Goal: Communication & Community: Answer question/provide support

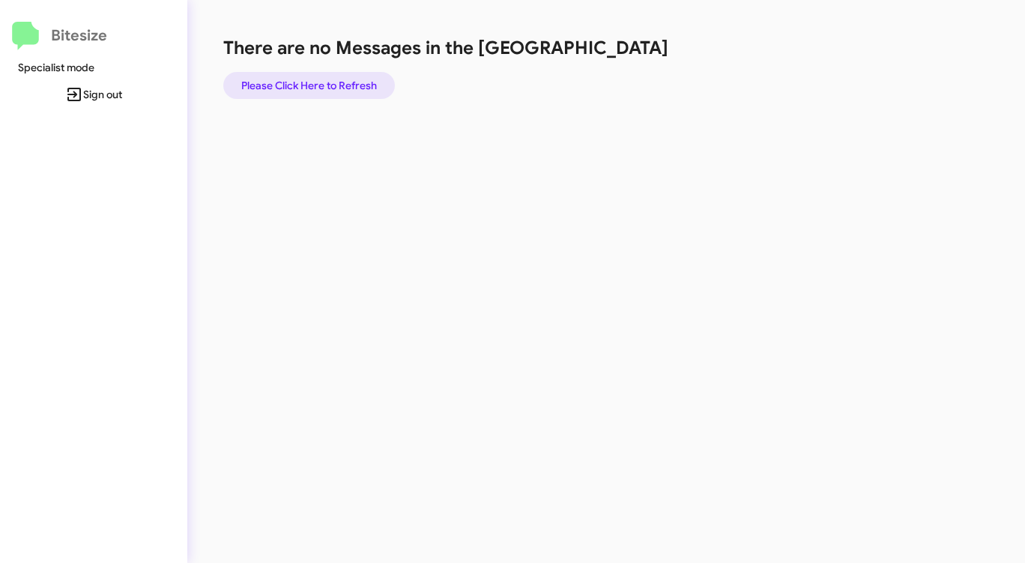
click at [303, 88] on span "Please Click Here to Refresh" at bounding box center [309, 85] width 136 height 27
click at [303, 87] on span "Please Click Here to Refresh" at bounding box center [309, 85] width 136 height 27
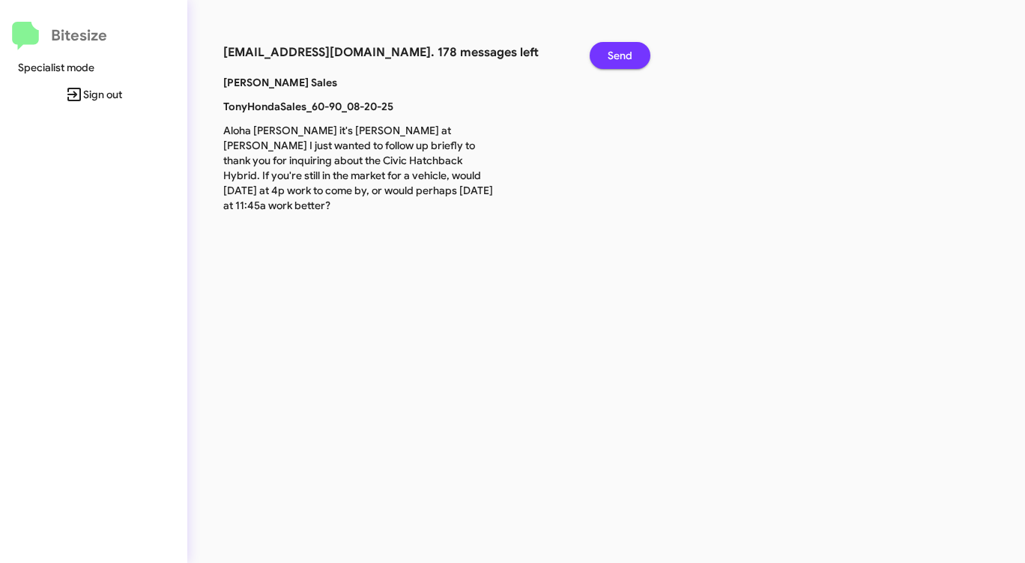
click at [617, 51] on span "Send" at bounding box center [620, 55] width 25 height 27
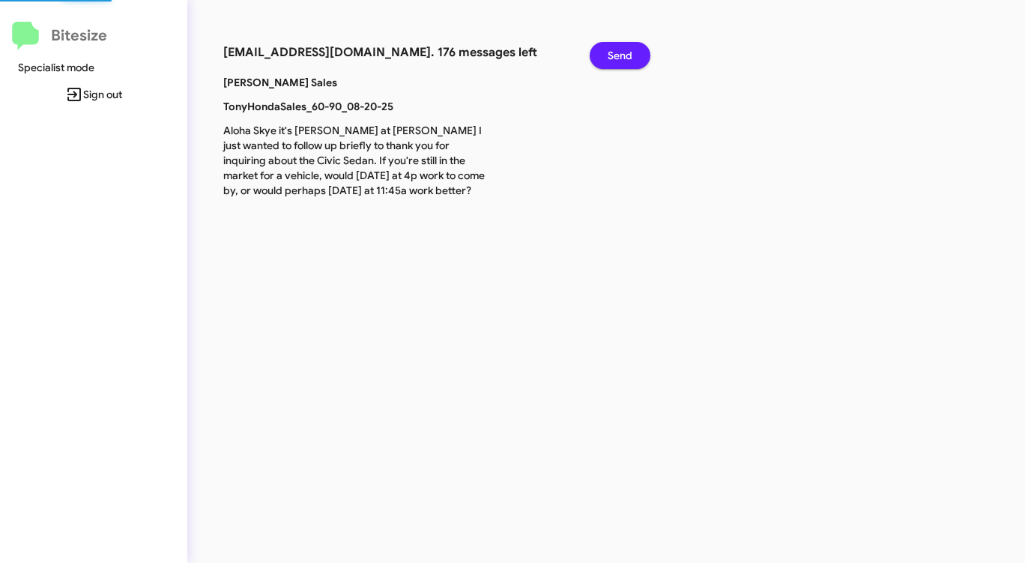
click at [617, 51] on span "Send" at bounding box center [620, 55] width 25 height 27
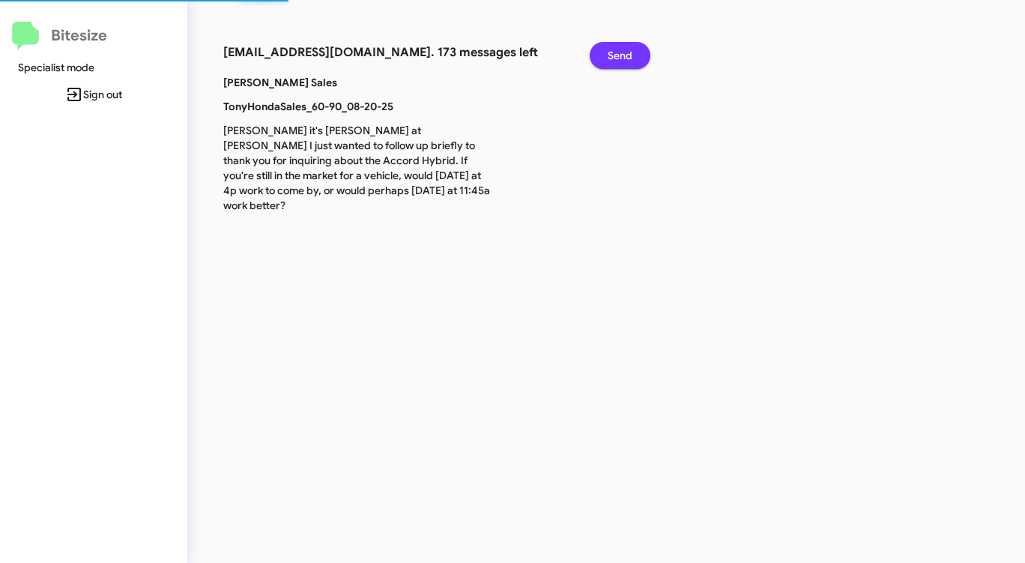
click at [617, 51] on span "Send" at bounding box center [620, 55] width 25 height 27
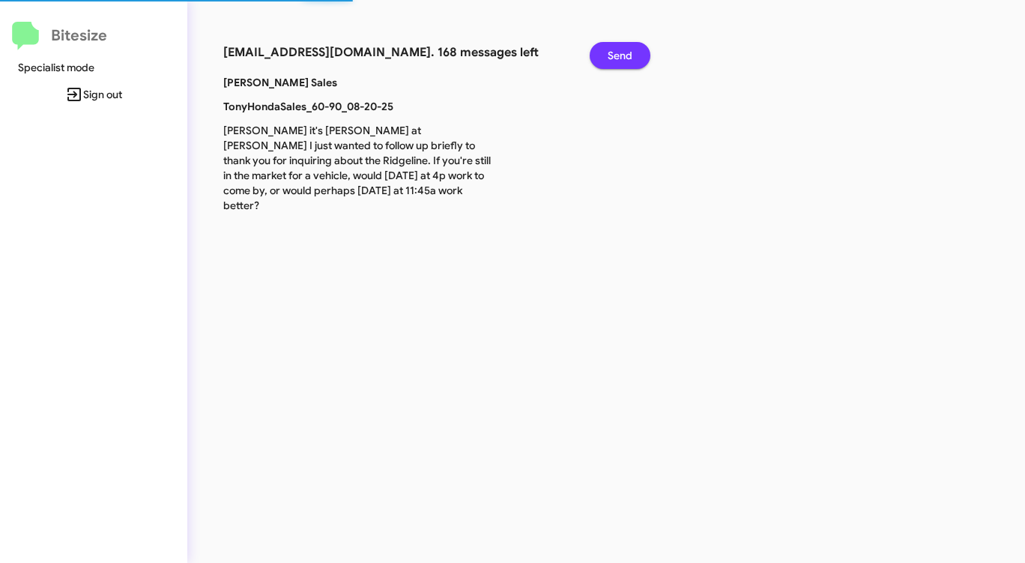
click at [617, 51] on span "Send" at bounding box center [620, 55] width 25 height 27
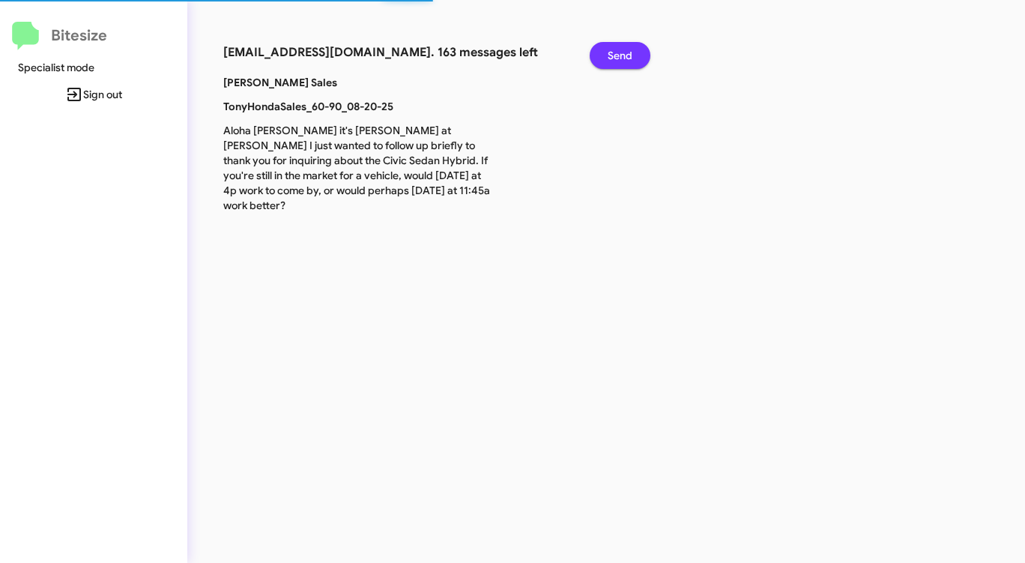
click at [617, 51] on span "Send" at bounding box center [620, 55] width 25 height 27
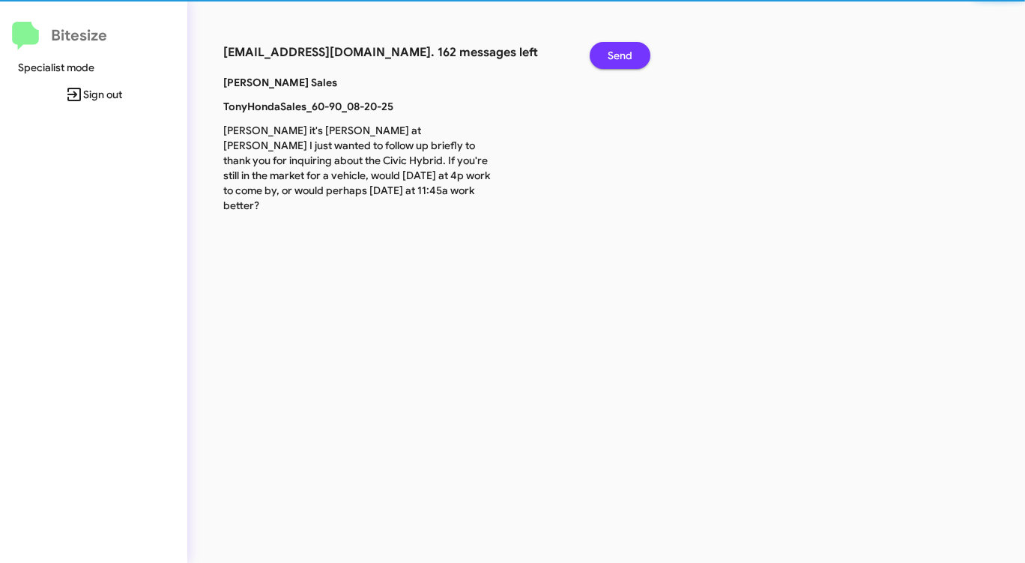
click at [617, 51] on span "Send" at bounding box center [620, 55] width 25 height 27
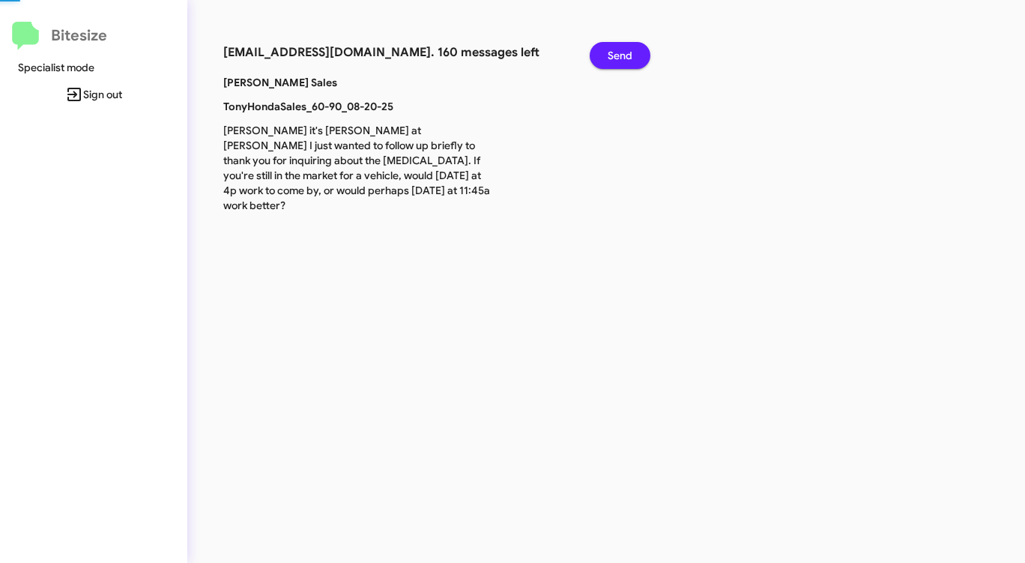
click at [617, 51] on span "Send" at bounding box center [620, 55] width 25 height 27
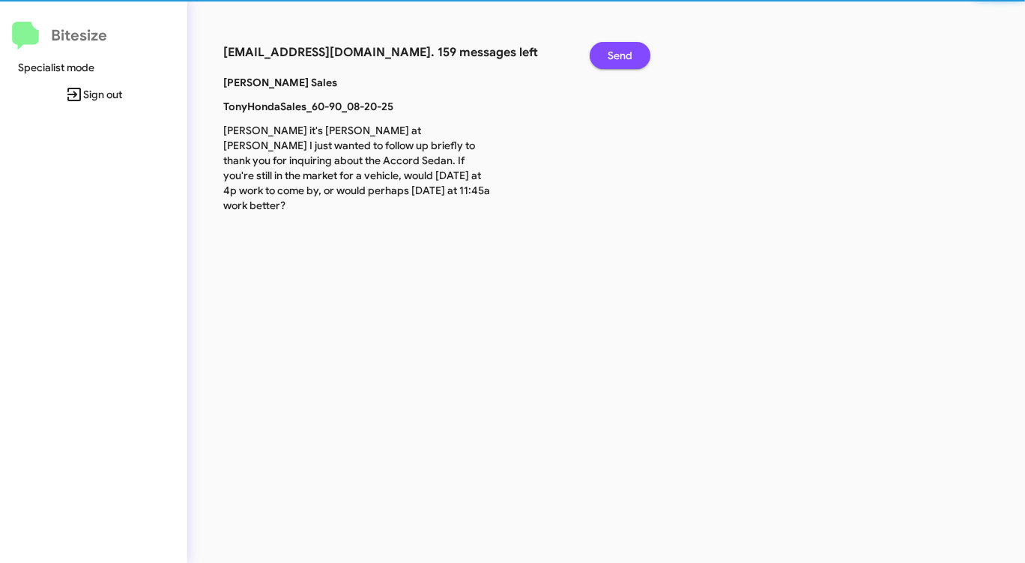
click at [617, 51] on span "Send" at bounding box center [620, 55] width 25 height 27
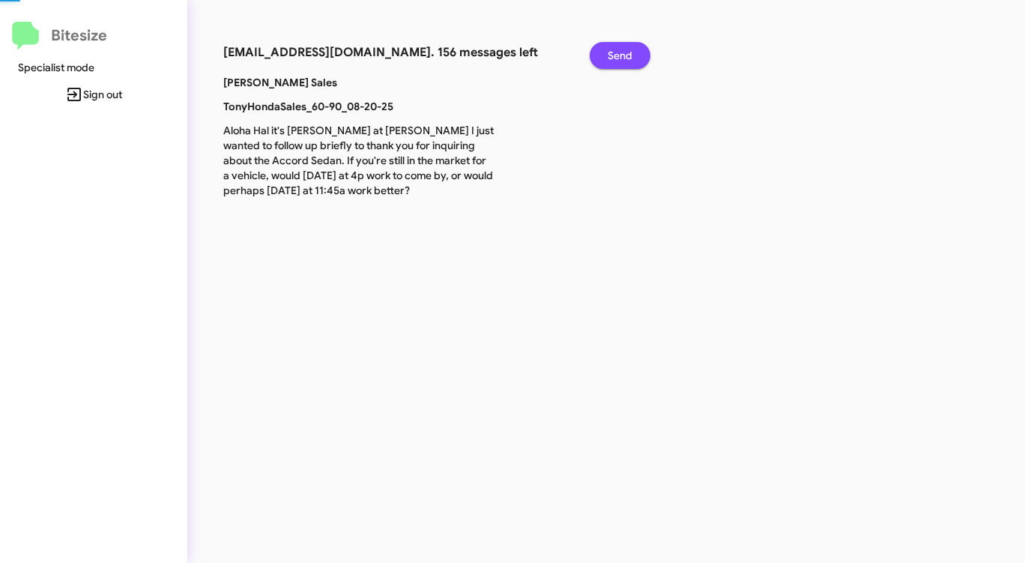
click at [617, 51] on span "Send" at bounding box center [620, 55] width 25 height 27
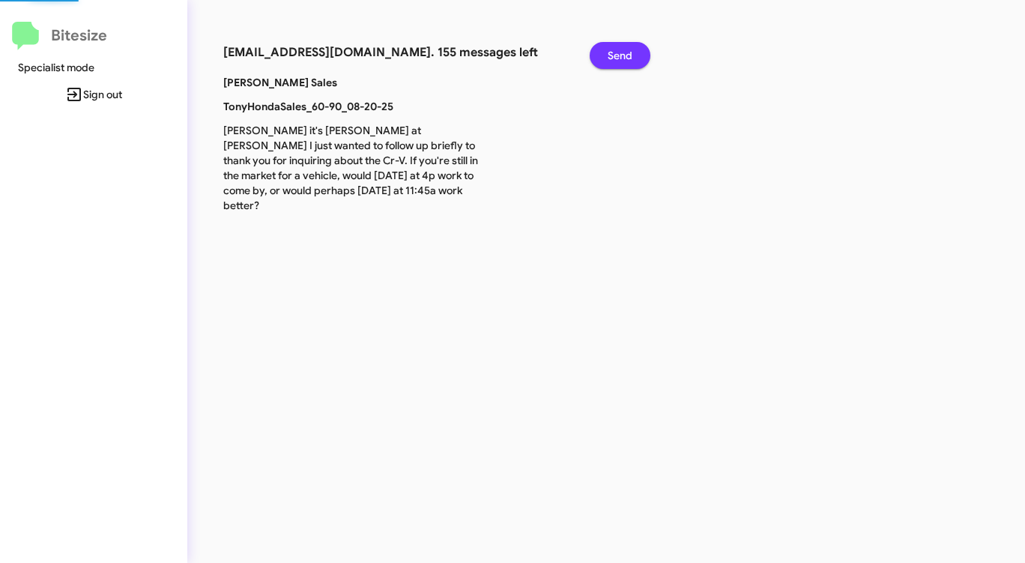
click at [617, 51] on span "Send" at bounding box center [620, 55] width 25 height 27
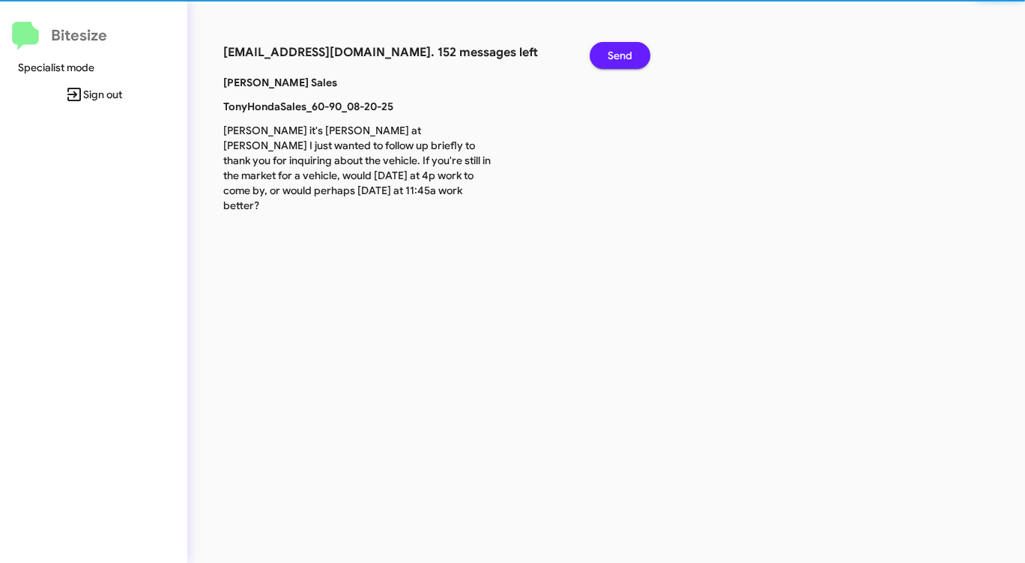
click at [617, 51] on span "Send" at bounding box center [620, 55] width 25 height 27
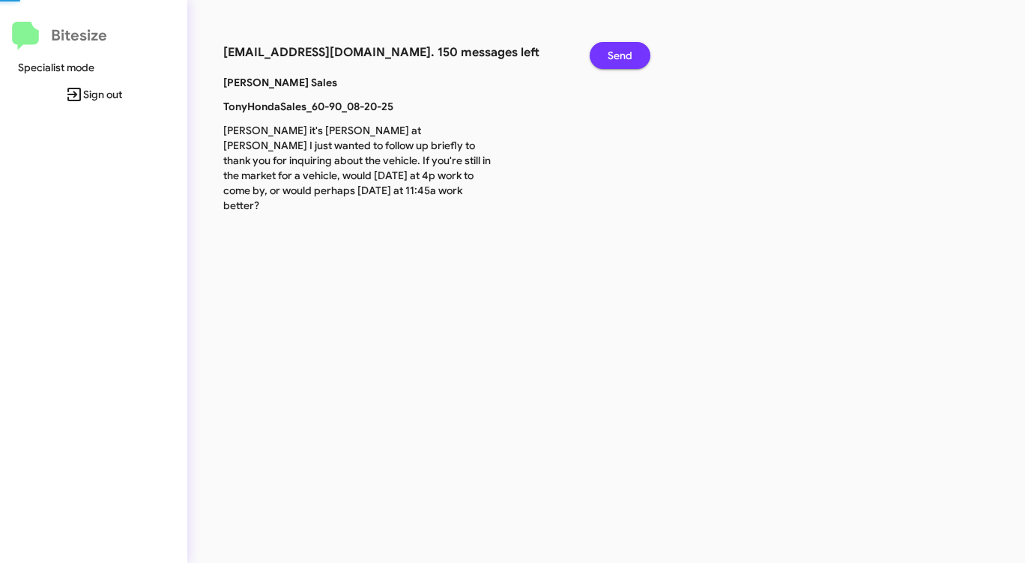
click at [617, 51] on span "Send" at bounding box center [620, 55] width 25 height 27
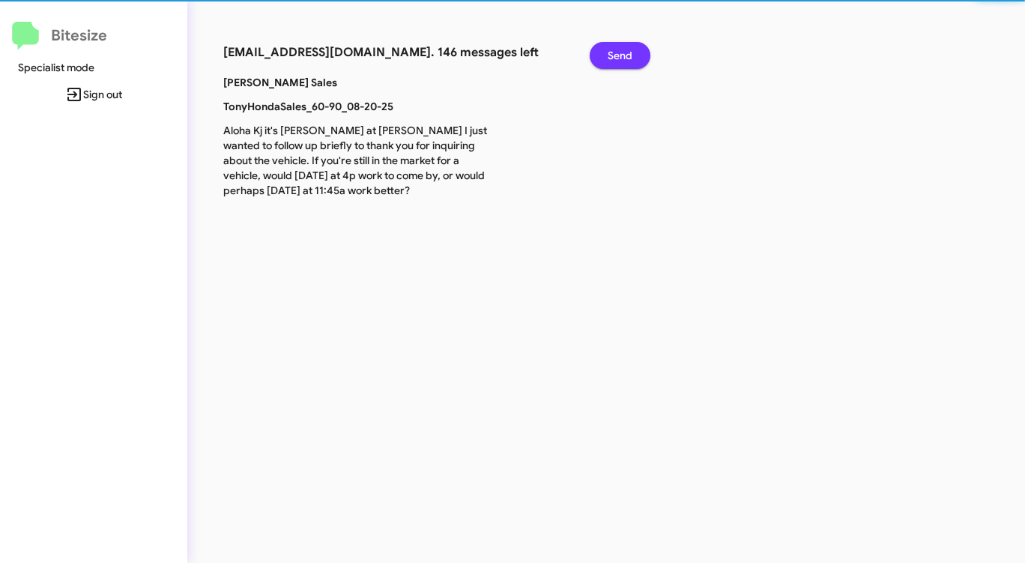
click at [617, 51] on span "Send" at bounding box center [620, 55] width 25 height 27
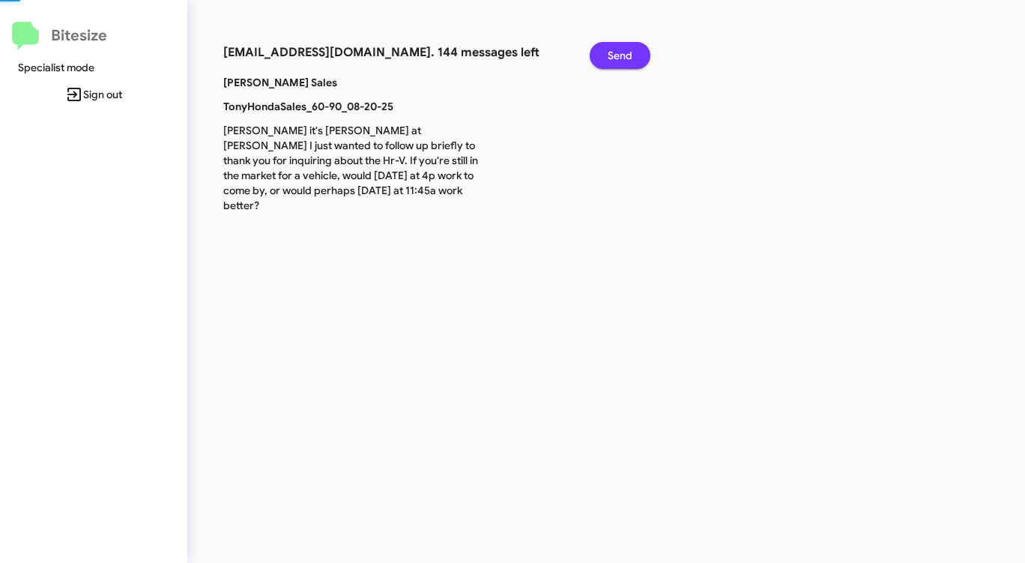
click at [617, 51] on span "Send" at bounding box center [620, 55] width 25 height 27
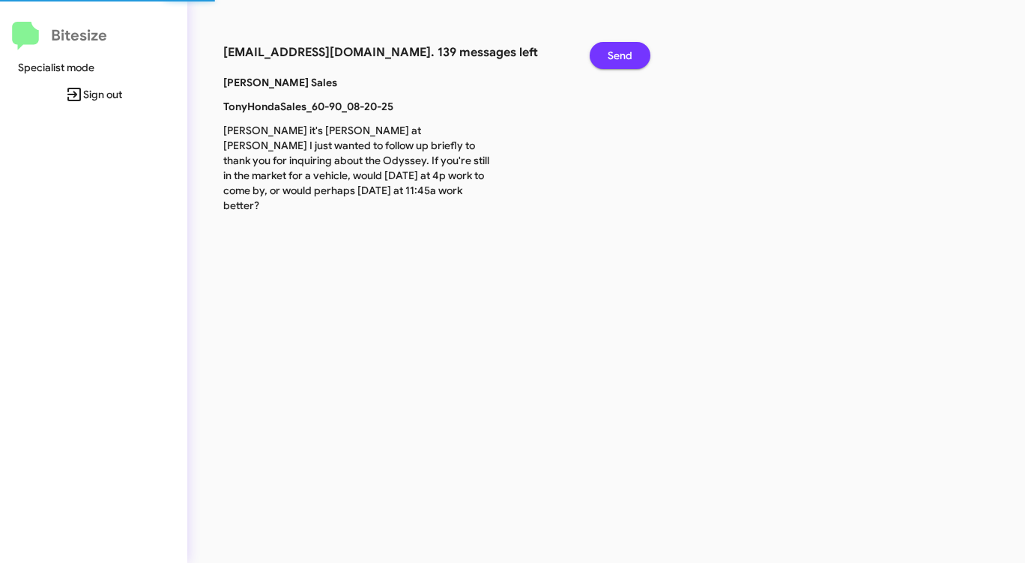
click at [617, 51] on span "Send" at bounding box center [620, 55] width 25 height 27
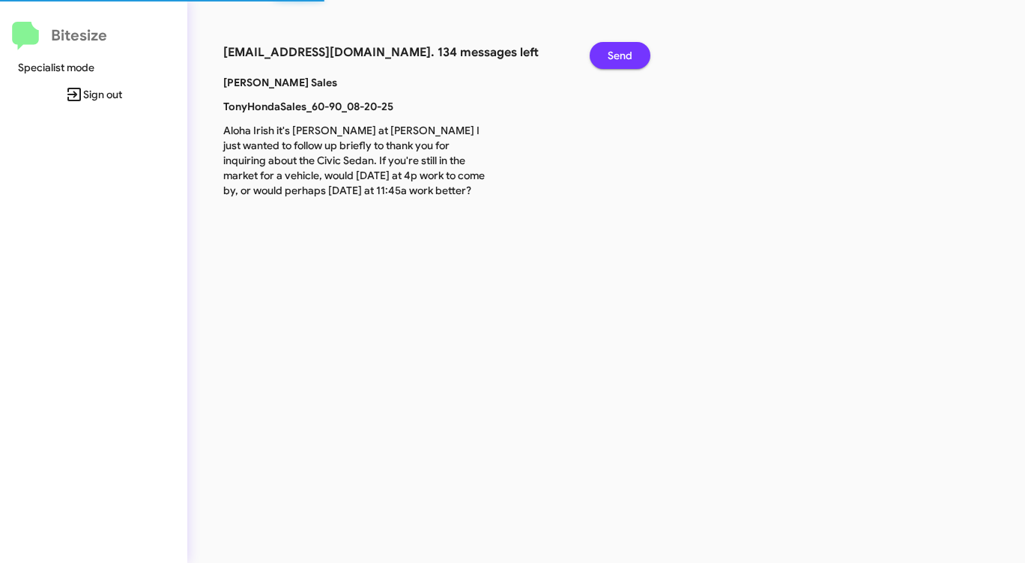
click at [617, 51] on span "Send" at bounding box center [620, 55] width 25 height 27
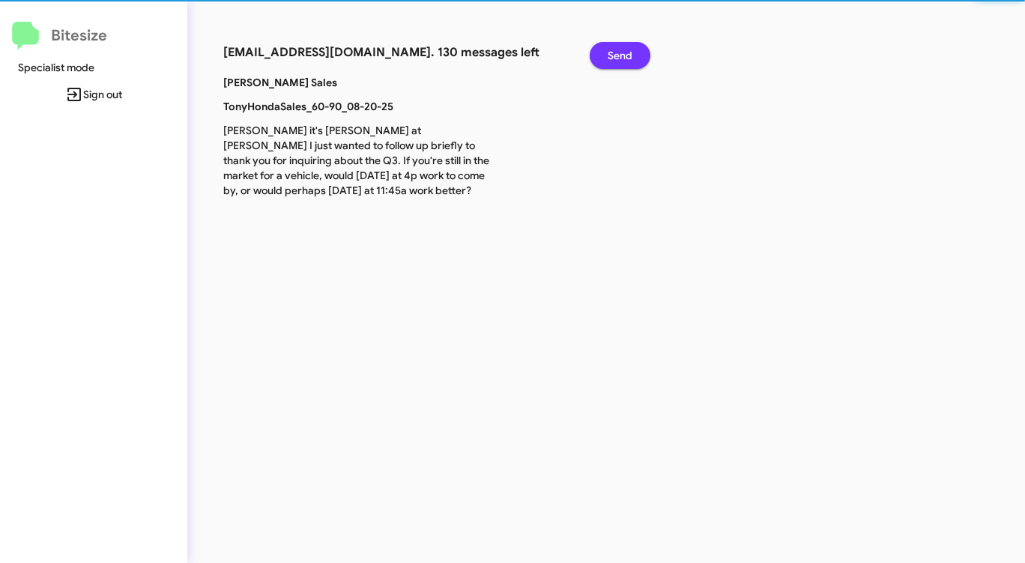
click at [617, 51] on span "Send" at bounding box center [620, 55] width 25 height 27
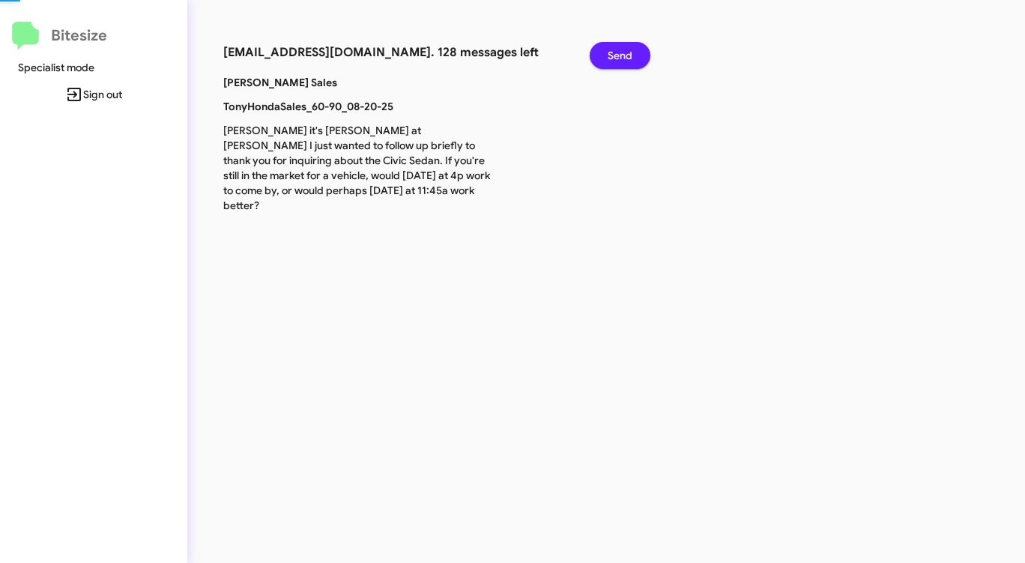
click at [617, 51] on span "Send" at bounding box center [620, 55] width 25 height 27
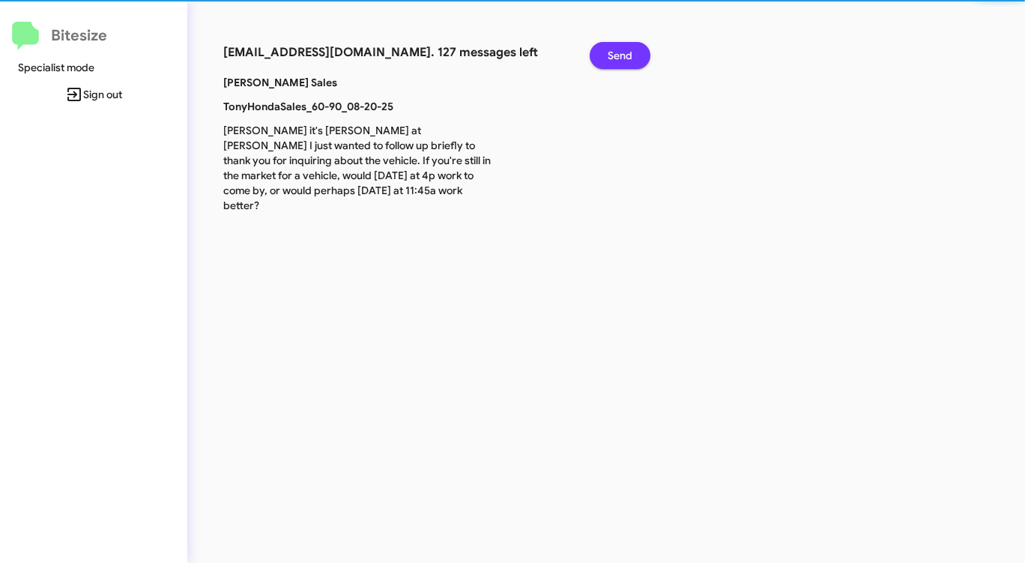
click at [617, 51] on span "Send" at bounding box center [620, 55] width 25 height 27
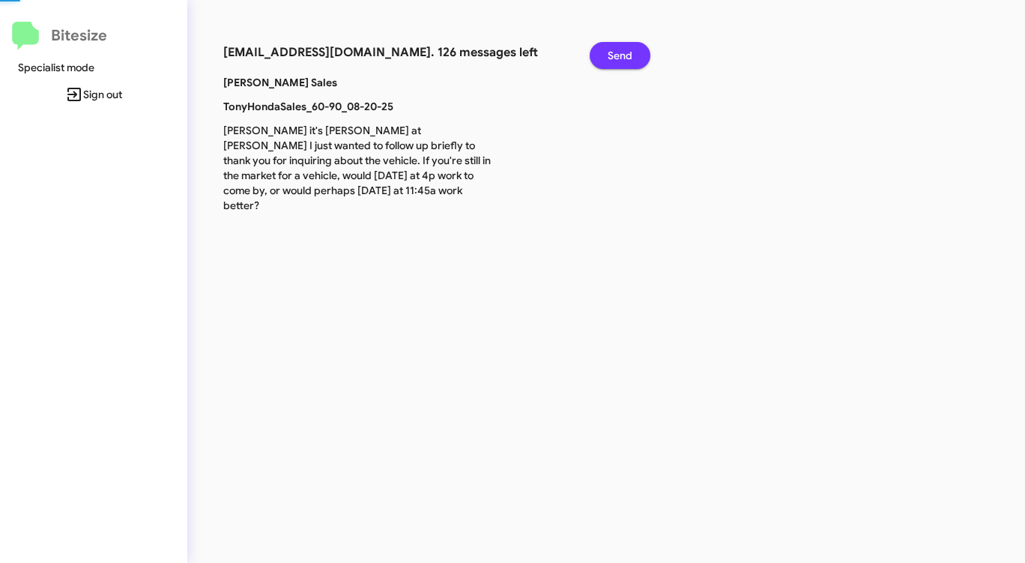
click at [617, 51] on span "Send" at bounding box center [620, 55] width 25 height 27
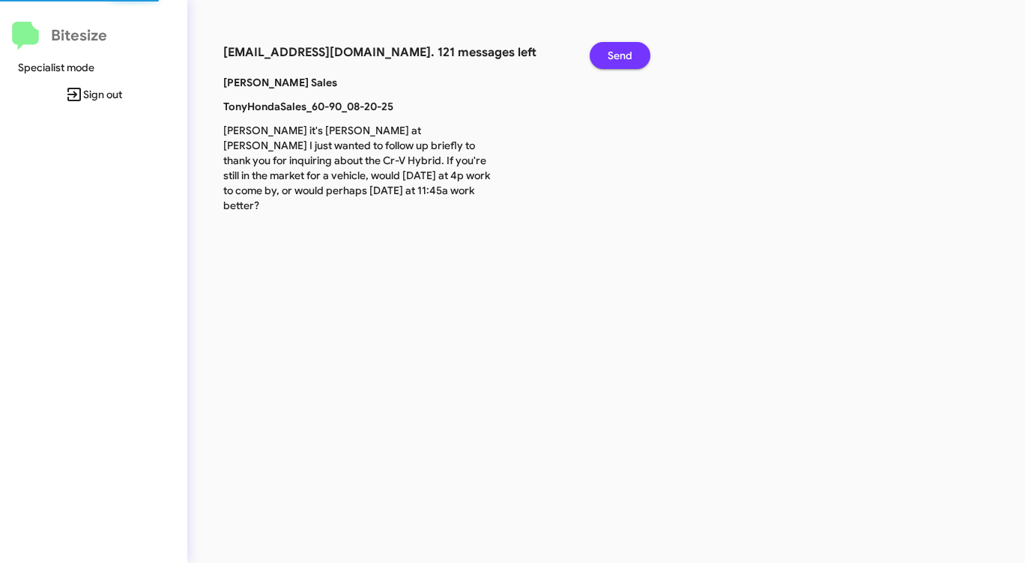
click at [617, 51] on span "Send" at bounding box center [620, 55] width 25 height 27
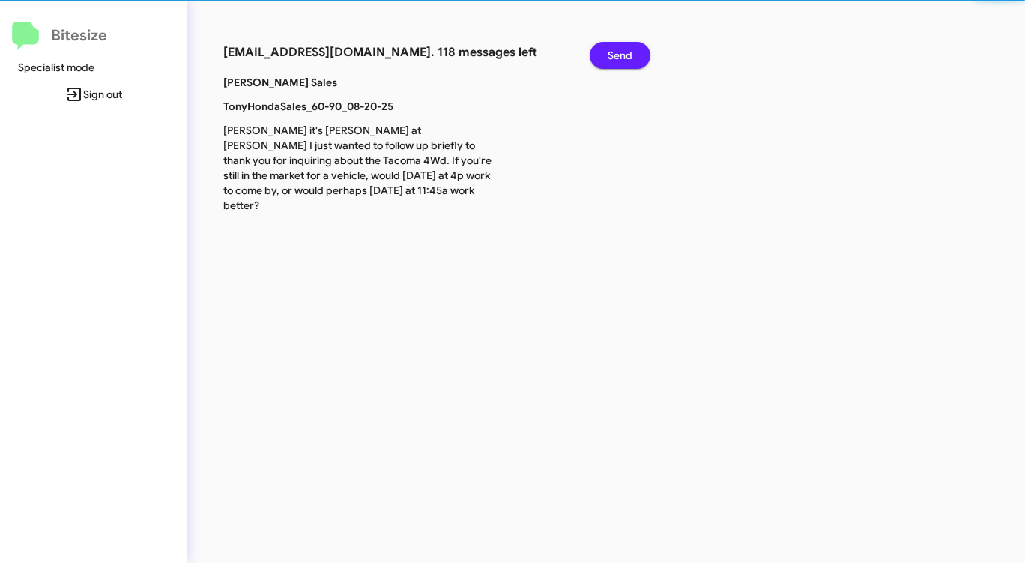
click at [617, 51] on span "Send" at bounding box center [620, 55] width 25 height 27
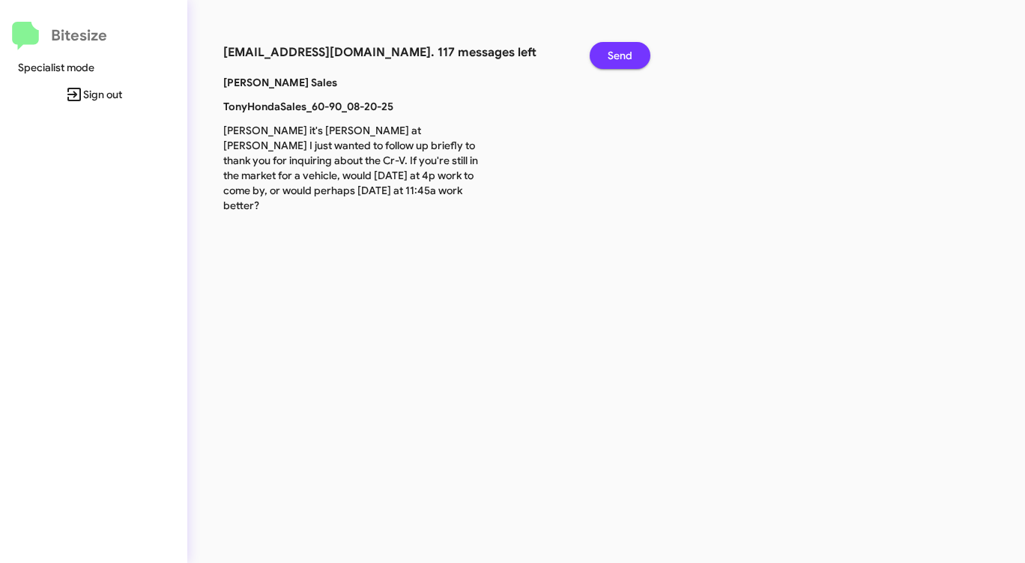
click at [617, 51] on span "Send" at bounding box center [620, 55] width 25 height 27
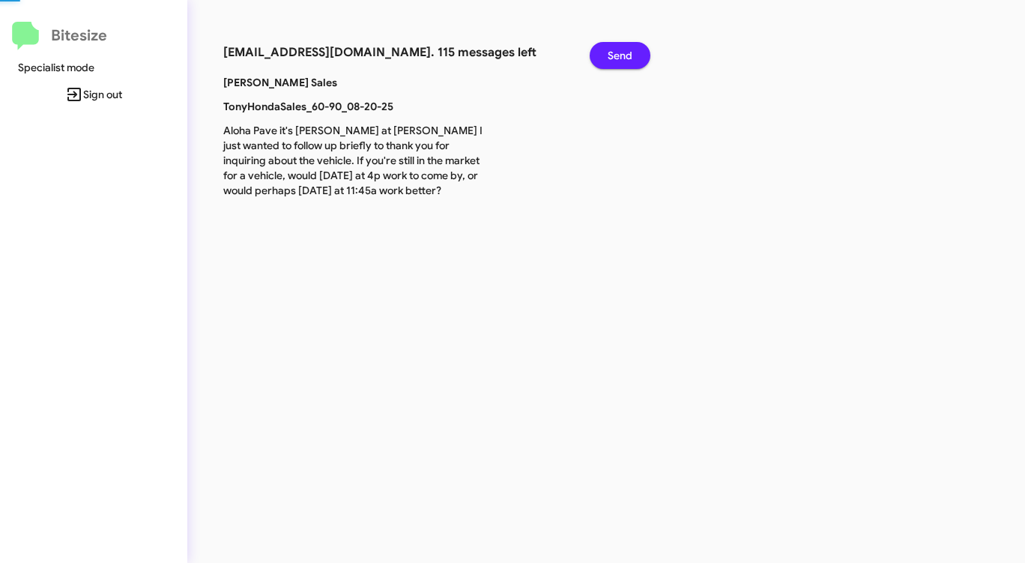
click at [617, 51] on span "Send" at bounding box center [620, 55] width 25 height 27
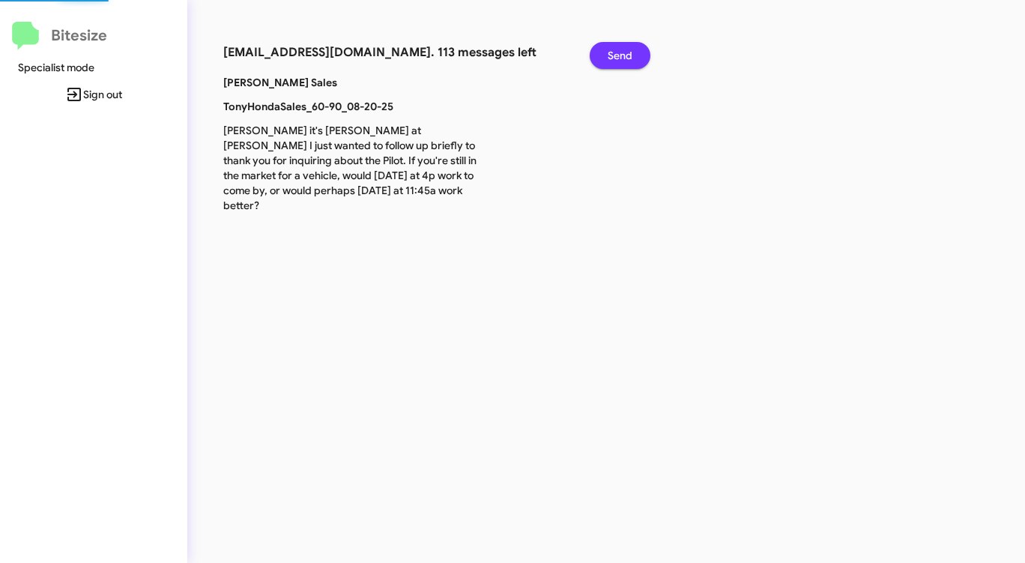
click at [617, 51] on span "Send" at bounding box center [620, 55] width 25 height 27
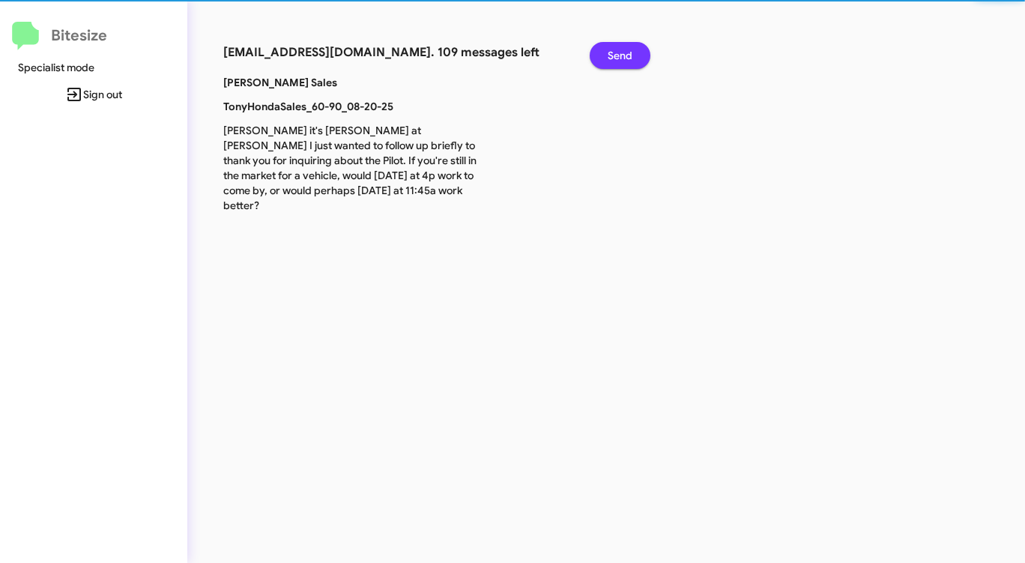
click at [617, 51] on span "Send" at bounding box center [620, 55] width 25 height 27
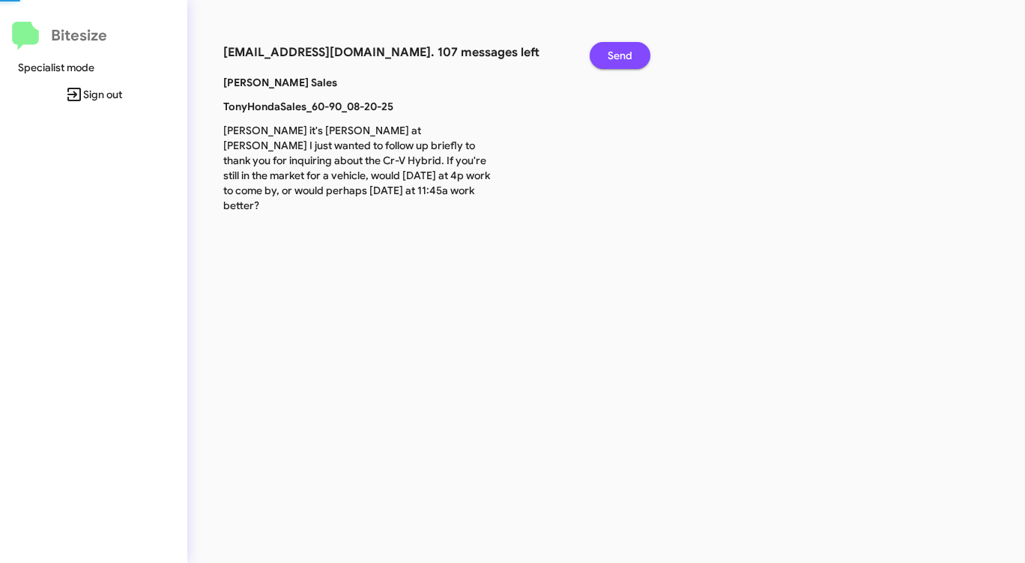
click at [617, 51] on span "Send" at bounding box center [620, 55] width 25 height 27
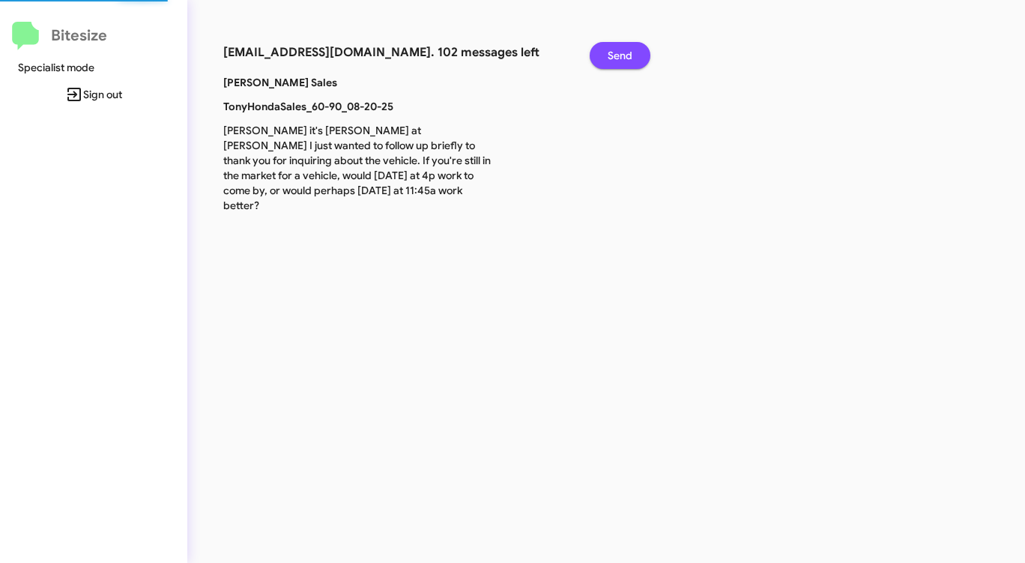
click at [617, 51] on span "Send" at bounding box center [620, 55] width 25 height 27
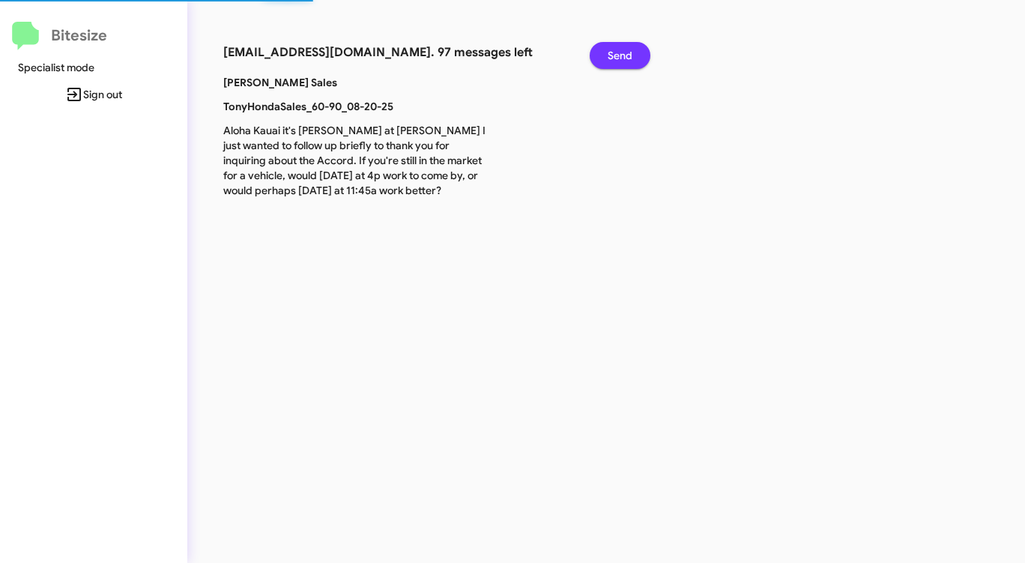
click at [617, 51] on span "Send" at bounding box center [620, 55] width 25 height 27
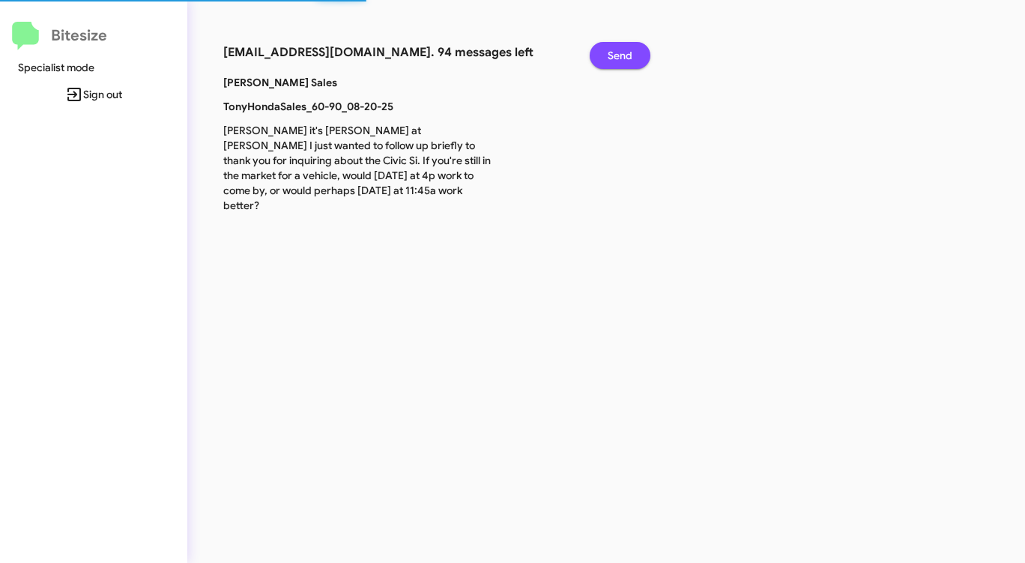
click at [617, 51] on span "Send" at bounding box center [620, 55] width 25 height 27
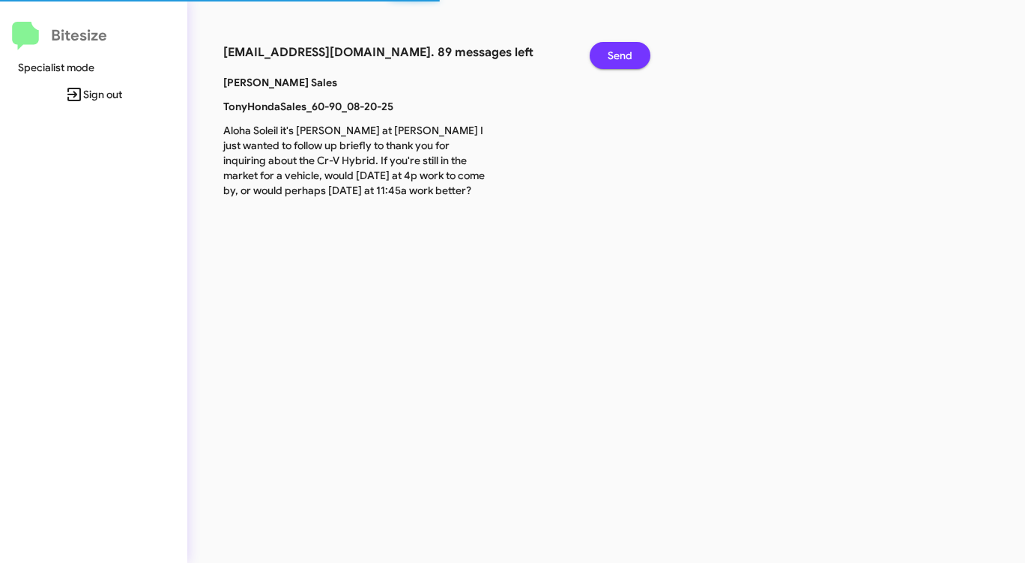
click at [617, 51] on span "Send" at bounding box center [620, 55] width 25 height 27
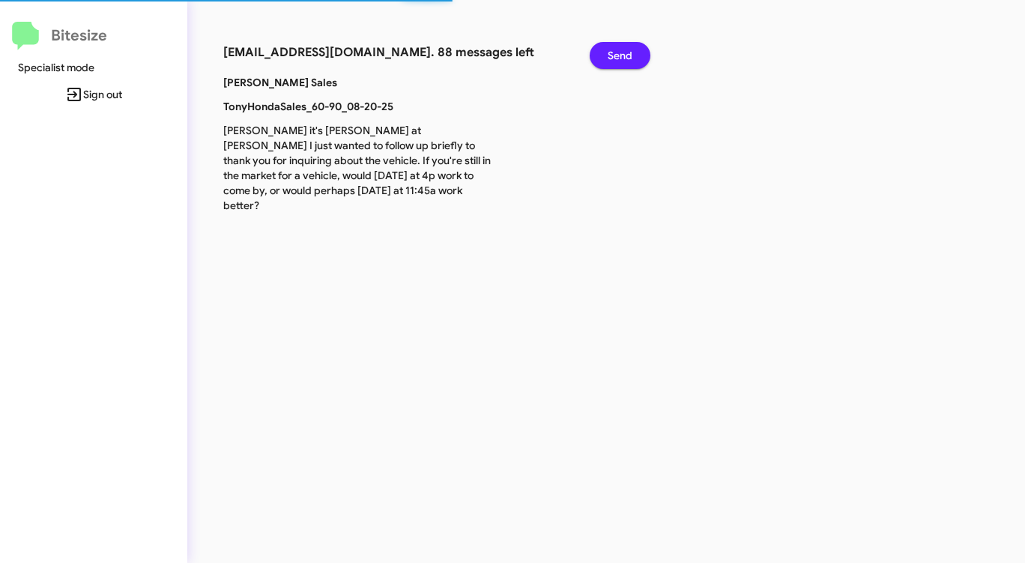
click at [617, 51] on span "Send" at bounding box center [620, 55] width 25 height 27
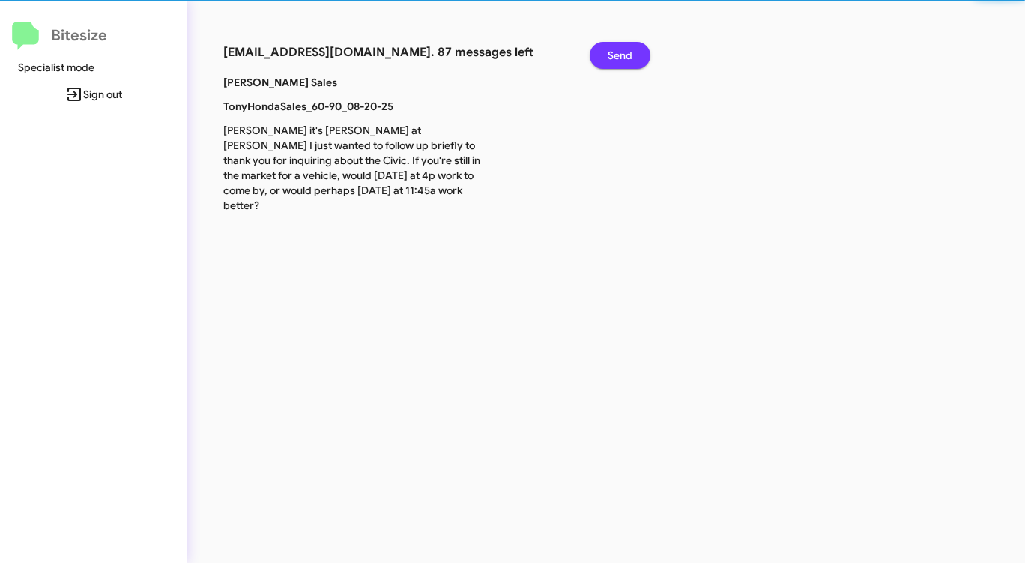
click at [617, 51] on span "Send" at bounding box center [620, 55] width 25 height 27
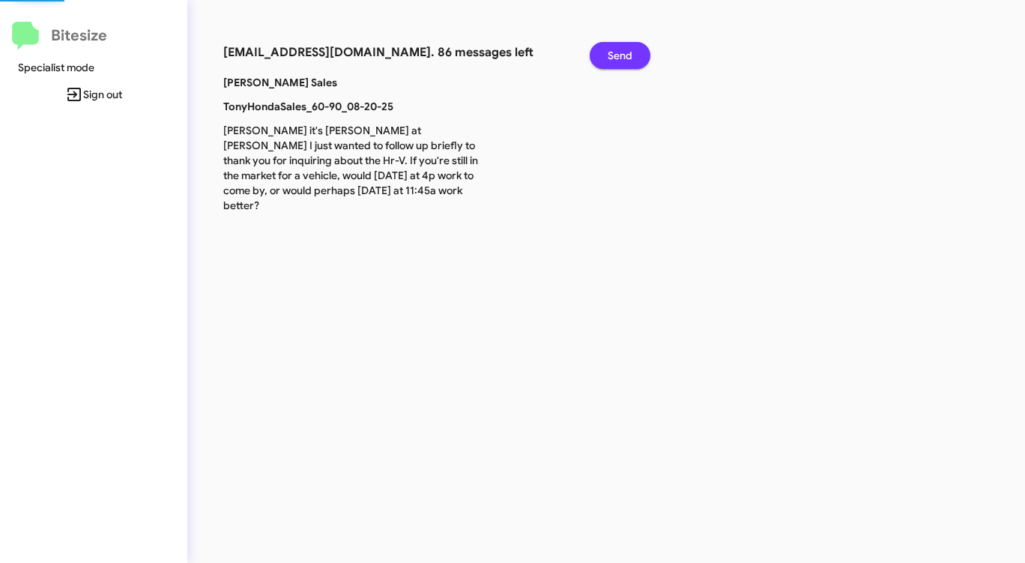
click at [617, 51] on span "Send" at bounding box center [620, 55] width 25 height 27
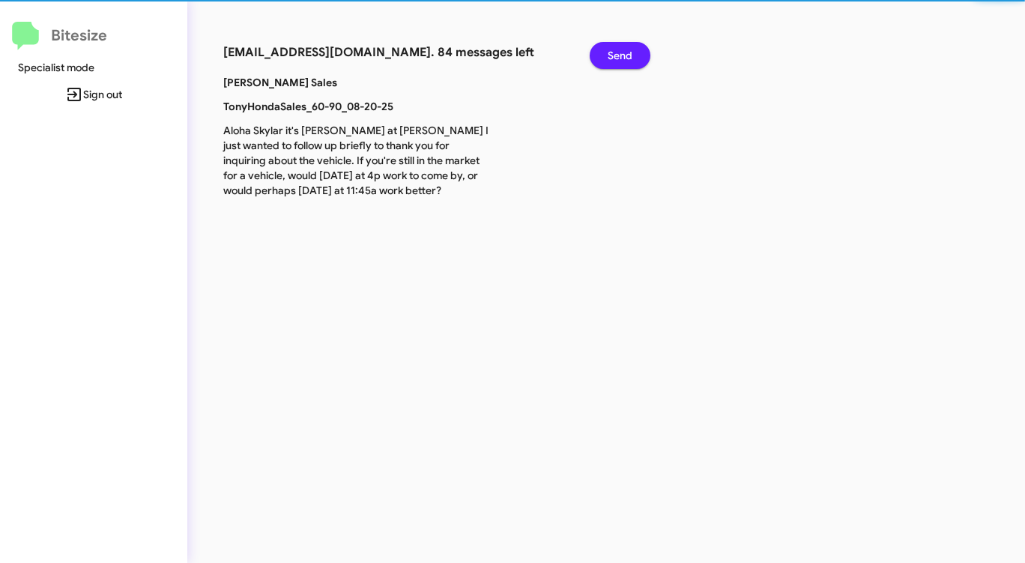
click at [617, 51] on span "Send" at bounding box center [620, 55] width 25 height 27
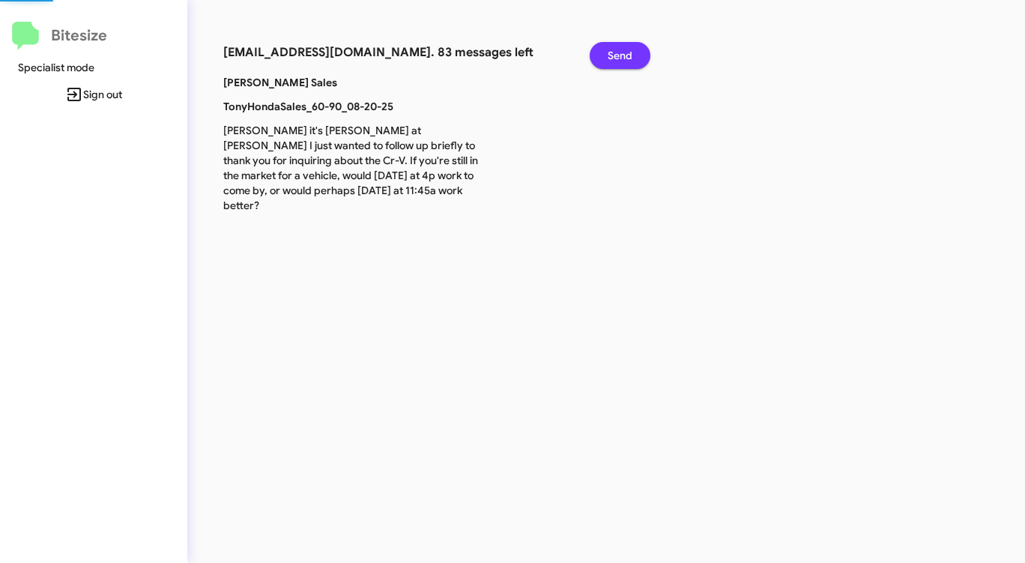
click at [617, 51] on span "Send" at bounding box center [620, 55] width 25 height 27
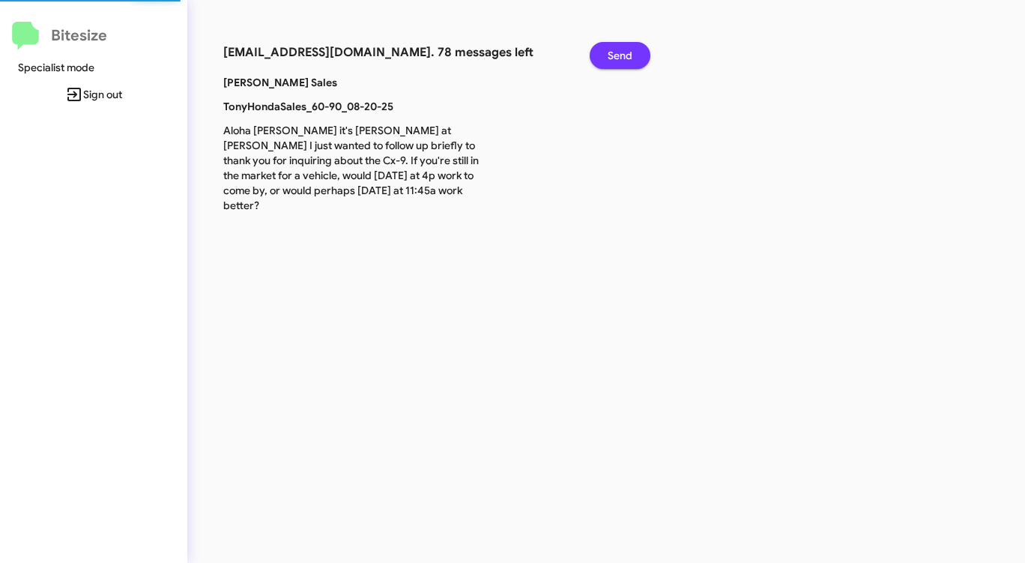
click at [617, 51] on span "Send" at bounding box center [620, 55] width 25 height 27
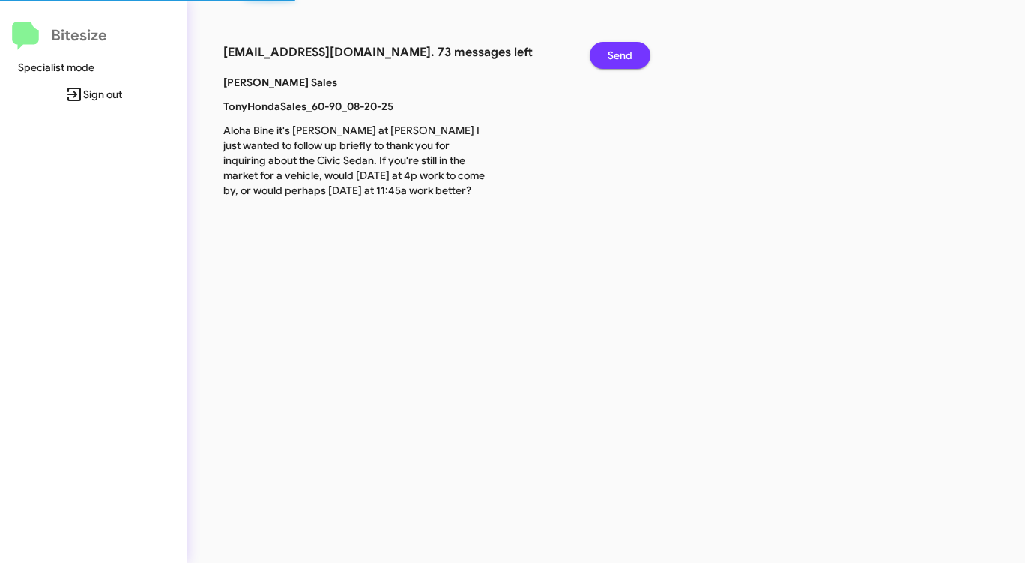
click at [617, 51] on span "Send" at bounding box center [620, 55] width 25 height 27
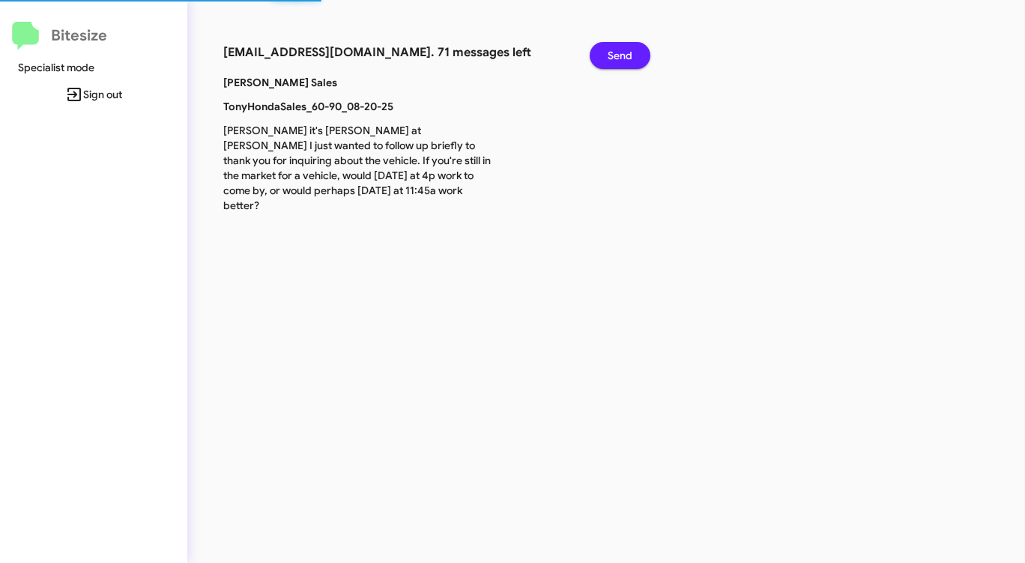
click at [617, 51] on span "Send" at bounding box center [620, 55] width 25 height 27
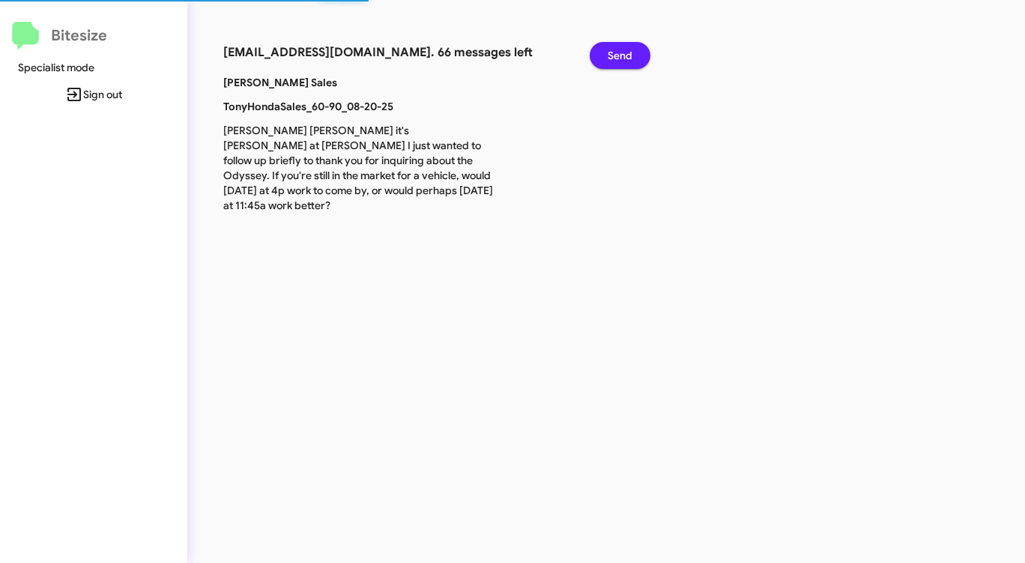
click at [617, 51] on span "Send" at bounding box center [620, 55] width 25 height 27
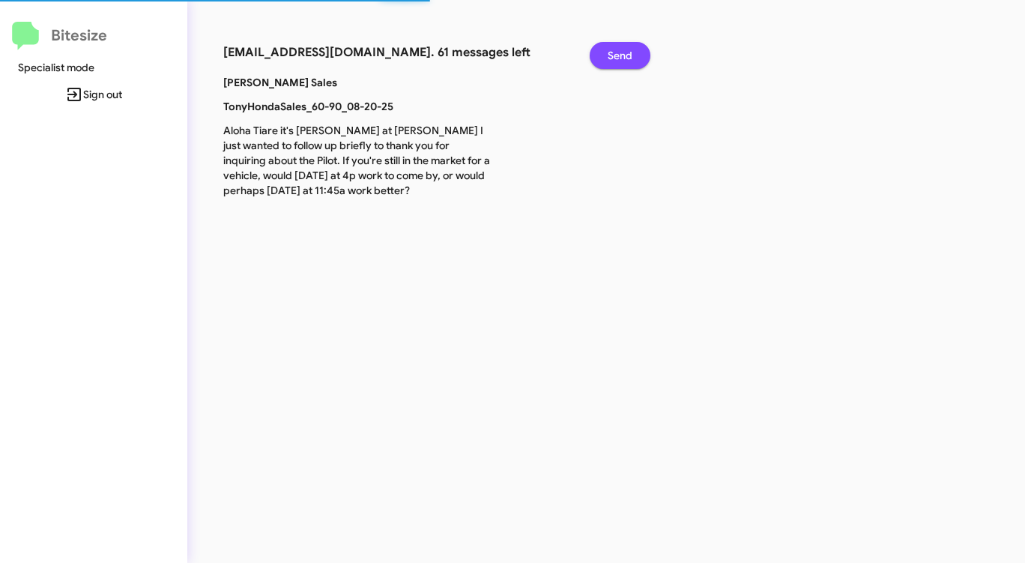
click at [617, 51] on span "Send" at bounding box center [620, 55] width 25 height 27
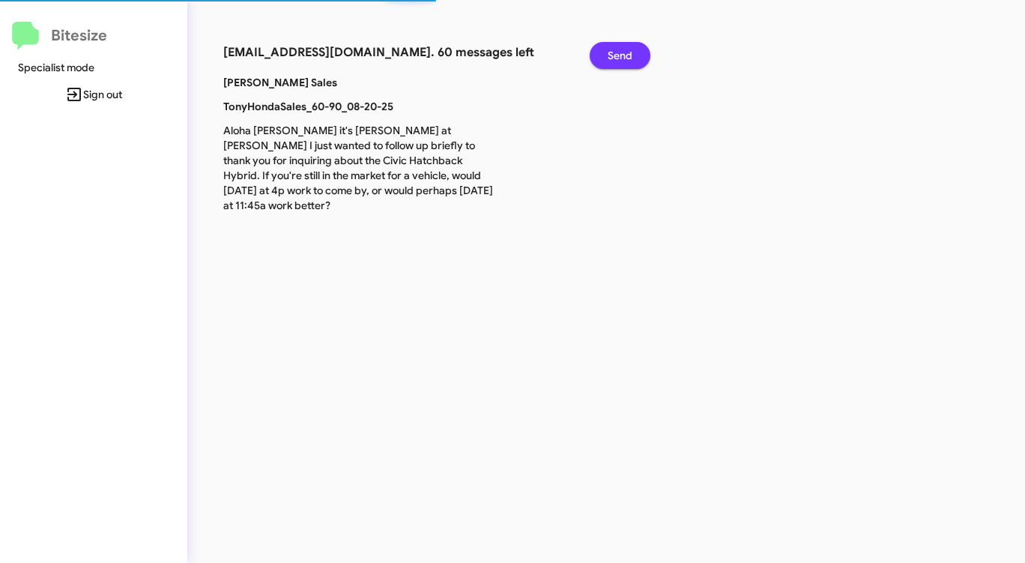
click at [617, 51] on span "Send" at bounding box center [620, 55] width 25 height 27
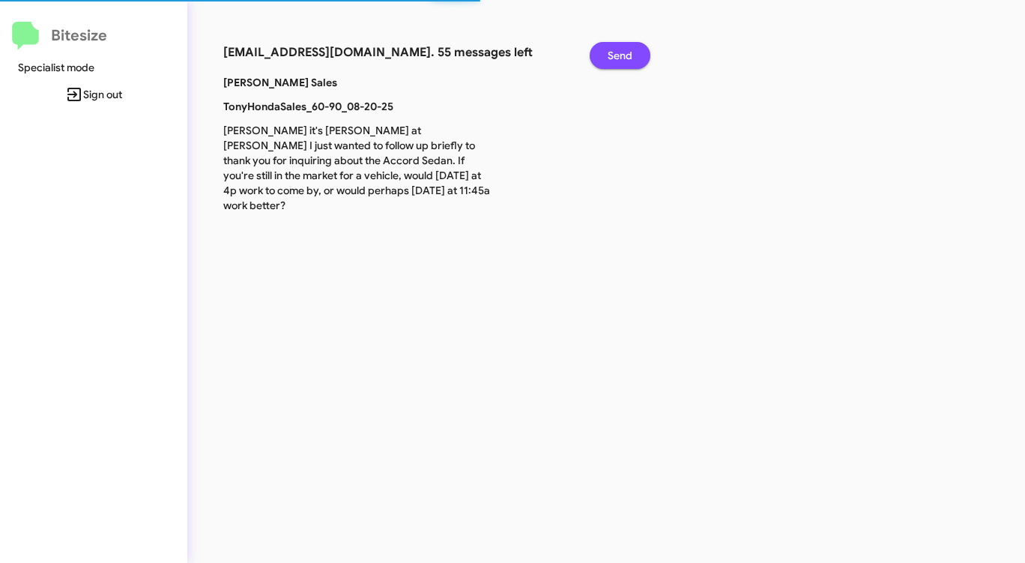
click at [617, 51] on span "Send" at bounding box center [620, 55] width 25 height 27
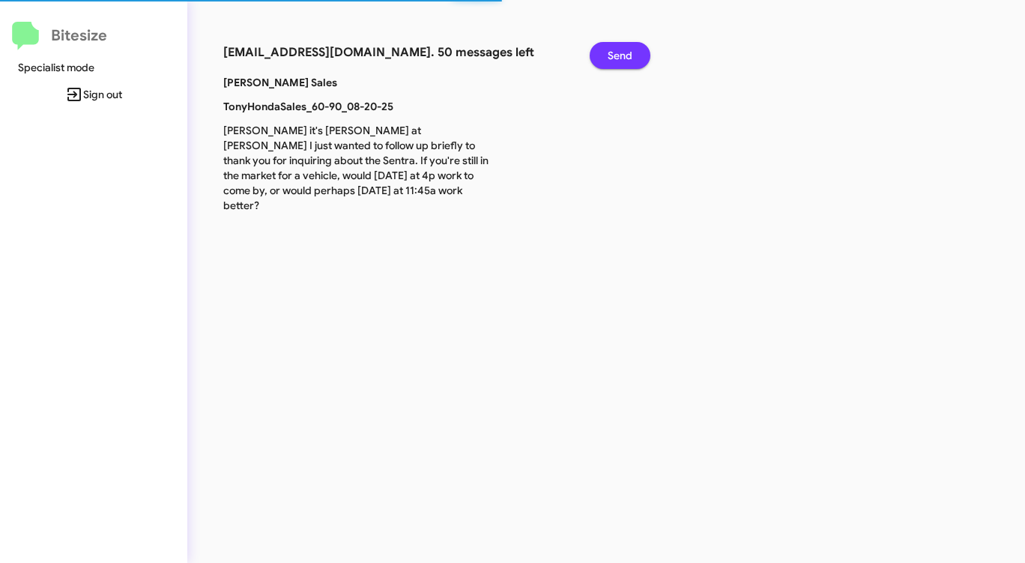
click at [617, 51] on span "Send" at bounding box center [620, 55] width 25 height 27
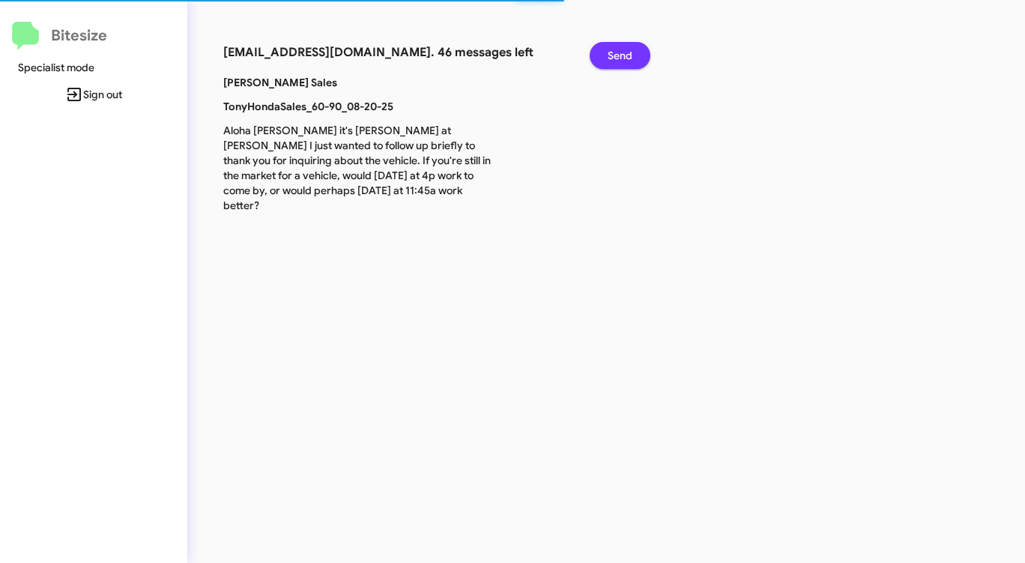
click at [617, 51] on span "Send" at bounding box center [620, 55] width 25 height 27
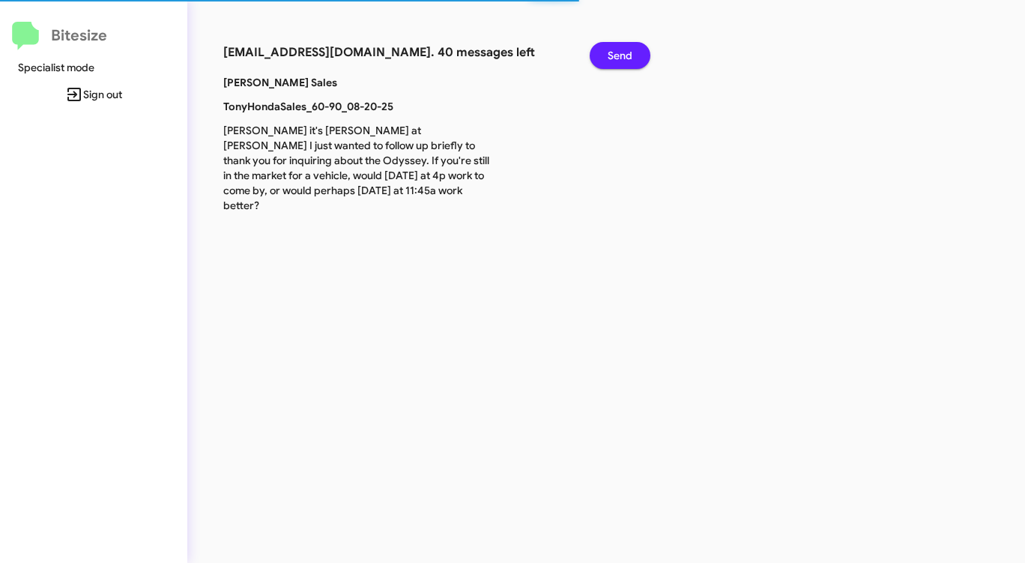
click at [617, 51] on span "Send" at bounding box center [620, 55] width 25 height 27
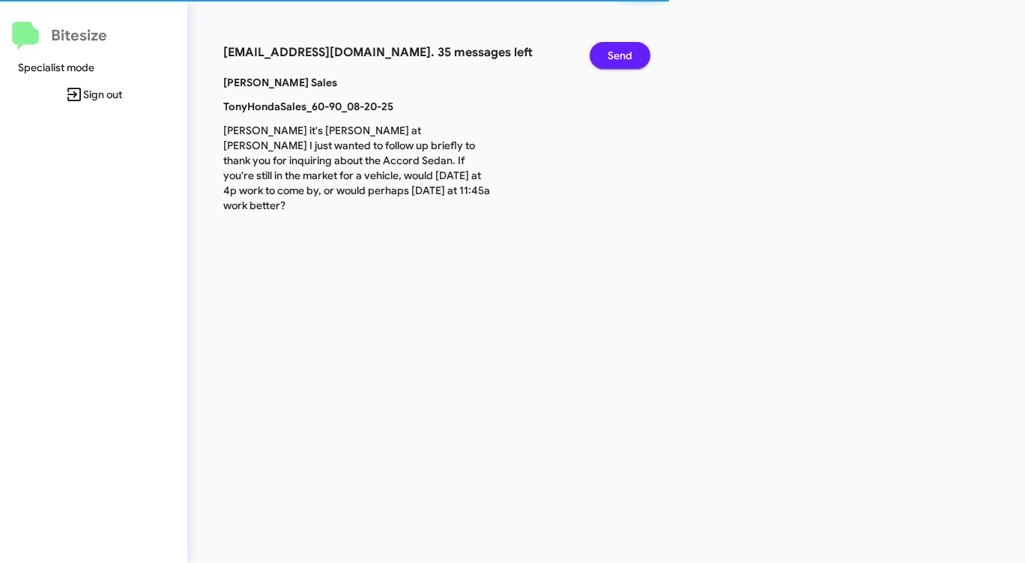
click at [617, 51] on span "Send" at bounding box center [620, 55] width 25 height 27
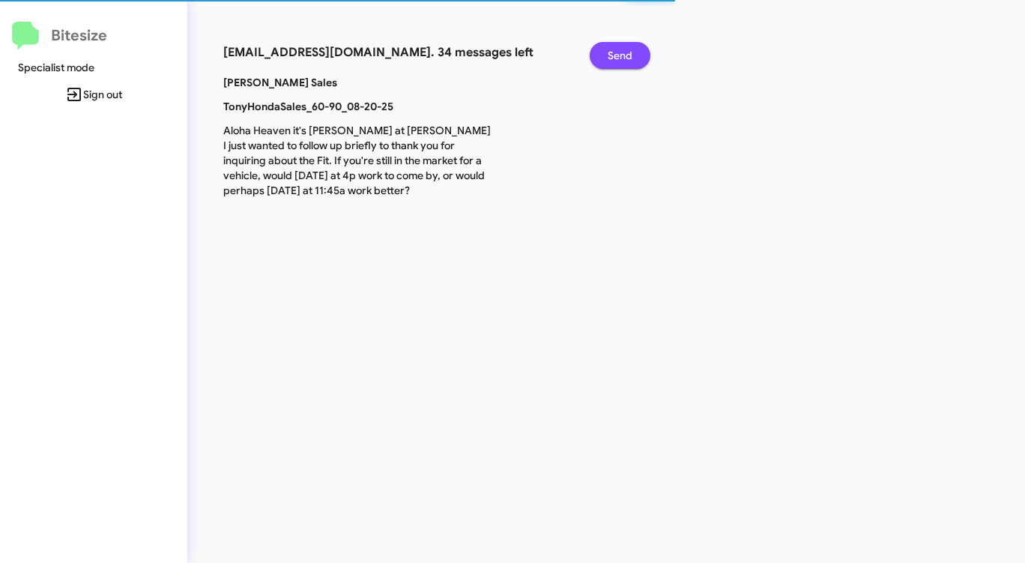
click at [617, 51] on span "Send" at bounding box center [620, 55] width 25 height 27
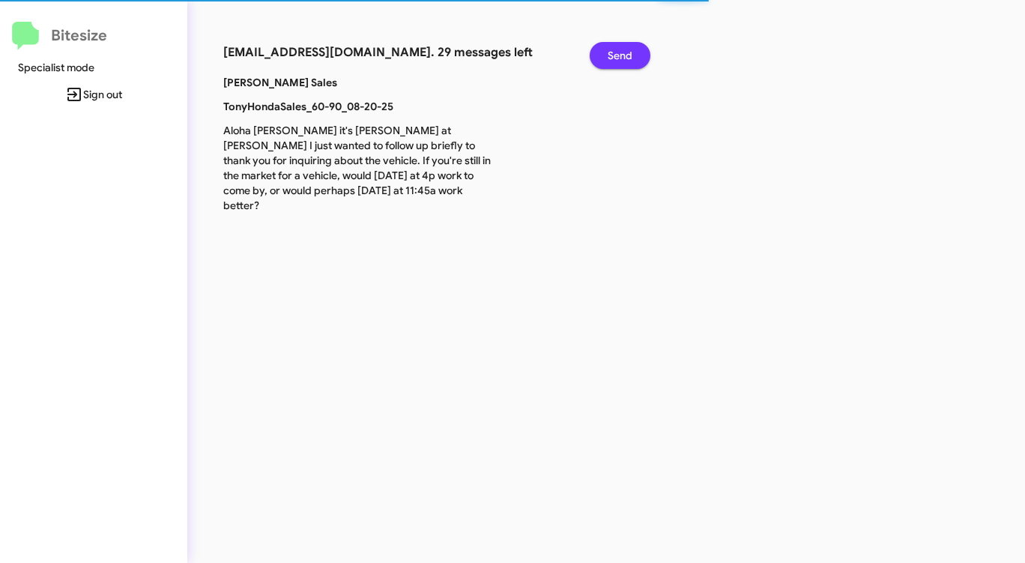
click at [617, 51] on span "Send" at bounding box center [620, 55] width 25 height 27
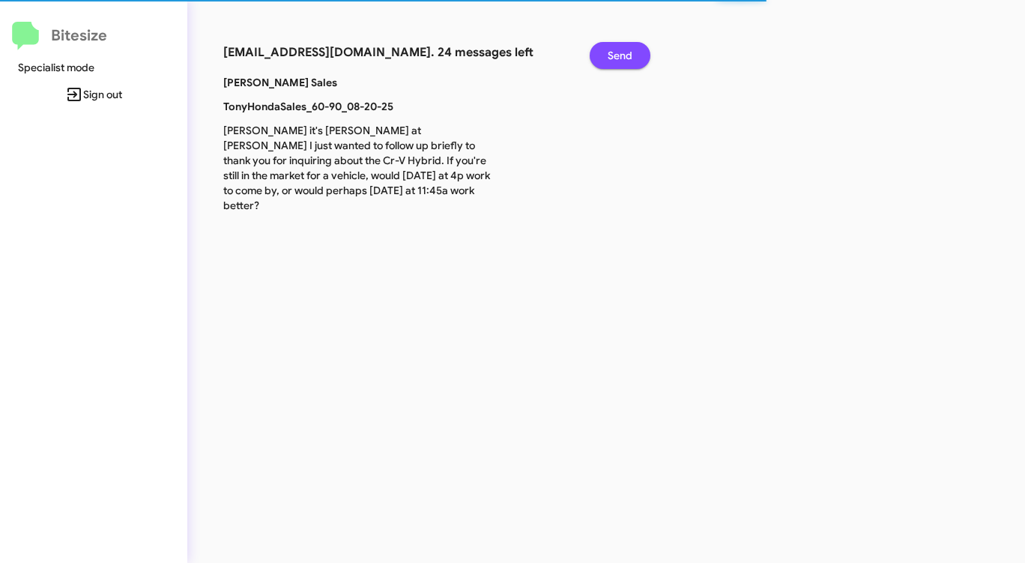
click at [617, 51] on span "Send" at bounding box center [620, 55] width 25 height 27
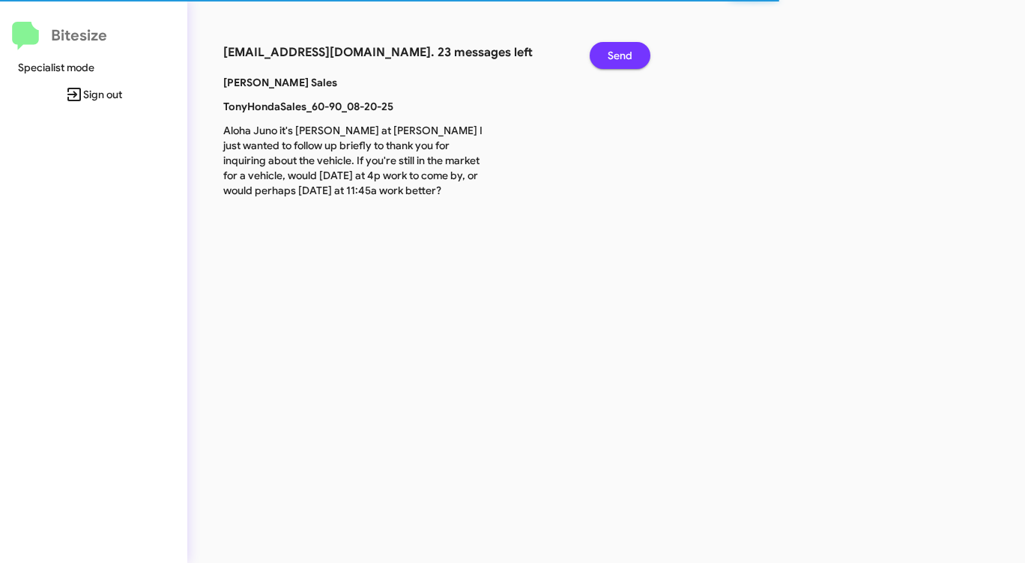
click at [617, 51] on span "Send" at bounding box center [620, 55] width 25 height 27
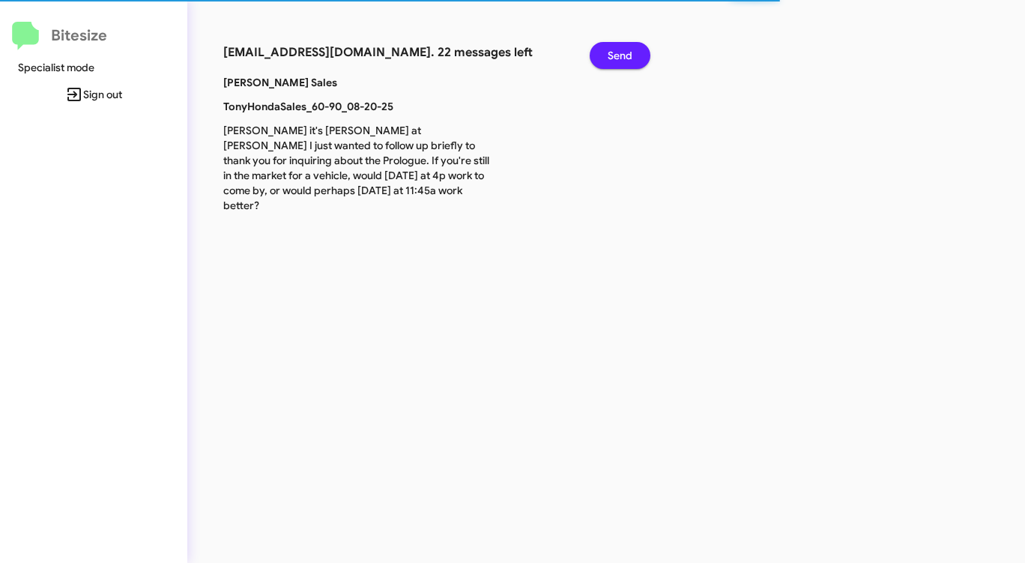
click at [617, 51] on span "Send" at bounding box center [620, 55] width 25 height 27
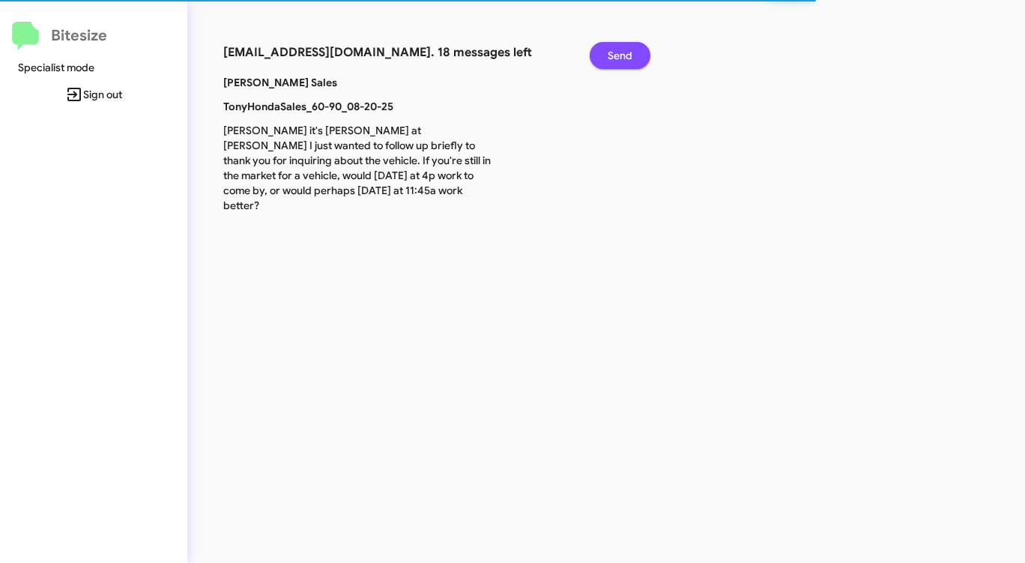
click at [617, 51] on span "Send" at bounding box center [620, 55] width 25 height 27
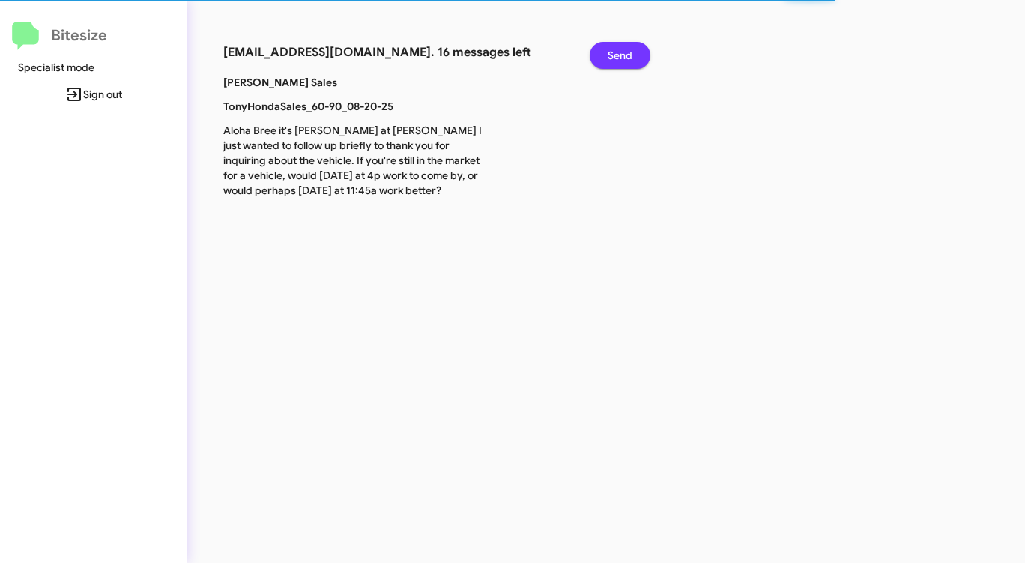
click at [617, 51] on span "Send" at bounding box center [620, 55] width 25 height 27
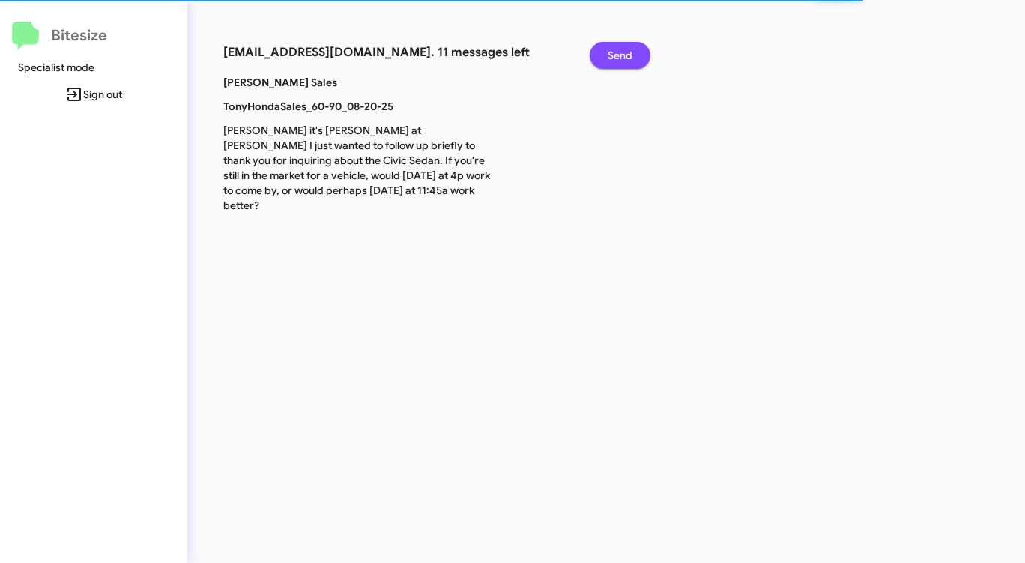
click at [617, 51] on span "Send" at bounding box center [620, 55] width 25 height 27
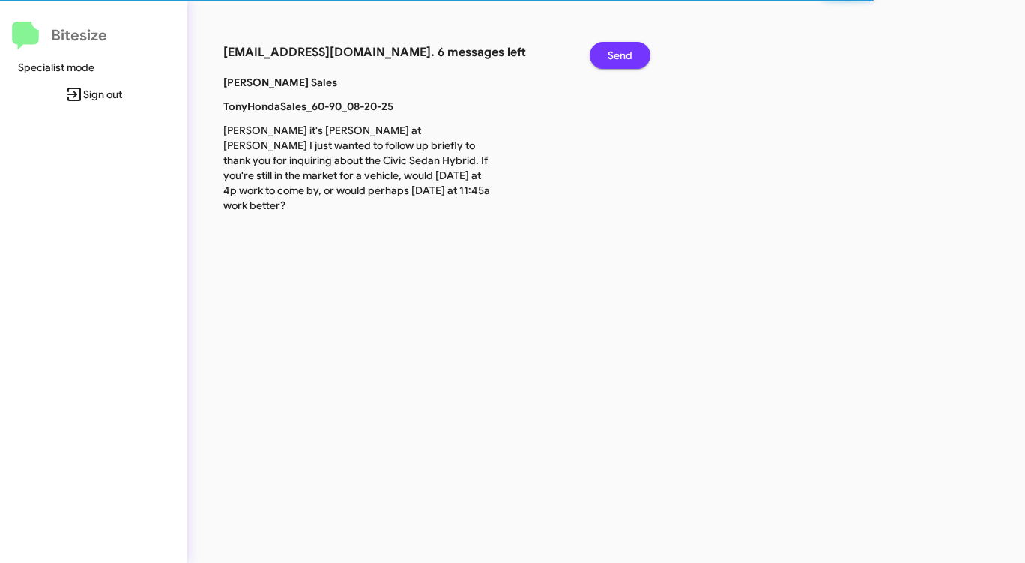
click at [617, 51] on span "Send" at bounding box center [620, 55] width 25 height 27
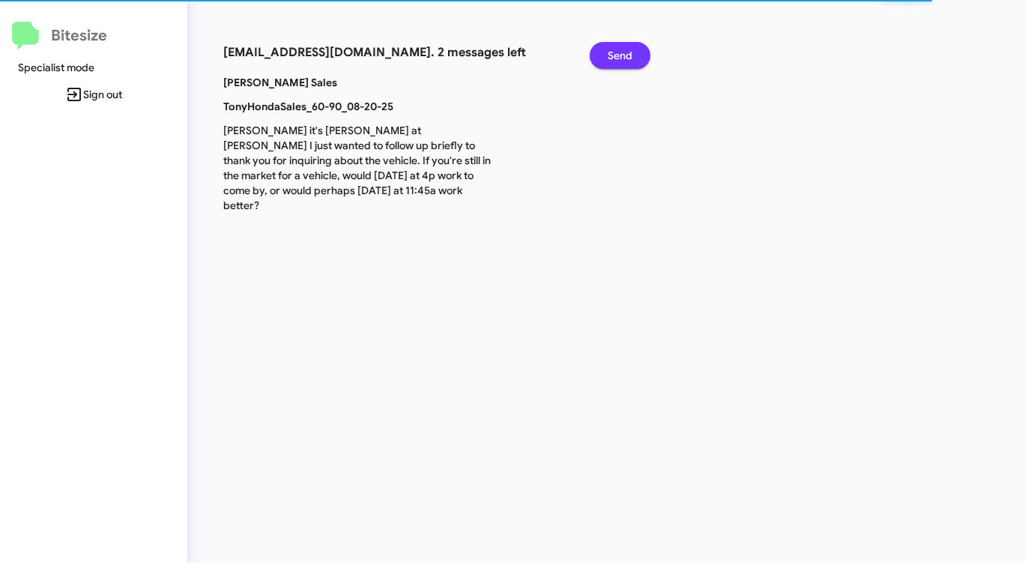
click at [617, 51] on span "Send" at bounding box center [620, 55] width 25 height 27
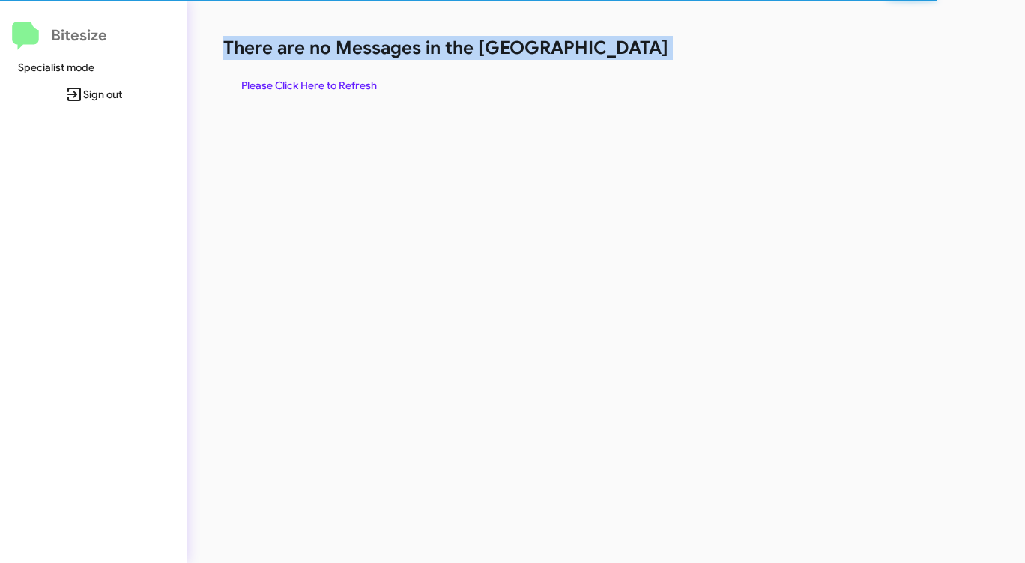
click at [617, 51] on h1 "There are no Messages in the [GEOGRAPHIC_DATA]" at bounding box center [536, 48] width 626 height 24
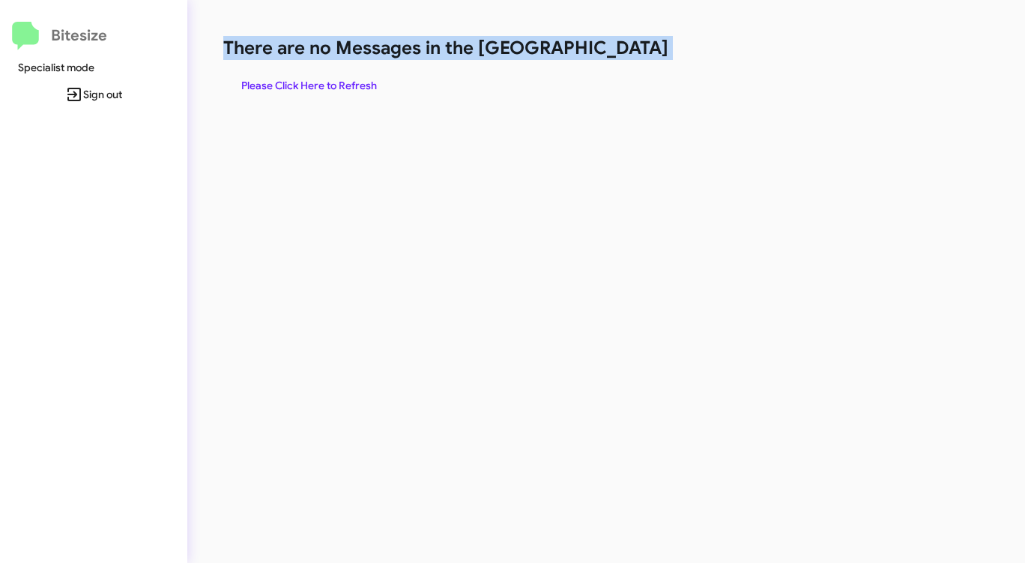
click at [617, 51] on h1 "There are no Messages in the [GEOGRAPHIC_DATA]" at bounding box center [536, 48] width 626 height 24
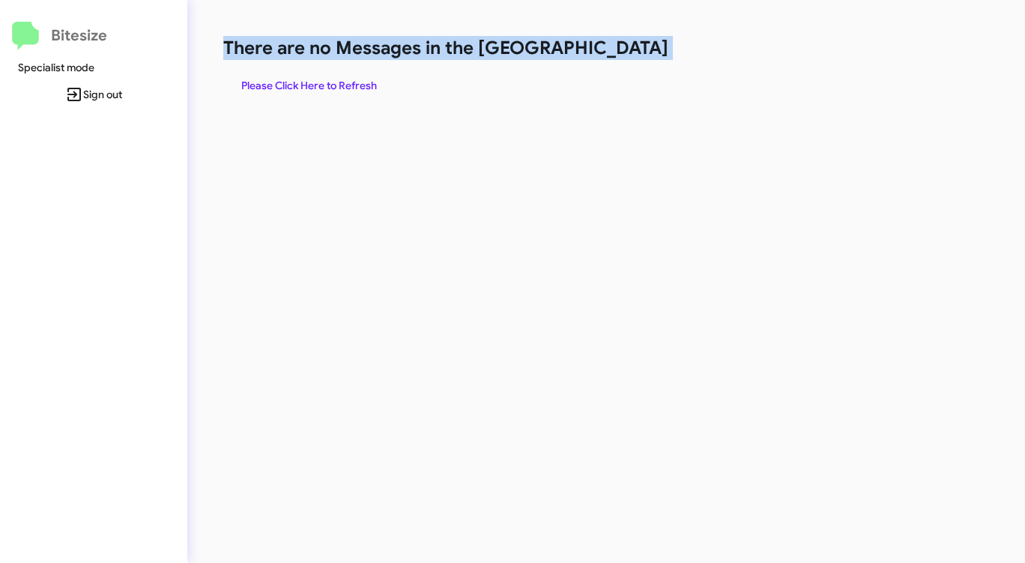
click at [617, 51] on h1 "There are no Messages in the [GEOGRAPHIC_DATA]" at bounding box center [536, 48] width 626 height 24
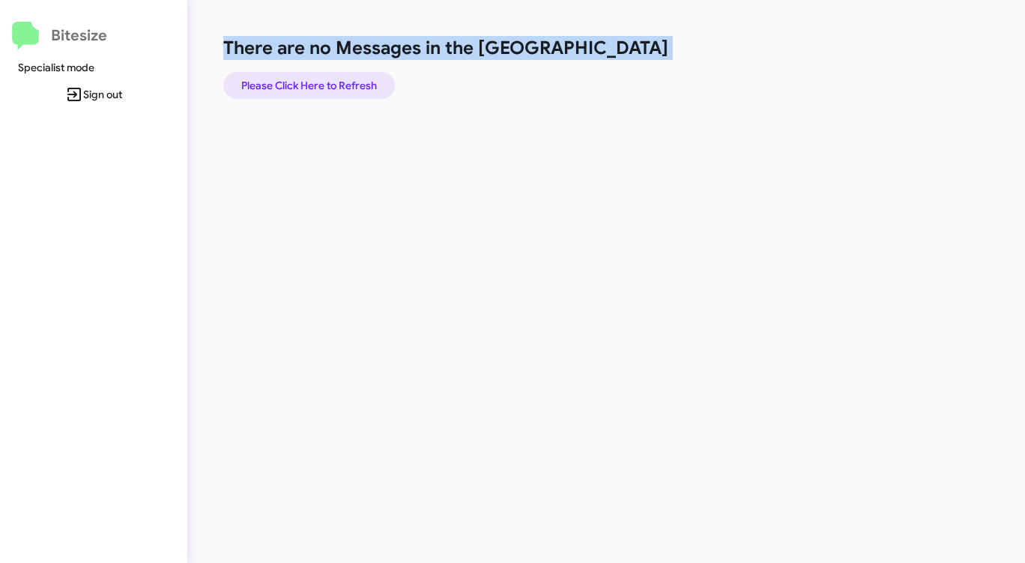
click at [366, 88] on span "Please Click Here to Refresh" at bounding box center [309, 85] width 136 height 27
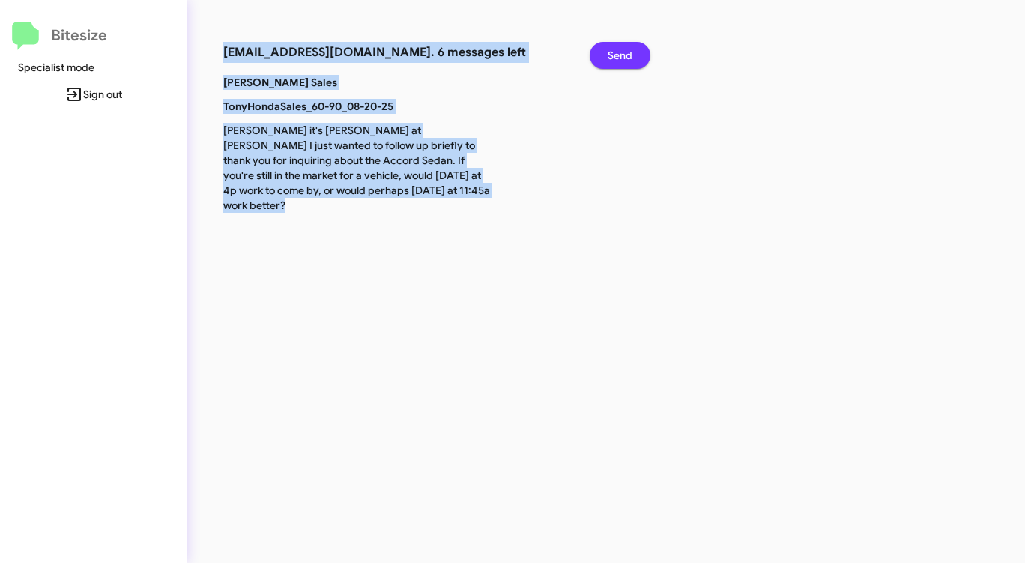
click at [612, 56] on span "Send" at bounding box center [620, 55] width 25 height 27
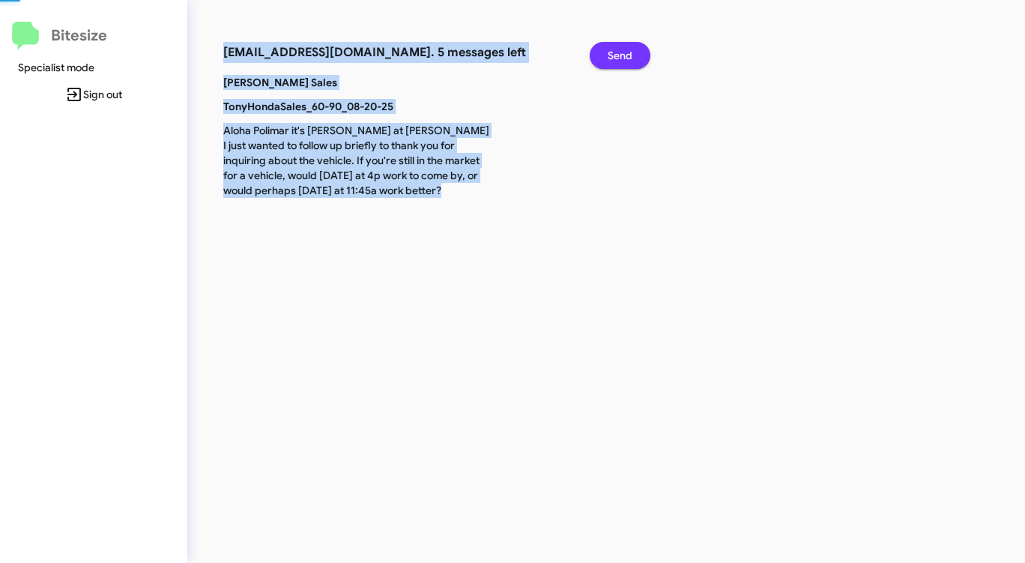
click at [612, 56] on span "Send" at bounding box center [620, 55] width 25 height 27
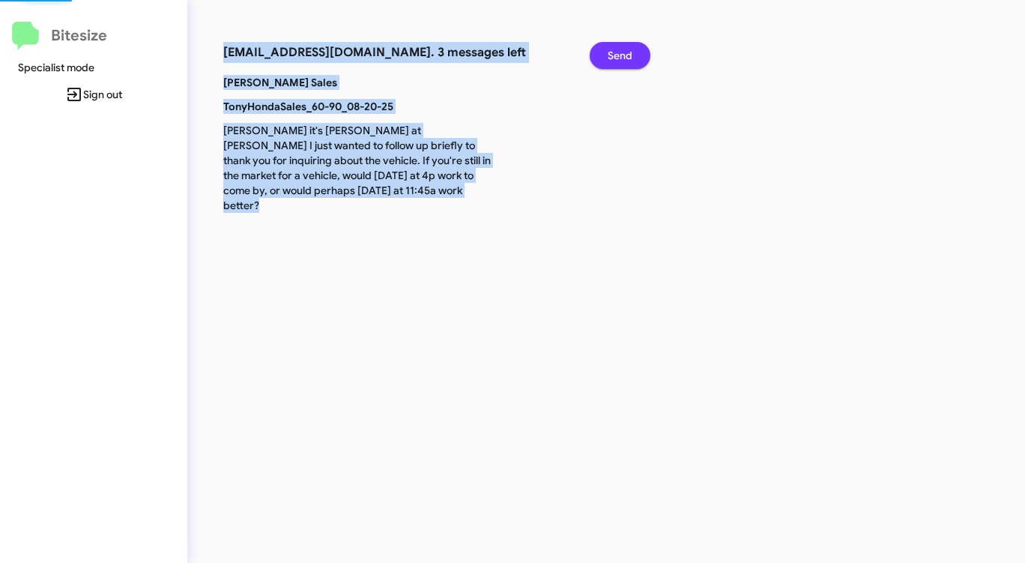
click at [612, 56] on span "Send" at bounding box center [620, 55] width 25 height 27
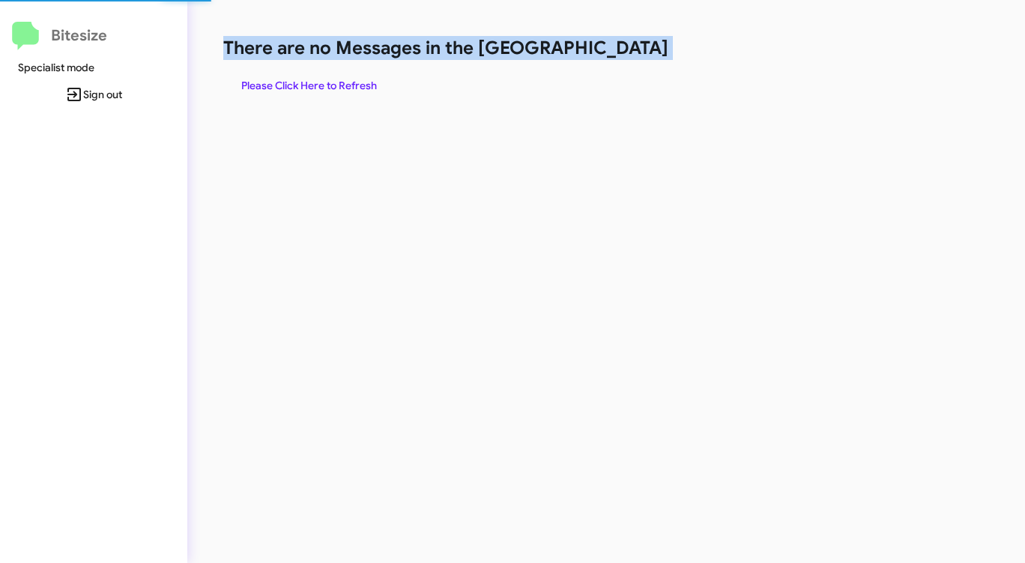
click at [612, 56] on h1 "There are no Messages in the [GEOGRAPHIC_DATA]" at bounding box center [536, 48] width 626 height 24
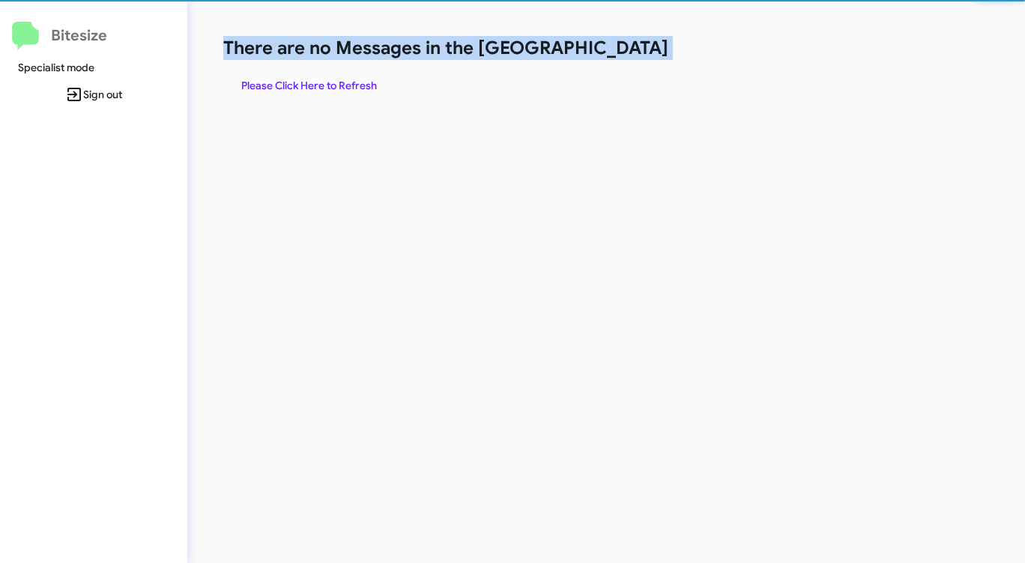
click at [612, 56] on h1 "There are no Messages in the [GEOGRAPHIC_DATA]" at bounding box center [536, 48] width 626 height 24
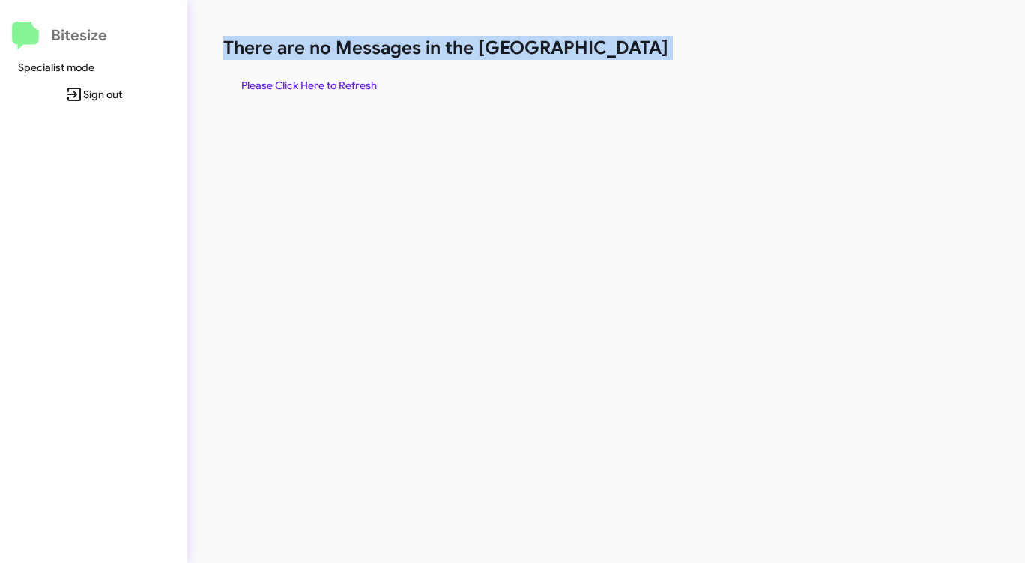
click at [372, 86] on span "Please Click Here to Refresh" at bounding box center [309, 85] width 136 height 27
click at [377, 85] on span "Please Click Here to Refresh" at bounding box center [309, 85] width 136 height 27
click at [378, 85] on button "Please Click Here to Refresh" at bounding box center [309, 85] width 172 height 27
click at [377, 85] on span "Please Click Here to Refresh" at bounding box center [309, 85] width 136 height 27
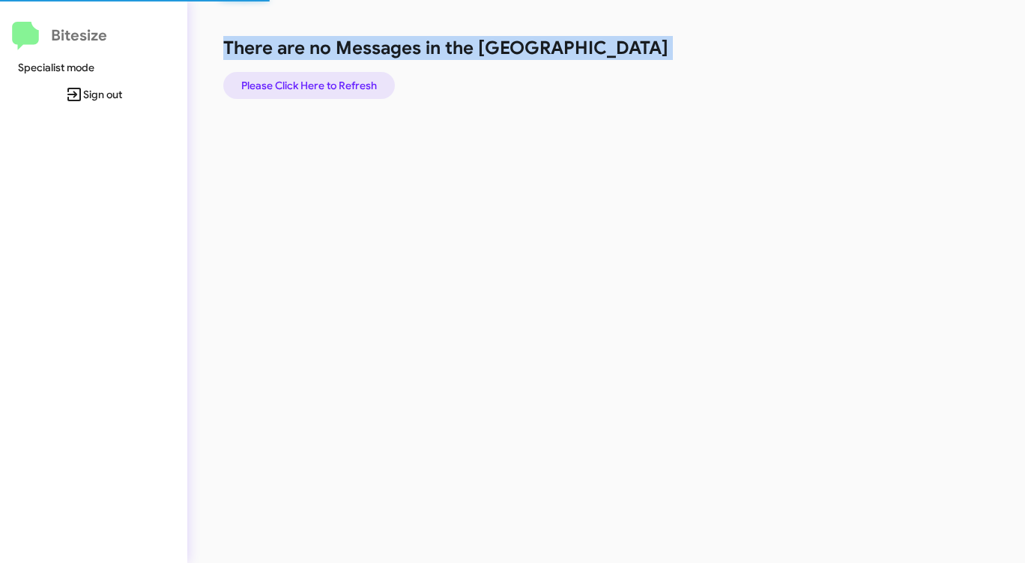
click at [377, 85] on span "Please Click Here to Refresh" at bounding box center [309, 85] width 136 height 27
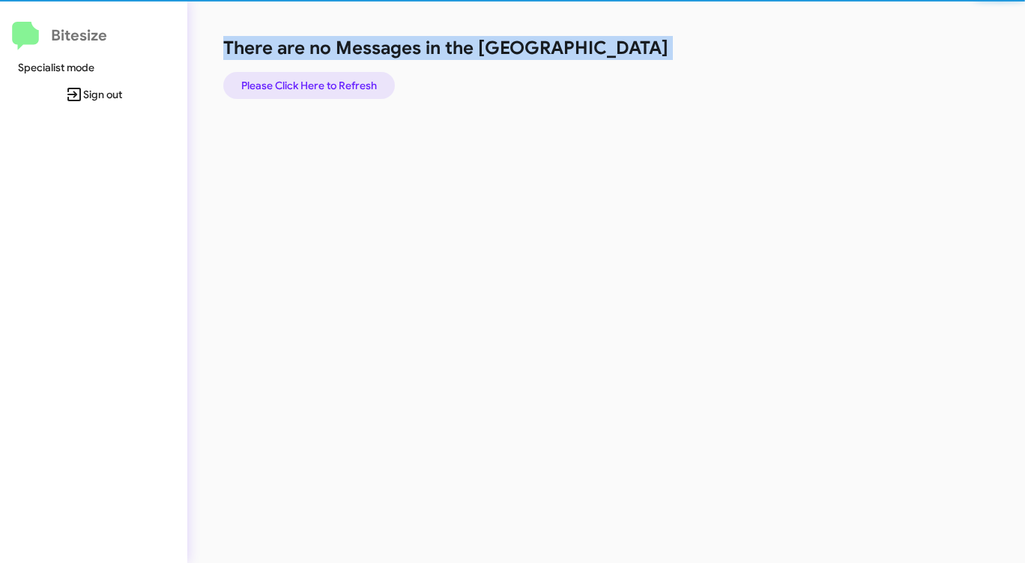
click at [377, 85] on span "Please Click Here to Refresh" at bounding box center [309, 85] width 136 height 27
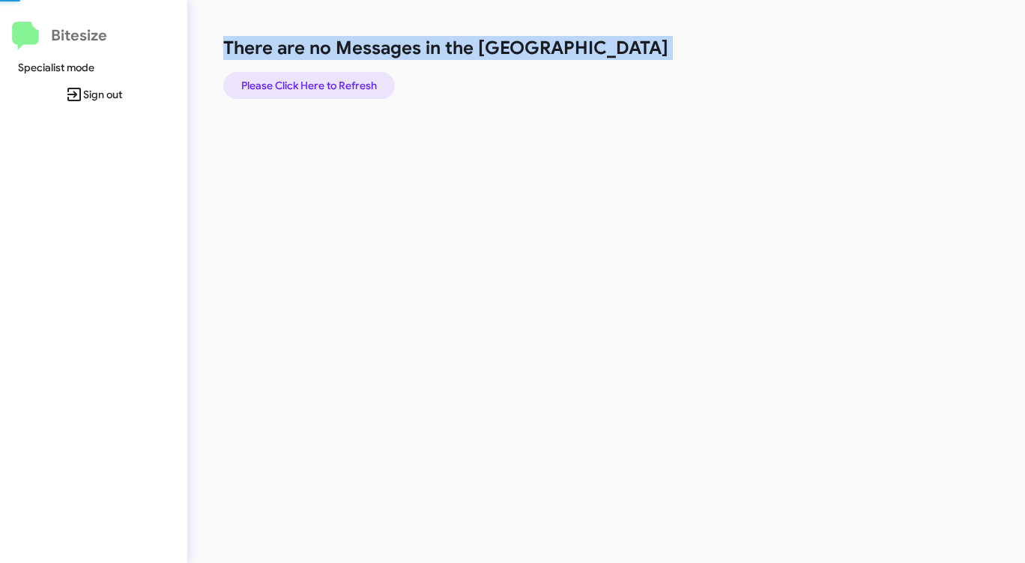
click at [377, 85] on span "Please Click Here to Refresh" at bounding box center [309, 85] width 136 height 27
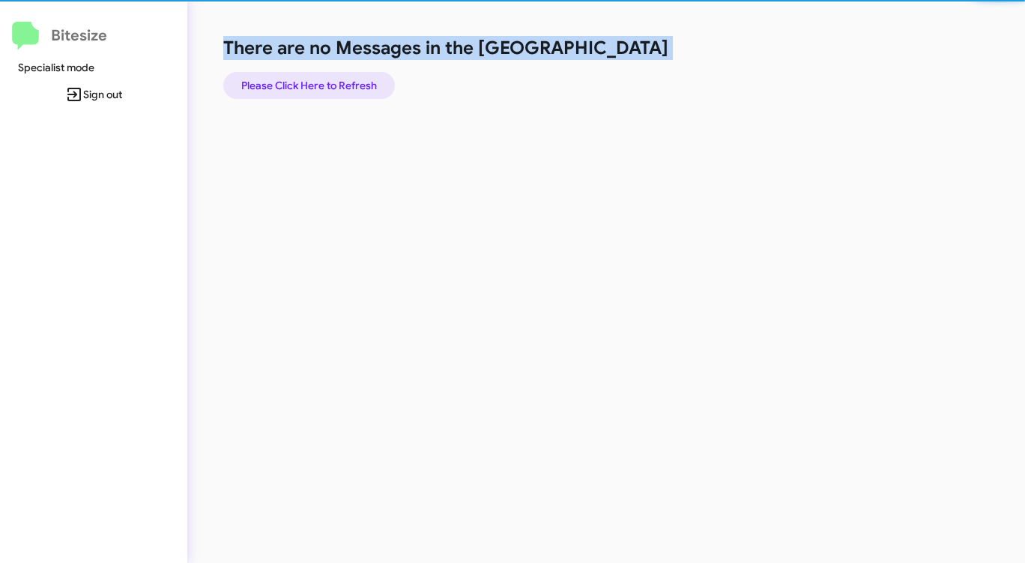
click at [377, 85] on span "Please Click Here to Refresh" at bounding box center [309, 85] width 136 height 27
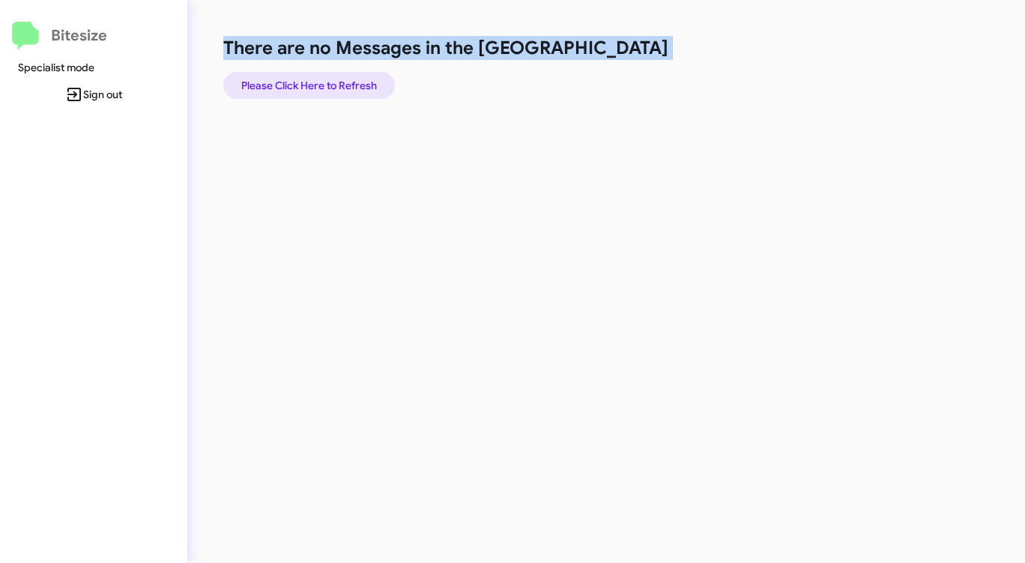
click at [377, 85] on span "Please Click Here to Refresh" at bounding box center [309, 85] width 136 height 27
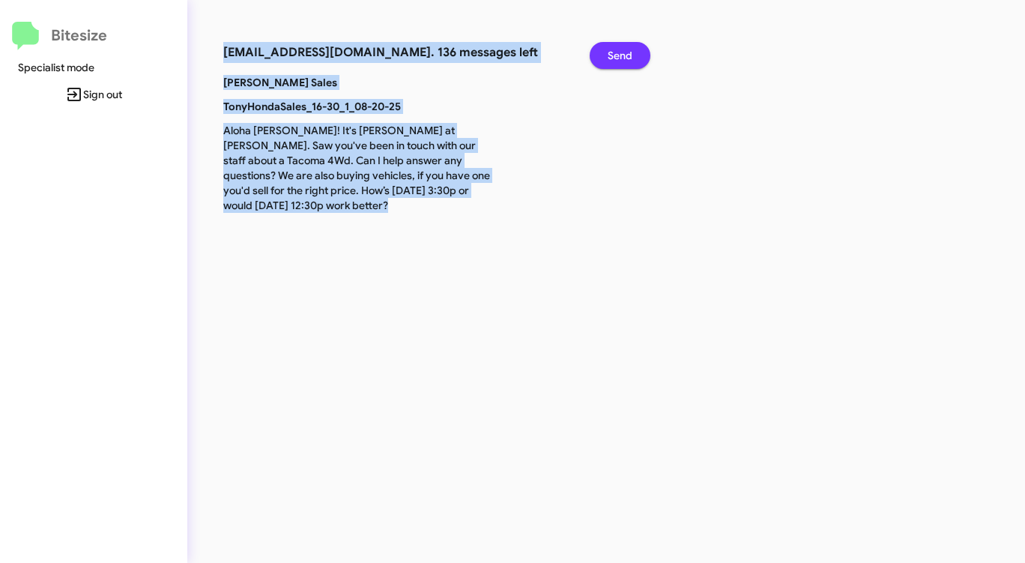
click at [622, 55] on span "Send" at bounding box center [620, 55] width 25 height 27
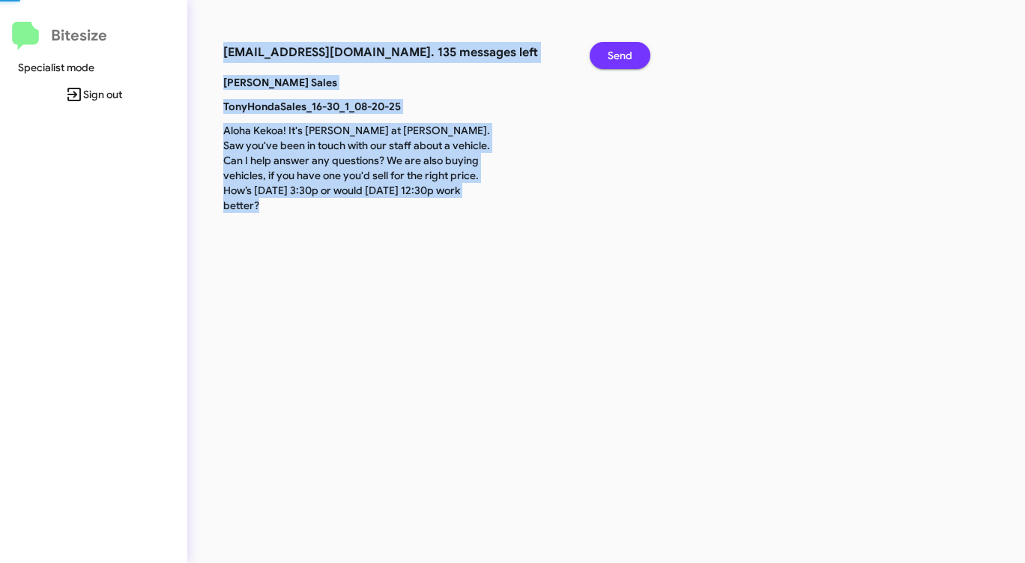
click at [622, 55] on span "Send" at bounding box center [620, 55] width 25 height 27
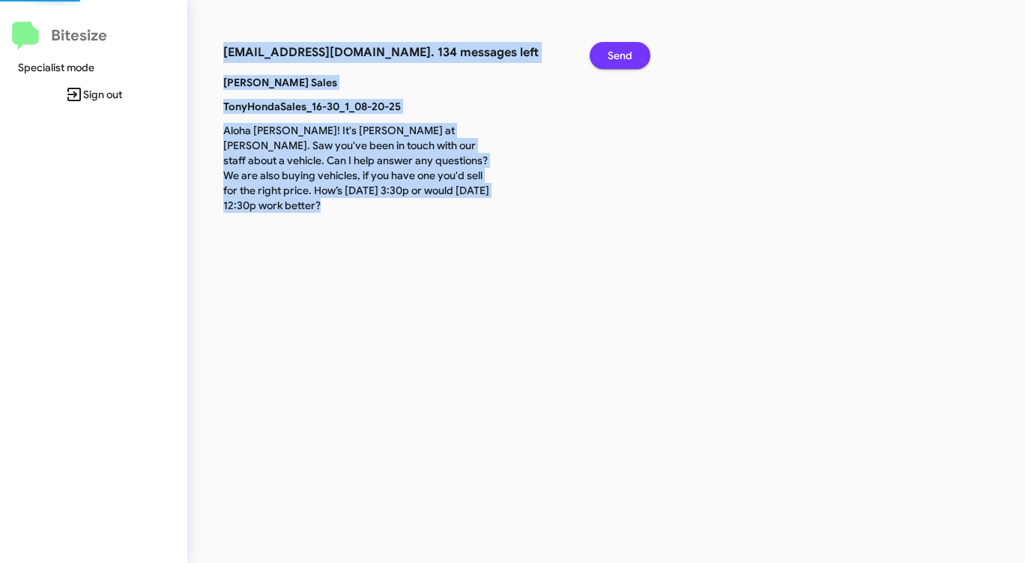
click at [622, 55] on span "Send" at bounding box center [620, 55] width 25 height 27
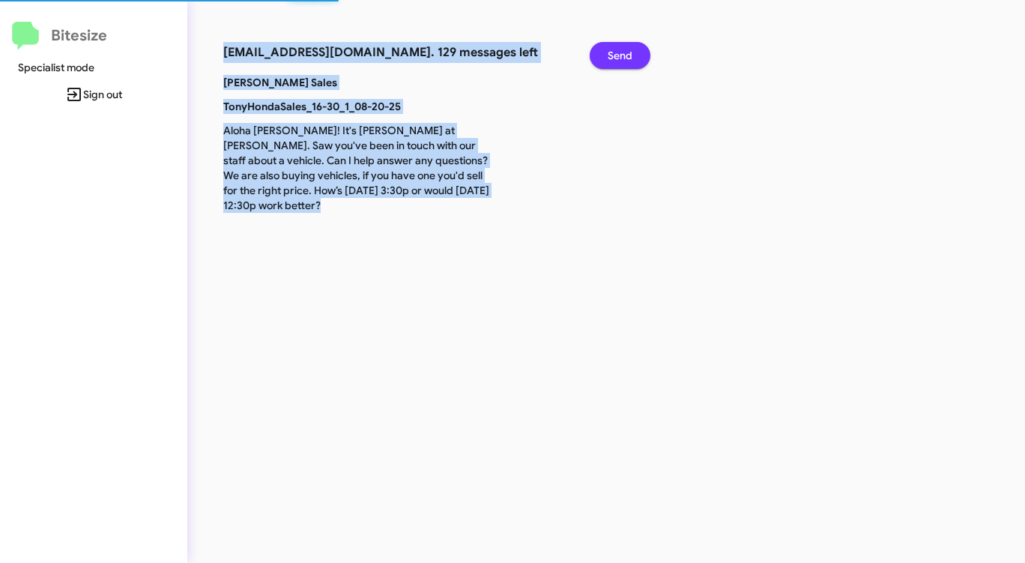
click at [622, 55] on span "Send" at bounding box center [620, 55] width 25 height 27
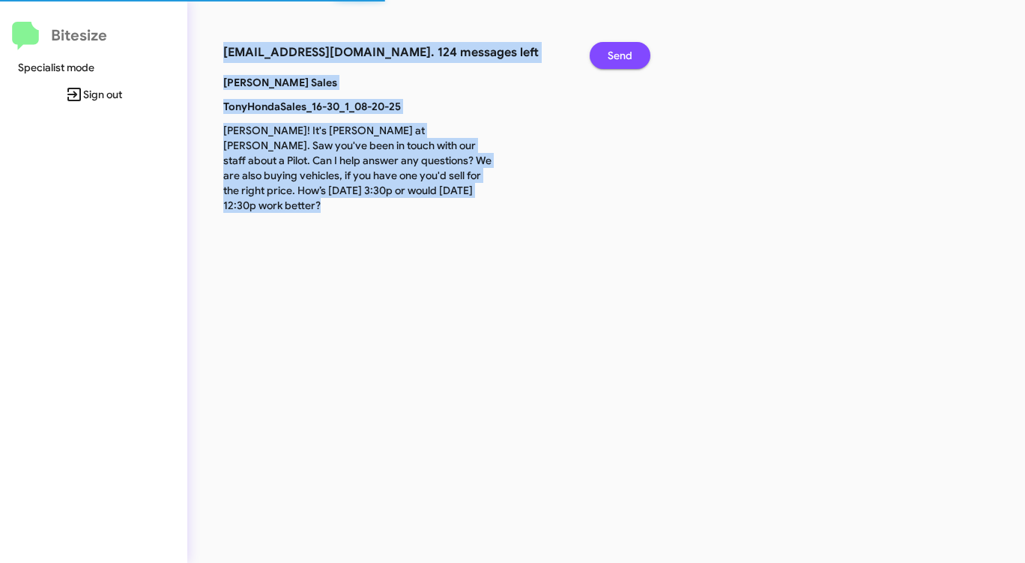
click at [622, 55] on span "Send" at bounding box center [620, 55] width 25 height 27
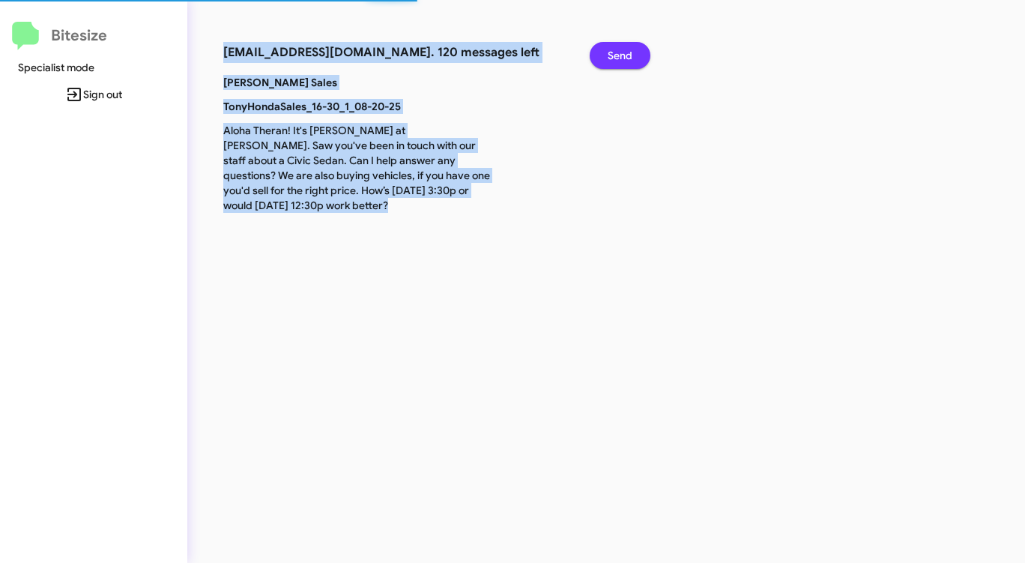
click at [622, 55] on span "Send" at bounding box center [620, 55] width 25 height 27
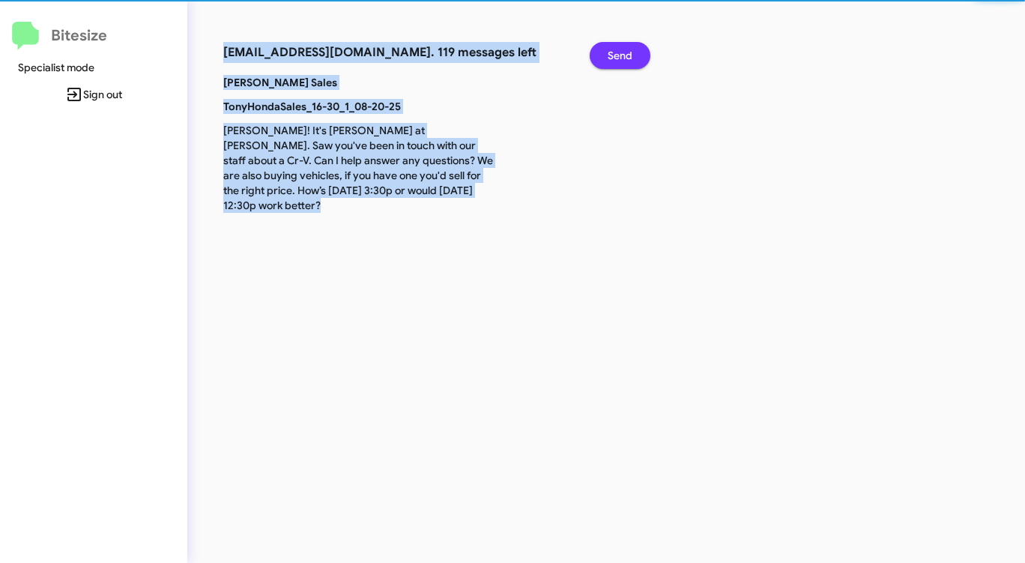
click at [622, 55] on span "Send" at bounding box center [620, 55] width 25 height 27
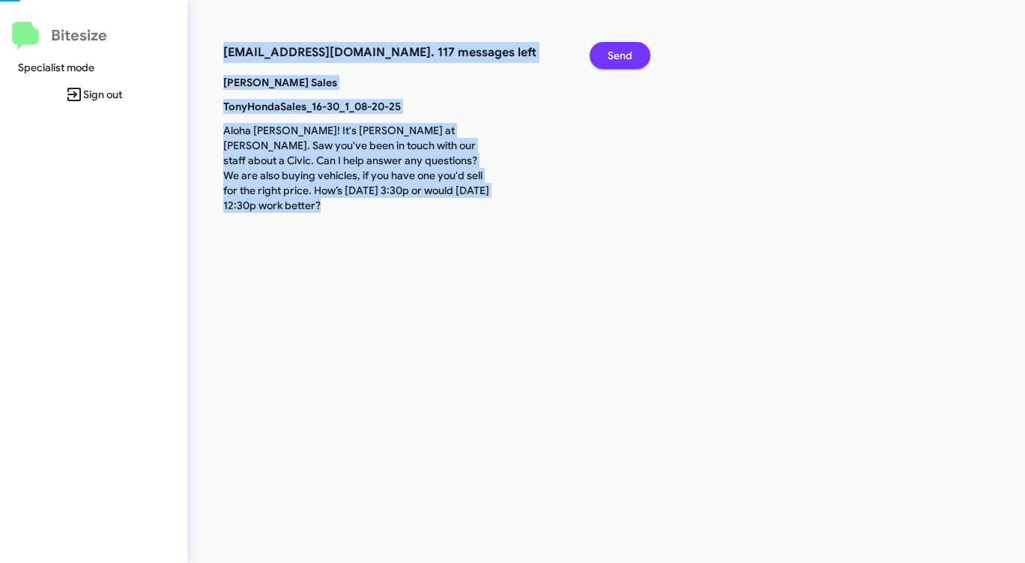
click at [622, 55] on span "Send" at bounding box center [620, 55] width 25 height 27
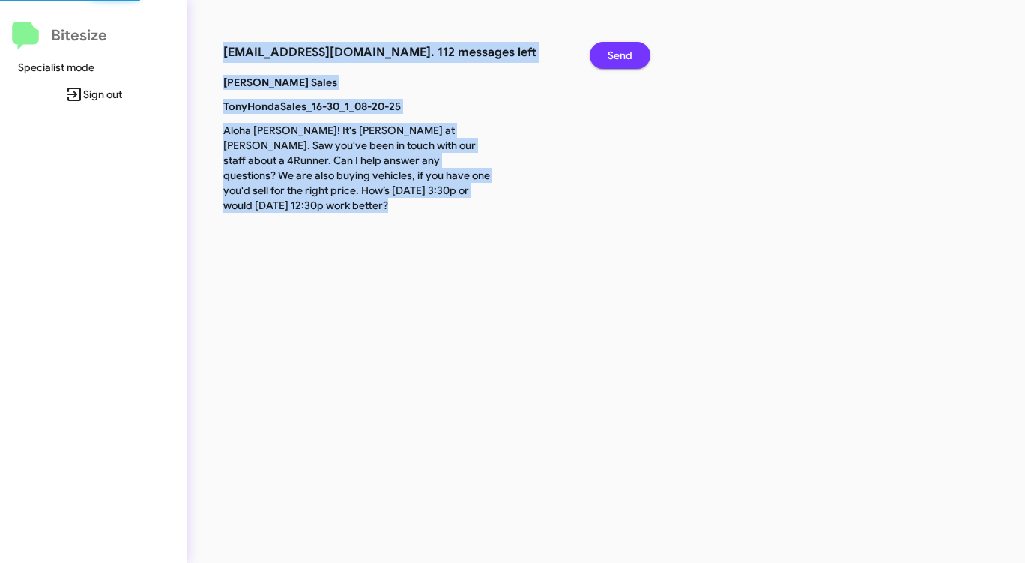
click at [622, 55] on span "Send" at bounding box center [620, 55] width 25 height 27
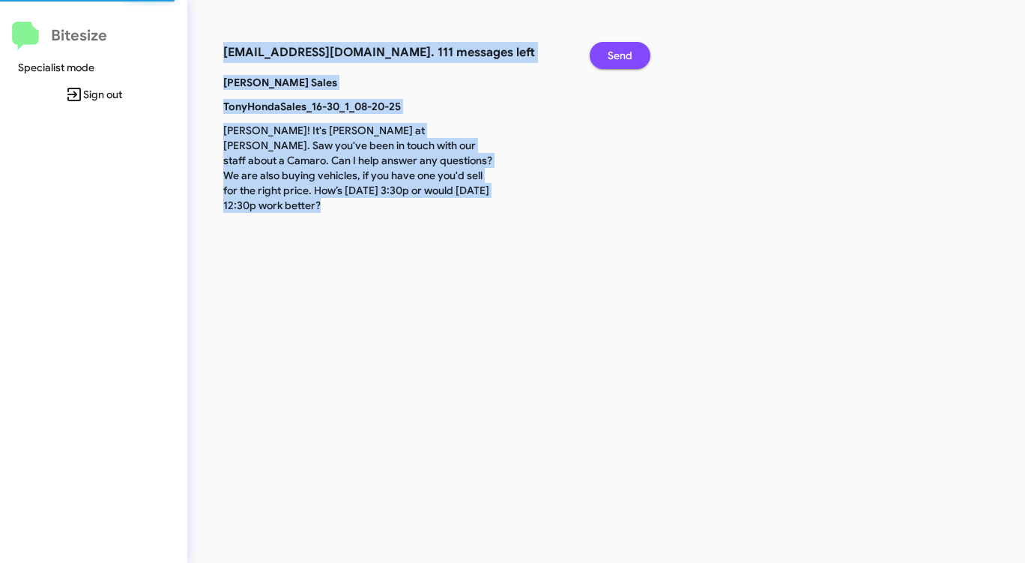
click at [622, 55] on span "Send" at bounding box center [620, 55] width 25 height 27
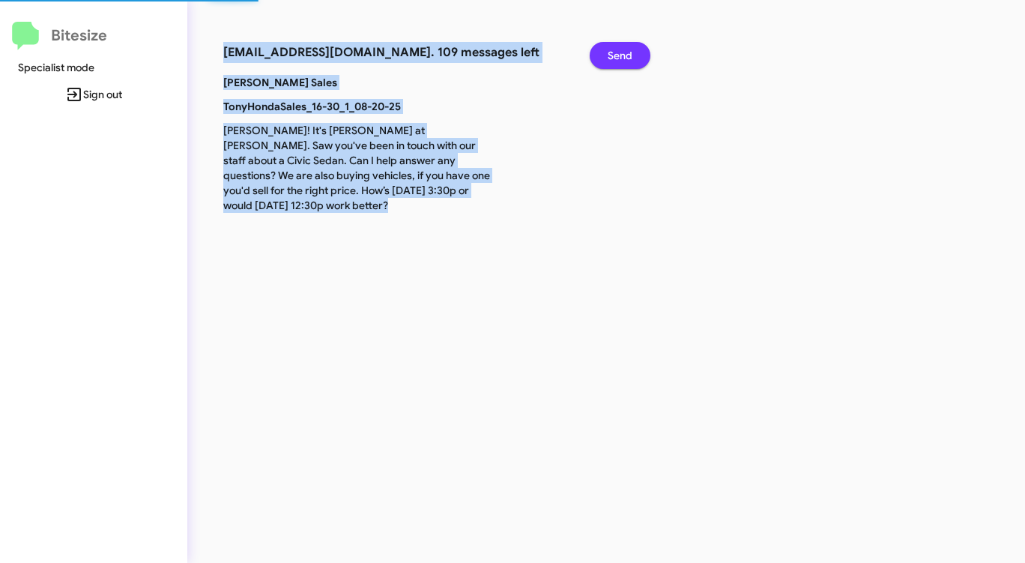
click at [622, 55] on span "Send" at bounding box center [620, 55] width 25 height 27
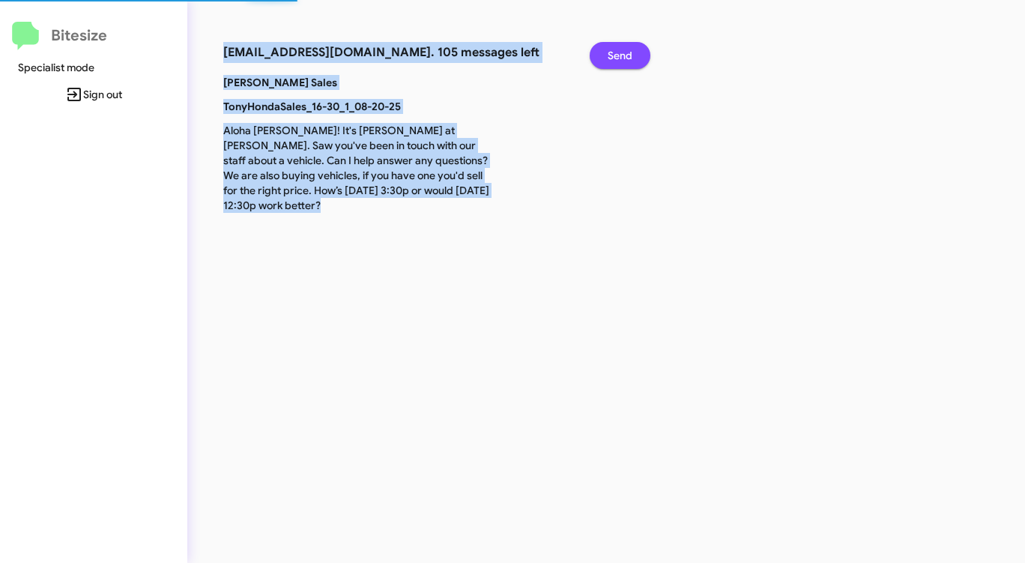
click at [622, 55] on span "Send" at bounding box center [620, 55] width 25 height 27
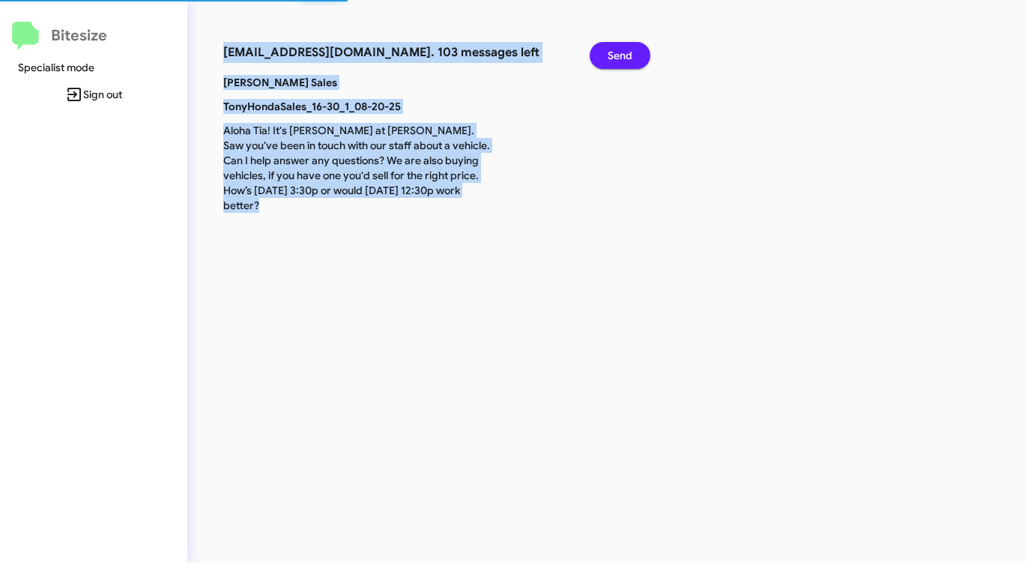
click at [622, 55] on span "Send" at bounding box center [620, 55] width 25 height 27
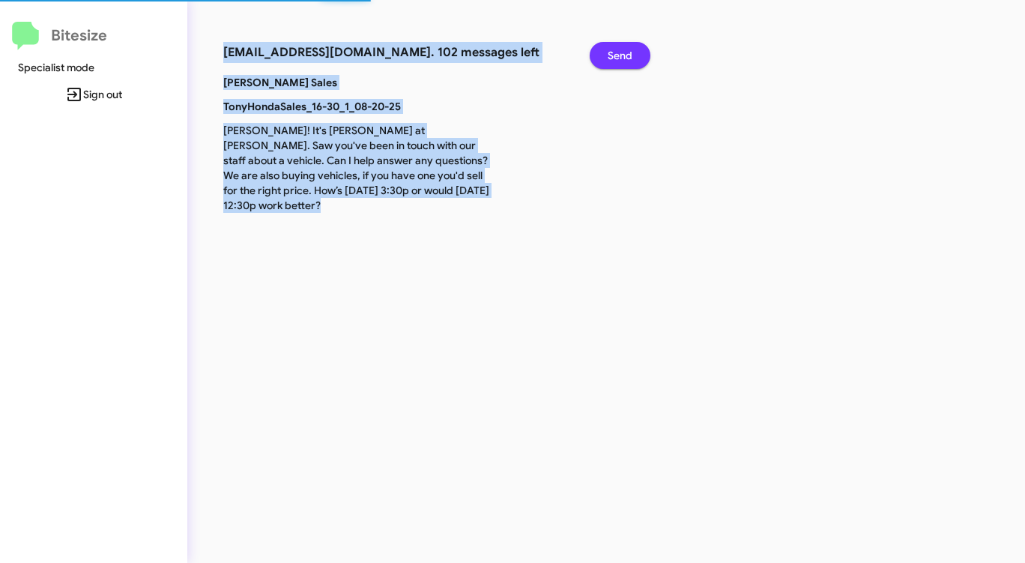
click at [622, 55] on span "Send" at bounding box center [620, 55] width 25 height 27
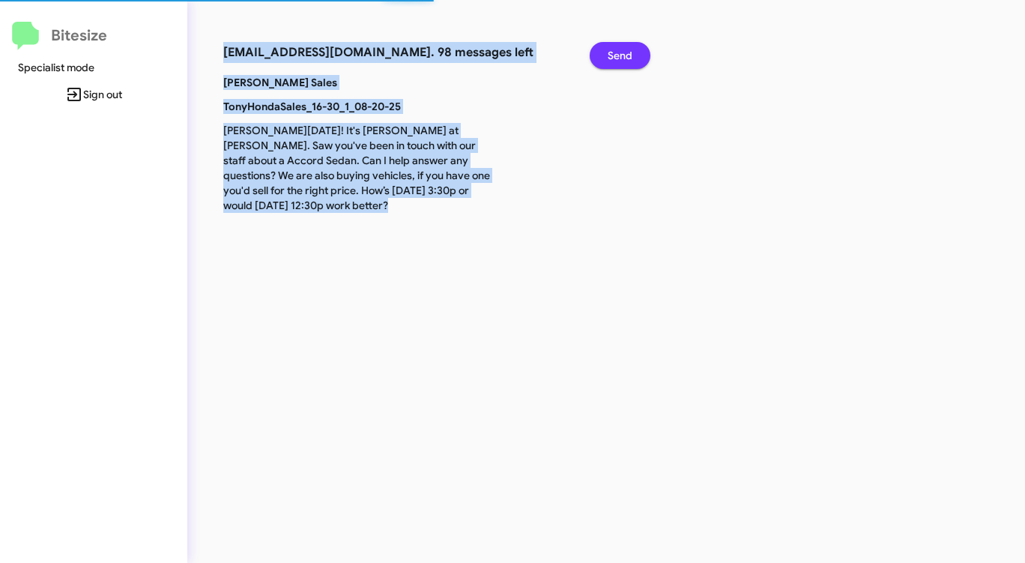
click at [622, 55] on span "Send" at bounding box center [620, 55] width 25 height 27
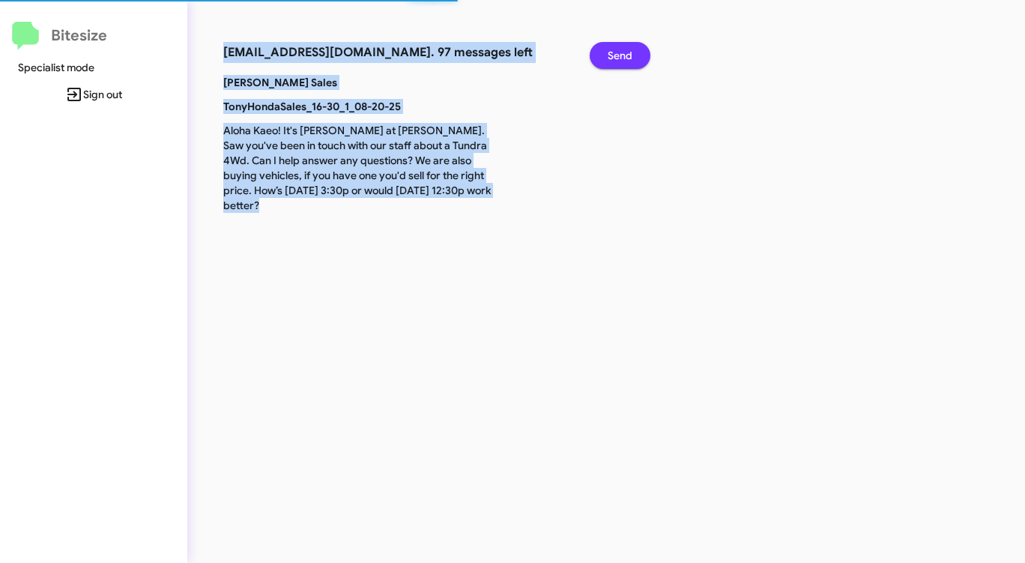
click at [622, 55] on span "Send" at bounding box center [620, 55] width 25 height 27
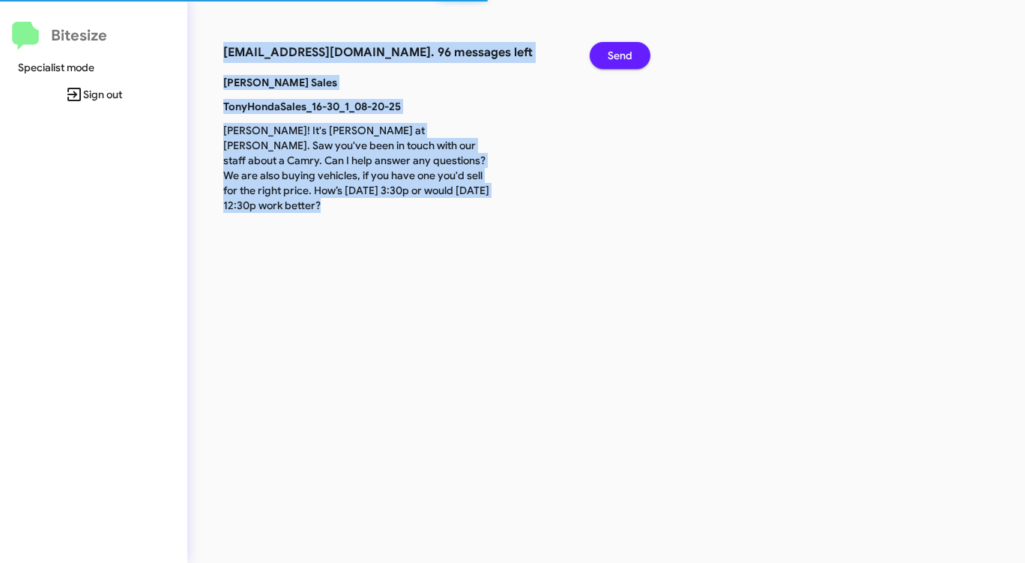
click at [622, 55] on span "Send" at bounding box center [620, 55] width 25 height 27
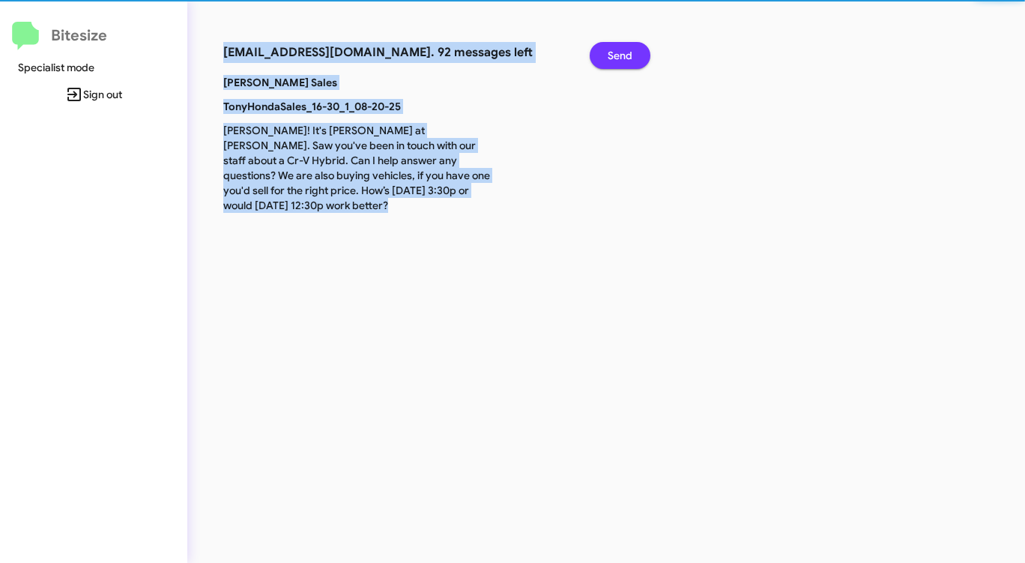
click at [622, 55] on span "Send" at bounding box center [620, 55] width 25 height 27
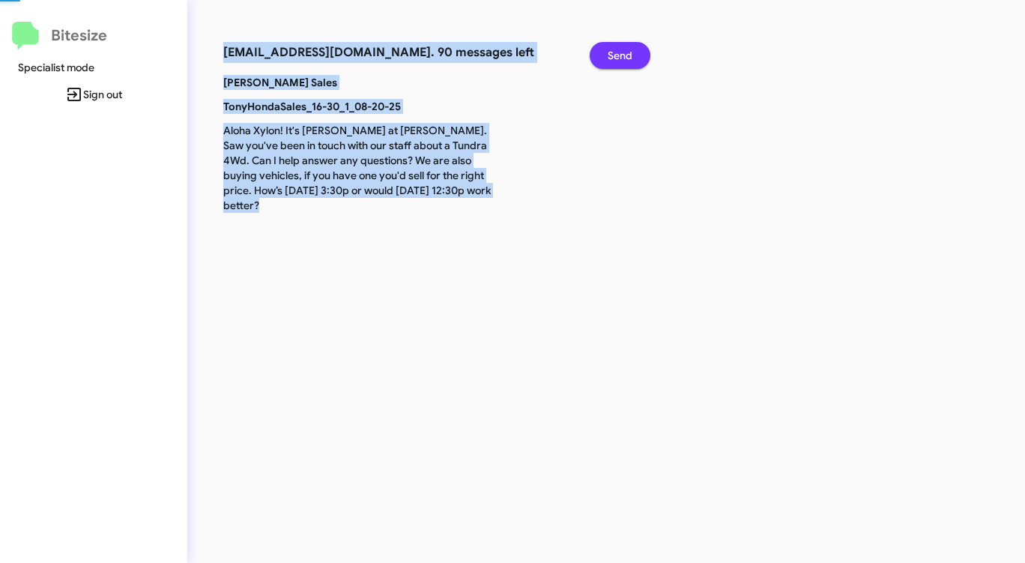
click at [622, 55] on span "Send" at bounding box center [620, 55] width 25 height 27
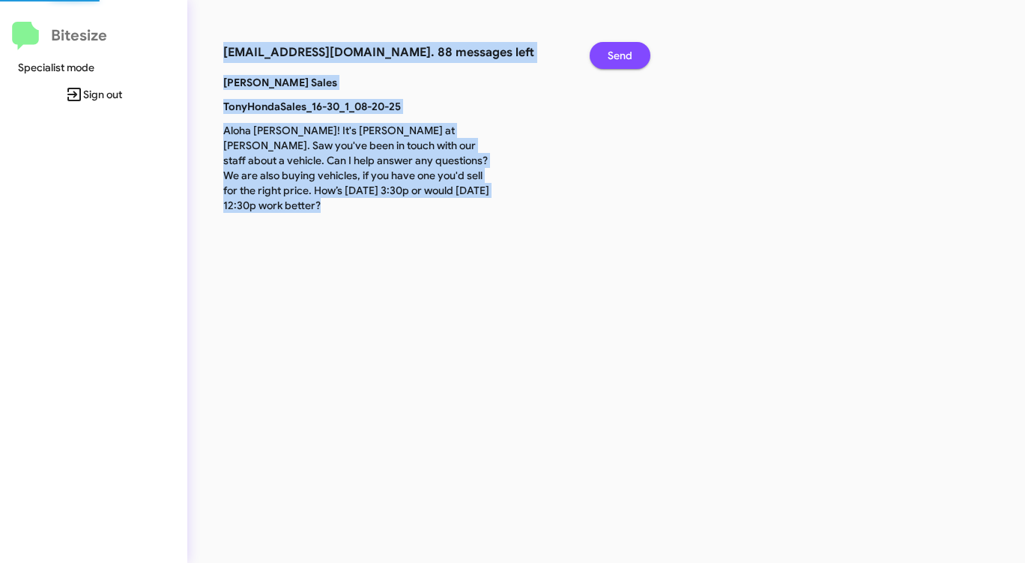
click at [622, 55] on span "Send" at bounding box center [620, 55] width 25 height 27
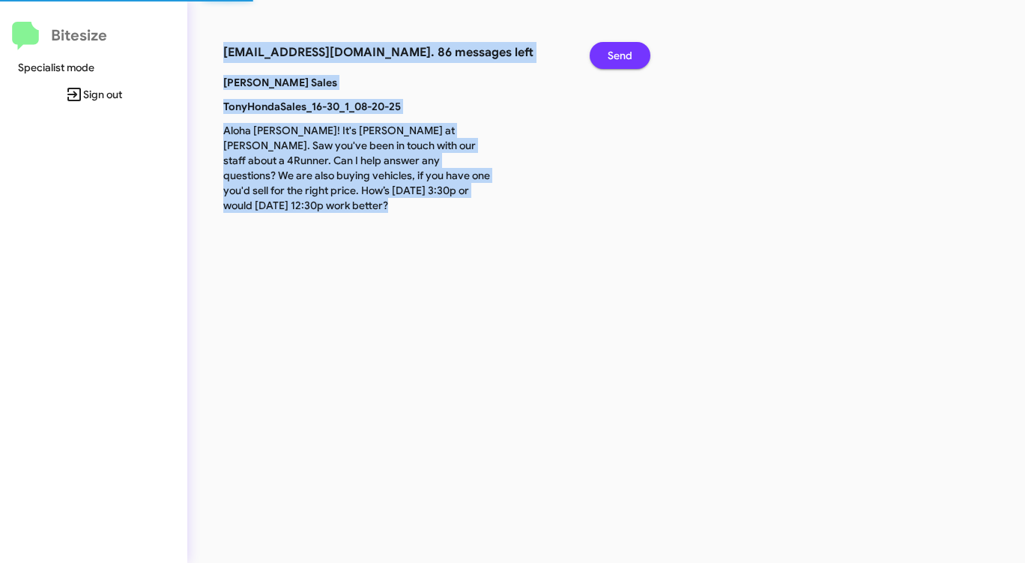
click at [622, 55] on span "Send" at bounding box center [620, 55] width 25 height 27
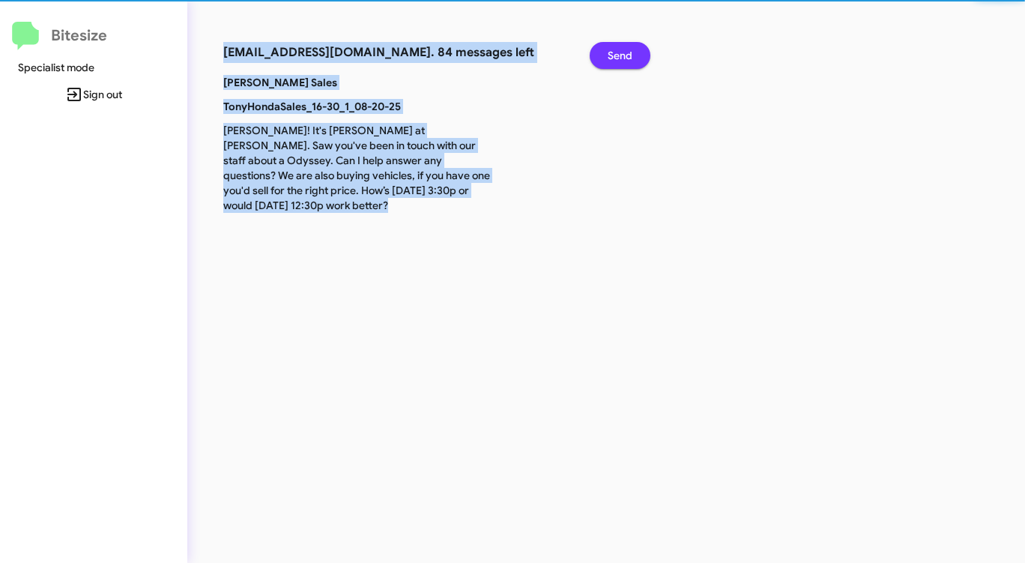
click at [622, 55] on span "Send" at bounding box center [620, 55] width 25 height 27
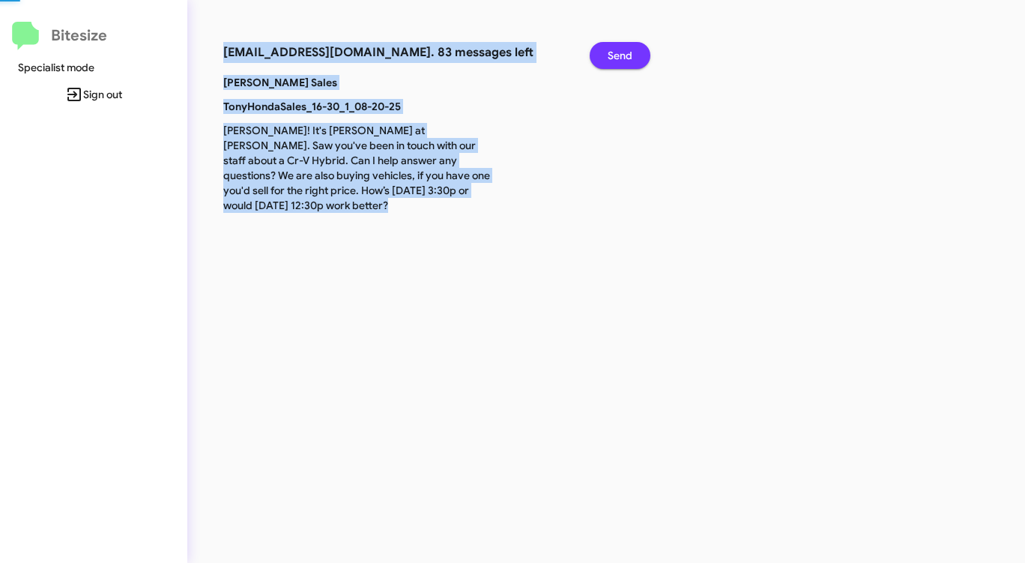
click at [622, 55] on span "Send" at bounding box center [620, 55] width 25 height 27
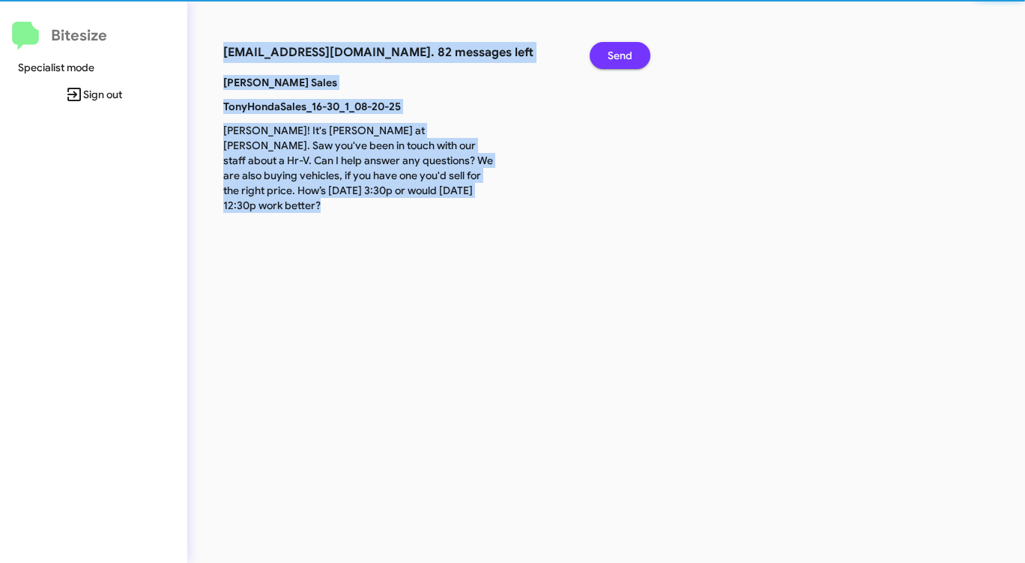
click at [622, 55] on span "Send" at bounding box center [620, 55] width 25 height 27
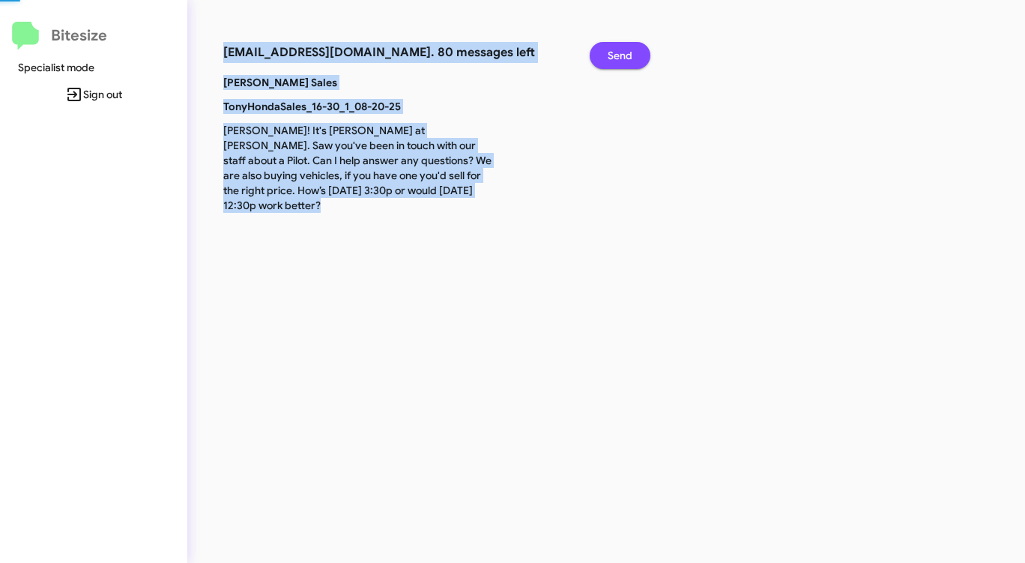
click at [622, 55] on span "Send" at bounding box center [620, 55] width 25 height 27
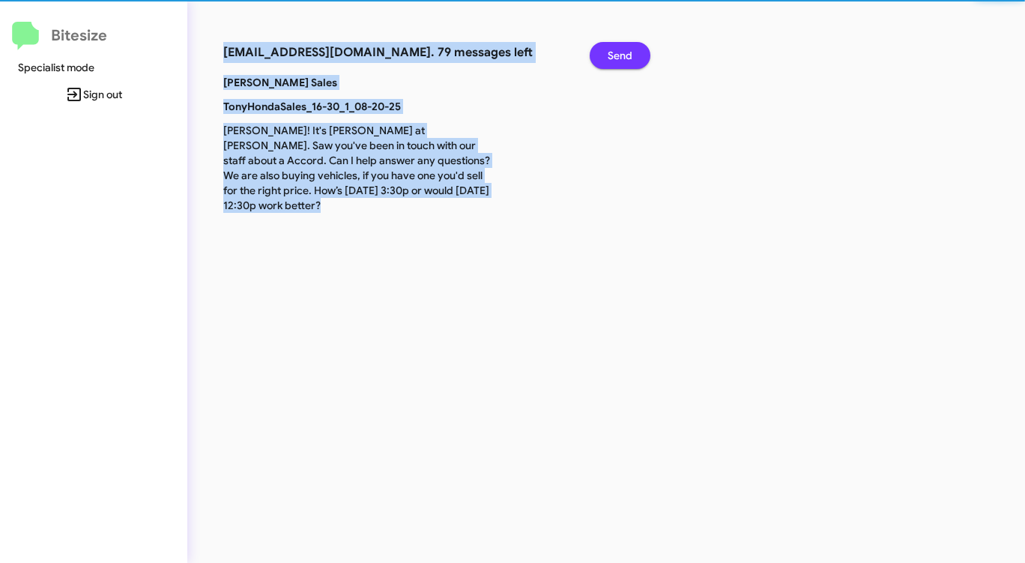
click at [622, 55] on span "Send" at bounding box center [620, 55] width 25 height 27
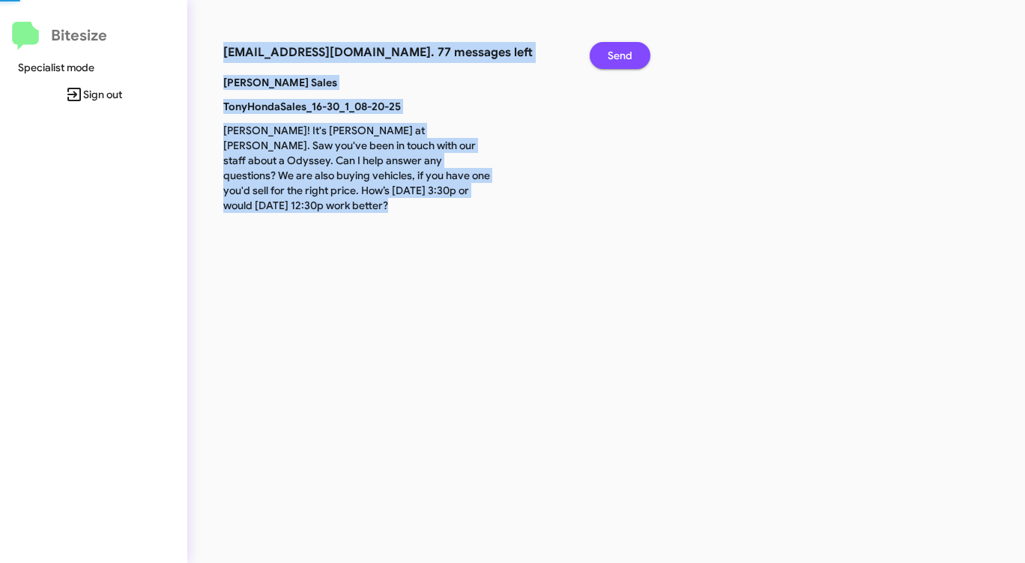
click at [622, 55] on span "Send" at bounding box center [620, 55] width 25 height 27
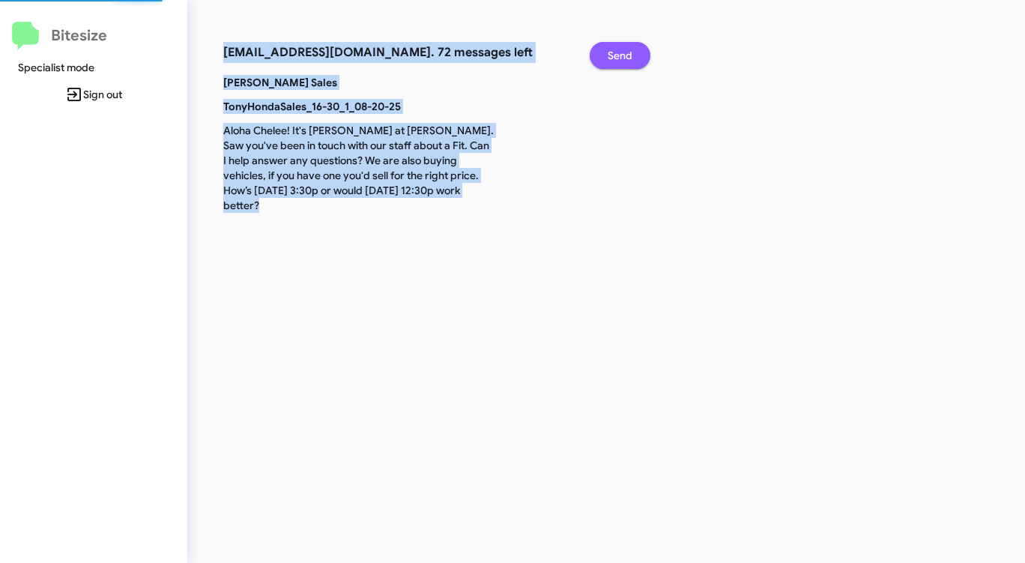
click at [622, 55] on span "Send" at bounding box center [620, 55] width 25 height 27
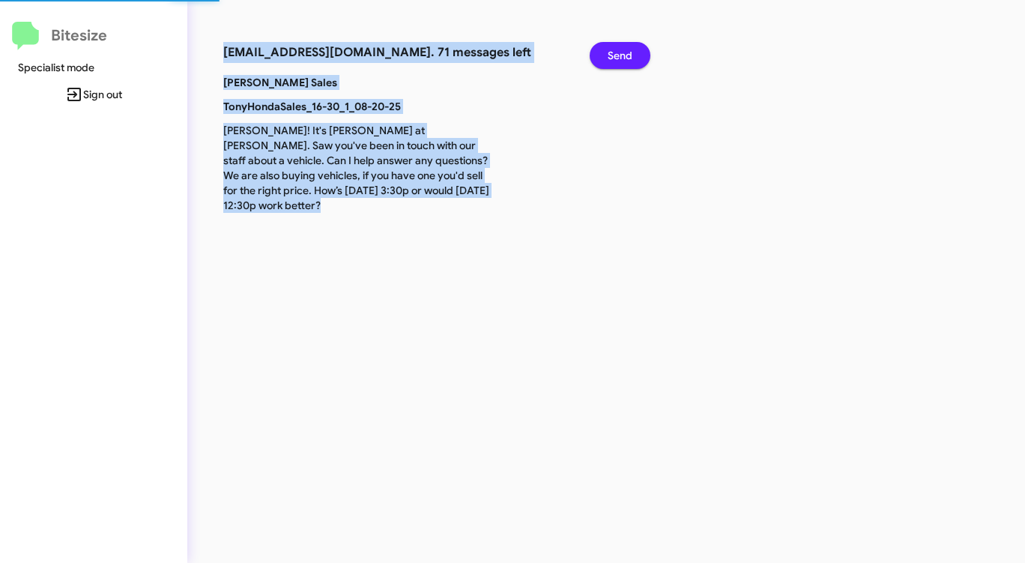
click at [622, 55] on span "Send" at bounding box center [620, 55] width 25 height 27
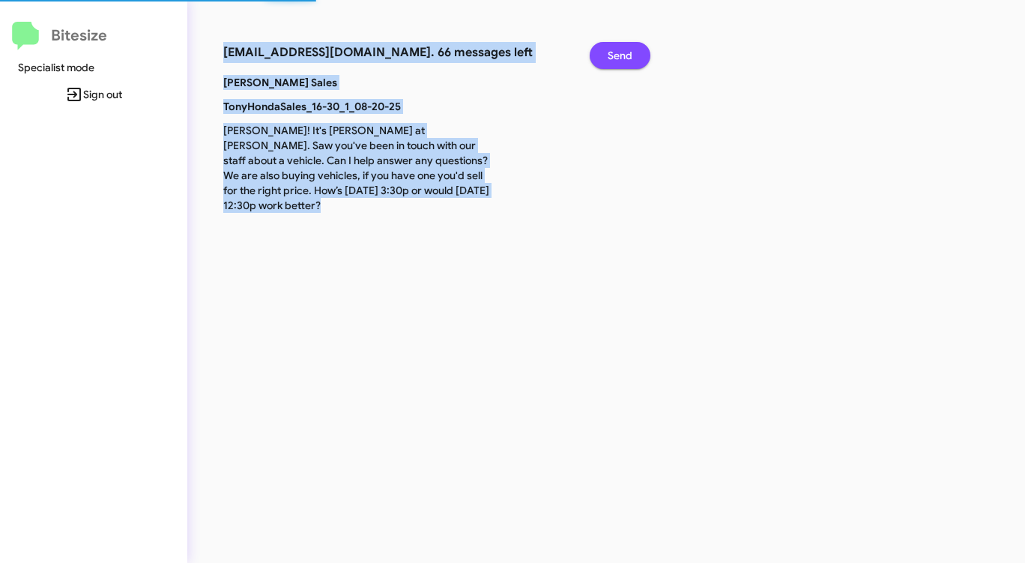
click at [622, 55] on span "Send" at bounding box center [620, 55] width 25 height 27
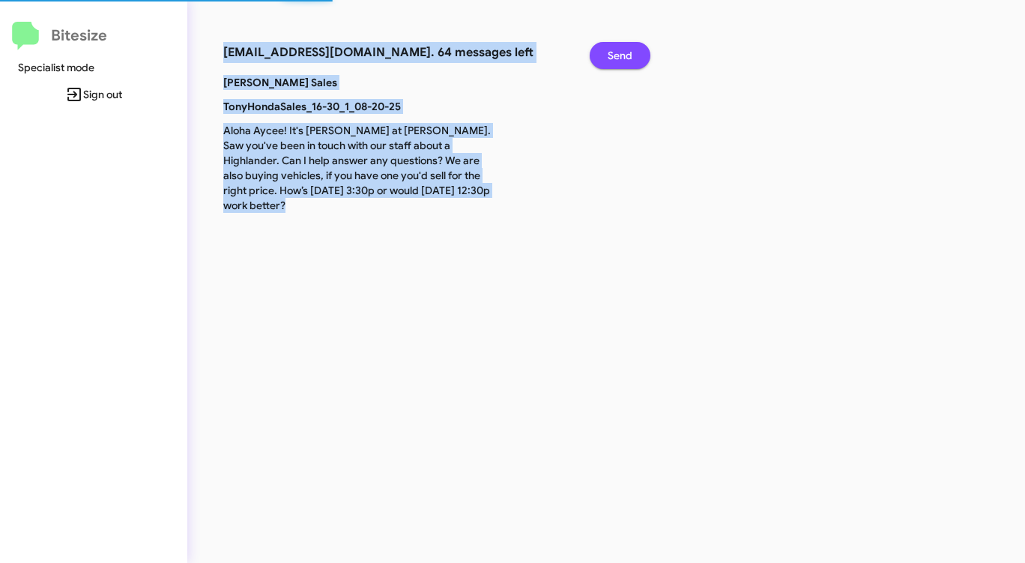
click at [622, 55] on span "Send" at bounding box center [620, 55] width 25 height 27
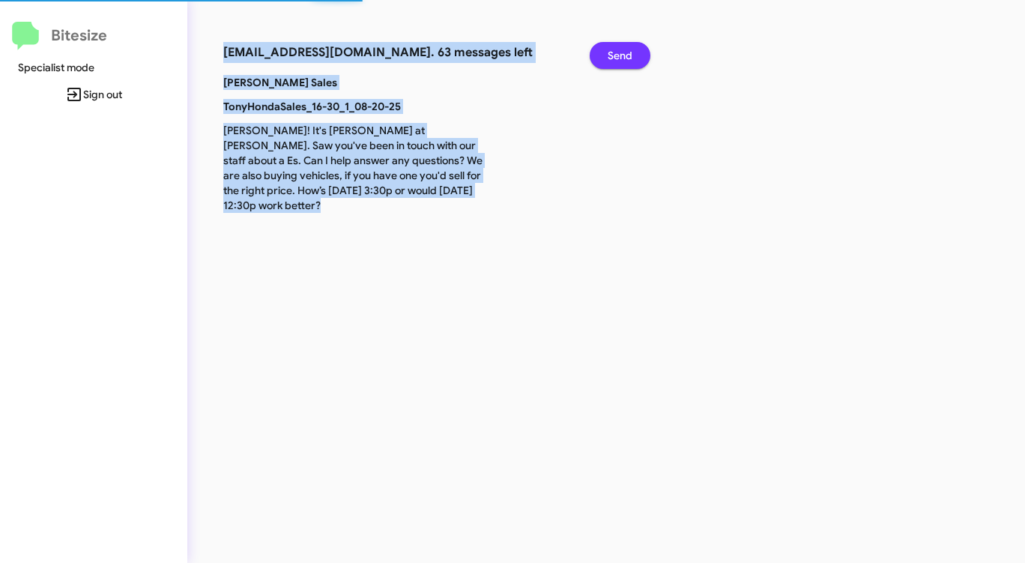
click at [622, 55] on span "Send" at bounding box center [620, 55] width 25 height 27
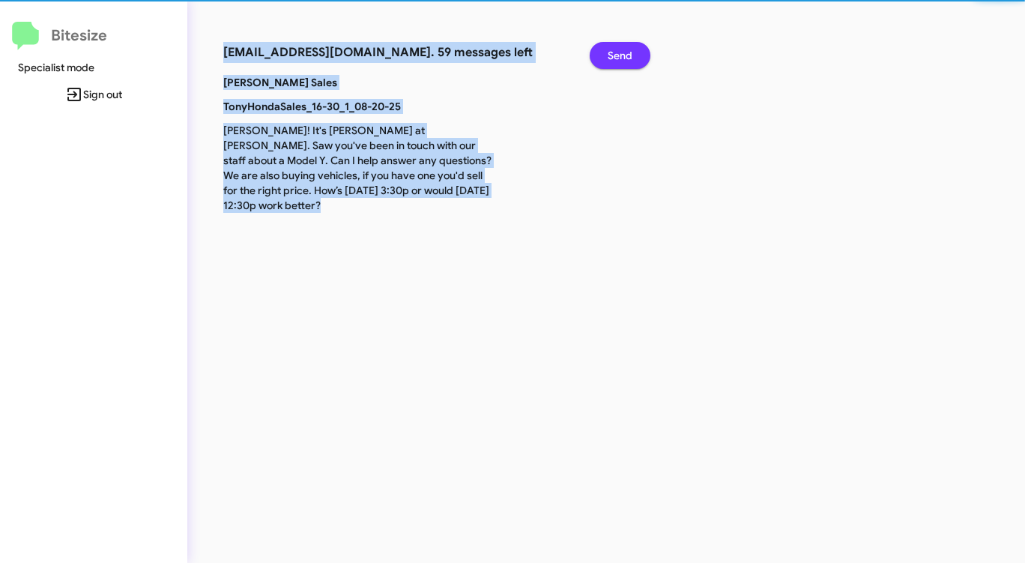
click at [622, 55] on span "Send" at bounding box center [620, 55] width 25 height 27
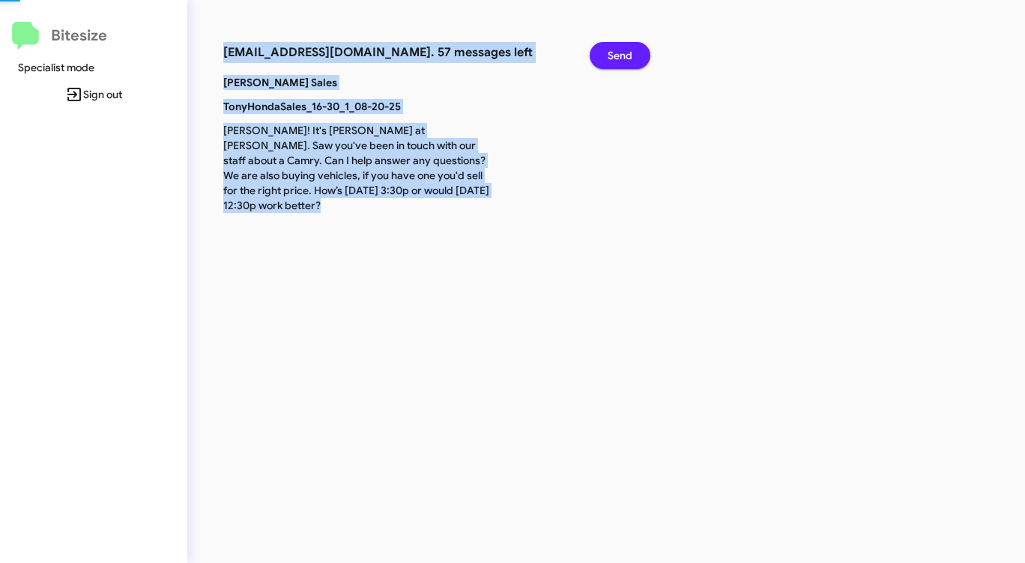
click at [622, 55] on span "Send" at bounding box center [620, 55] width 25 height 27
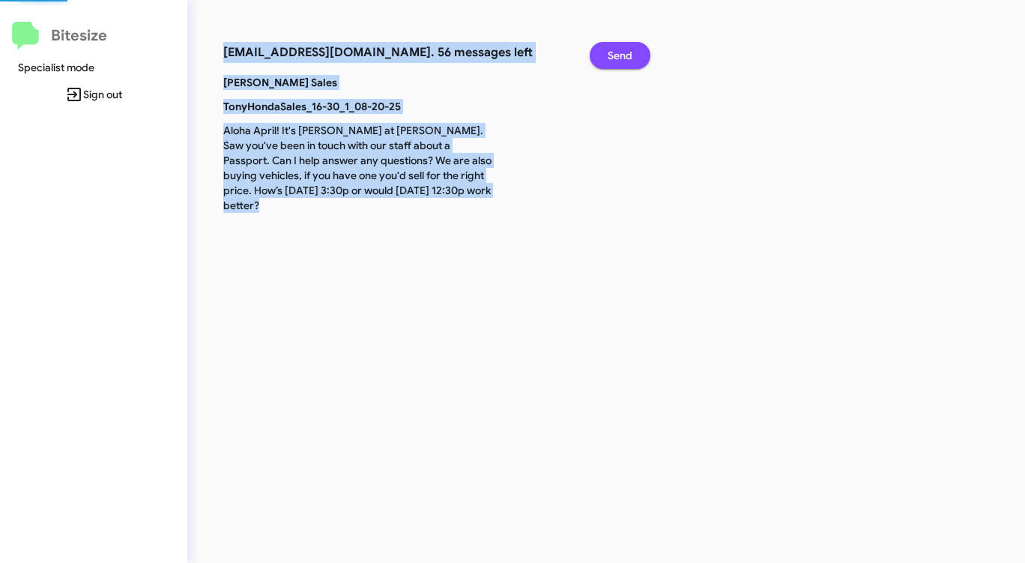
click at [622, 55] on span "Send" at bounding box center [620, 55] width 25 height 27
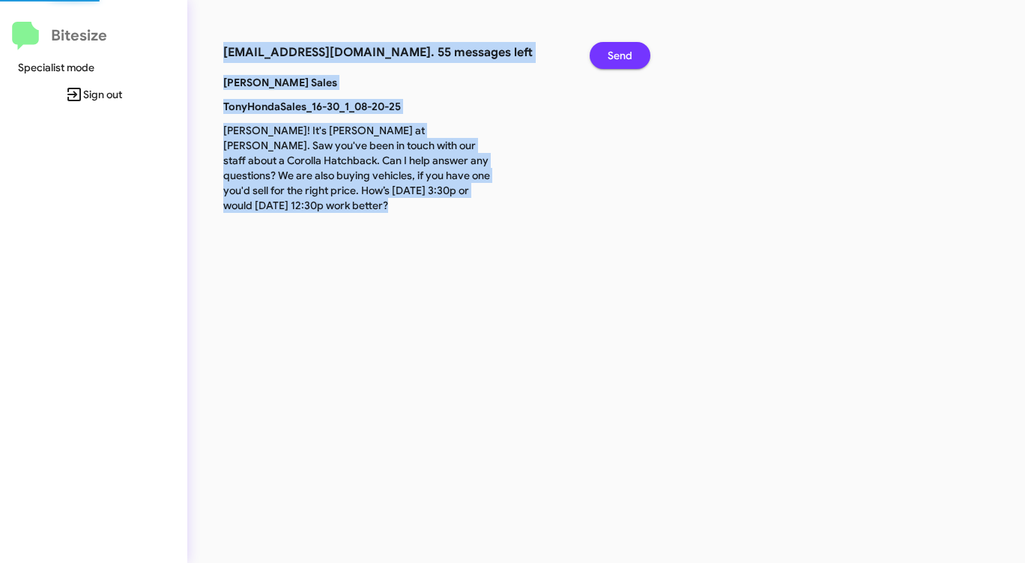
click at [622, 55] on span "Send" at bounding box center [620, 55] width 25 height 27
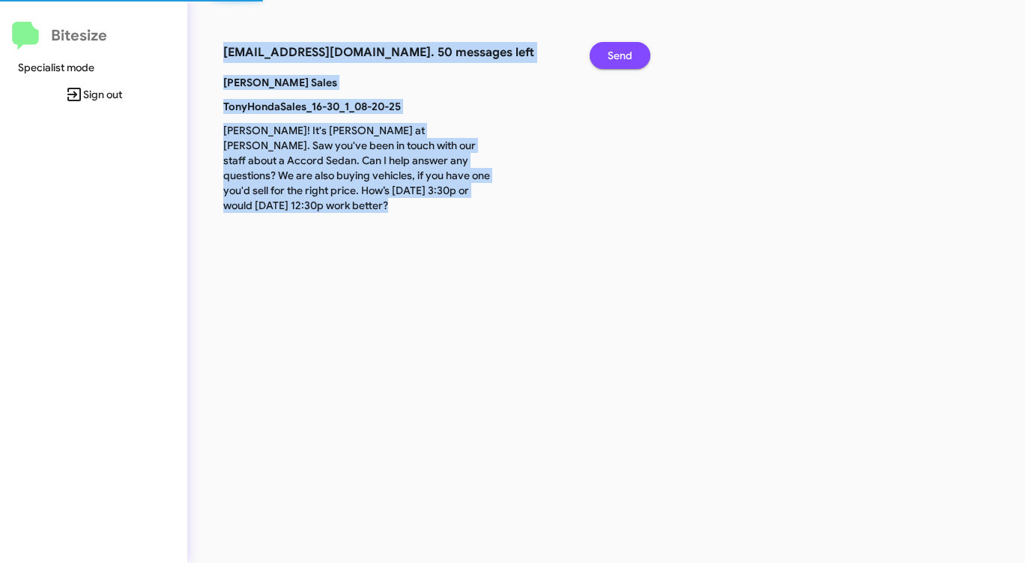
click at [622, 55] on span "Send" at bounding box center [620, 55] width 25 height 27
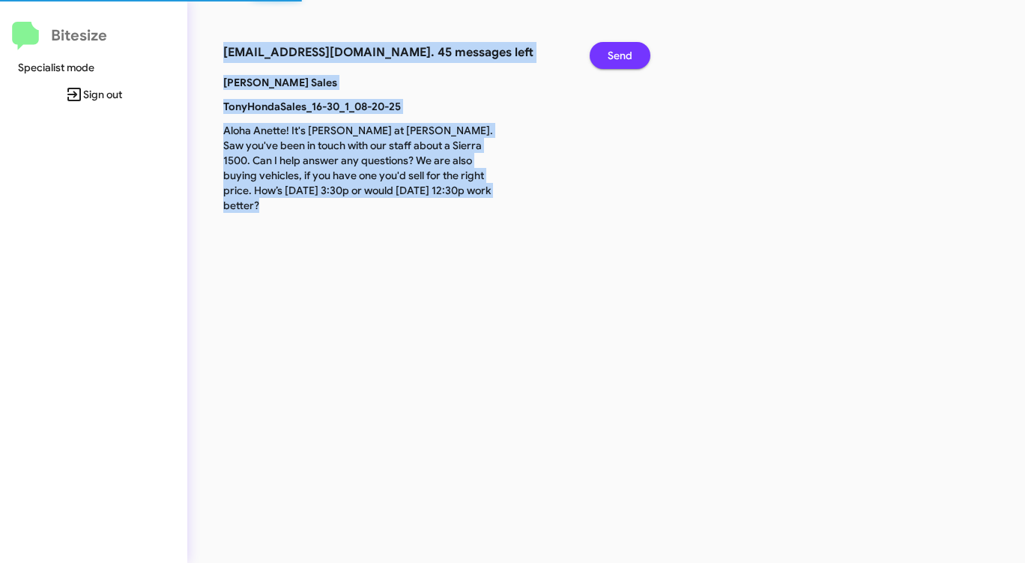
click at [622, 55] on span "Send" at bounding box center [620, 55] width 25 height 27
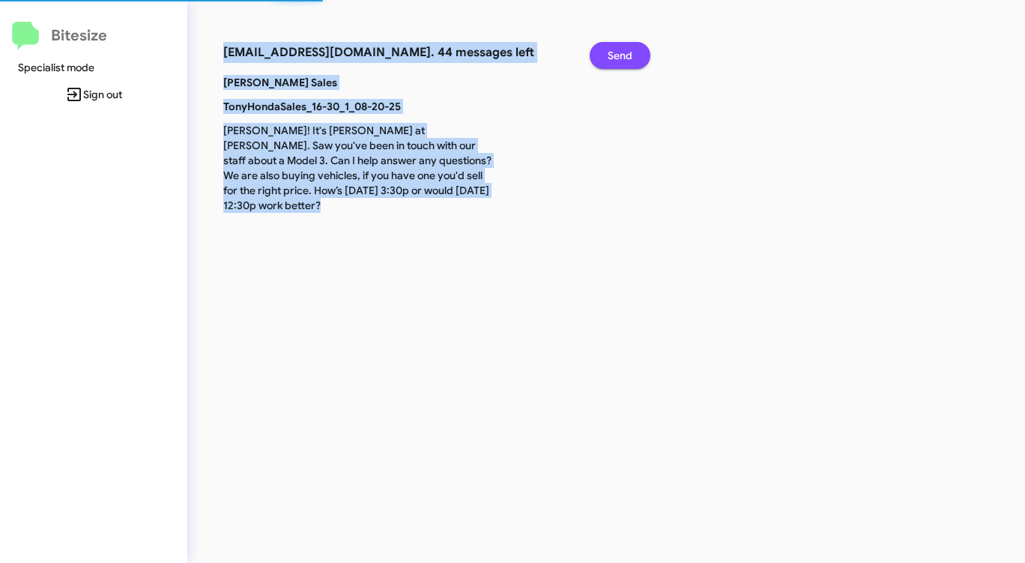
click at [622, 55] on span "Send" at bounding box center [620, 55] width 25 height 27
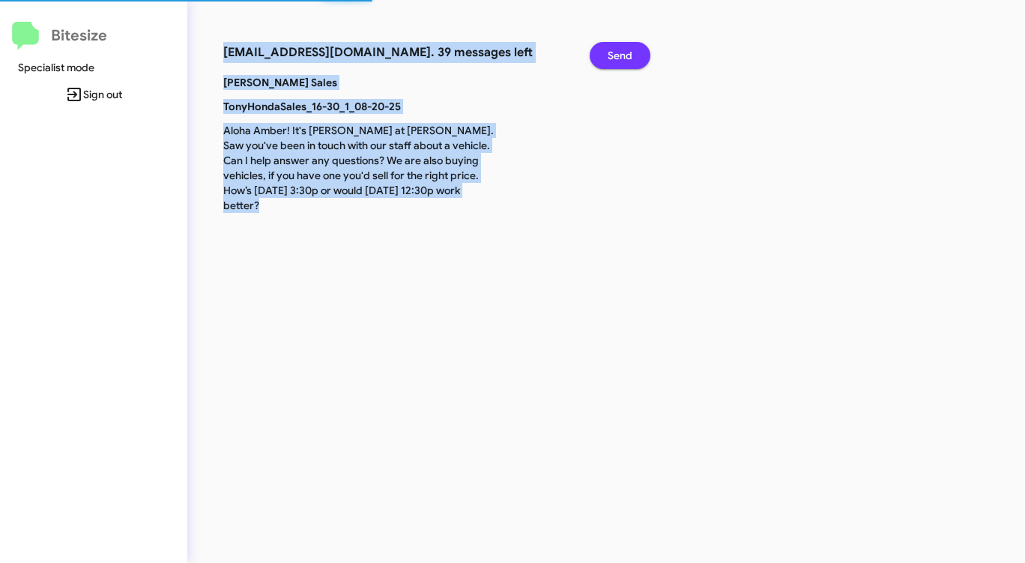
click at [622, 55] on span "Send" at bounding box center [620, 55] width 25 height 27
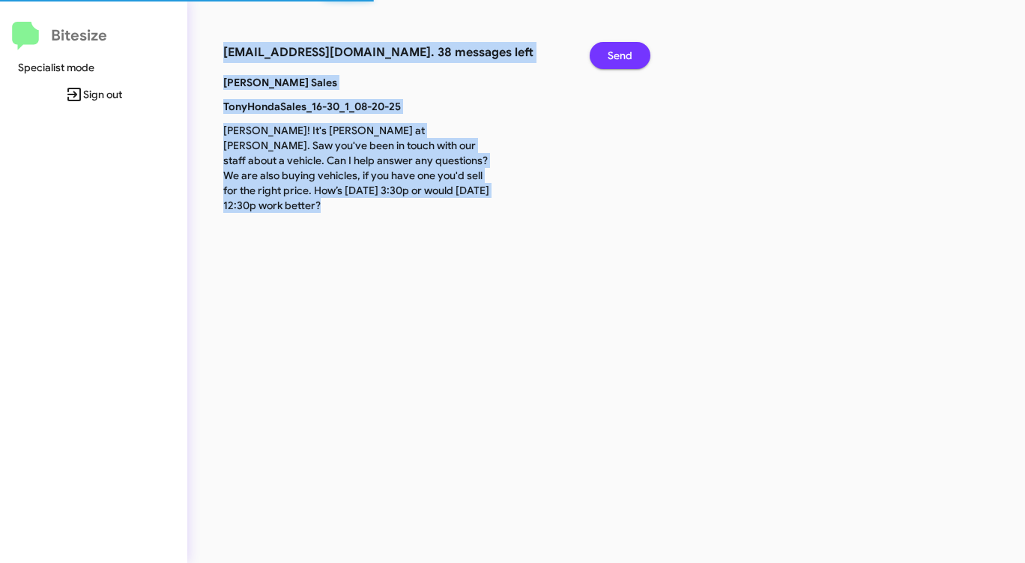
click at [622, 55] on span "Send" at bounding box center [620, 55] width 25 height 27
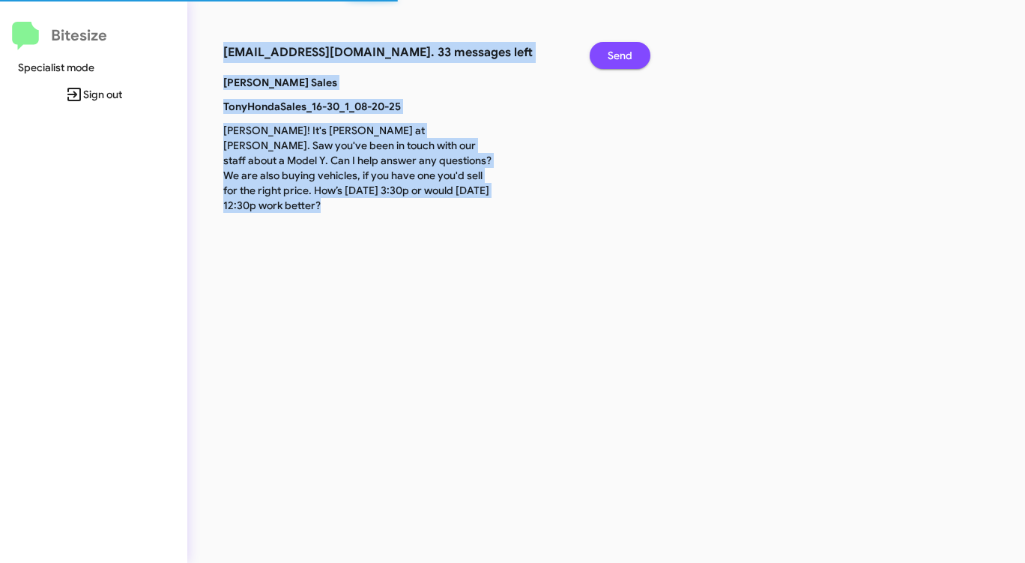
click at [622, 55] on span "Send" at bounding box center [620, 55] width 25 height 27
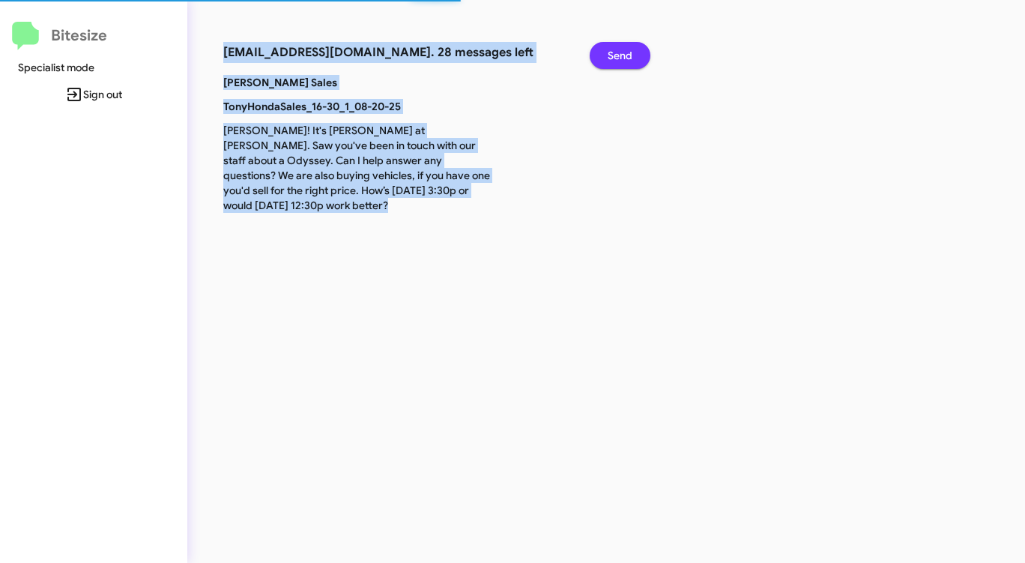
click at [622, 55] on span "Send" at bounding box center [620, 55] width 25 height 27
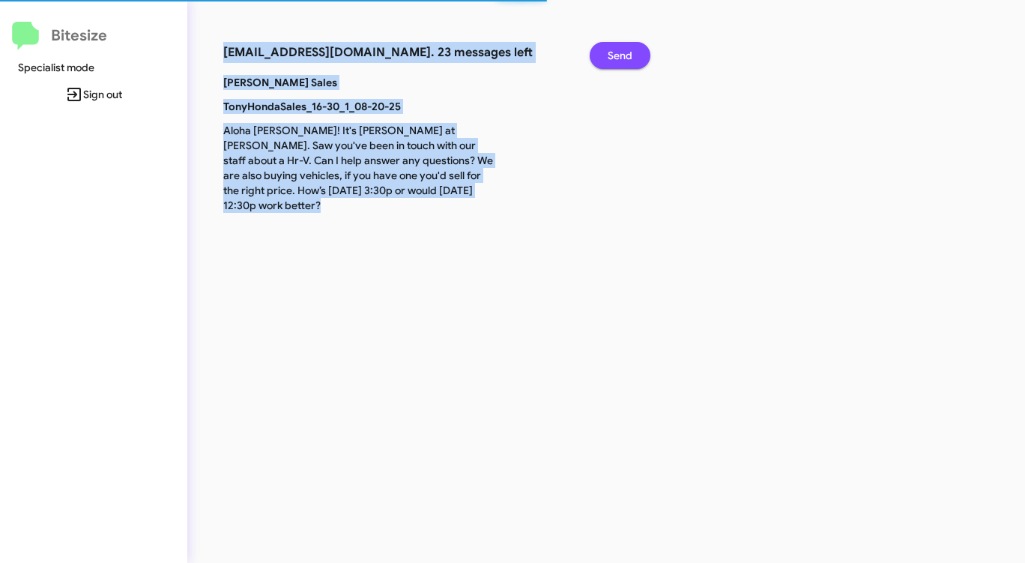
click at [622, 55] on span "Send" at bounding box center [620, 55] width 25 height 27
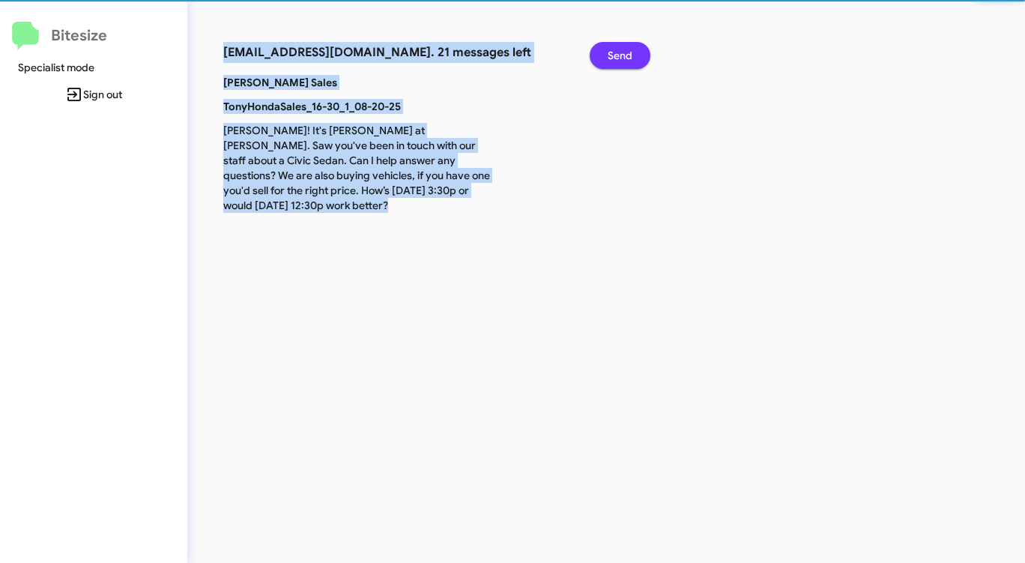
click at [622, 55] on span "Send" at bounding box center [620, 55] width 25 height 27
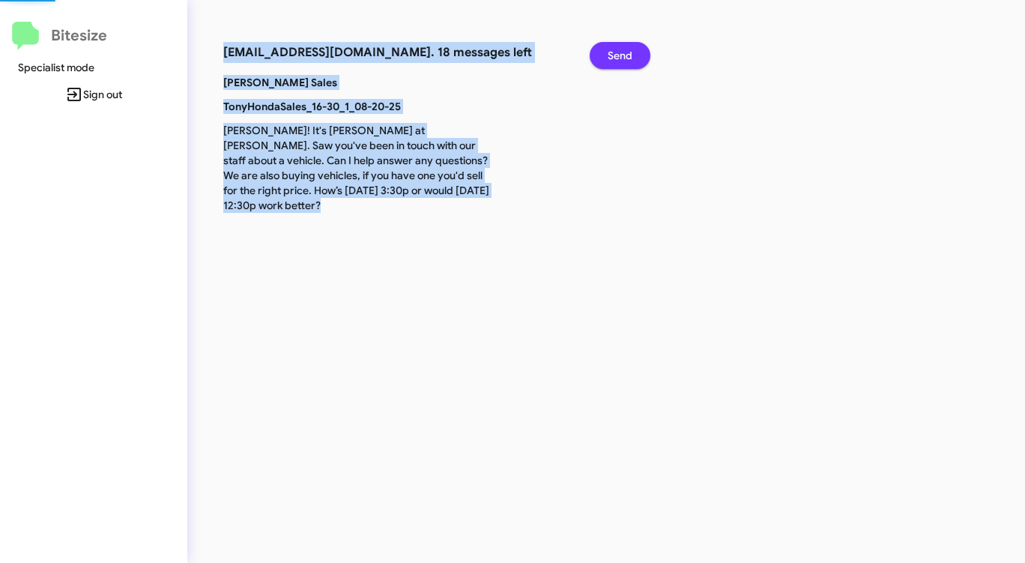
click at [622, 55] on span "Send" at bounding box center [620, 55] width 25 height 27
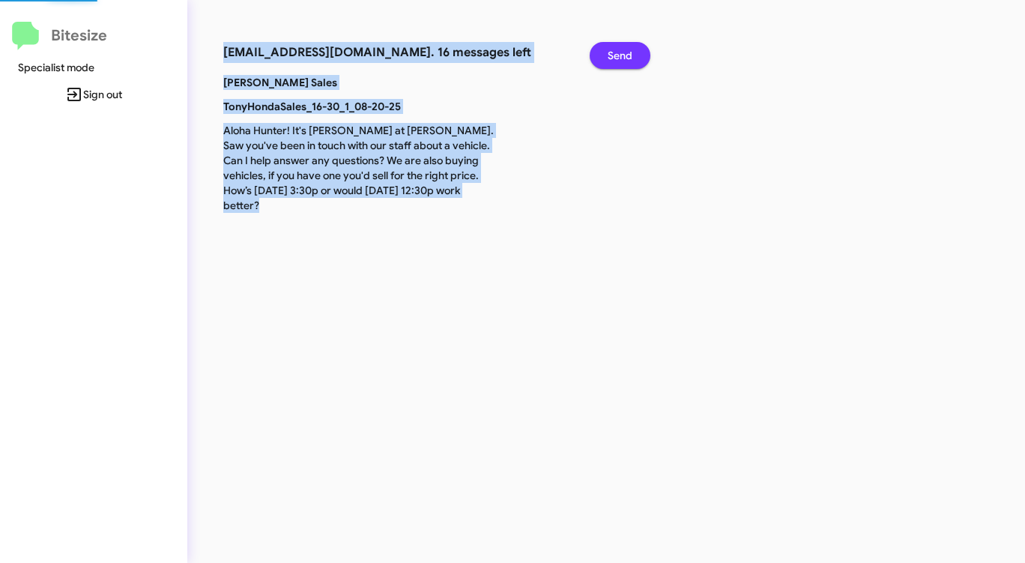
click at [622, 55] on span "Send" at bounding box center [620, 55] width 25 height 27
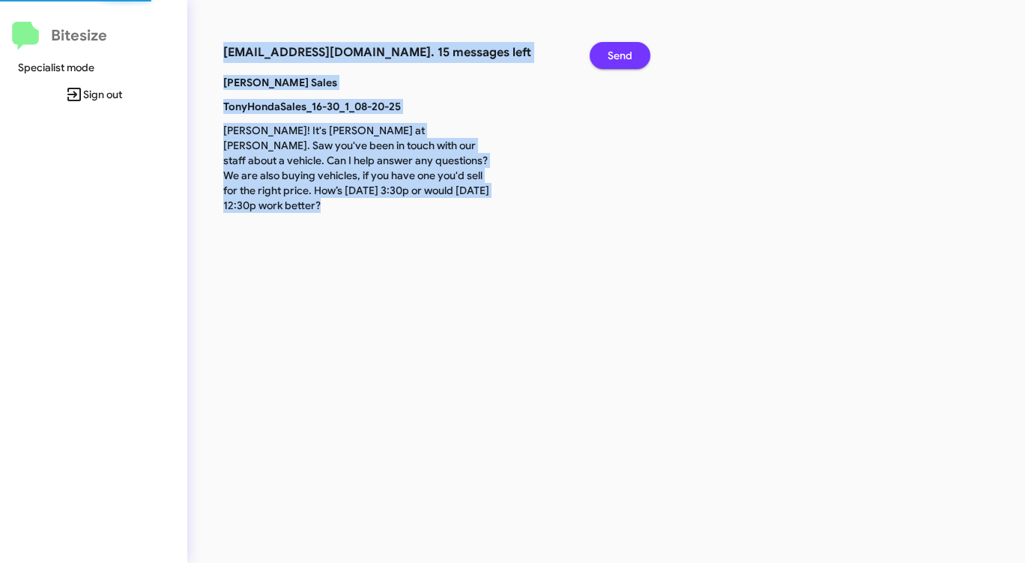
click at [622, 55] on span "Send" at bounding box center [620, 55] width 25 height 27
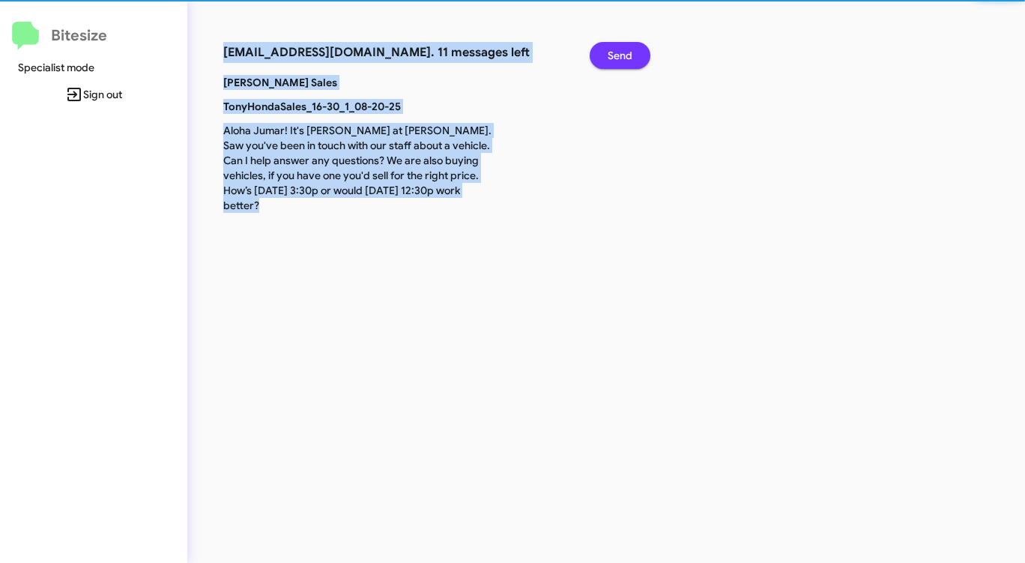
click at [622, 55] on span "Send" at bounding box center [620, 55] width 25 height 27
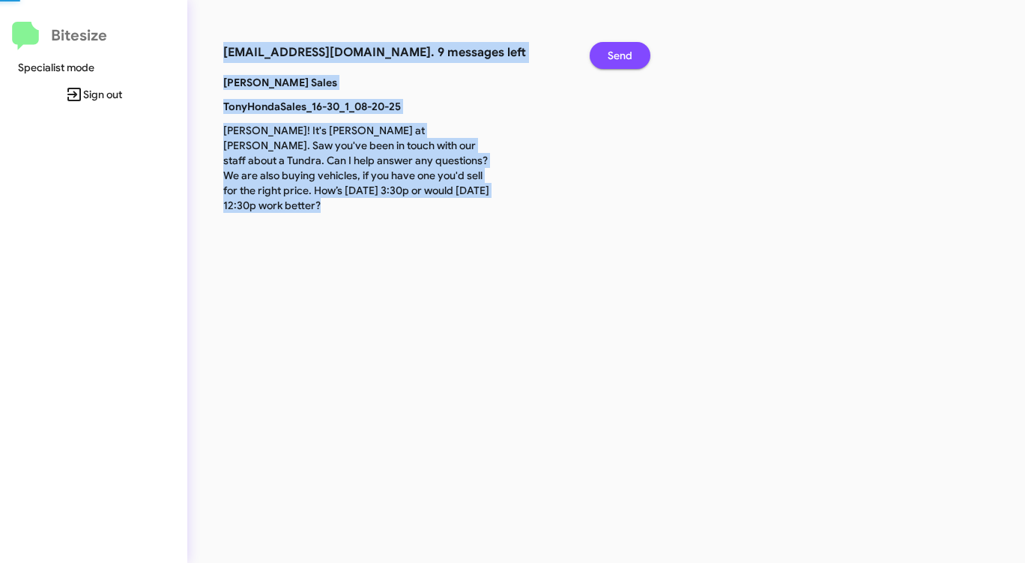
click at [622, 55] on span "Send" at bounding box center [620, 55] width 25 height 27
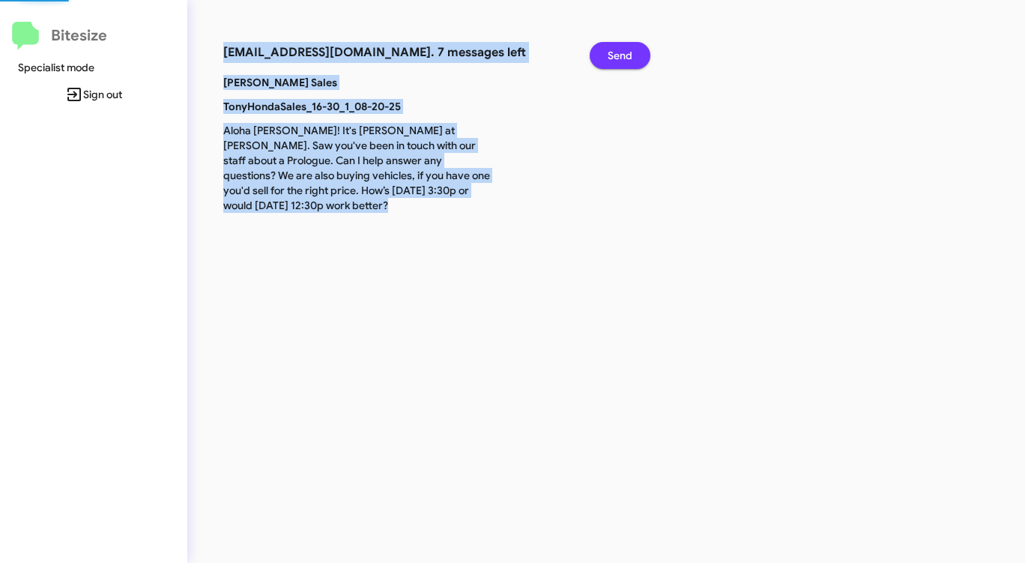
click at [622, 55] on span "Send" at bounding box center [620, 55] width 25 height 27
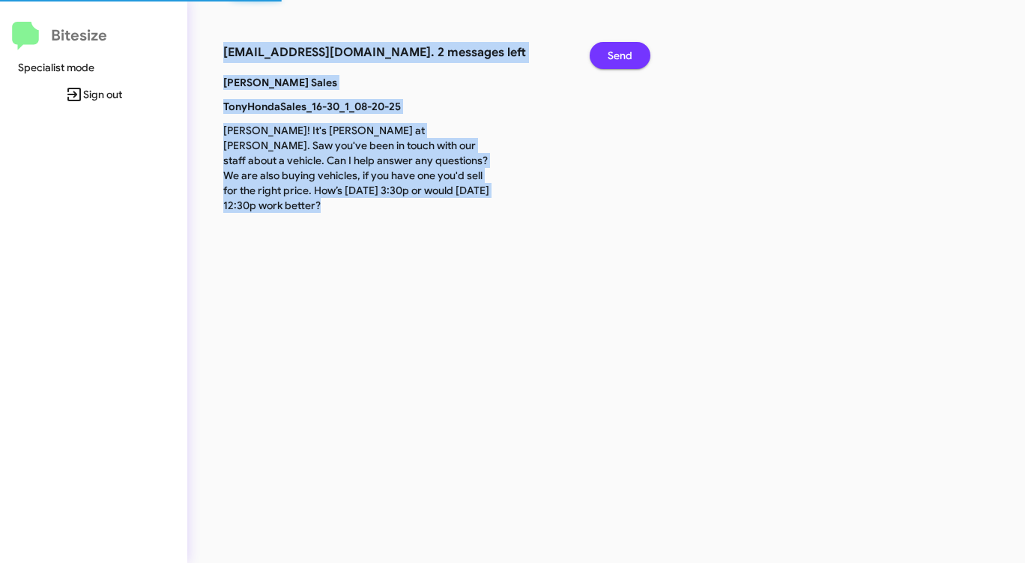
click at [622, 55] on span "Send" at bounding box center [620, 55] width 25 height 27
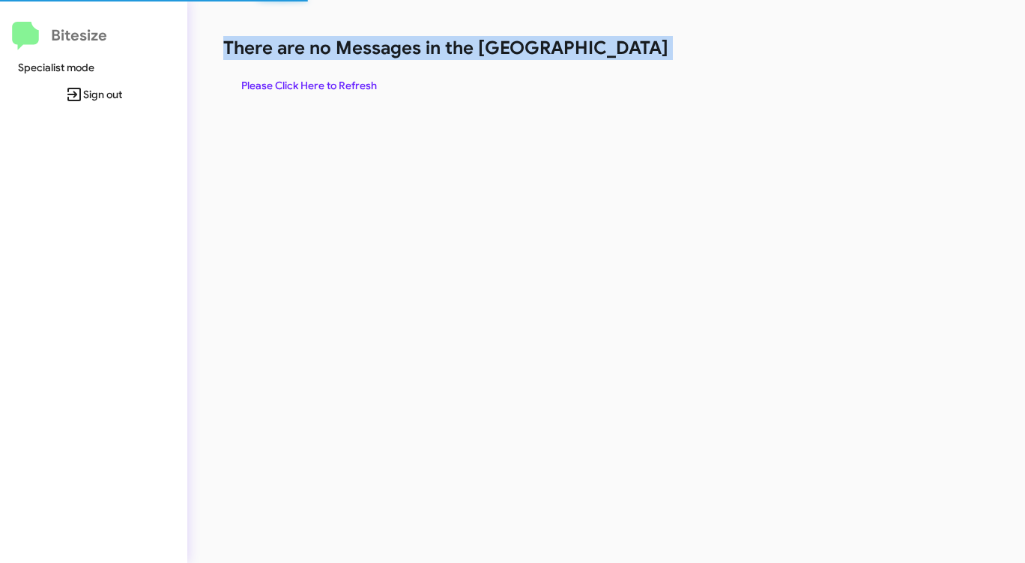
click at [622, 55] on h1 "There are no Messages in the [GEOGRAPHIC_DATA]" at bounding box center [536, 48] width 626 height 24
click at [325, 77] on span "Please Click Here to Refresh" at bounding box center [309, 85] width 136 height 27
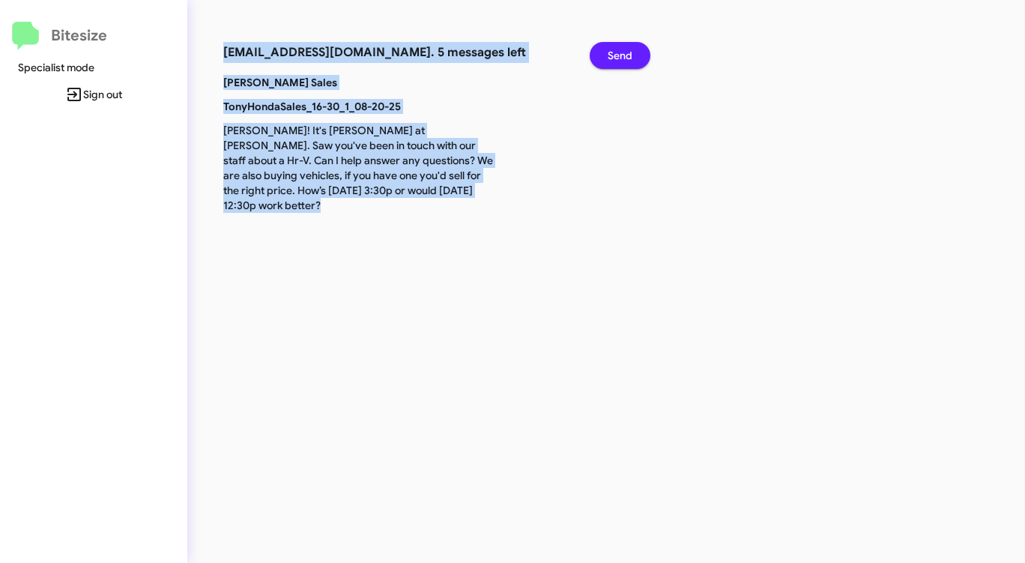
click at [621, 51] on span "Send" at bounding box center [620, 55] width 25 height 27
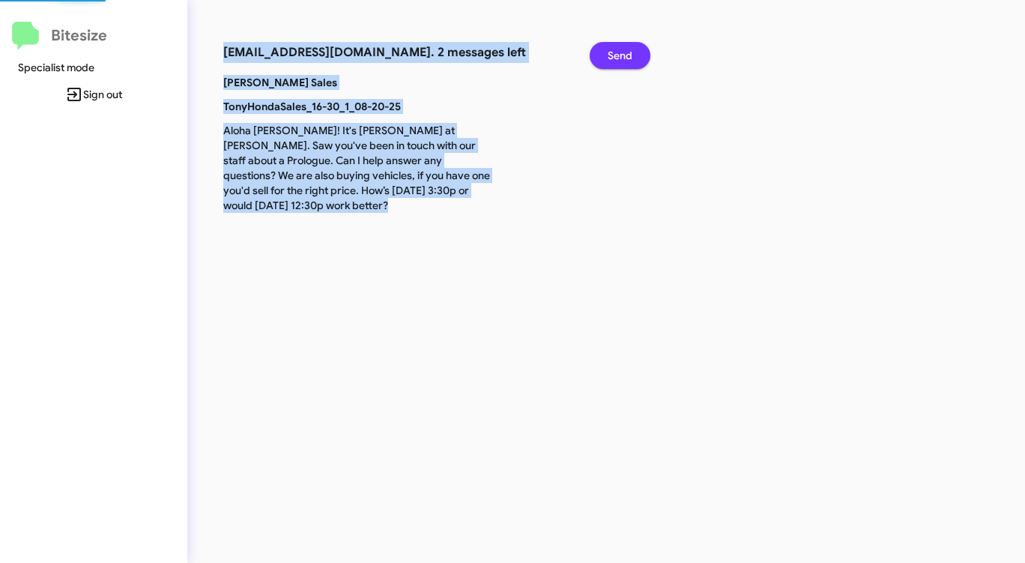
click at [621, 51] on span "Send" at bounding box center [620, 55] width 25 height 27
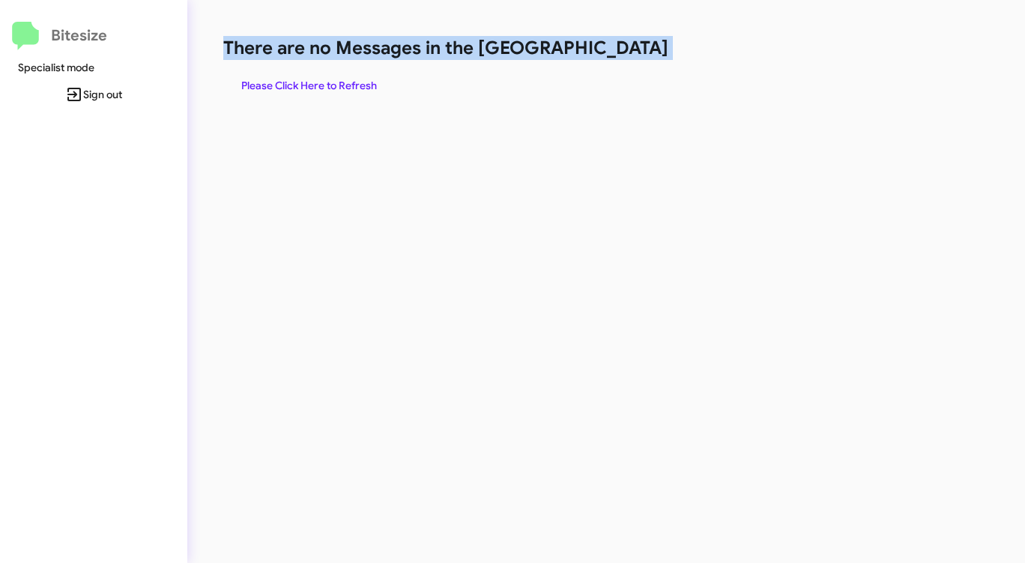
click at [357, 86] on span "Please Click Here to Refresh" at bounding box center [309, 85] width 136 height 27
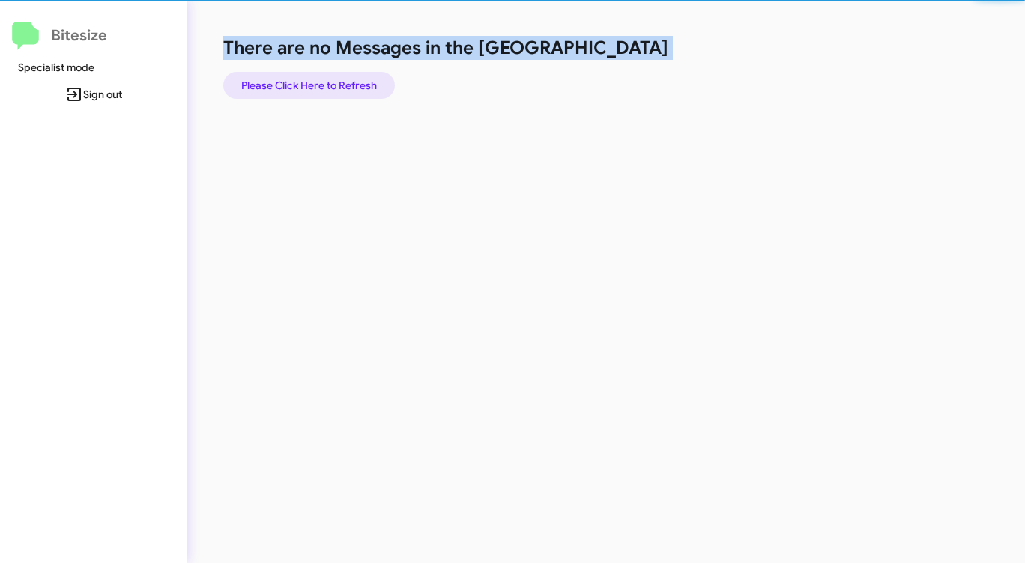
click at [356, 85] on span "Please Click Here to Refresh" at bounding box center [309, 85] width 136 height 27
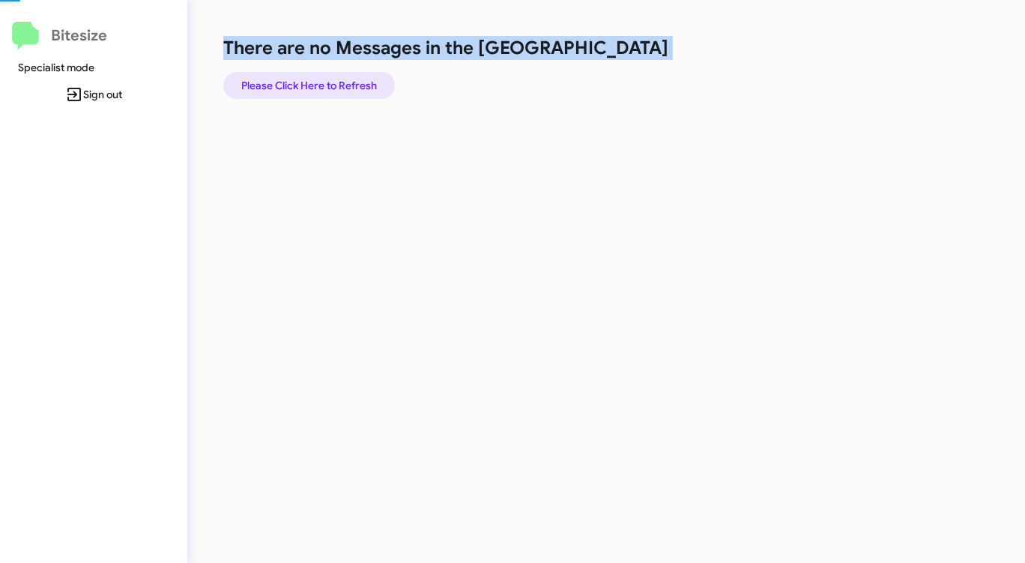
click at [356, 85] on span "Please Click Here to Refresh" at bounding box center [309, 85] width 136 height 27
click at [357, 85] on span "Please Click Here to Refresh" at bounding box center [309, 85] width 136 height 27
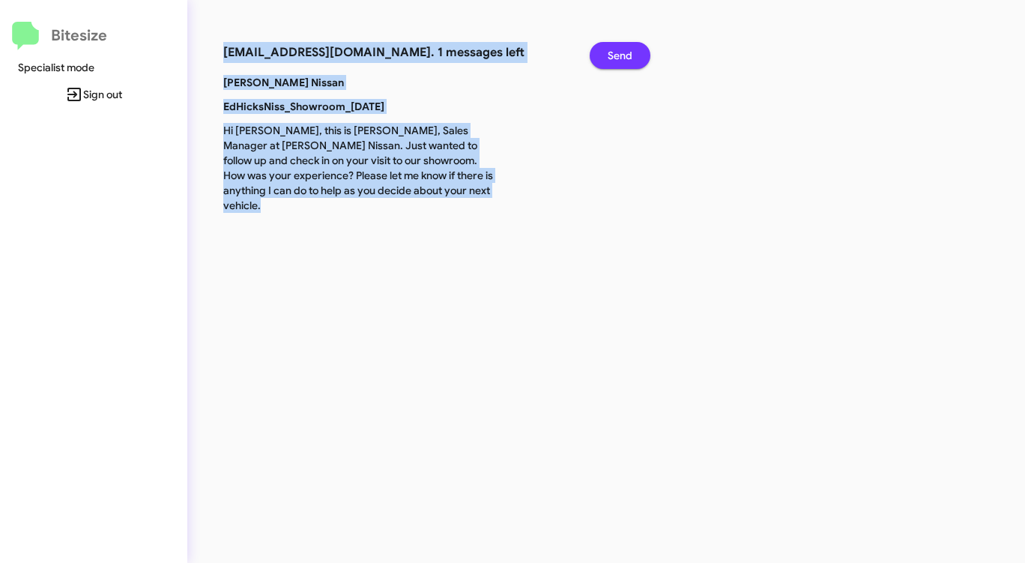
click at [613, 49] on span "Send" at bounding box center [620, 55] width 25 height 27
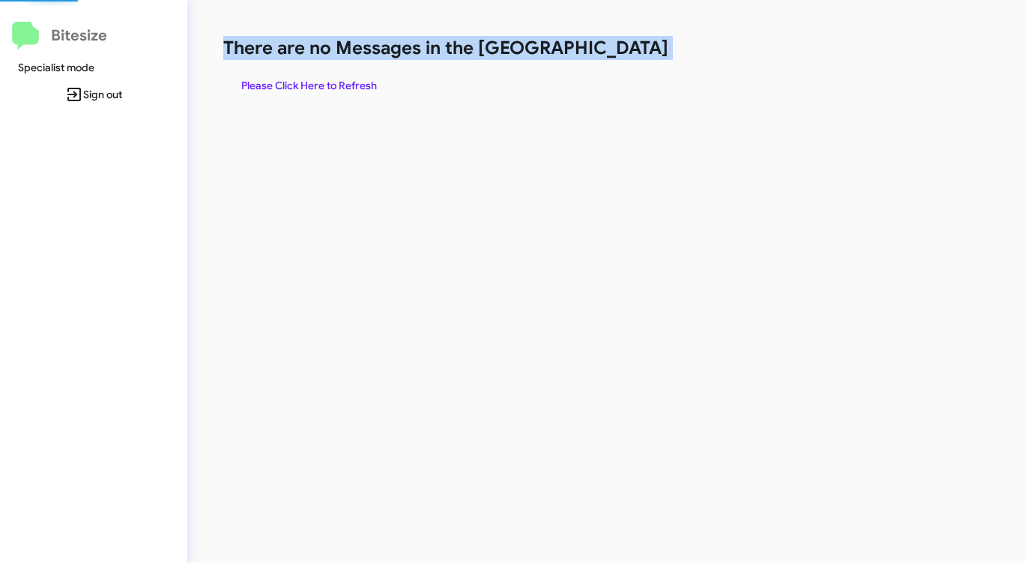
click at [614, 49] on h1 "There are no Messages in the [GEOGRAPHIC_DATA]" at bounding box center [536, 48] width 626 height 24
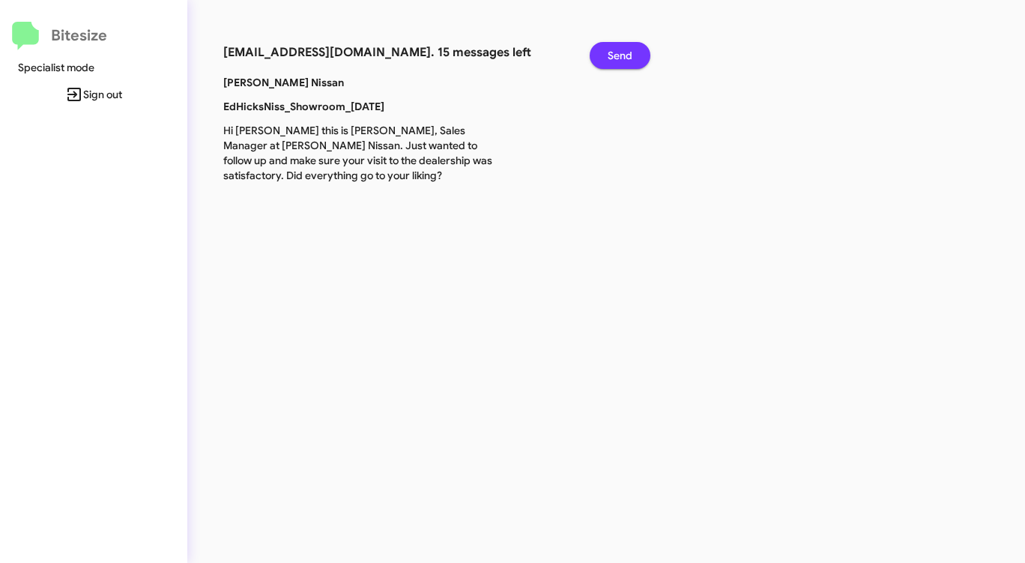
click at [614, 49] on span "Send" at bounding box center [620, 55] width 25 height 27
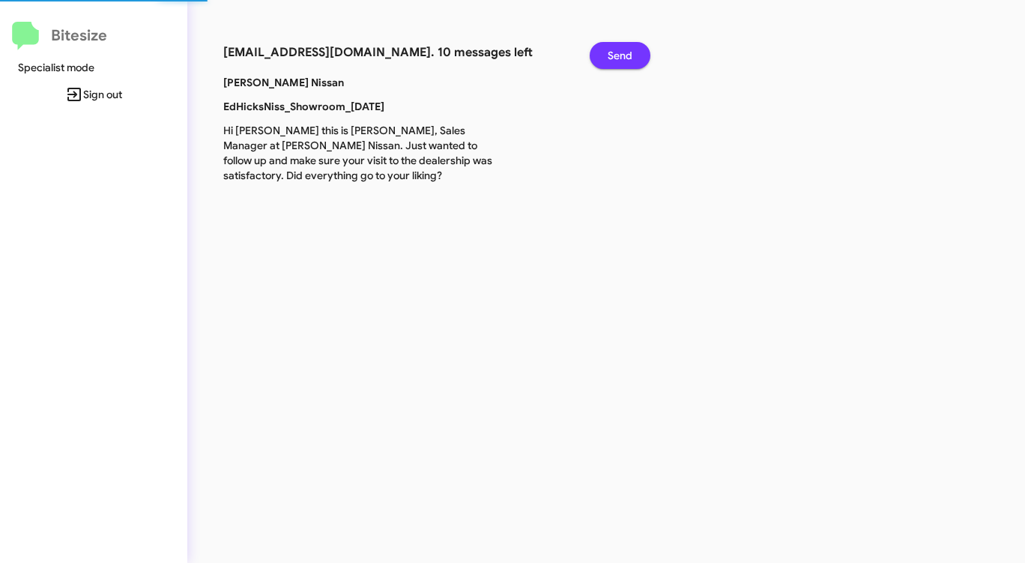
click at [614, 49] on span "Send" at bounding box center [620, 55] width 25 height 27
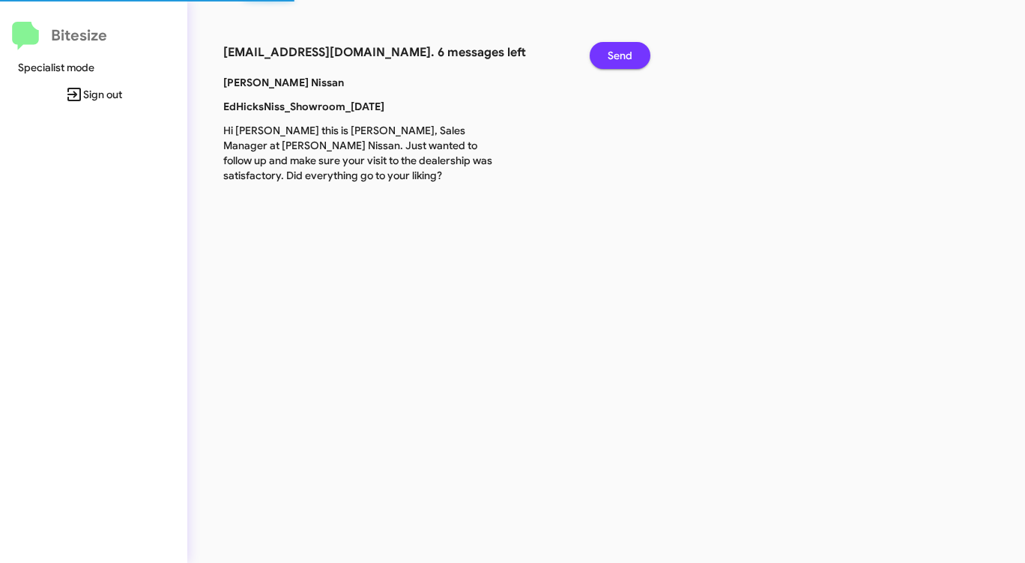
click at [614, 49] on span "Send" at bounding box center [620, 55] width 25 height 27
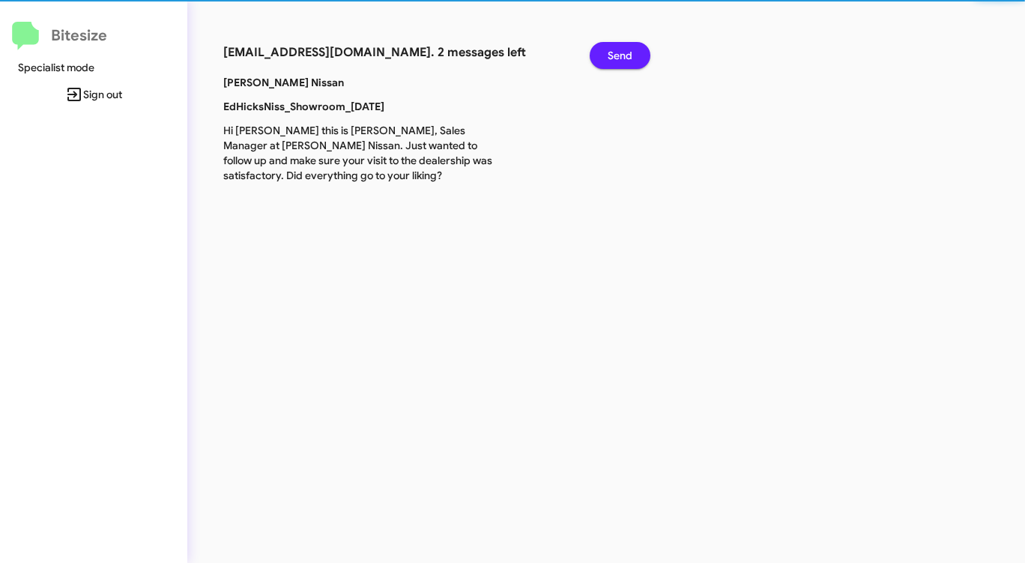
click at [614, 49] on span "Send" at bounding box center [620, 55] width 25 height 27
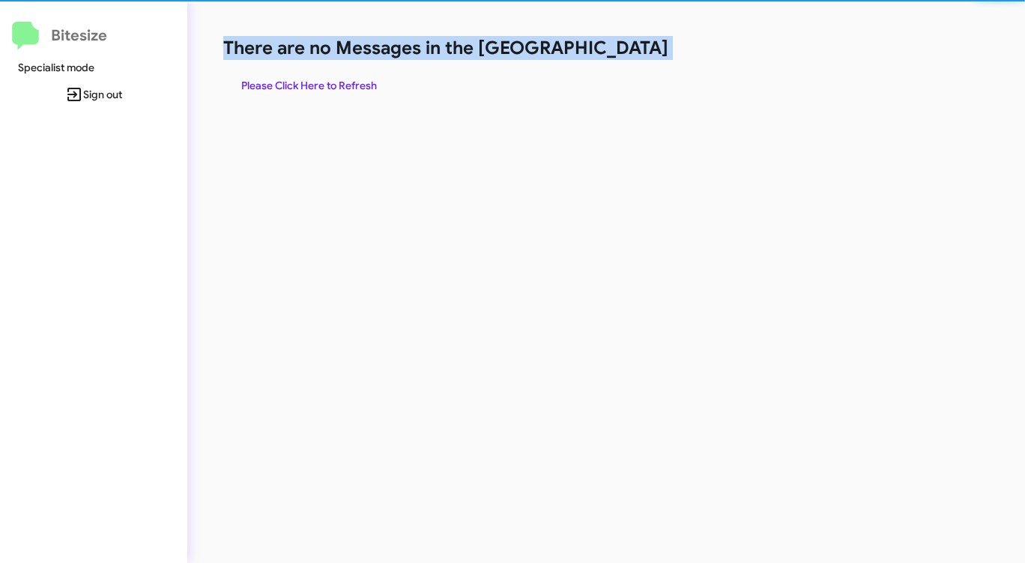
click at [614, 49] on h1 "There are no Messages in the [GEOGRAPHIC_DATA]" at bounding box center [536, 48] width 626 height 24
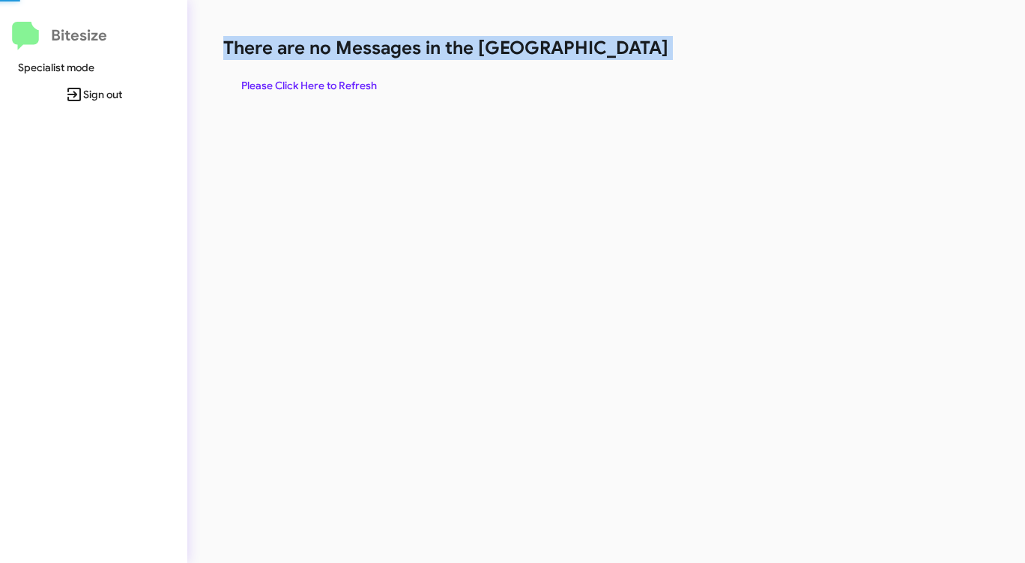
click at [614, 49] on h1 "There are no Messages in the [GEOGRAPHIC_DATA]" at bounding box center [536, 48] width 626 height 24
click at [356, 82] on span "Please Click Here to Refresh" at bounding box center [309, 85] width 136 height 27
click at [357, 82] on span "Please Click Here to Refresh" at bounding box center [309, 85] width 136 height 27
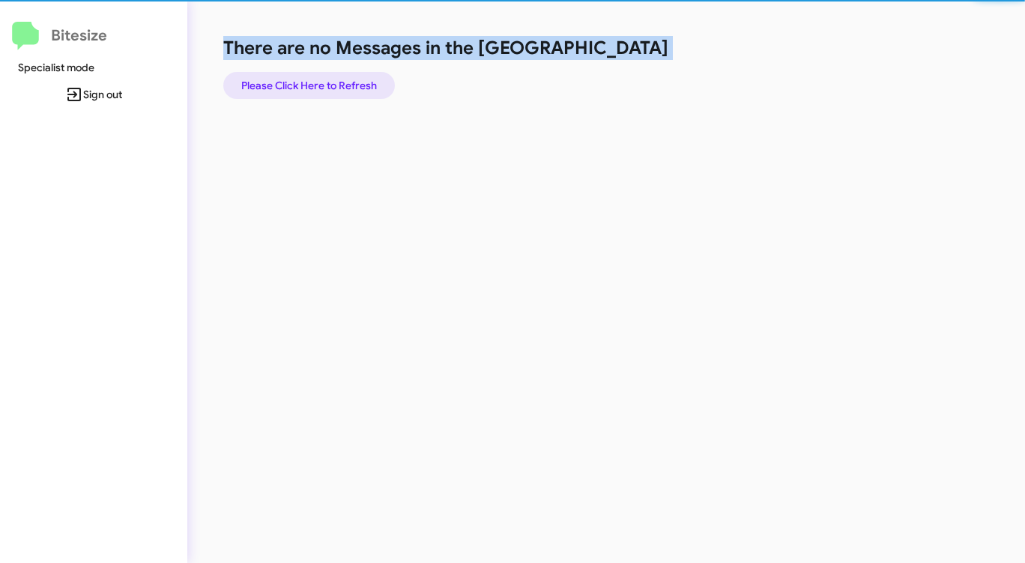
click at [357, 82] on span "Please Click Here to Refresh" at bounding box center [309, 85] width 136 height 27
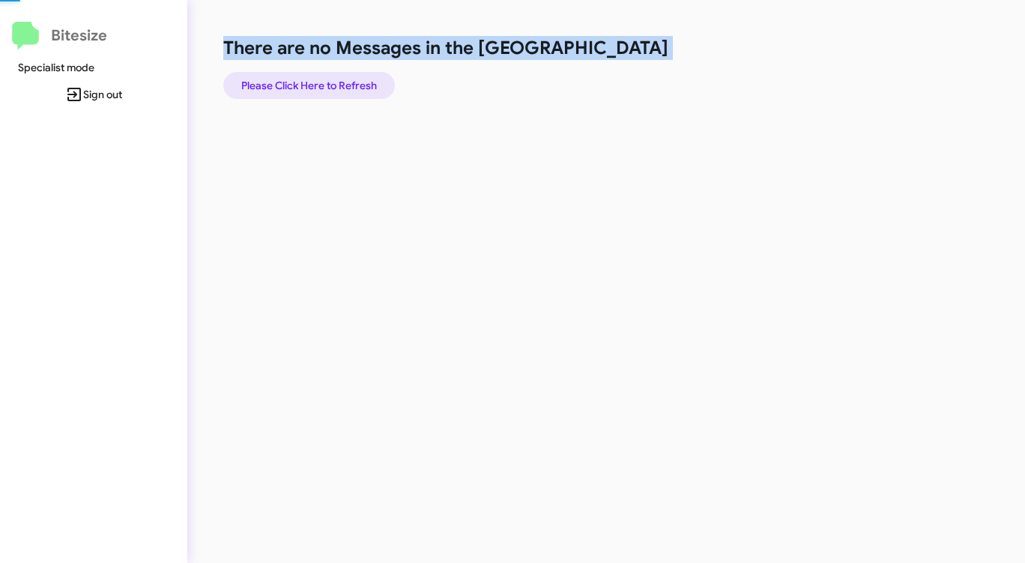
click at [357, 82] on span "Please Click Here to Refresh" at bounding box center [309, 85] width 136 height 27
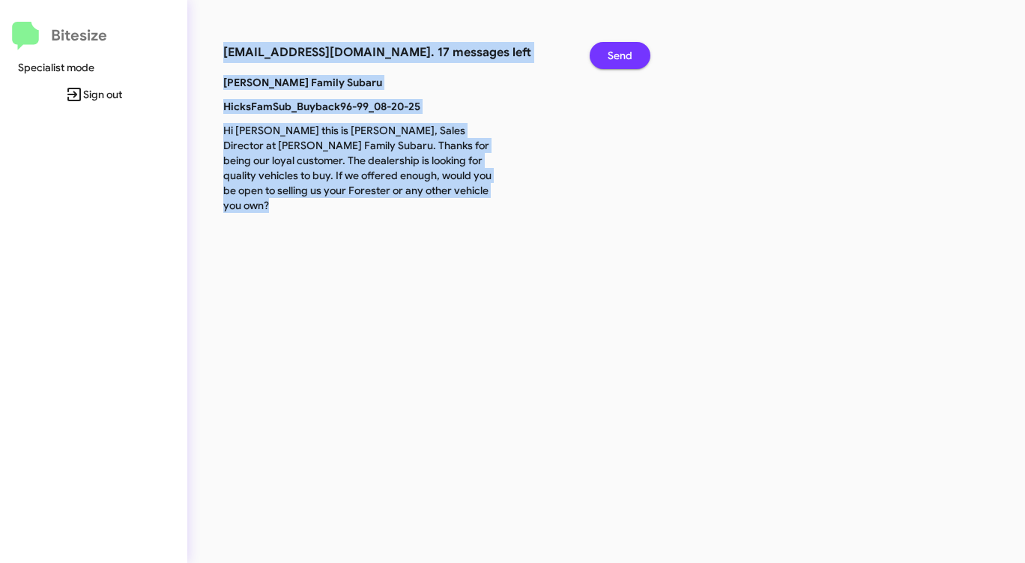
click at [605, 50] on button "Send" at bounding box center [620, 55] width 61 height 27
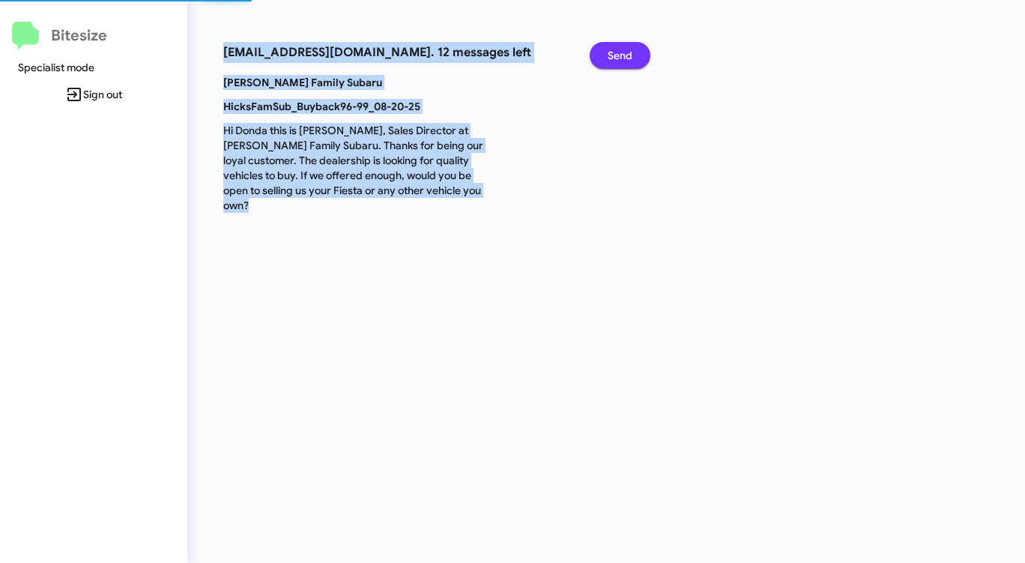
click at [605, 50] on button "Send" at bounding box center [620, 55] width 61 height 27
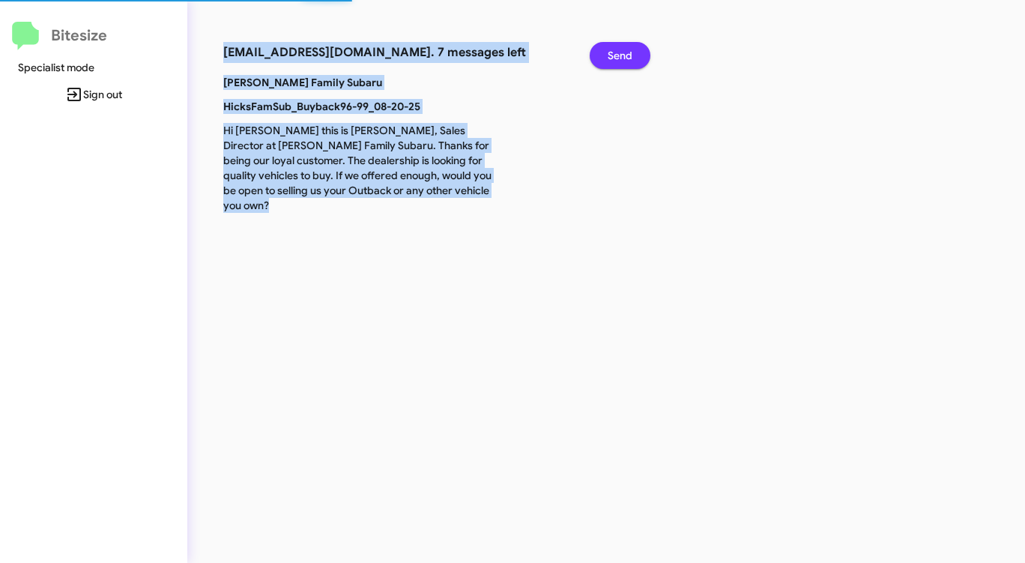
click at [605, 50] on button "Send" at bounding box center [620, 55] width 61 height 27
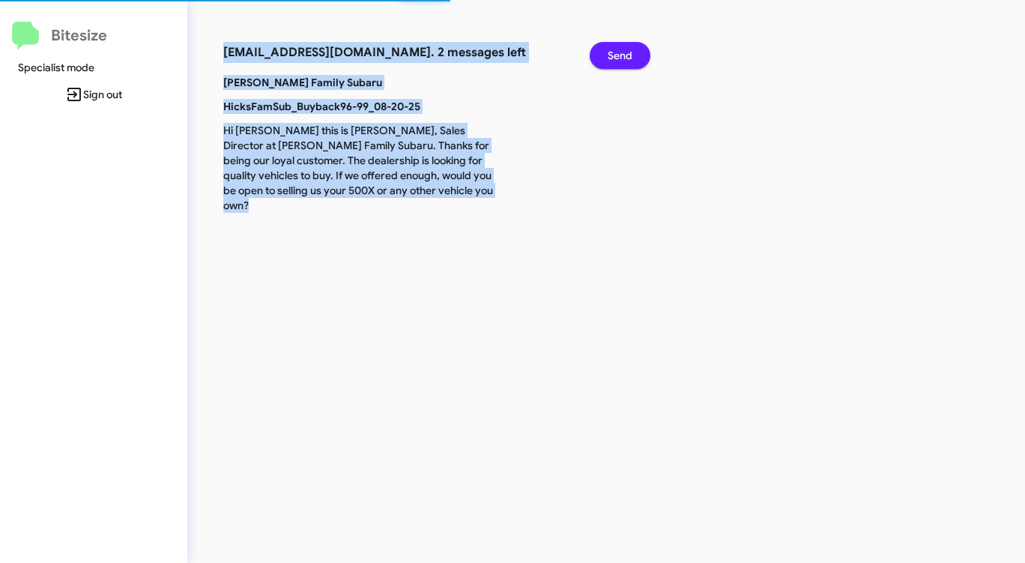
click at [605, 50] on button "Send" at bounding box center [620, 55] width 61 height 27
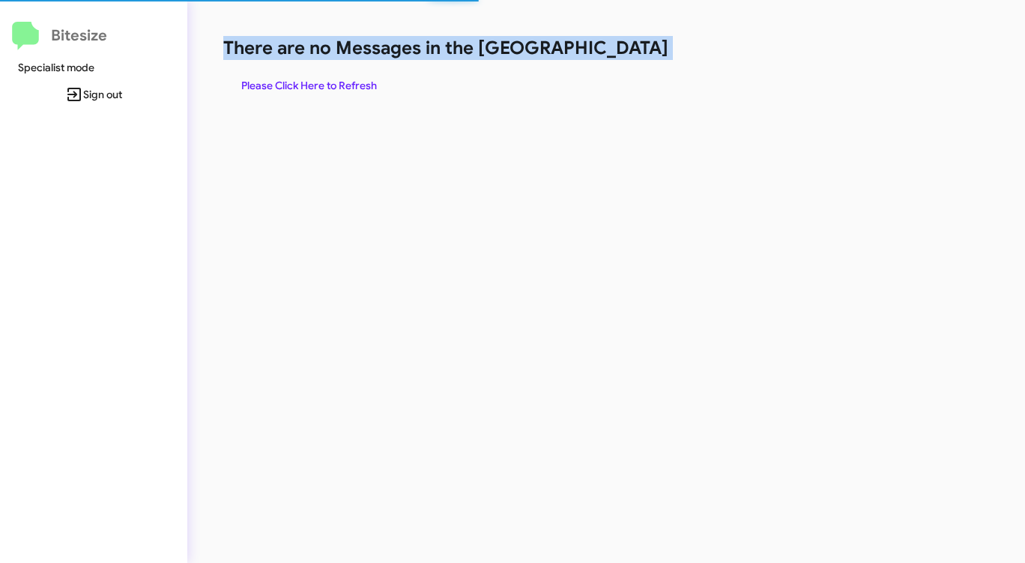
click at [605, 50] on h1 "There are no Messages in the [GEOGRAPHIC_DATA]" at bounding box center [536, 48] width 626 height 24
click at [603, 51] on h1 "There are no Messages in the [GEOGRAPHIC_DATA]" at bounding box center [536, 48] width 626 height 24
click at [597, 53] on h1 "There are no Messages in the [GEOGRAPHIC_DATA]" at bounding box center [536, 48] width 626 height 24
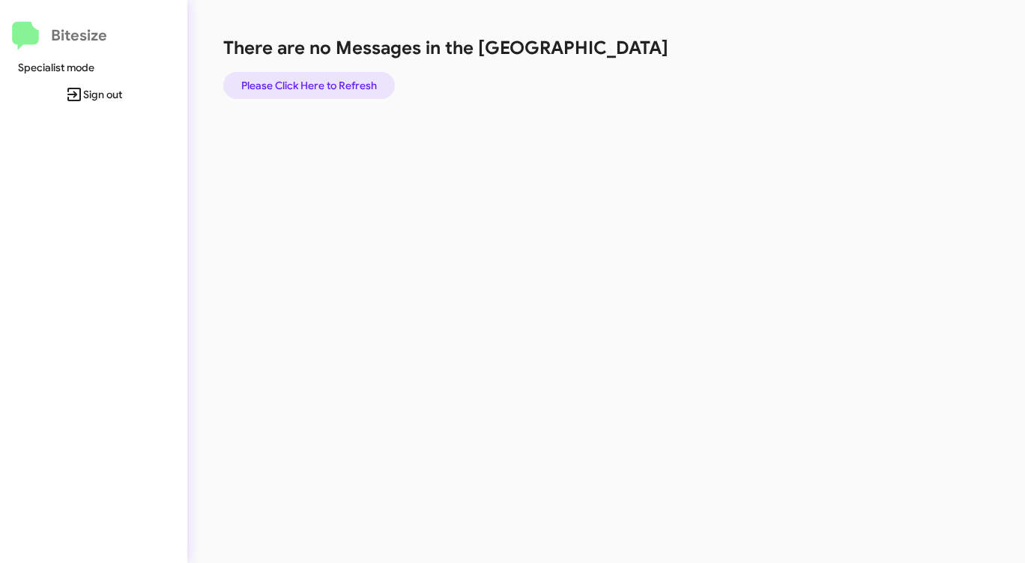
click at [333, 87] on span "Please Click Here to Refresh" at bounding box center [309, 85] width 136 height 27
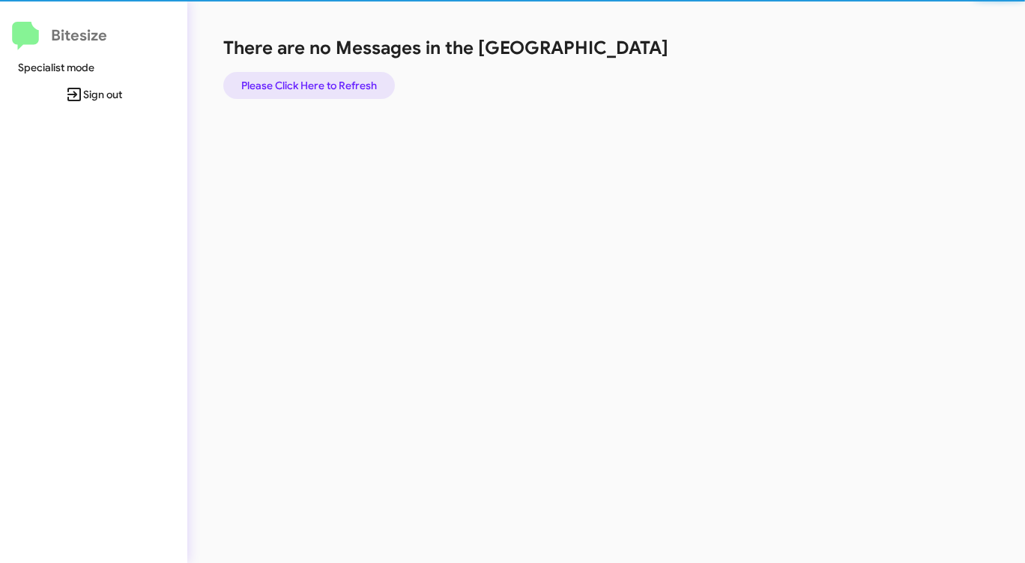
drag, startPoint x: 333, startPoint y: 86, endPoint x: 345, endPoint y: 86, distance: 12.0
click at [344, 86] on span "Please Click Here to Refresh" at bounding box center [309, 85] width 136 height 27
click at [611, 64] on div "There are no Messages in the Queue Please Click Here to Refresh" at bounding box center [536, 67] width 626 height 63
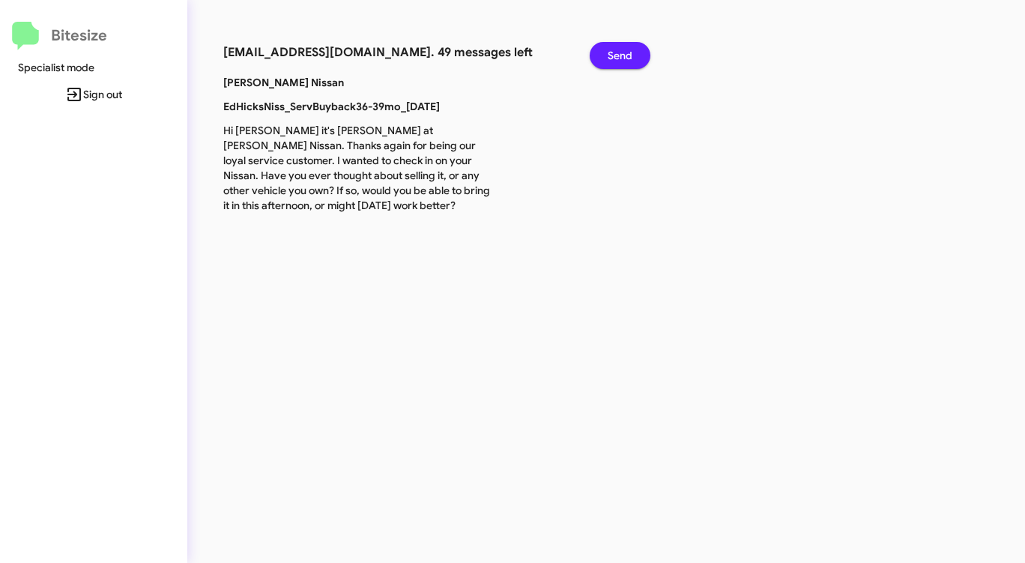
click at [611, 64] on span "Send" at bounding box center [620, 55] width 25 height 27
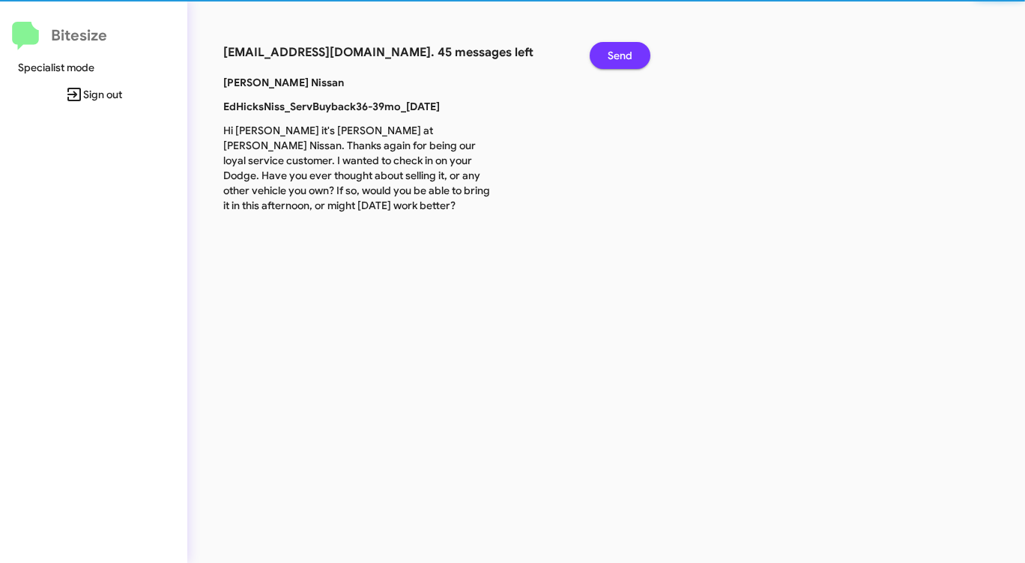
click at [611, 64] on span "Send" at bounding box center [620, 55] width 25 height 27
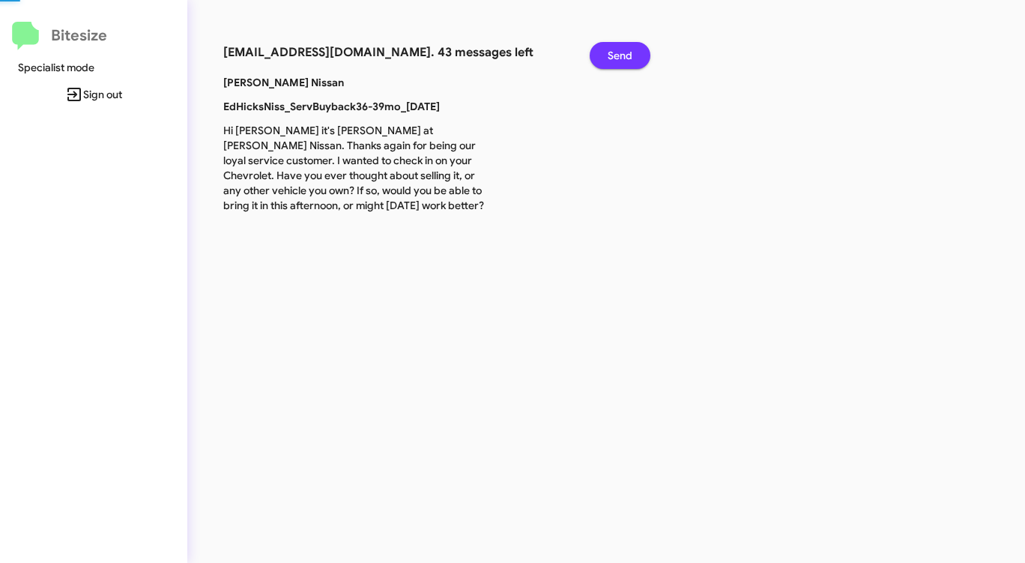
click at [611, 64] on span "Send" at bounding box center [620, 55] width 25 height 27
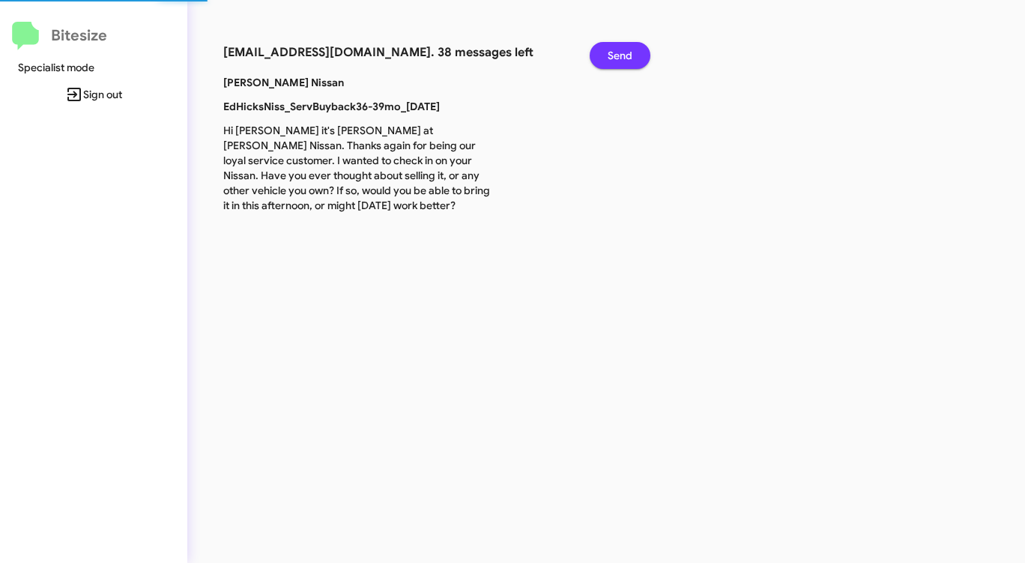
click at [611, 64] on span "Send" at bounding box center [620, 55] width 25 height 27
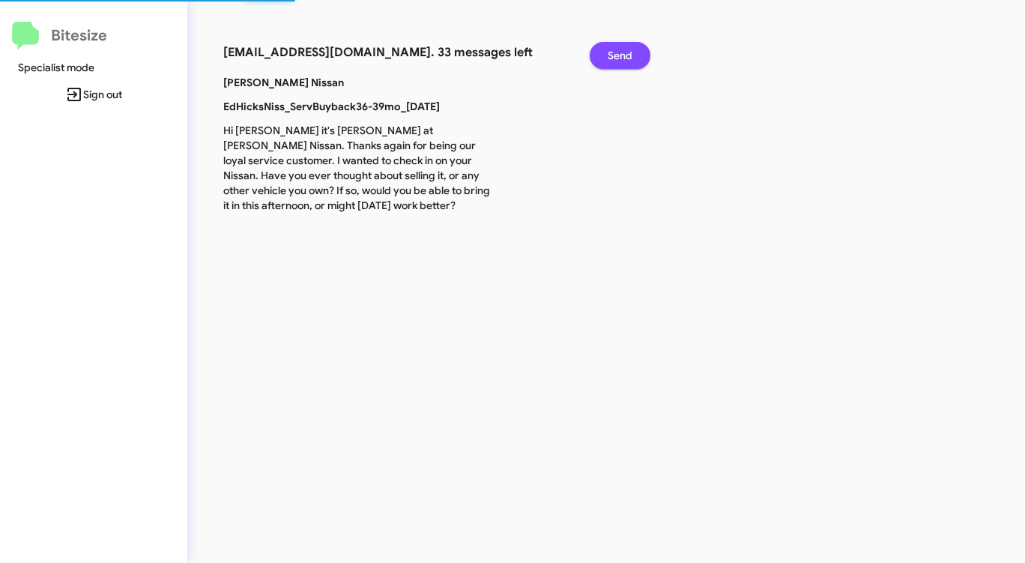
click at [611, 64] on span "Send" at bounding box center [620, 55] width 25 height 27
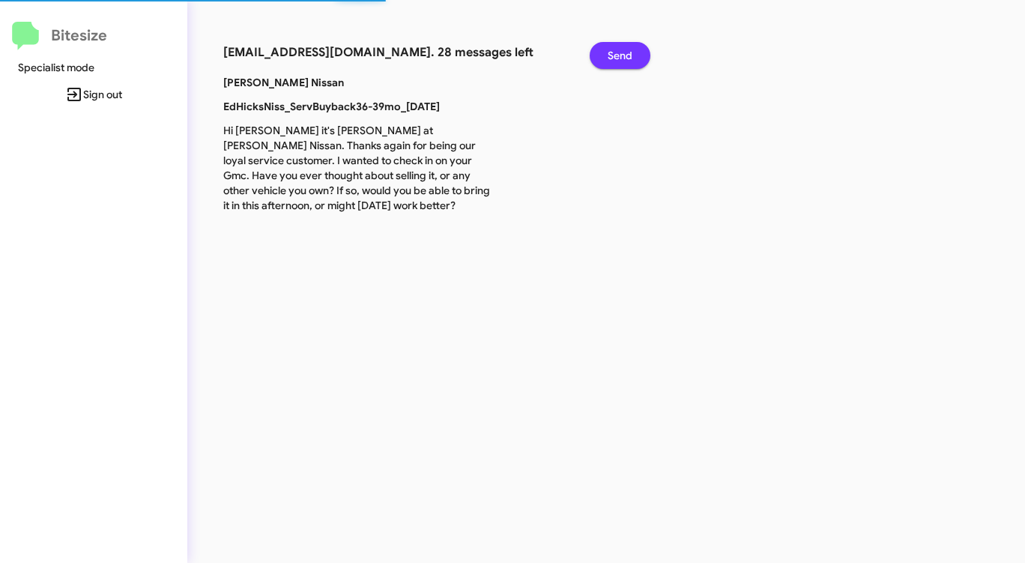
click at [611, 64] on span "Send" at bounding box center [620, 55] width 25 height 27
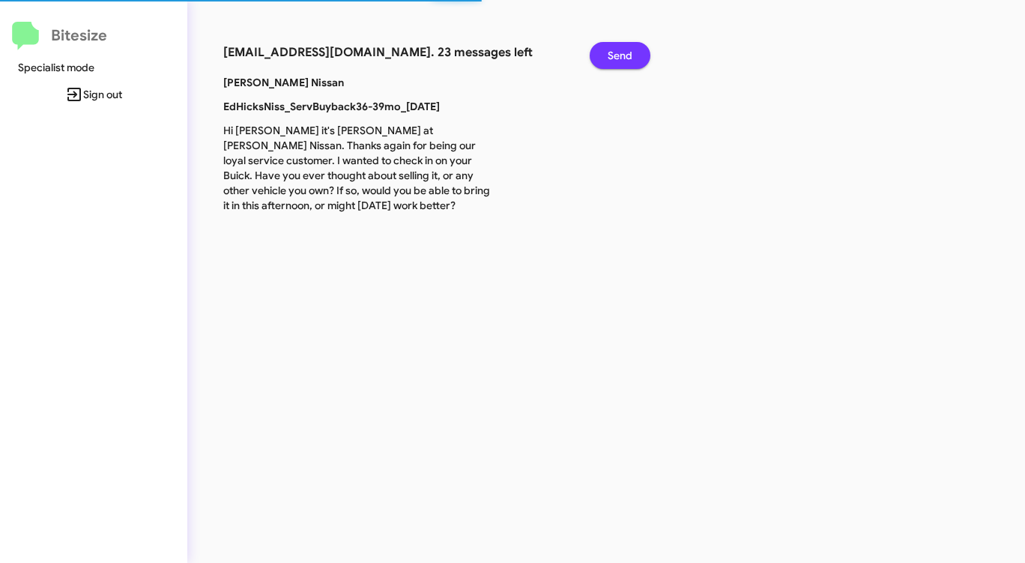
click at [611, 64] on span "Send" at bounding box center [620, 55] width 25 height 27
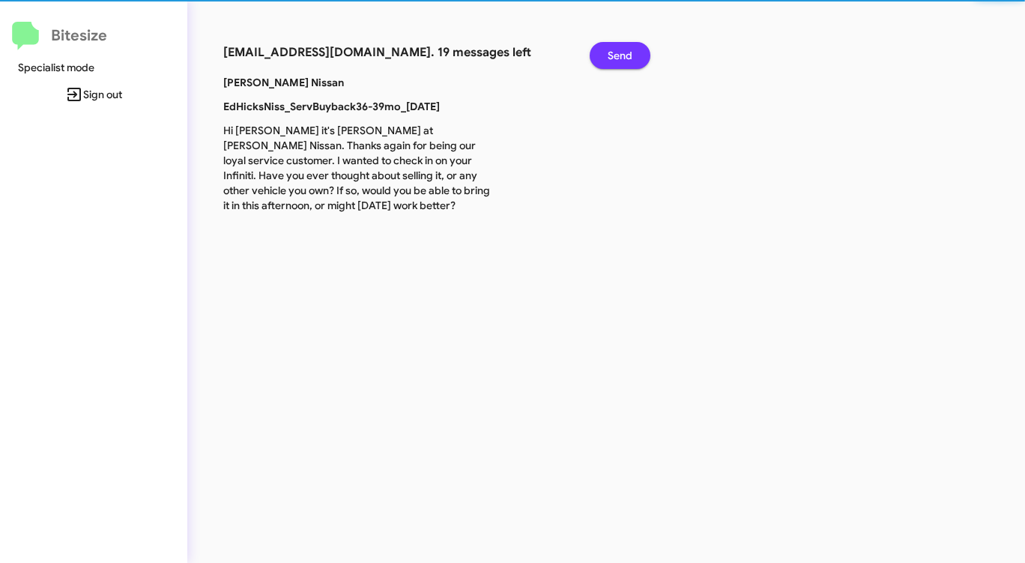
click at [611, 64] on span "Send" at bounding box center [620, 55] width 25 height 27
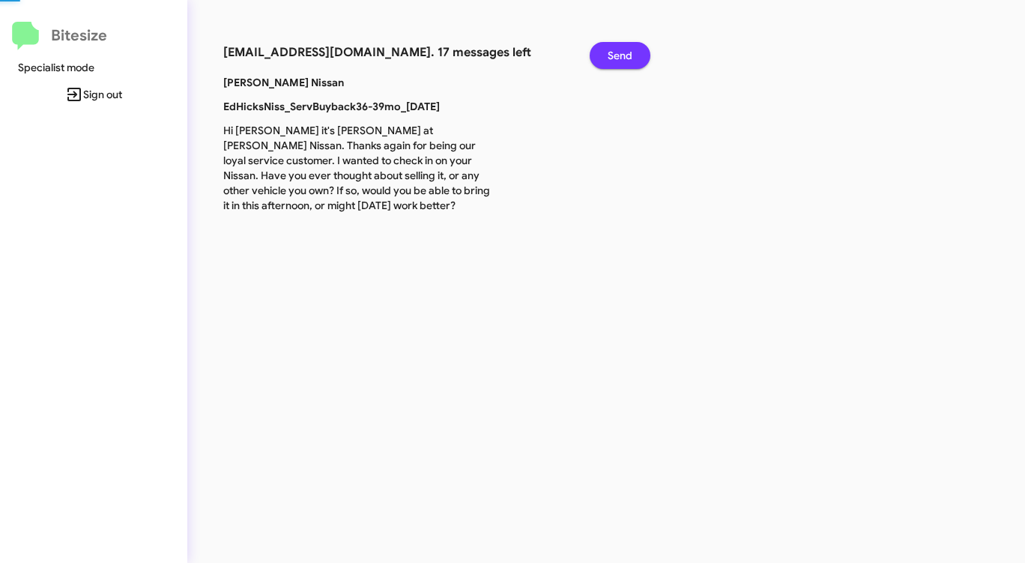
click at [611, 64] on span "Send" at bounding box center [620, 55] width 25 height 27
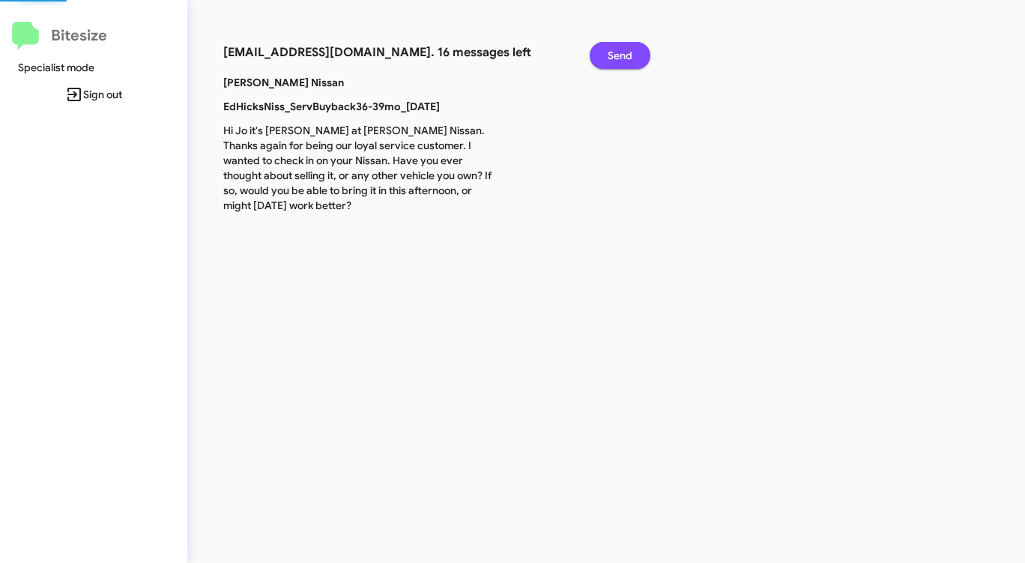
click at [611, 64] on span "Send" at bounding box center [620, 55] width 25 height 27
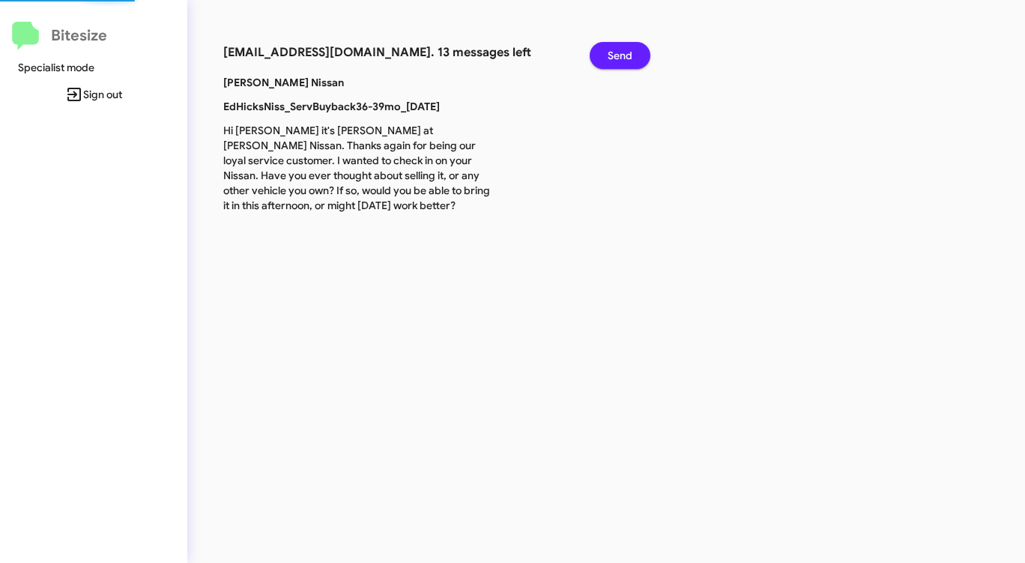
click at [611, 64] on span "Send" at bounding box center [620, 55] width 25 height 27
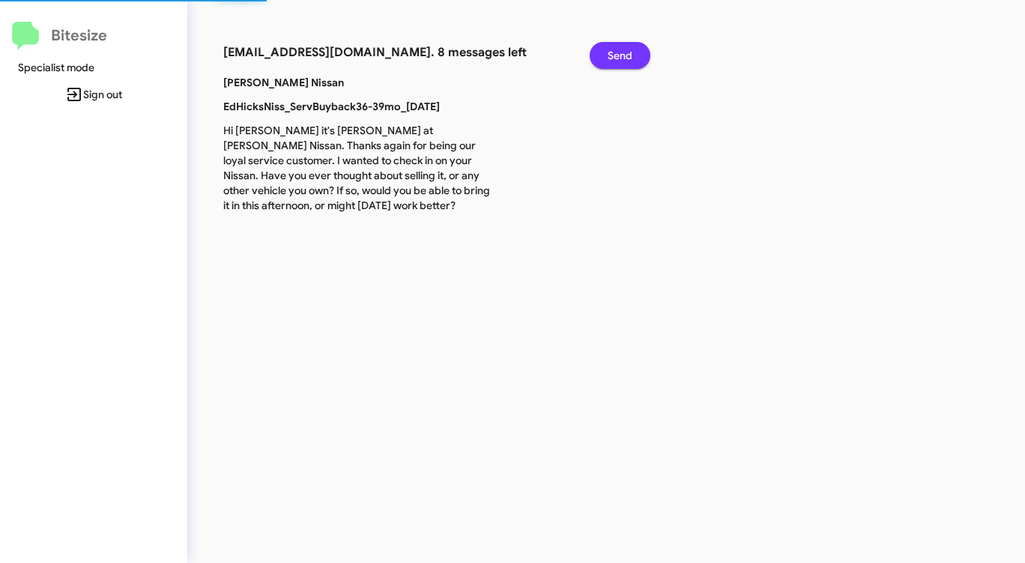
click at [611, 64] on span "Send" at bounding box center [620, 55] width 25 height 27
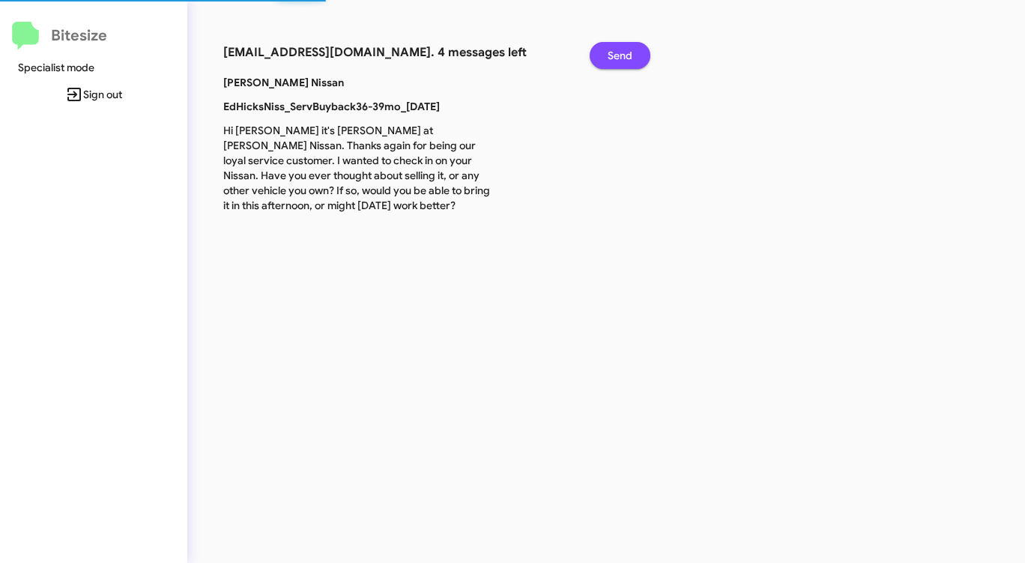
click at [611, 64] on span "Send" at bounding box center [620, 55] width 25 height 27
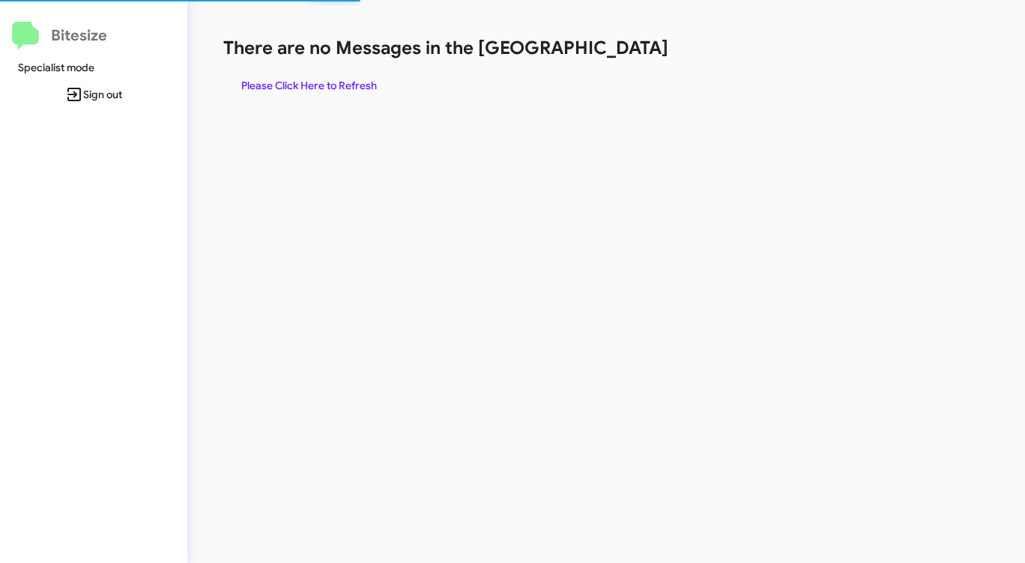
click at [611, 64] on div "There are no Messages in the Queue Please Click Here to Refresh" at bounding box center [536, 67] width 626 height 63
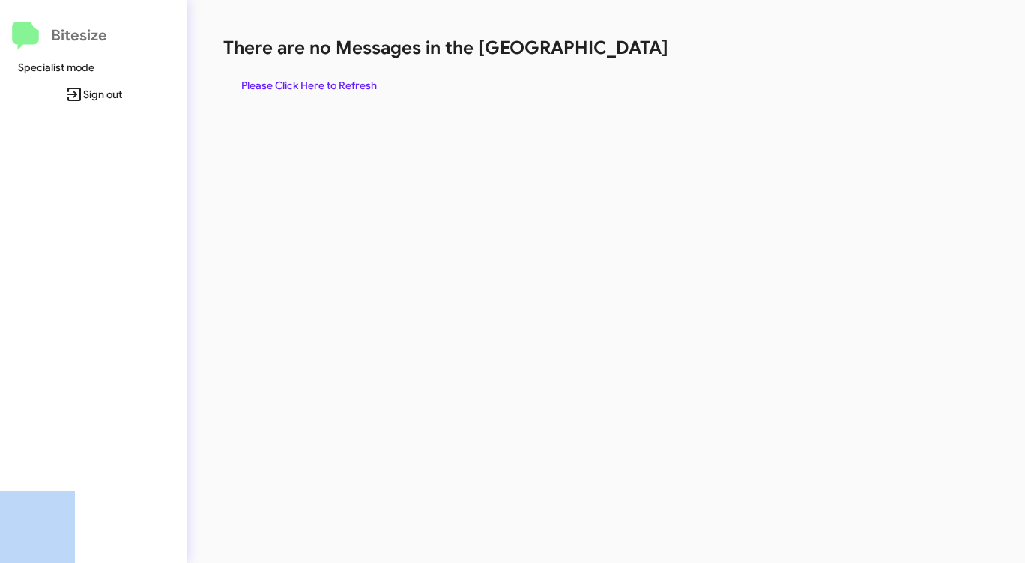
click at [611, 64] on div "There are no Messages in the Queue Please Click Here to Refresh" at bounding box center [536, 67] width 626 height 63
click at [343, 82] on span "Please Click Here to Refresh" at bounding box center [309, 85] width 136 height 27
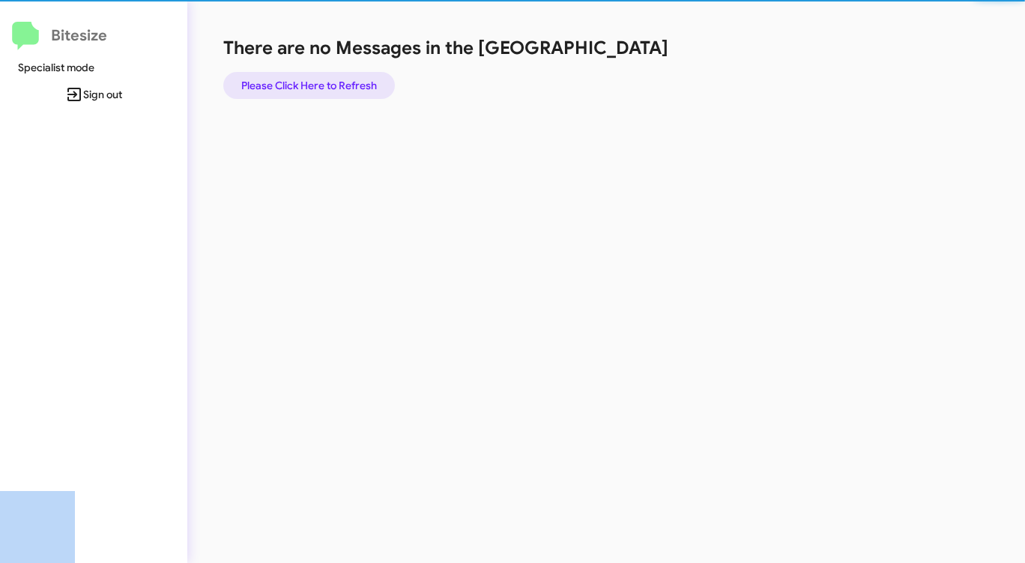
click at [342, 82] on span "Please Click Here to Refresh" at bounding box center [309, 85] width 136 height 27
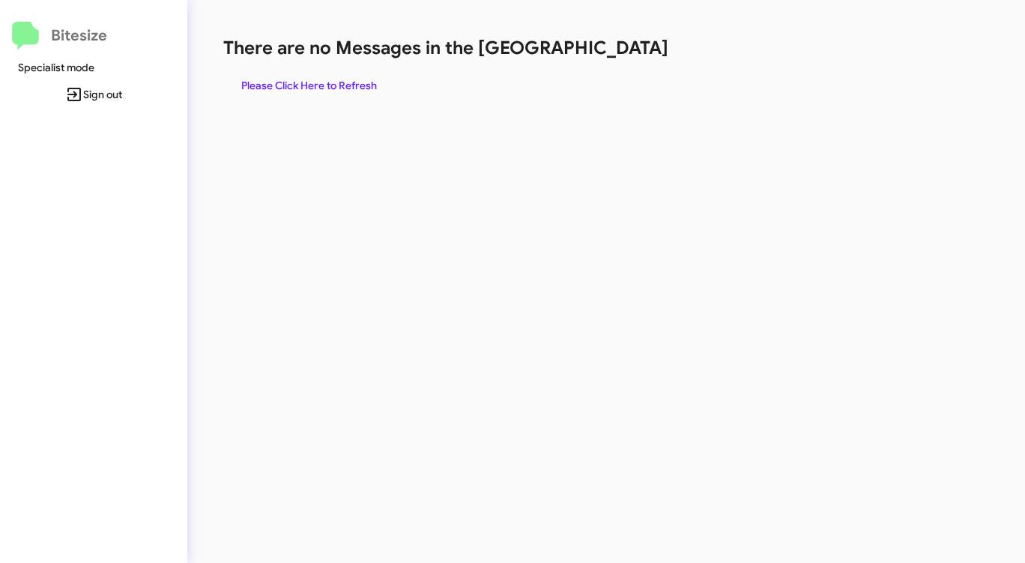
click at [582, 88] on div "There are no Messages in the Queue Please Click Here to Refresh" at bounding box center [536, 67] width 626 height 63
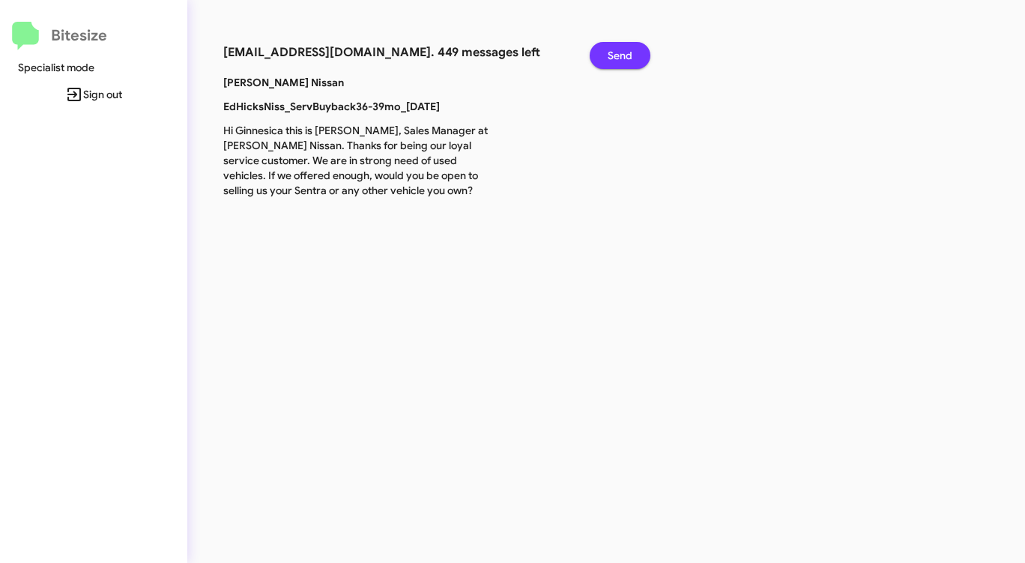
click at [614, 50] on span "Send" at bounding box center [620, 55] width 25 height 27
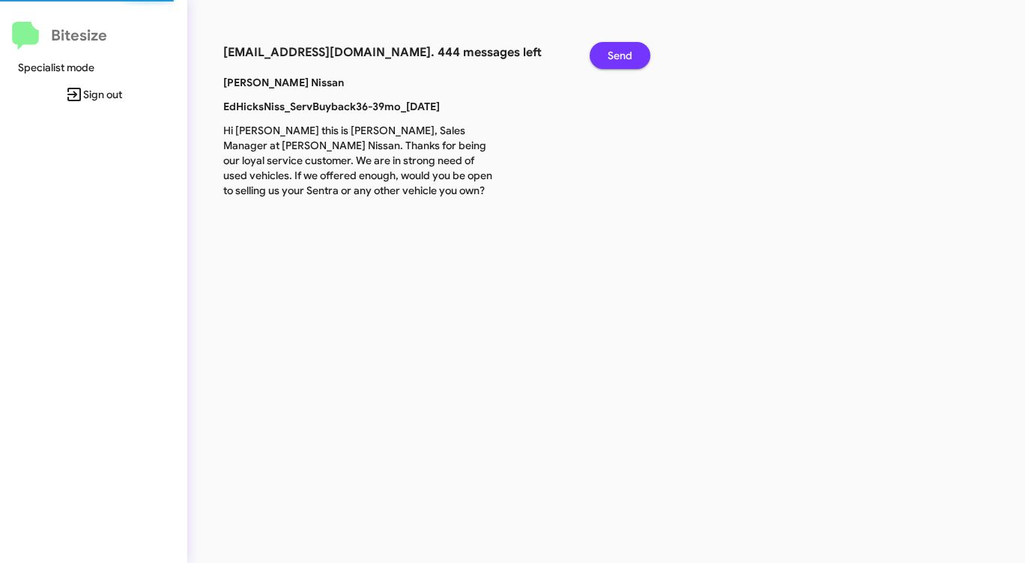
click at [614, 50] on span "Send" at bounding box center [620, 55] width 25 height 27
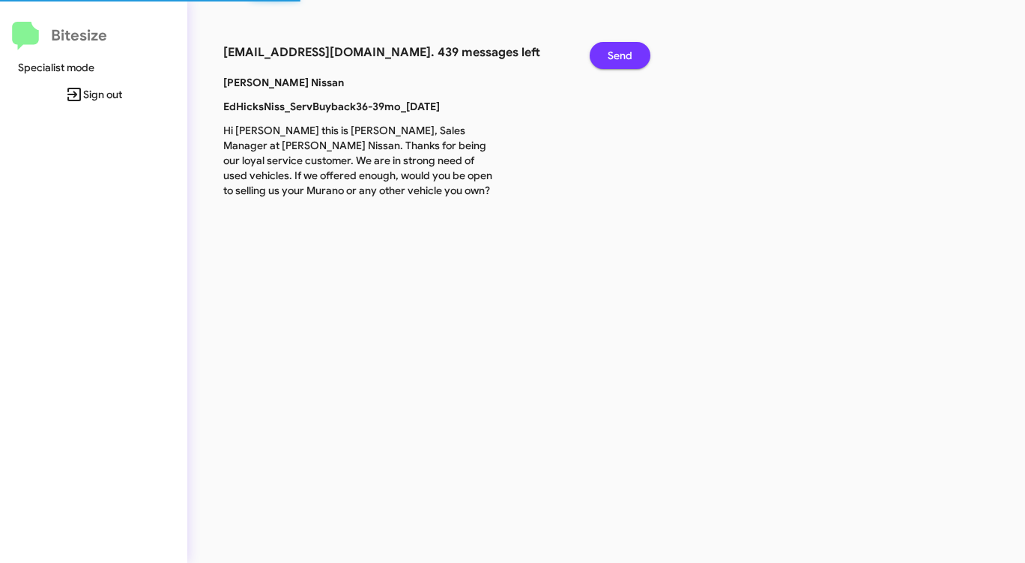
click at [614, 50] on span "Send" at bounding box center [620, 55] width 25 height 27
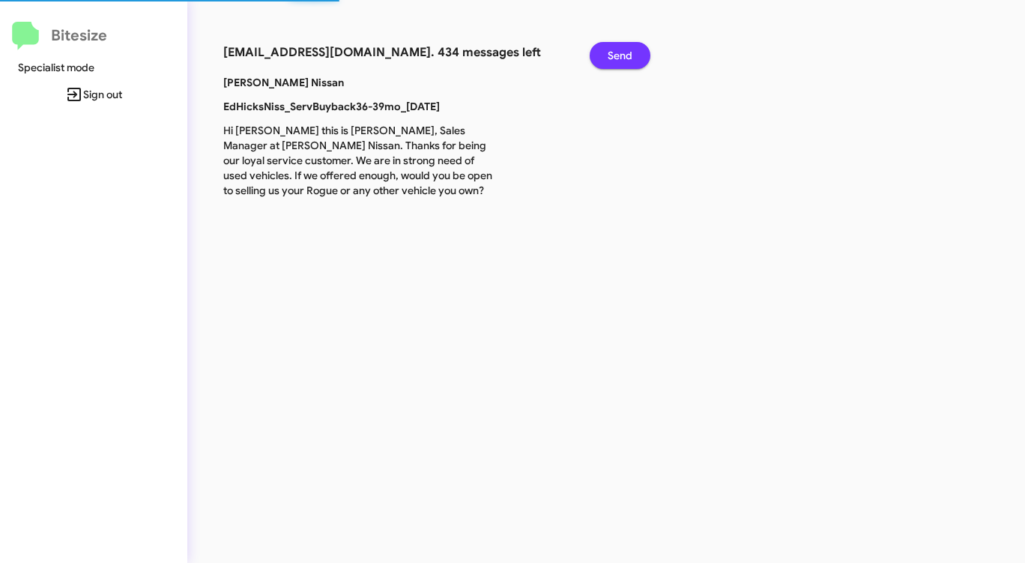
click at [614, 50] on span "Send" at bounding box center [620, 55] width 25 height 27
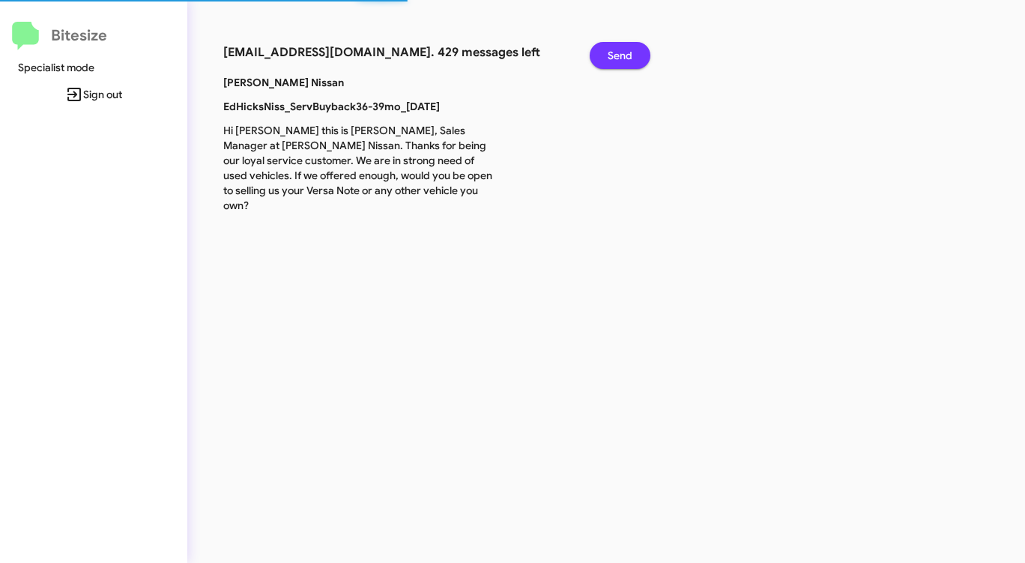
click at [614, 50] on span "Send" at bounding box center [620, 55] width 25 height 27
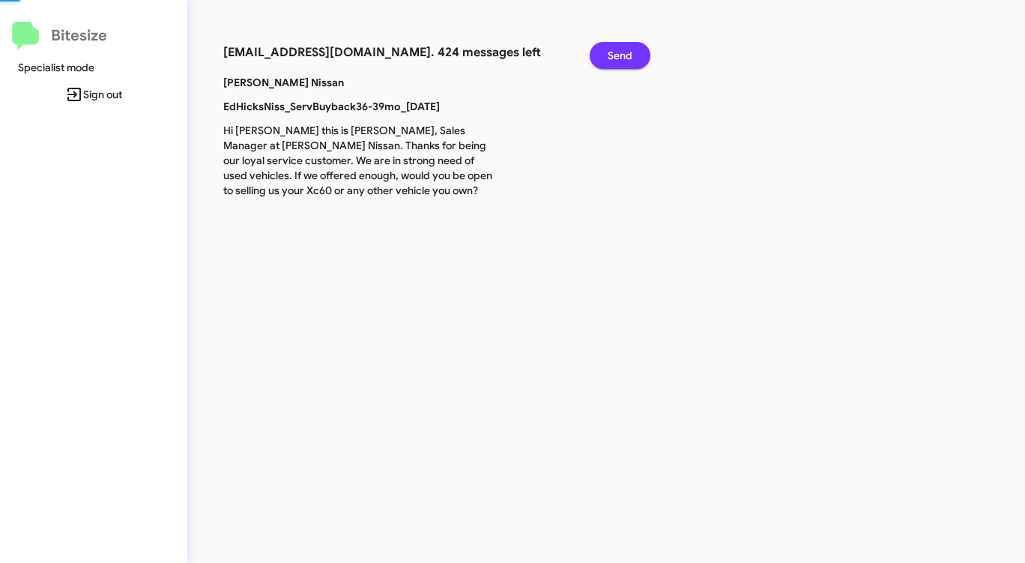
click at [614, 50] on span "Send" at bounding box center [620, 55] width 25 height 27
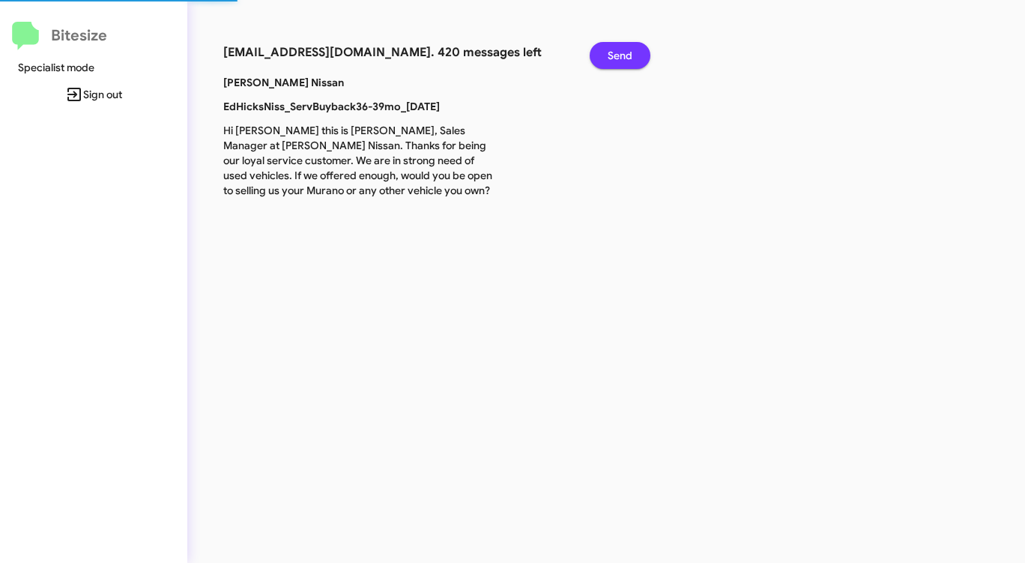
click at [614, 50] on span "Send" at bounding box center [620, 55] width 25 height 27
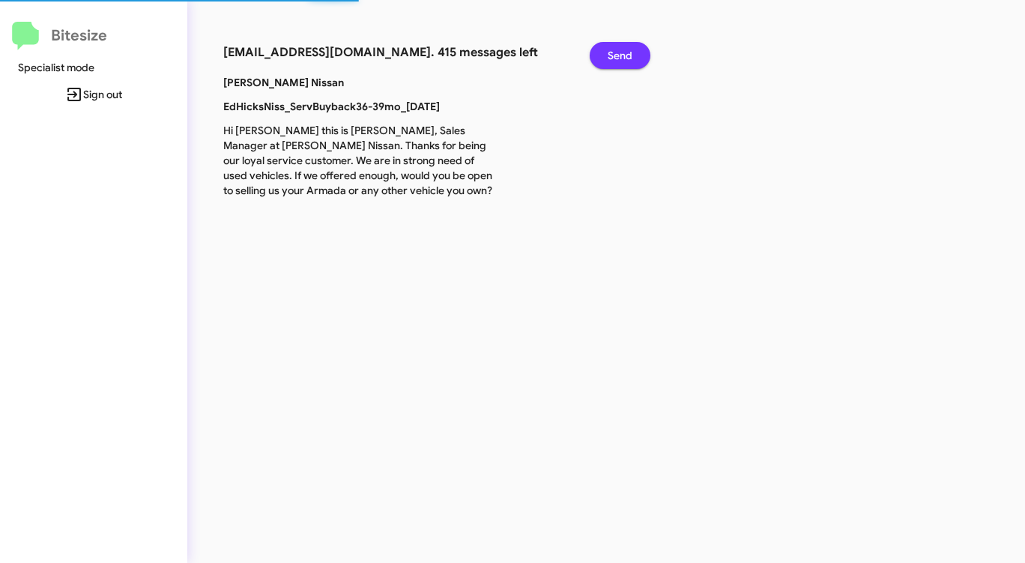
click at [614, 50] on span "Send" at bounding box center [620, 55] width 25 height 27
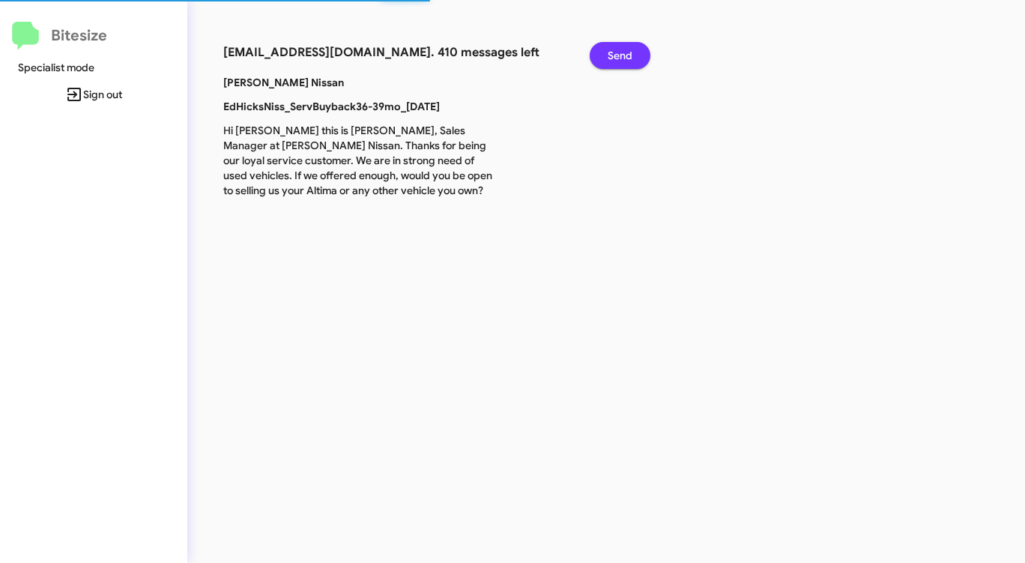
click at [614, 50] on span "Send" at bounding box center [620, 55] width 25 height 27
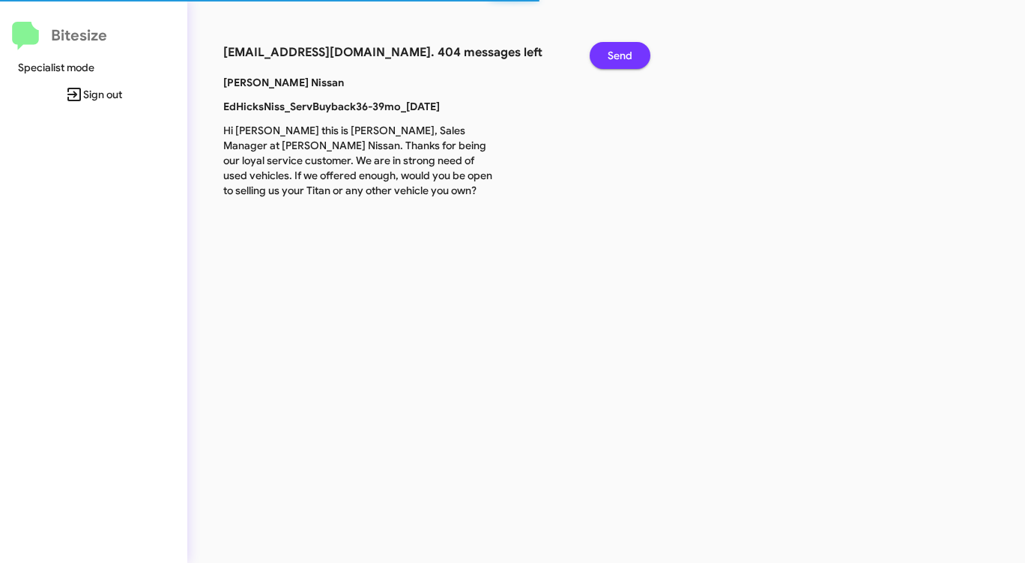
click at [614, 50] on span "Send" at bounding box center [620, 55] width 25 height 27
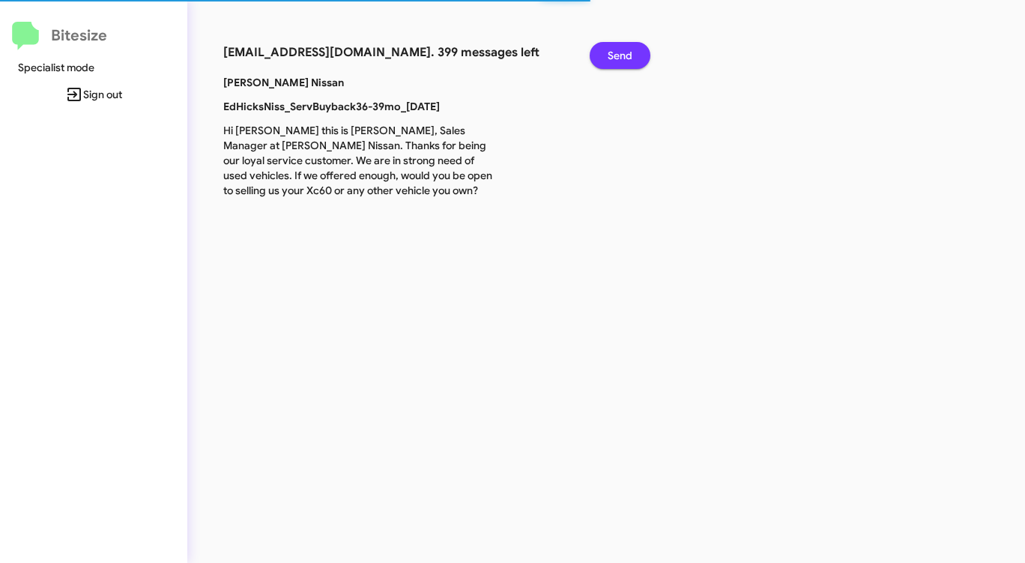
click at [614, 50] on span "Send" at bounding box center [620, 55] width 25 height 27
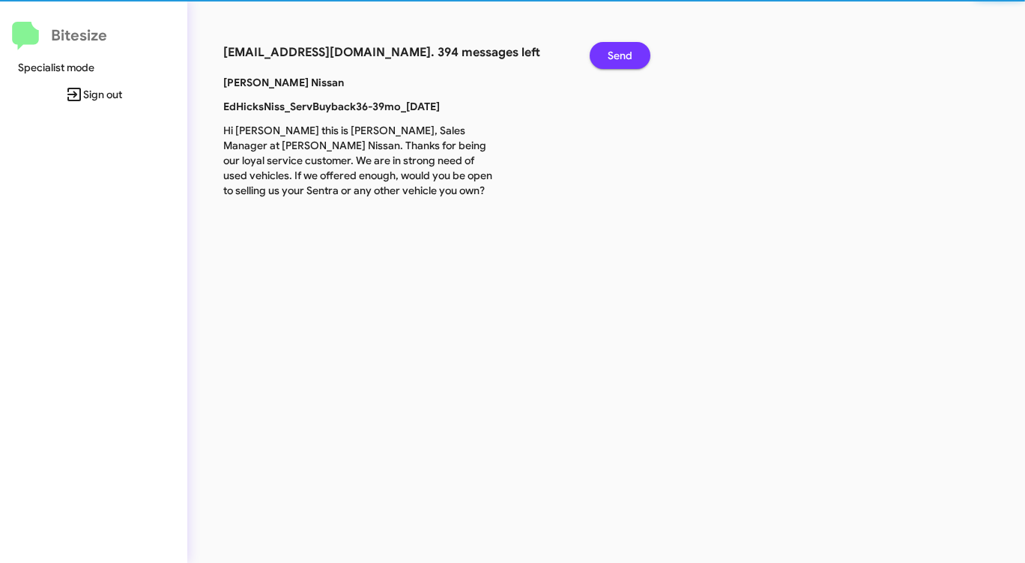
click at [614, 50] on span "Send" at bounding box center [620, 55] width 25 height 27
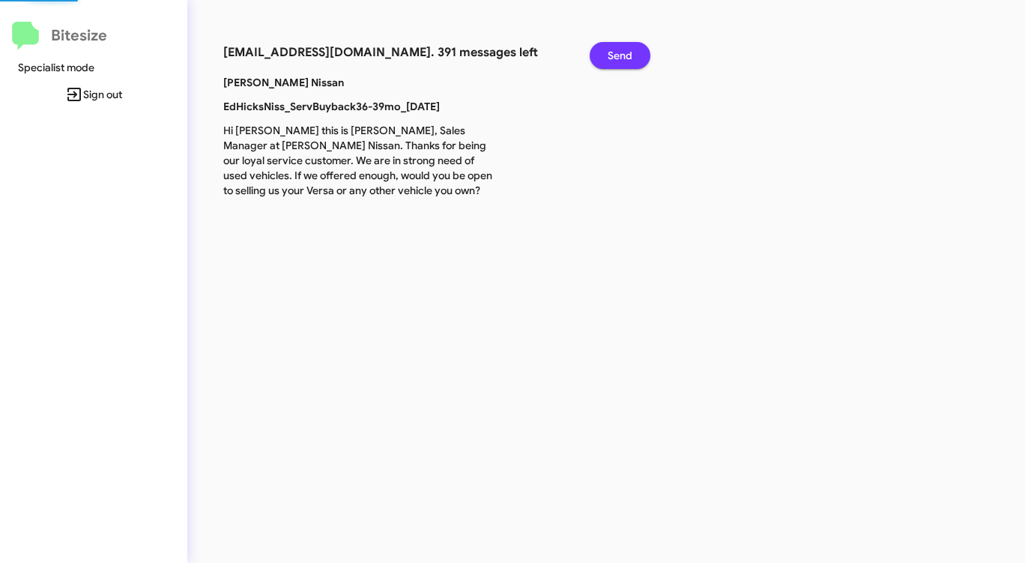
click at [614, 50] on span "Send" at bounding box center [620, 55] width 25 height 27
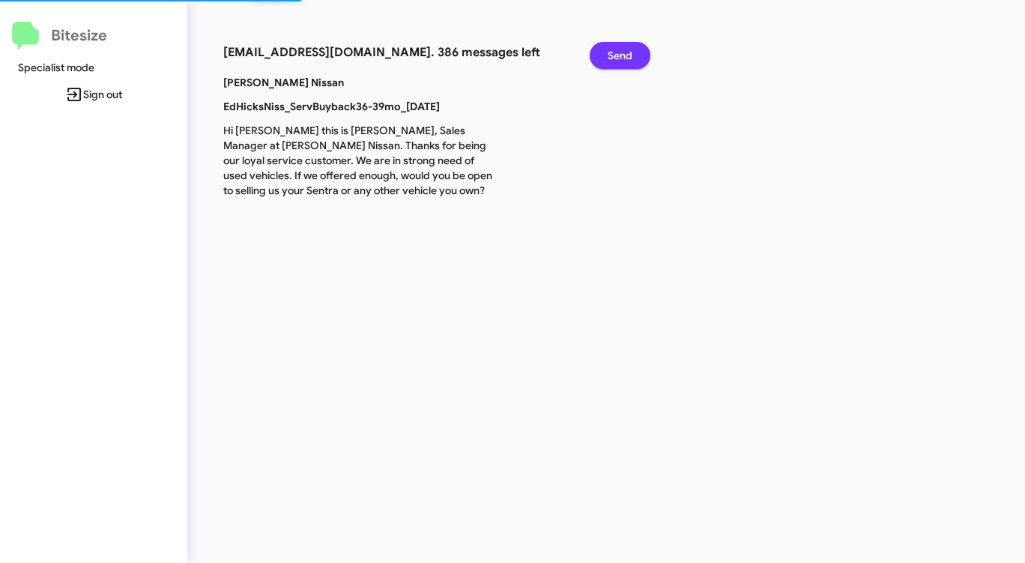
click at [614, 50] on span "Send" at bounding box center [620, 55] width 25 height 27
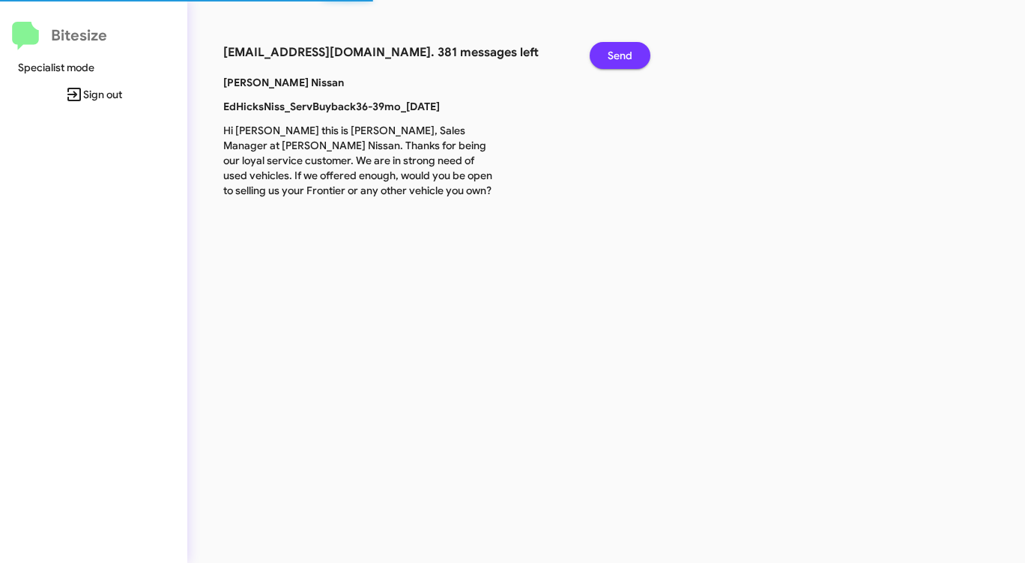
click at [614, 50] on span "Send" at bounding box center [620, 55] width 25 height 27
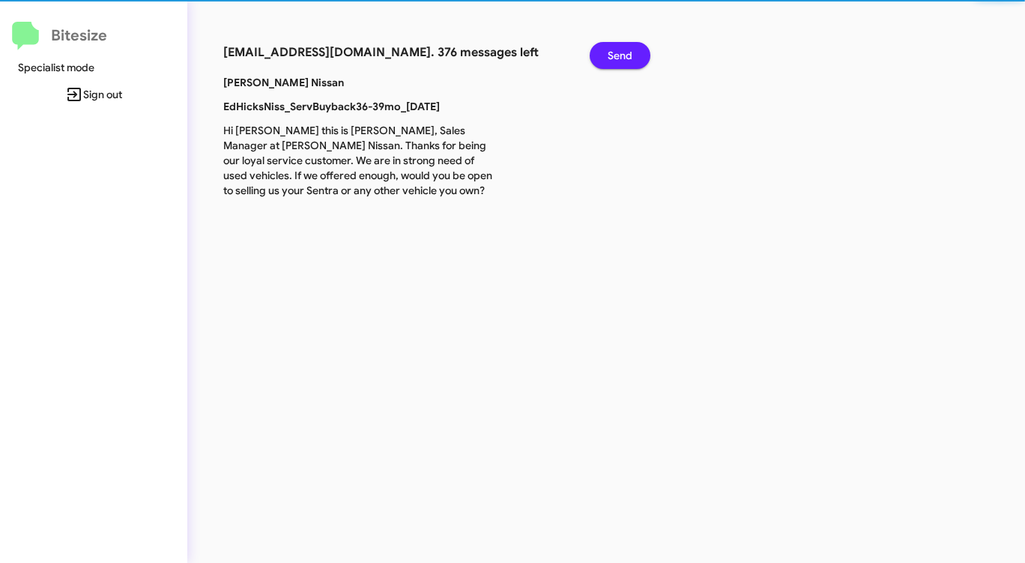
click at [614, 50] on span "Send" at bounding box center [620, 55] width 25 height 27
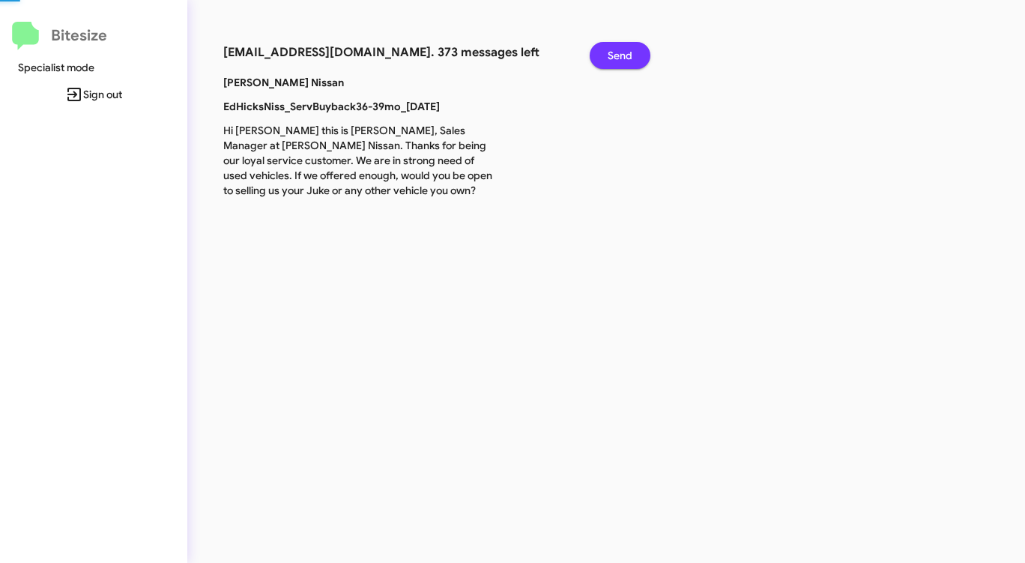
click at [614, 50] on span "Send" at bounding box center [620, 55] width 25 height 27
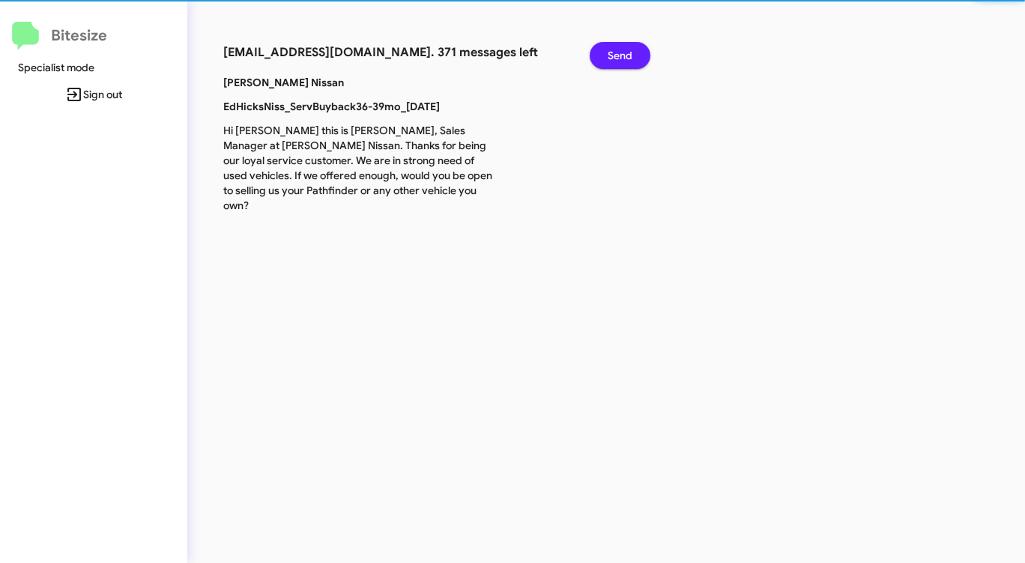
click at [614, 50] on span "Send" at bounding box center [620, 55] width 25 height 27
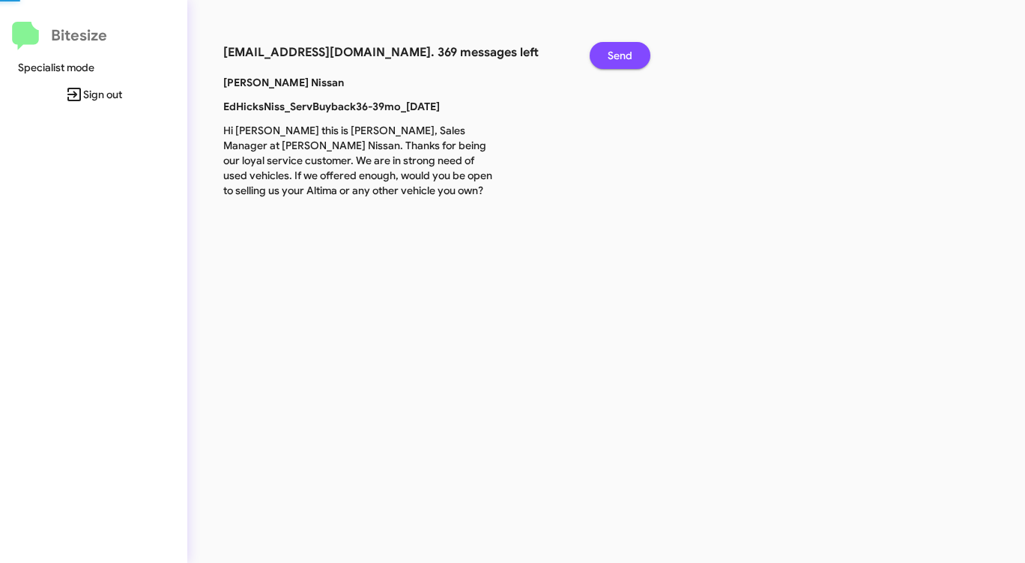
click at [614, 50] on span "Send" at bounding box center [620, 55] width 25 height 27
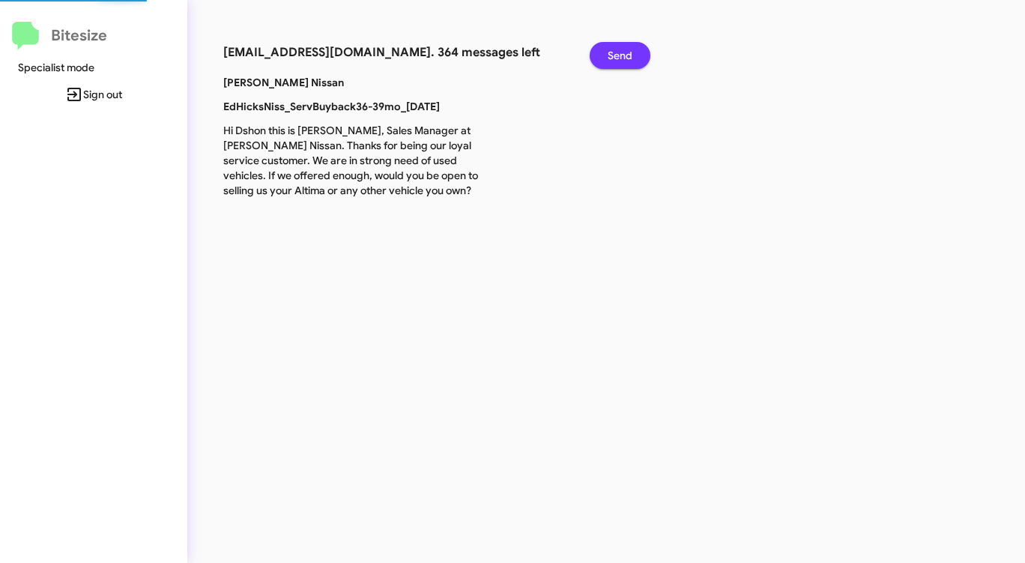
click at [614, 50] on span "Send" at bounding box center [620, 55] width 25 height 27
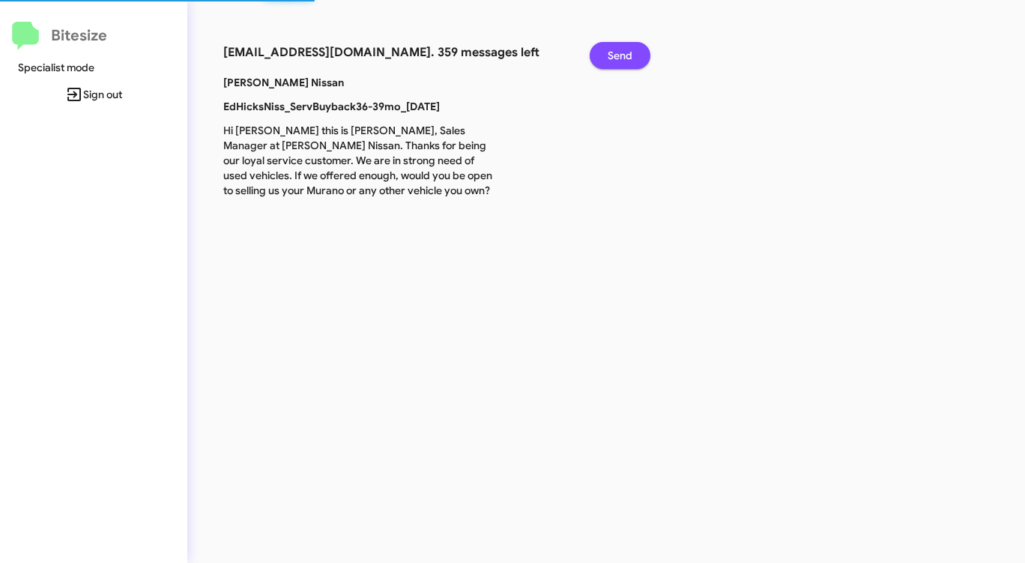
click at [614, 50] on span "Send" at bounding box center [620, 55] width 25 height 27
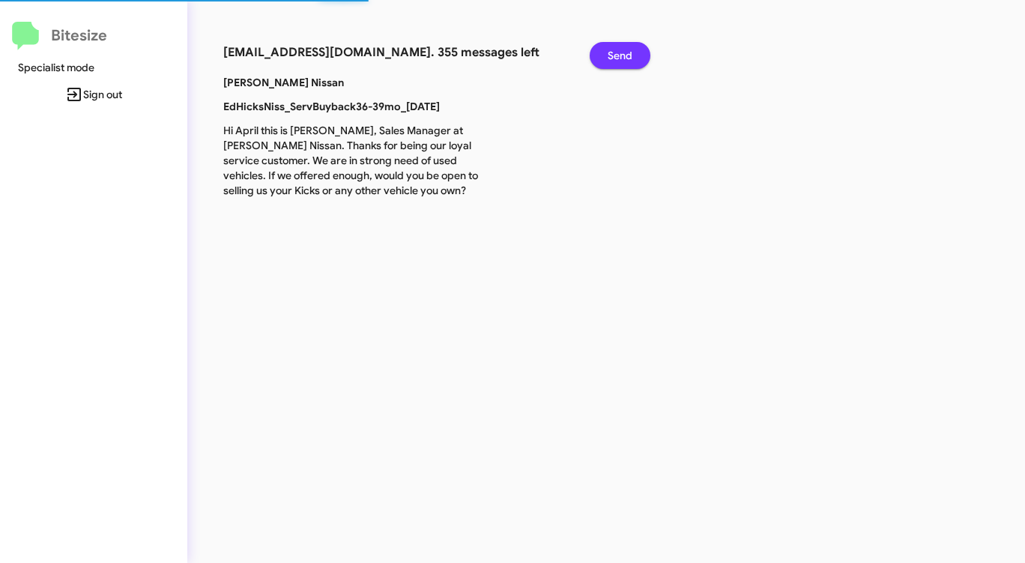
click at [614, 50] on span "Send" at bounding box center [620, 55] width 25 height 27
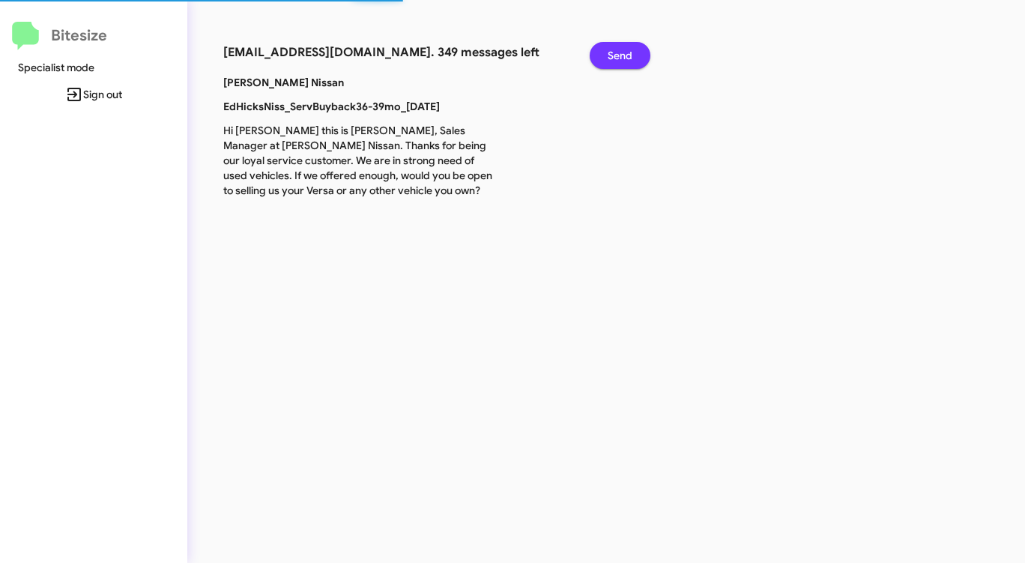
click at [614, 50] on span "Send" at bounding box center [620, 55] width 25 height 27
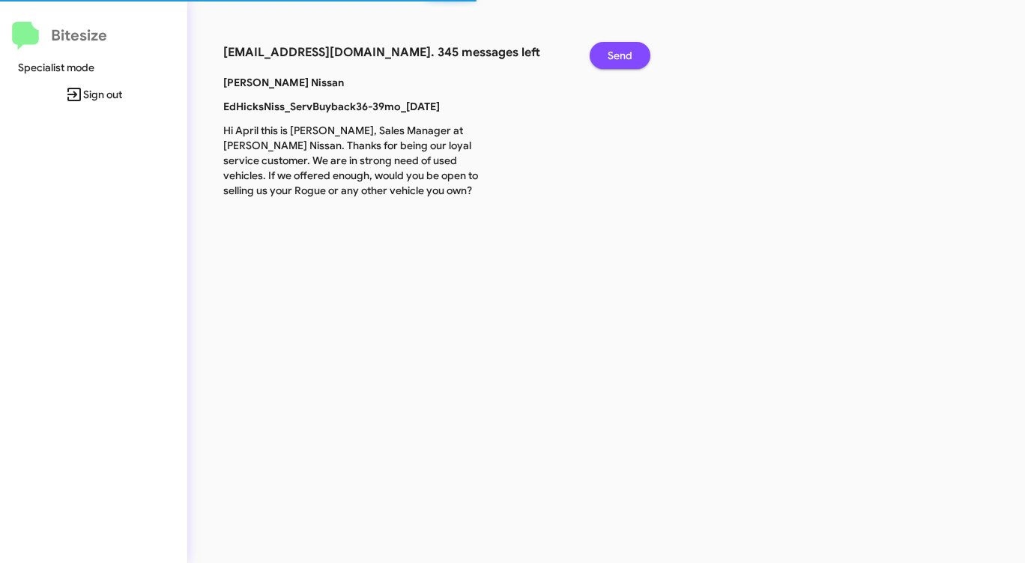
click at [614, 50] on span "Send" at bounding box center [620, 55] width 25 height 27
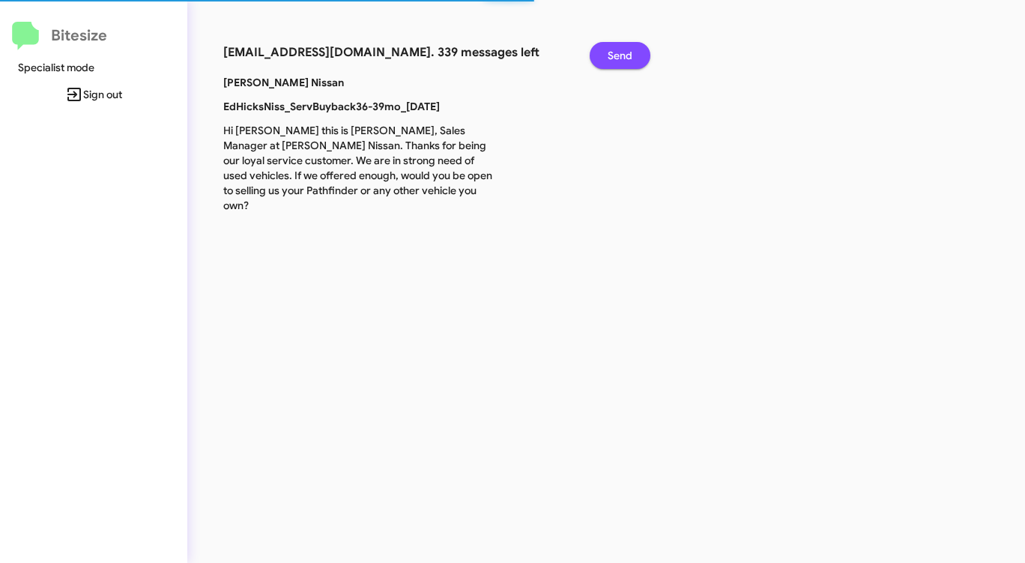
click at [614, 50] on span "Send" at bounding box center [620, 55] width 25 height 27
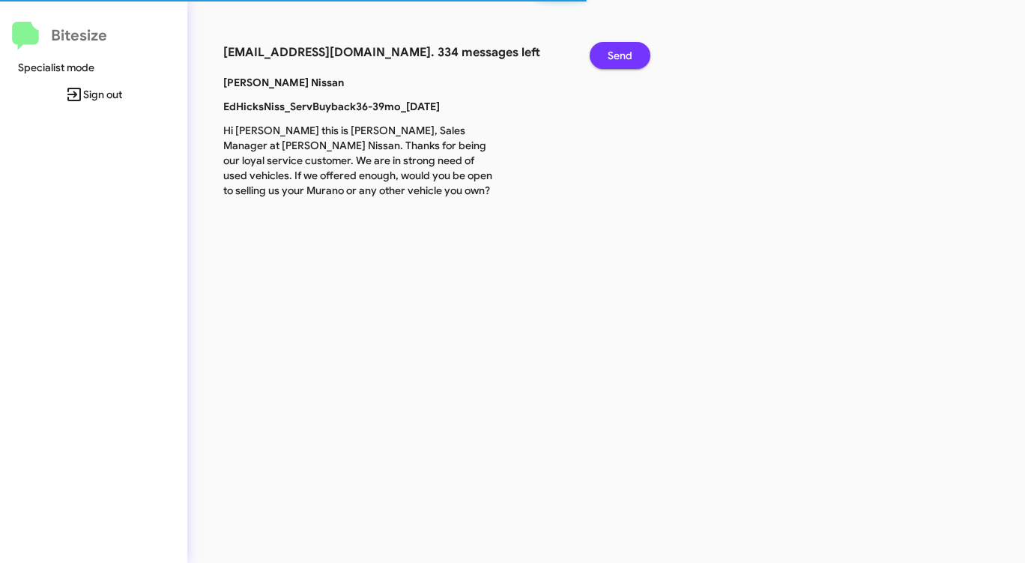
click at [614, 50] on span "Send" at bounding box center [620, 55] width 25 height 27
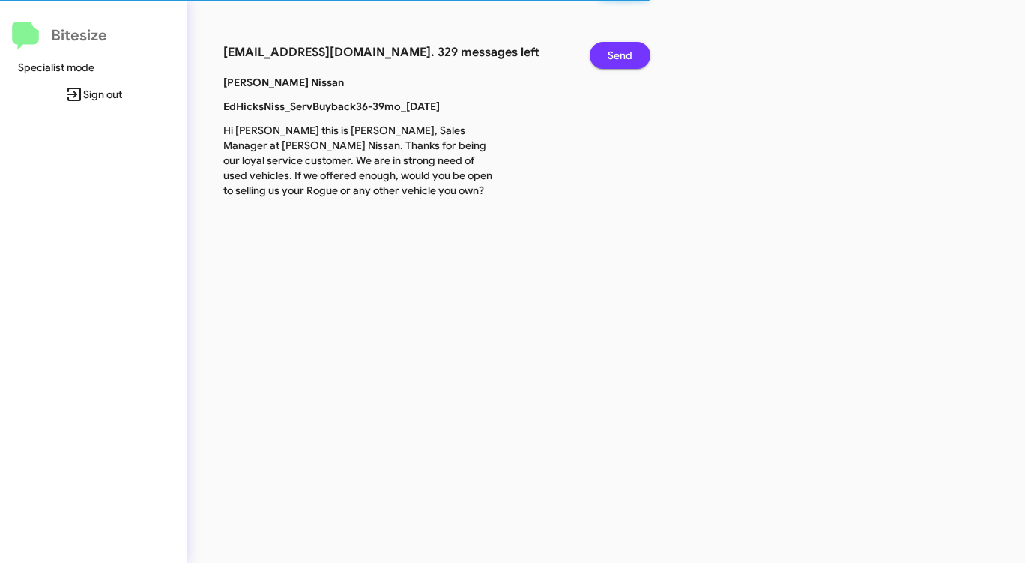
click at [614, 50] on span "Send" at bounding box center [620, 55] width 25 height 27
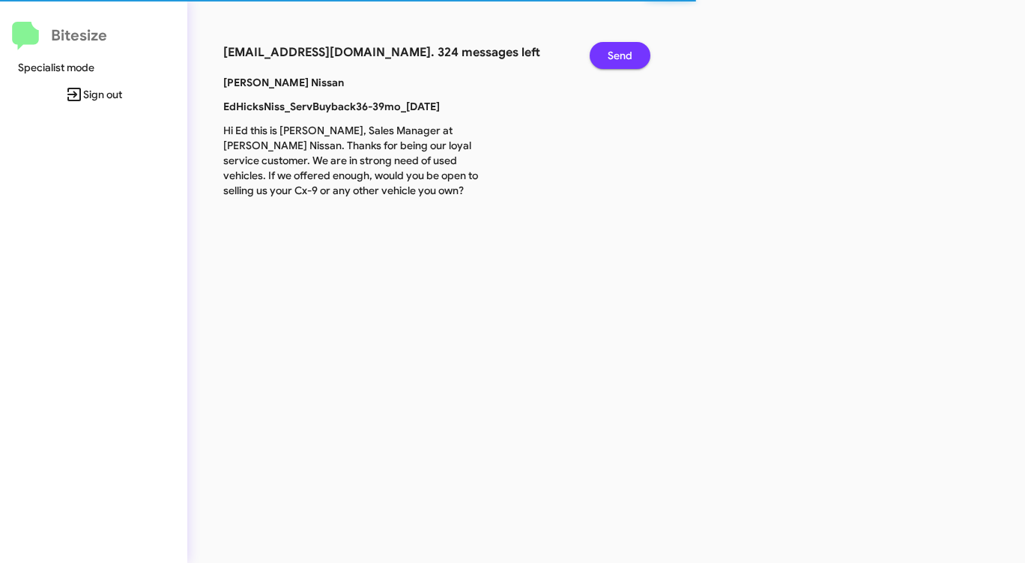
click at [614, 50] on span "Send" at bounding box center [620, 55] width 25 height 27
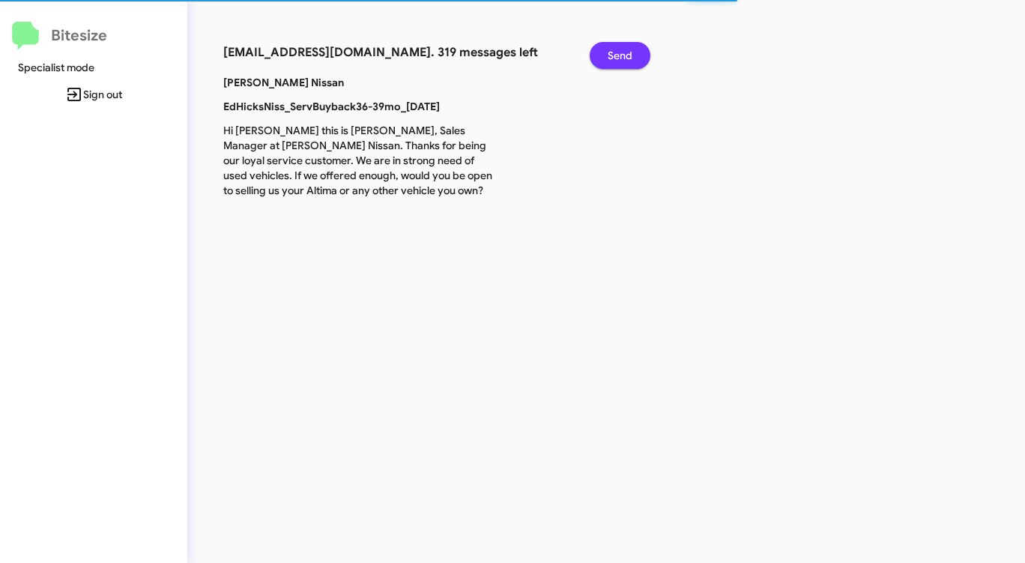
click at [614, 50] on span "Send" at bounding box center [620, 55] width 25 height 27
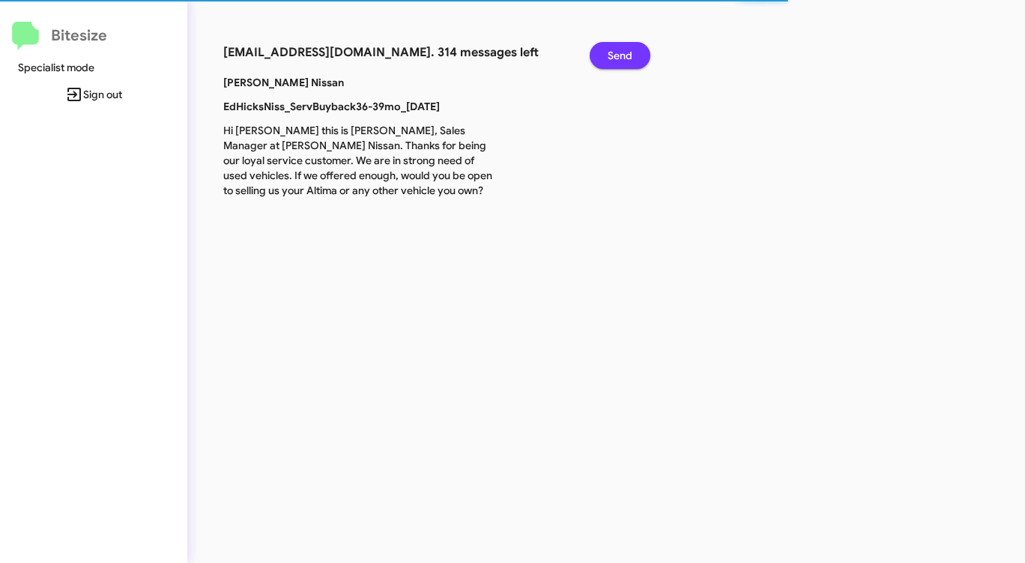
click at [614, 50] on span "Send" at bounding box center [620, 55] width 25 height 27
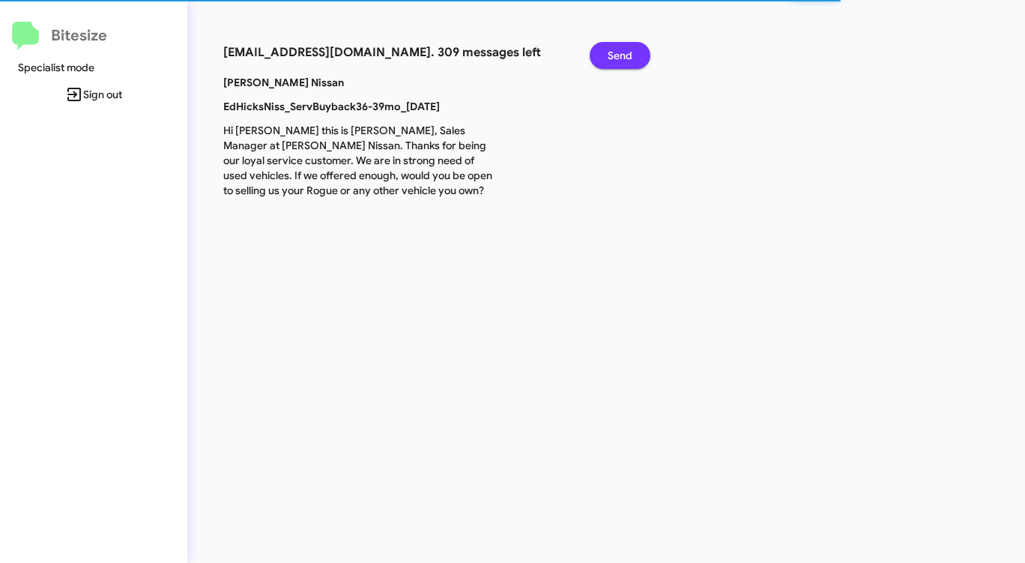
click at [614, 50] on span "Send" at bounding box center [620, 55] width 25 height 27
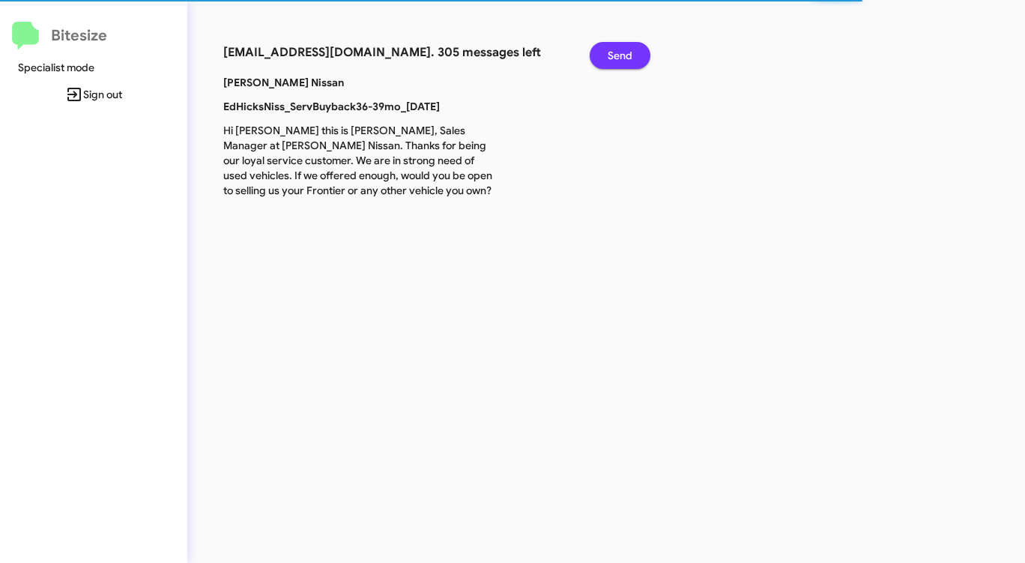
click at [614, 50] on span "Send" at bounding box center [620, 55] width 25 height 27
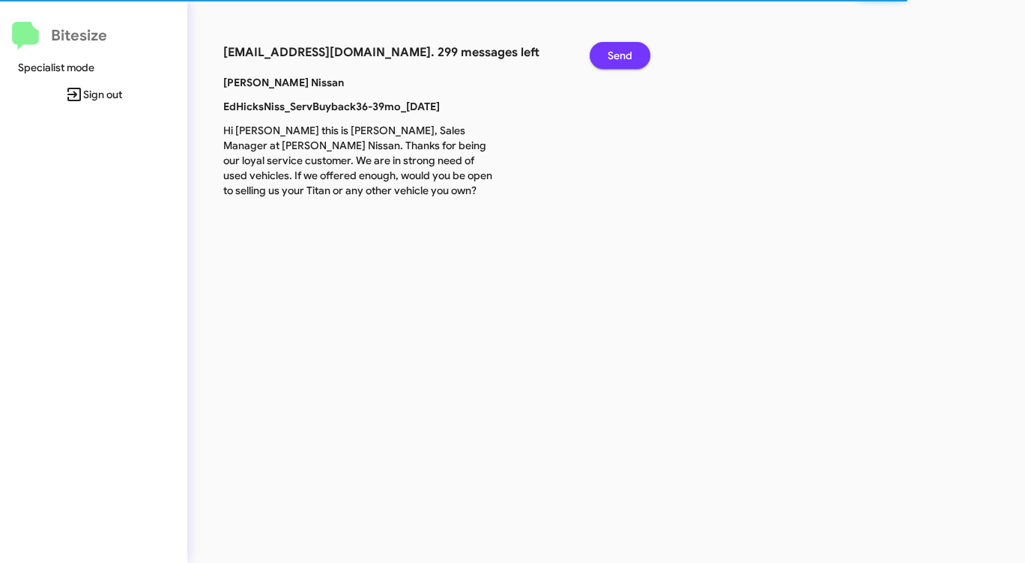
click at [614, 50] on span "Send" at bounding box center [620, 55] width 25 height 27
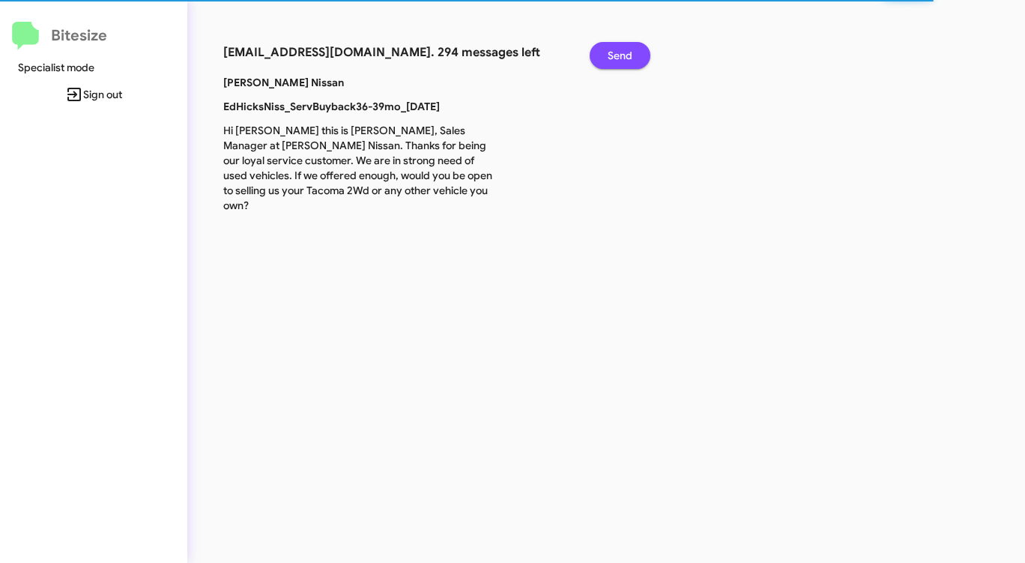
click at [614, 50] on span "Send" at bounding box center [620, 55] width 25 height 27
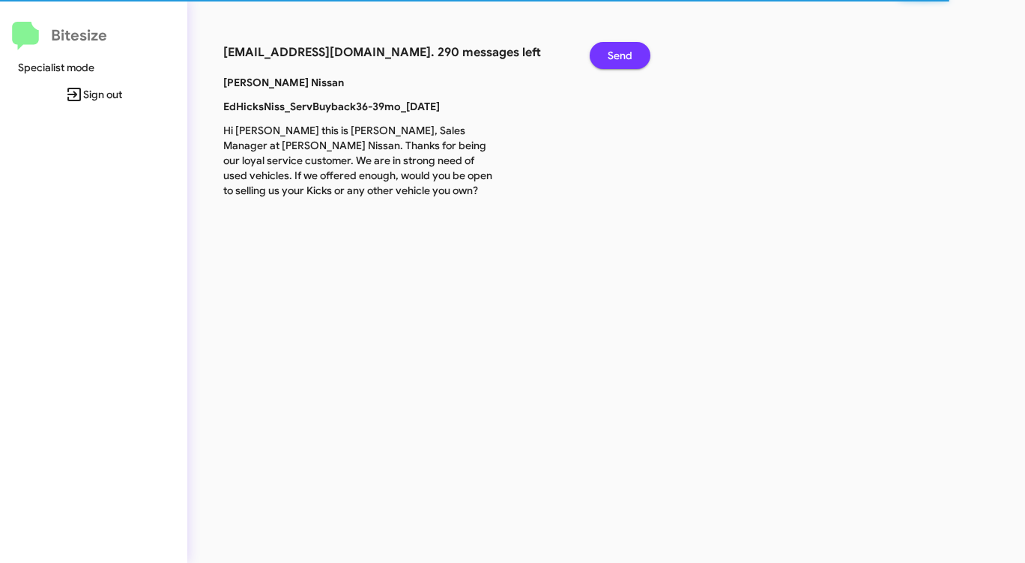
click at [614, 50] on span "Send" at bounding box center [620, 55] width 25 height 27
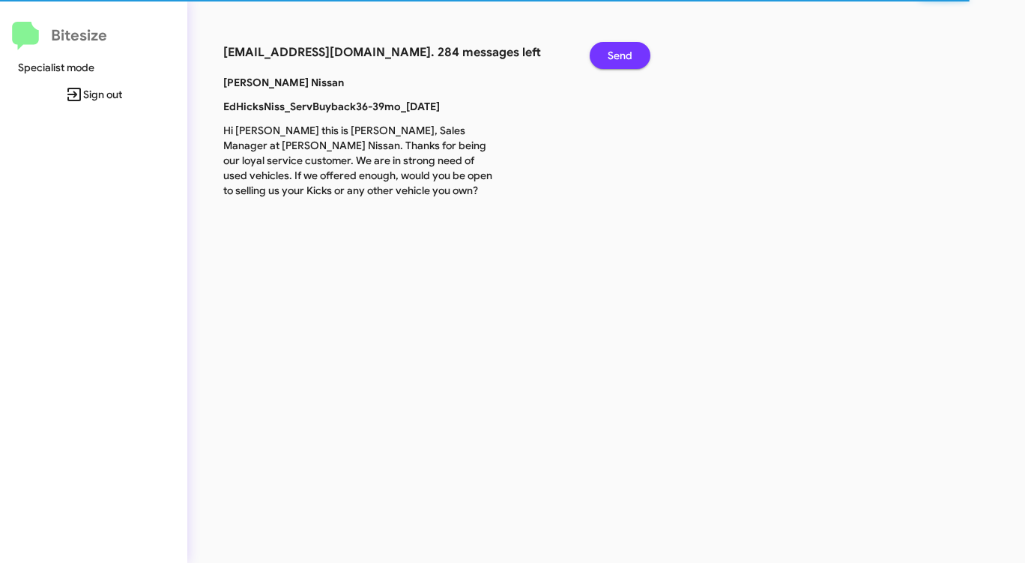
click at [614, 50] on span "Send" at bounding box center [620, 55] width 25 height 27
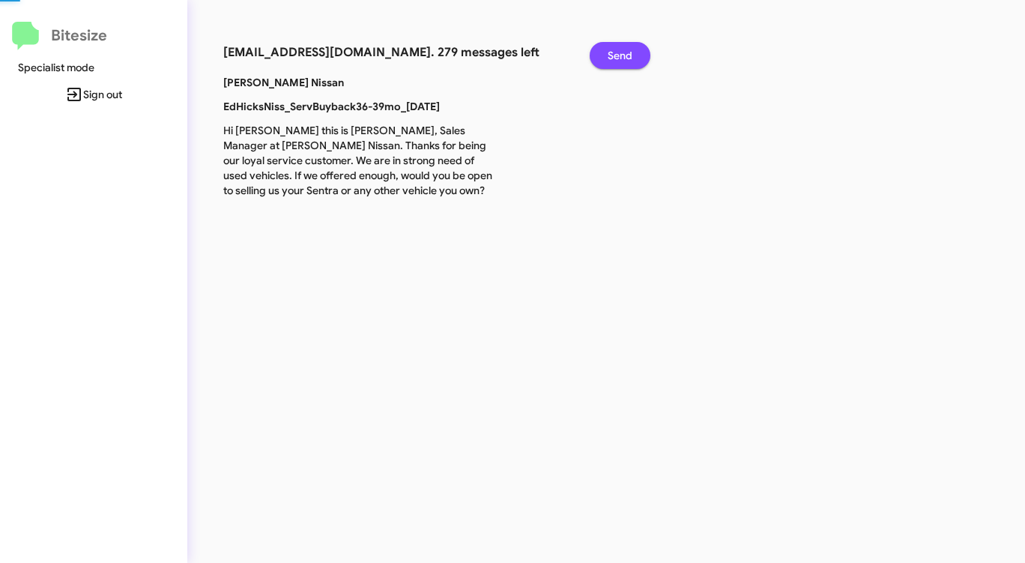
click at [614, 50] on span "Send" at bounding box center [620, 55] width 25 height 27
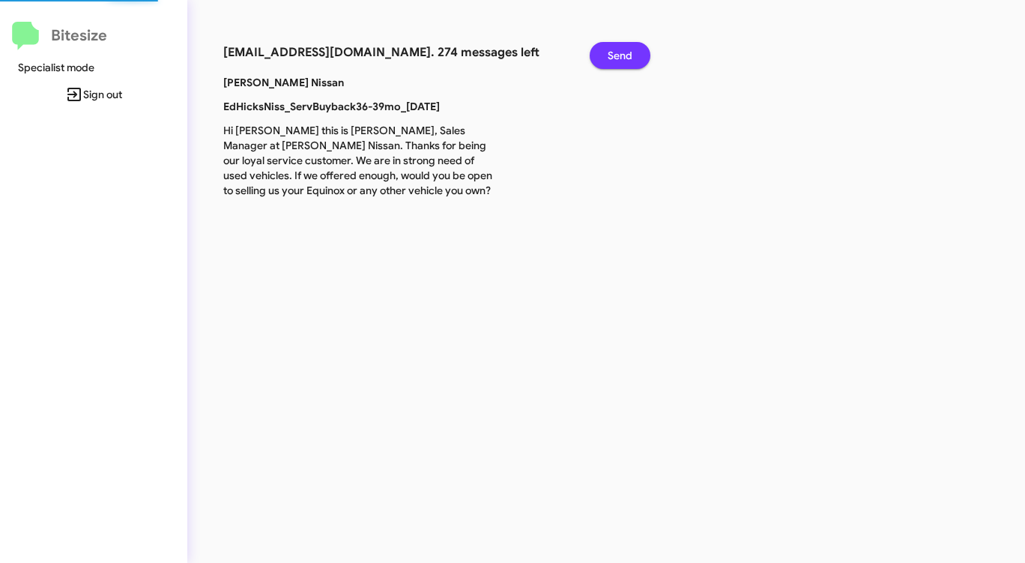
click at [614, 50] on span "Send" at bounding box center [620, 55] width 25 height 27
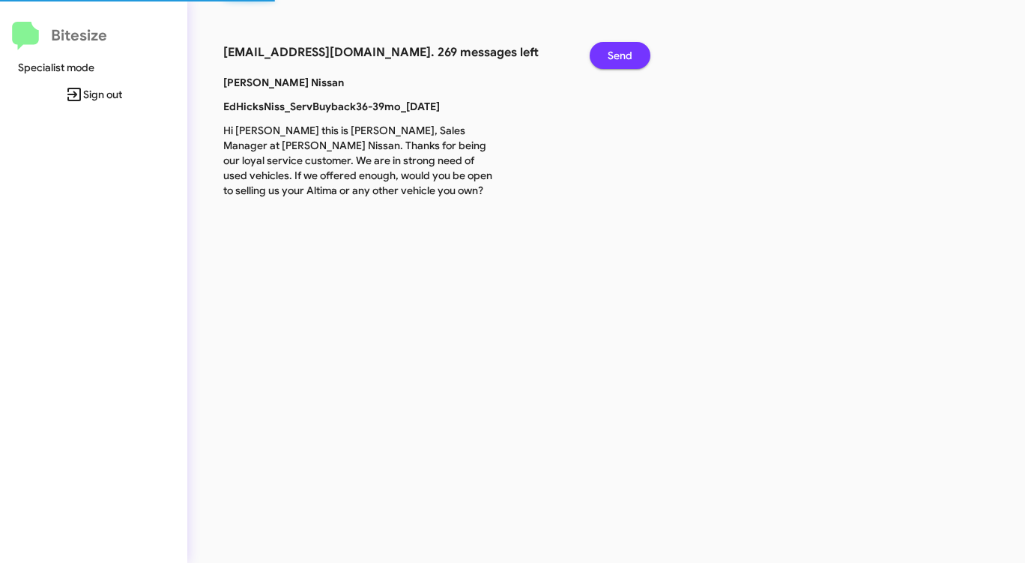
click at [614, 50] on span "Send" at bounding box center [620, 55] width 25 height 27
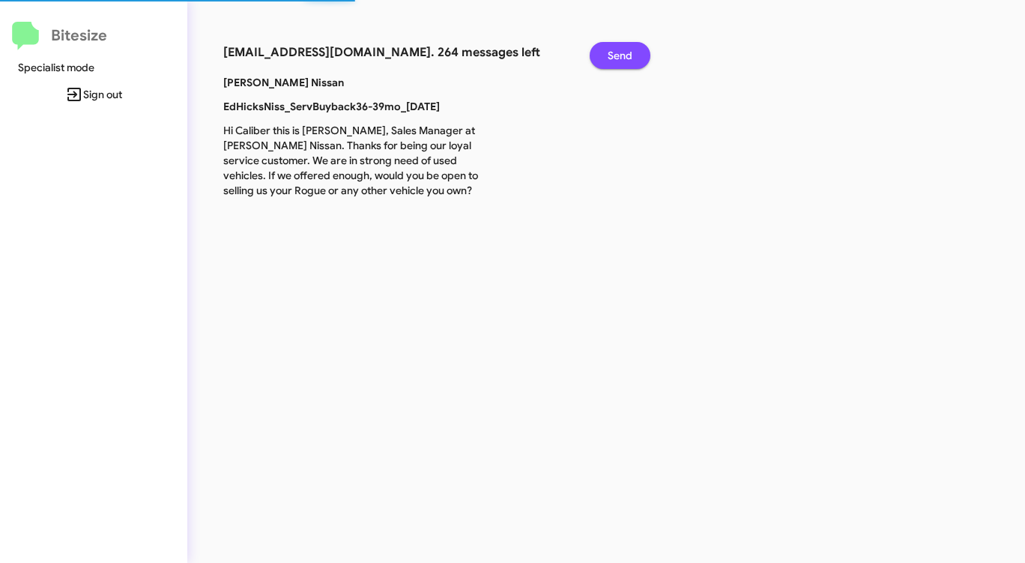
click at [614, 50] on span "Send" at bounding box center [620, 55] width 25 height 27
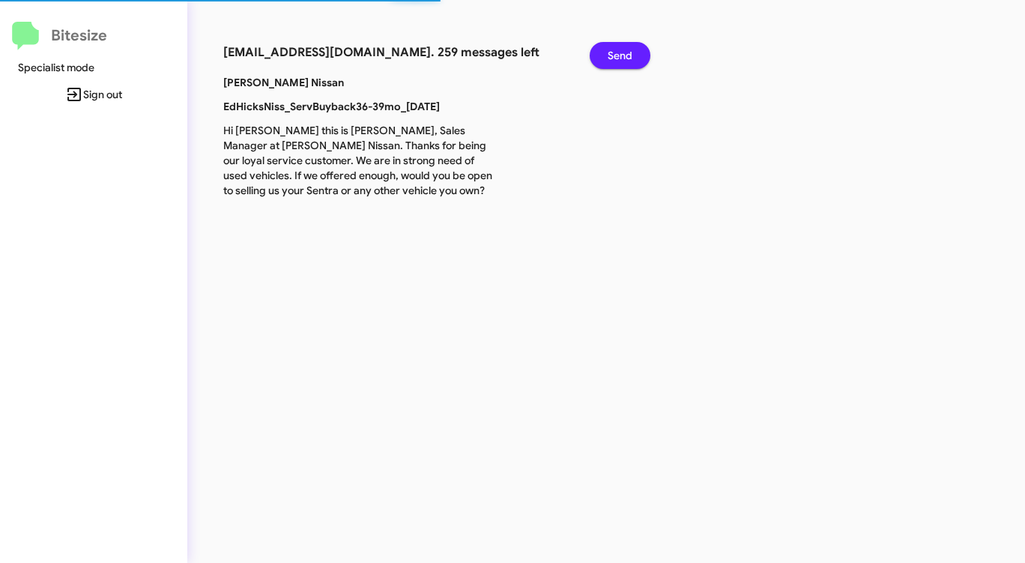
click at [614, 50] on span "Send" at bounding box center [620, 55] width 25 height 27
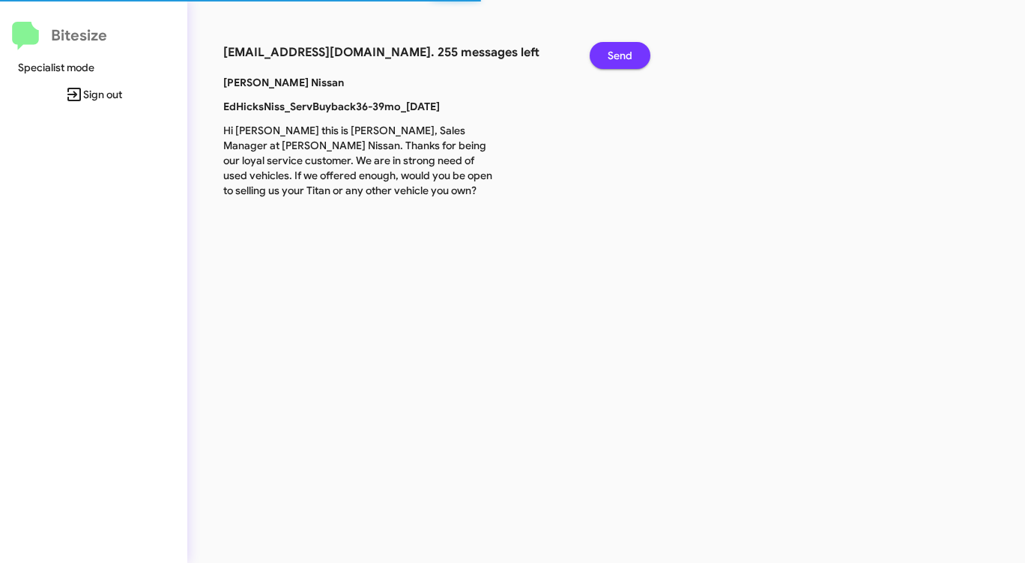
click at [614, 50] on span "Send" at bounding box center [620, 55] width 25 height 27
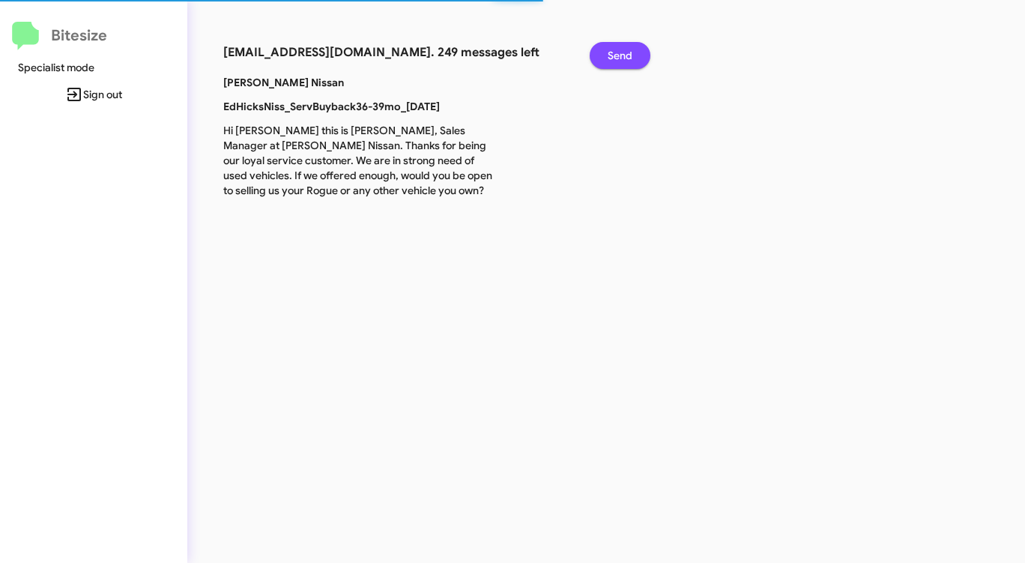
click at [614, 50] on span "Send" at bounding box center [620, 55] width 25 height 27
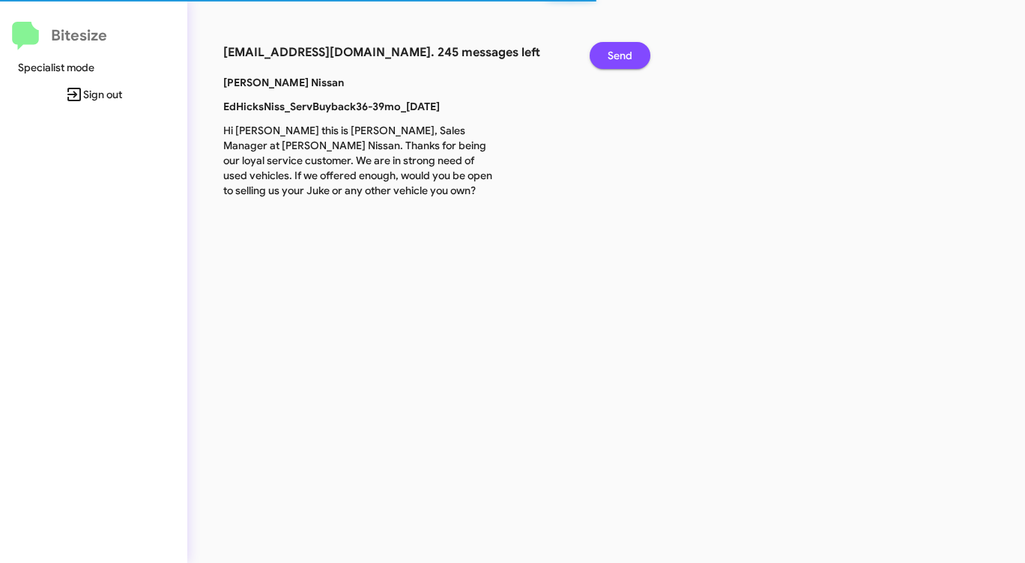
click at [614, 50] on span "Send" at bounding box center [620, 55] width 25 height 27
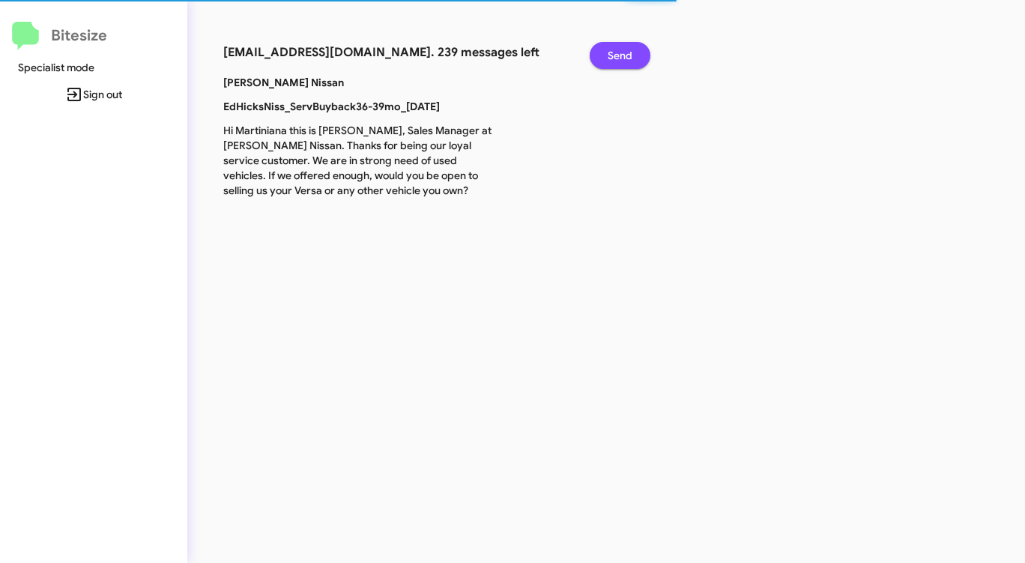
click at [614, 50] on span "Send" at bounding box center [620, 55] width 25 height 27
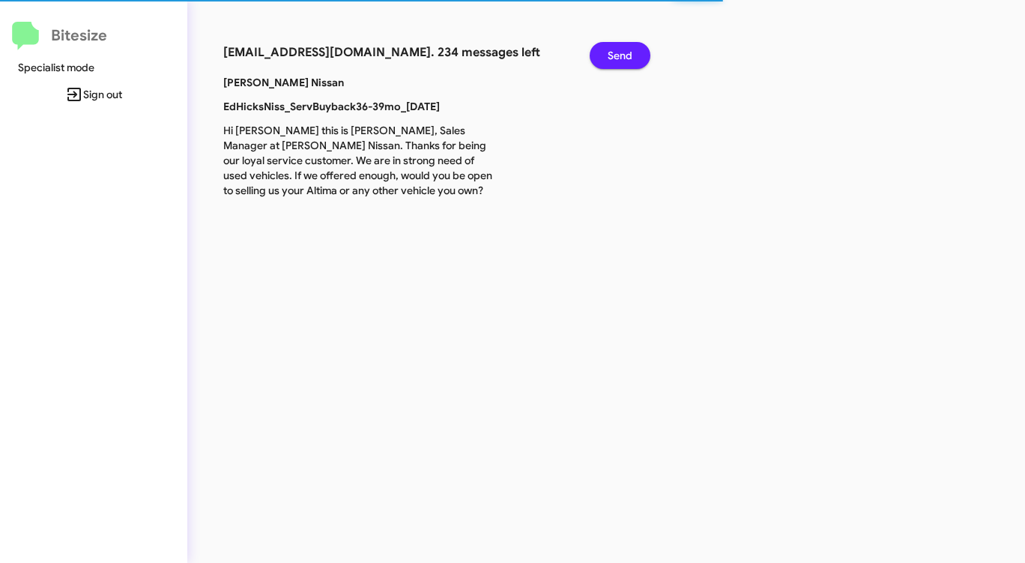
click at [614, 50] on span "Send" at bounding box center [620, 55] width 25 height 27
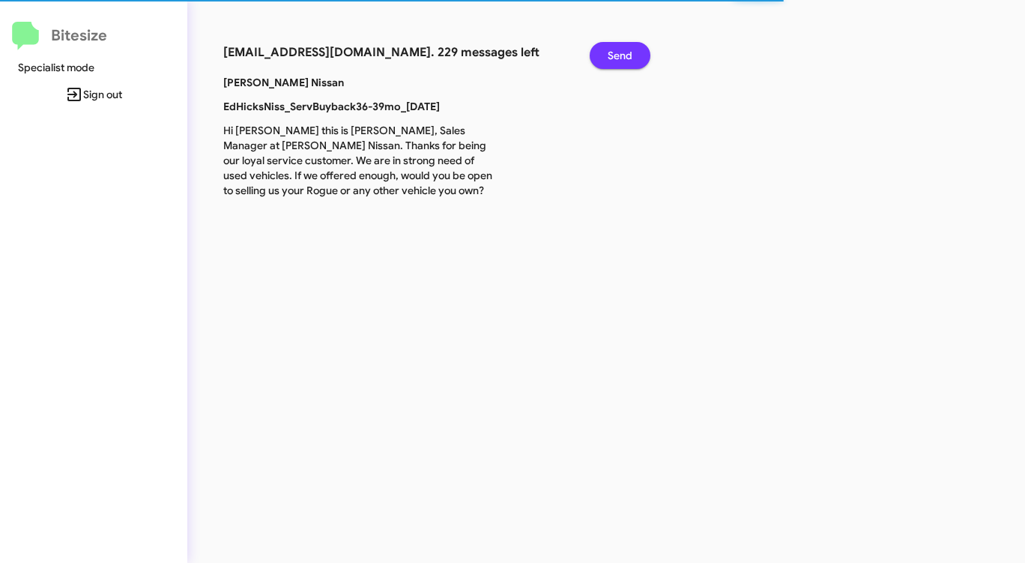
click at [614, 50] on span "Send" at bounding box center [620, 55] width 25 height 27
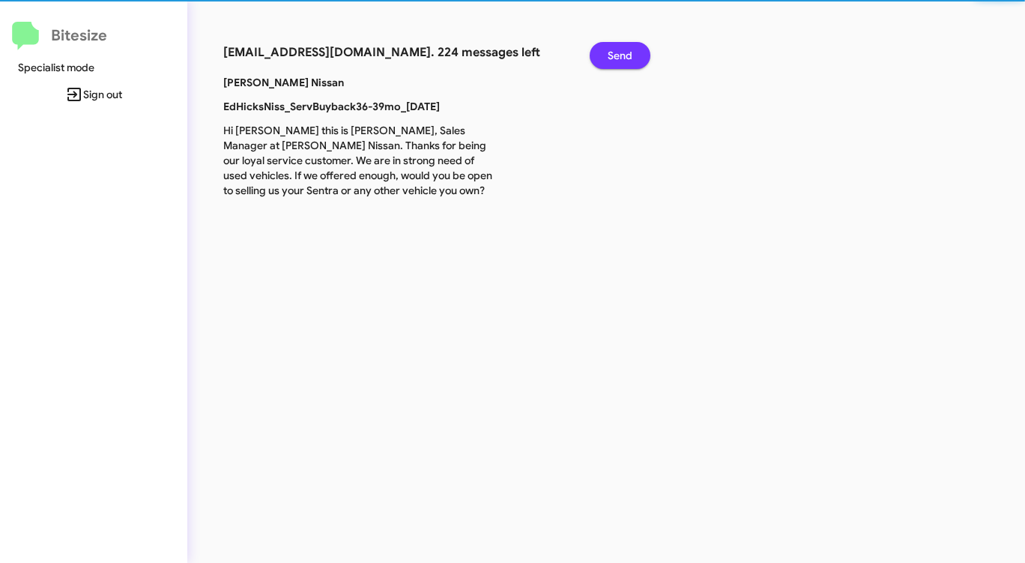
click at [614, 50] on span "Send" at bounding box center [620, 55] width 25 height 27
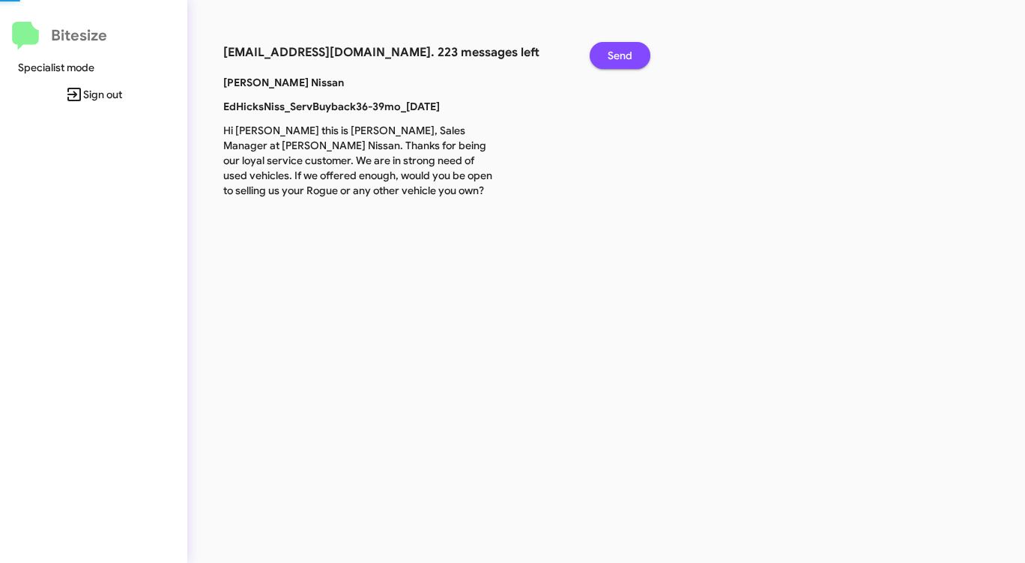
click at [614, 50] on span "Send" at bounding box center [620, 55] width 25 height 27
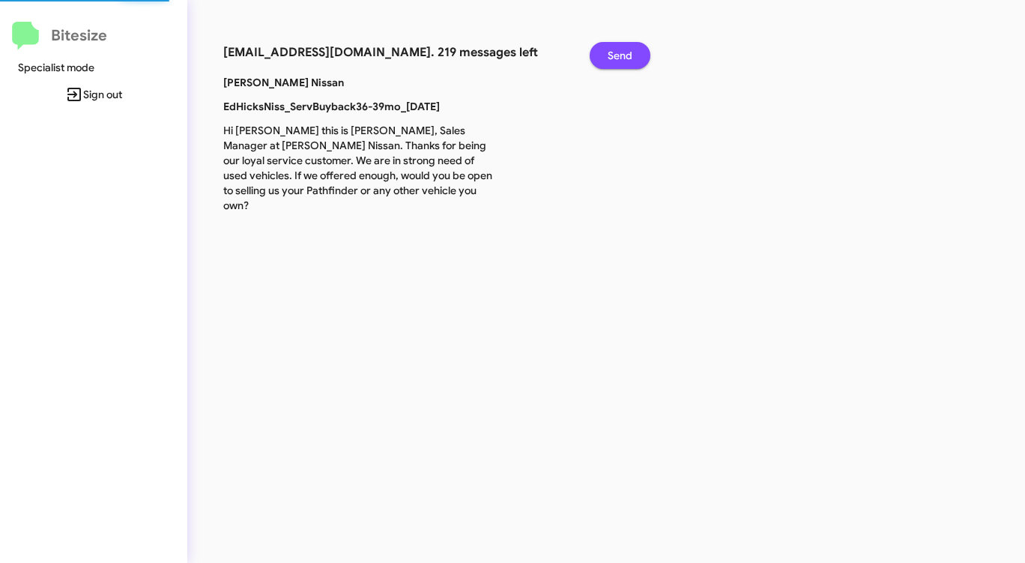
click at [614, 50] on span "Send" at bounding box center [620, 55] width 25 height 27
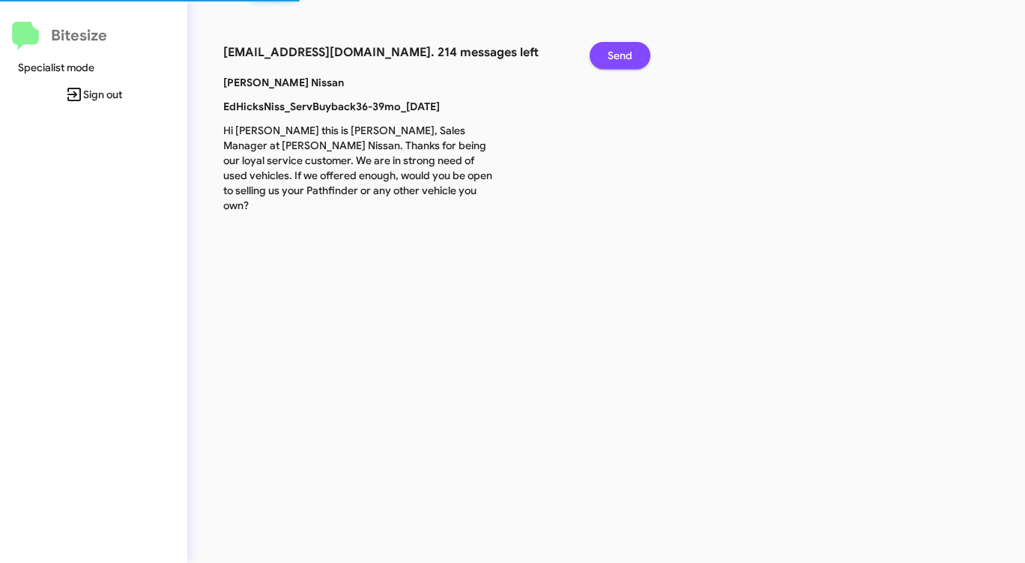
click at [614, 50] on span "Send" at bounding box center [620, 55] width 25 height 27
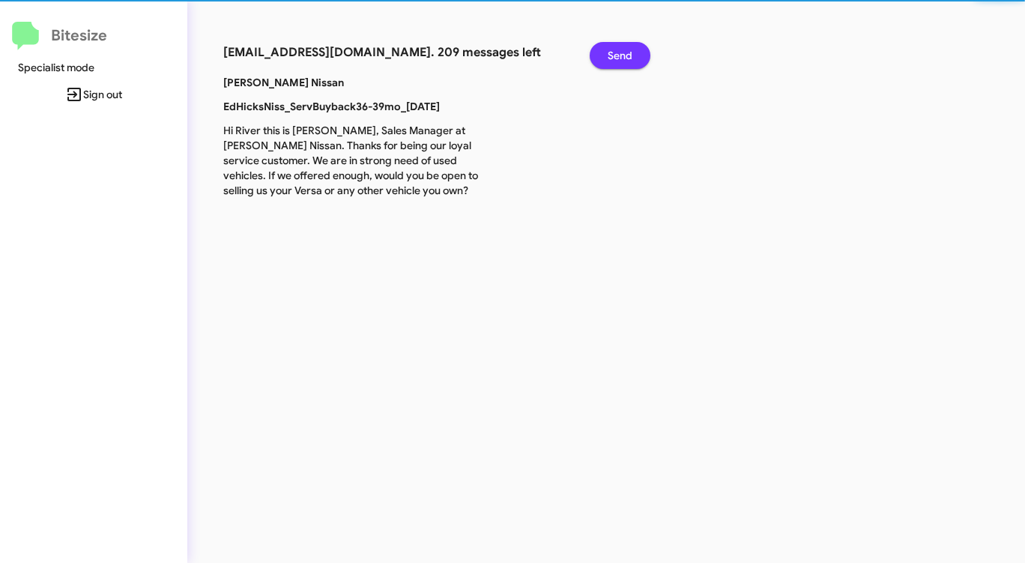
click at [614, 50] on span "Send" at bounding box center [620, 55] width 25 height 27
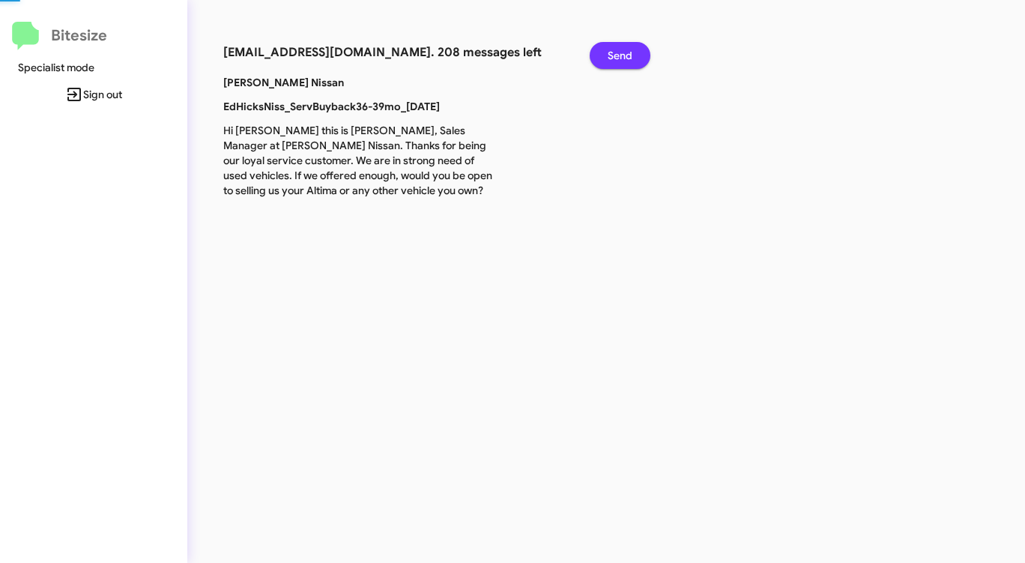
click at [614, 50] on span "Send" at bounding box center [620, 55] width 25 height 27
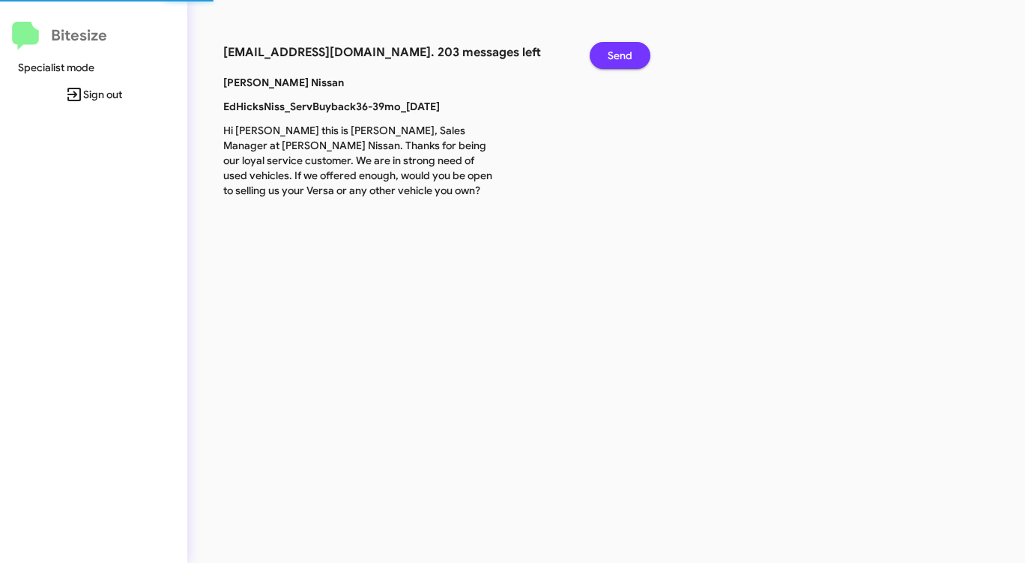
click at [614, 50] on span "Send" at bounding box center [620, 55] width 25 height 27
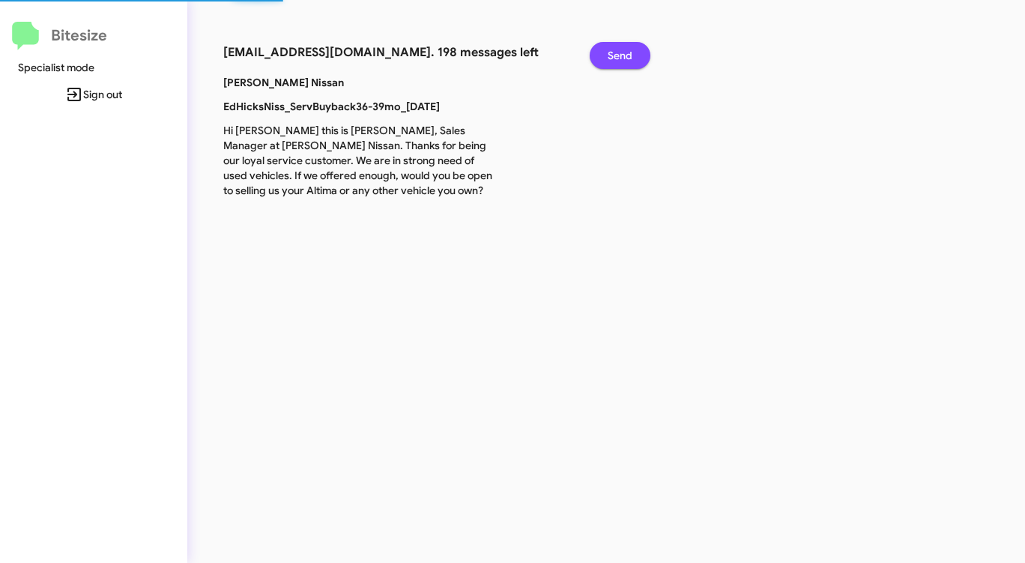
click at [614, 50] on span "Send" at bounding box center [620, 55] width 25 height 27
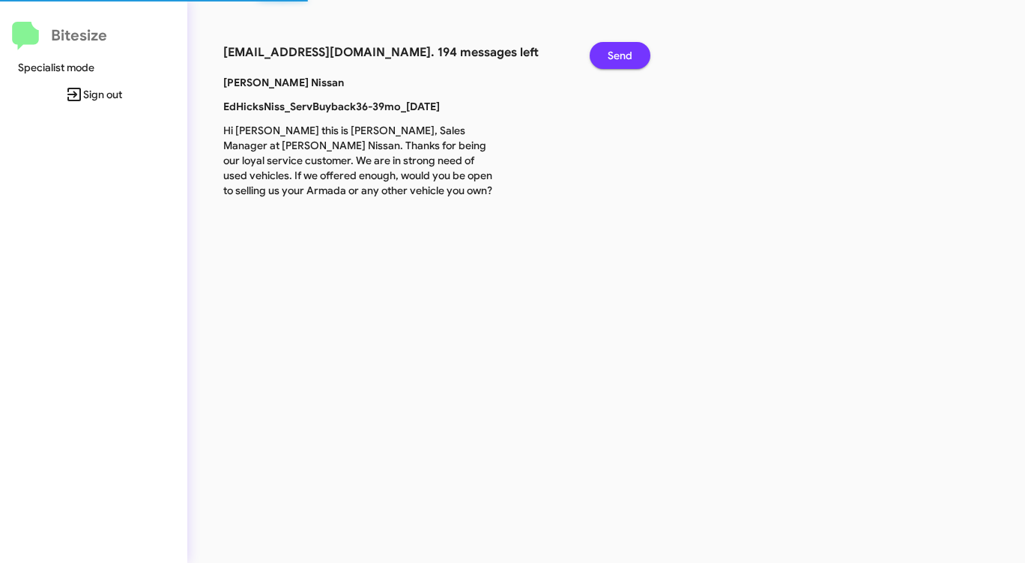
click at [614, 50] on span "Send" at bounding box center [620, 55] width 25 height 27
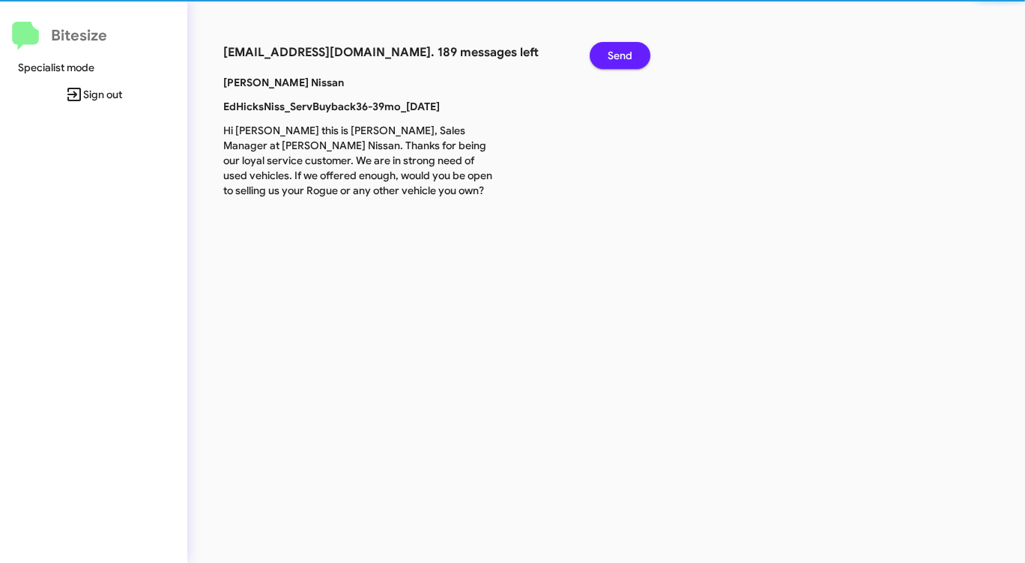
click at [614, 50] on span "Send" at bounding box center [620, 55] width 25 height 27
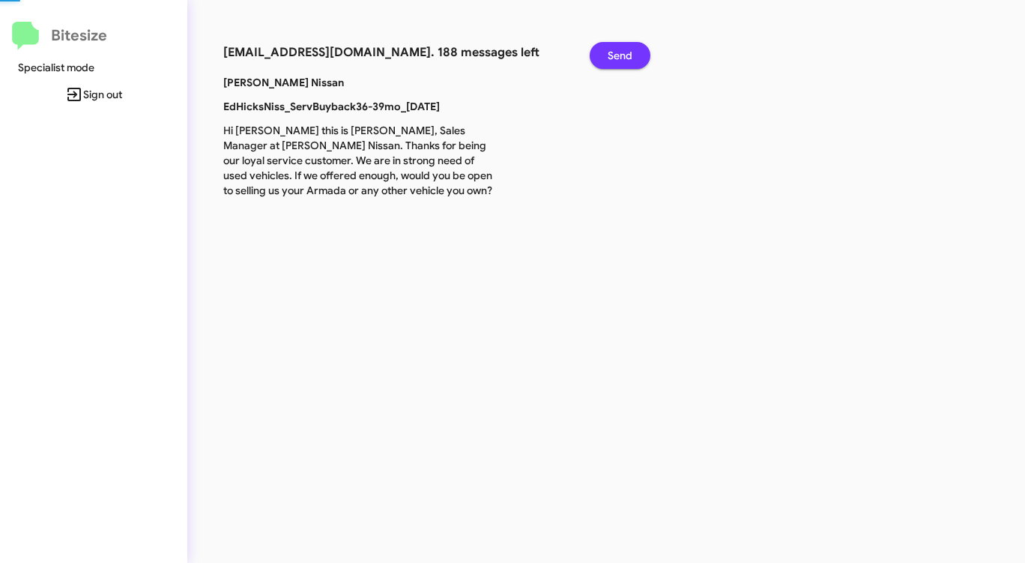
click at [614, 50] on span "Send" at bounding box center [620, 55] width 25 height 27
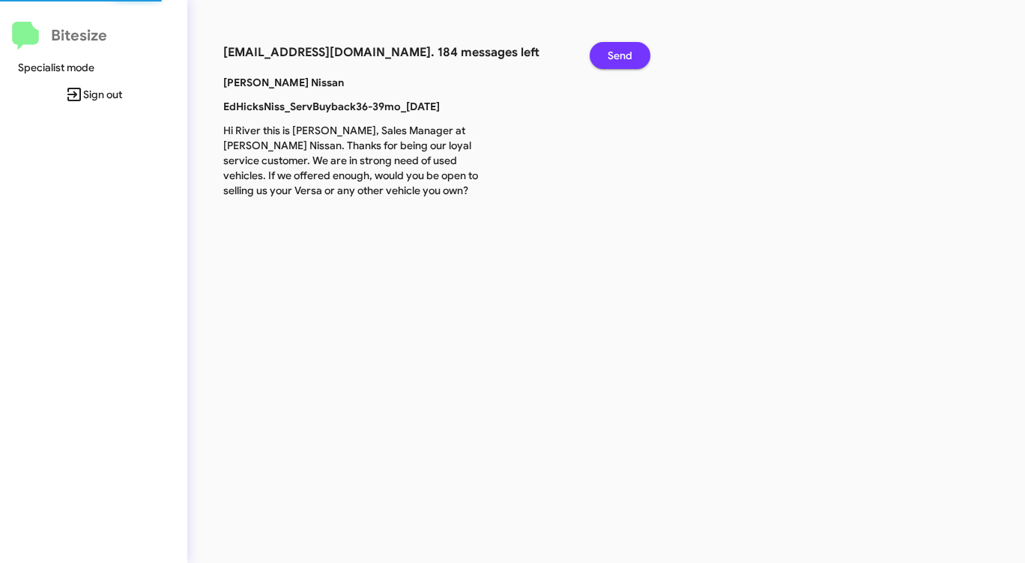
click at [614, 50] on span "Send" at bounding box center [620, 55] width 25 height 27
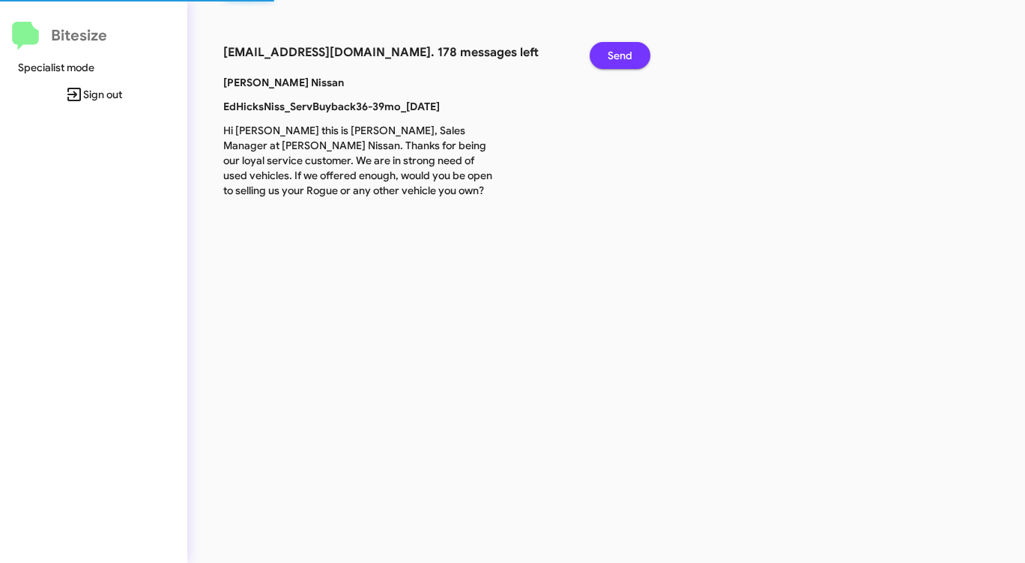
click at [614, 50] on span "Send" at bounding box center [620, 55] width 25 height 27
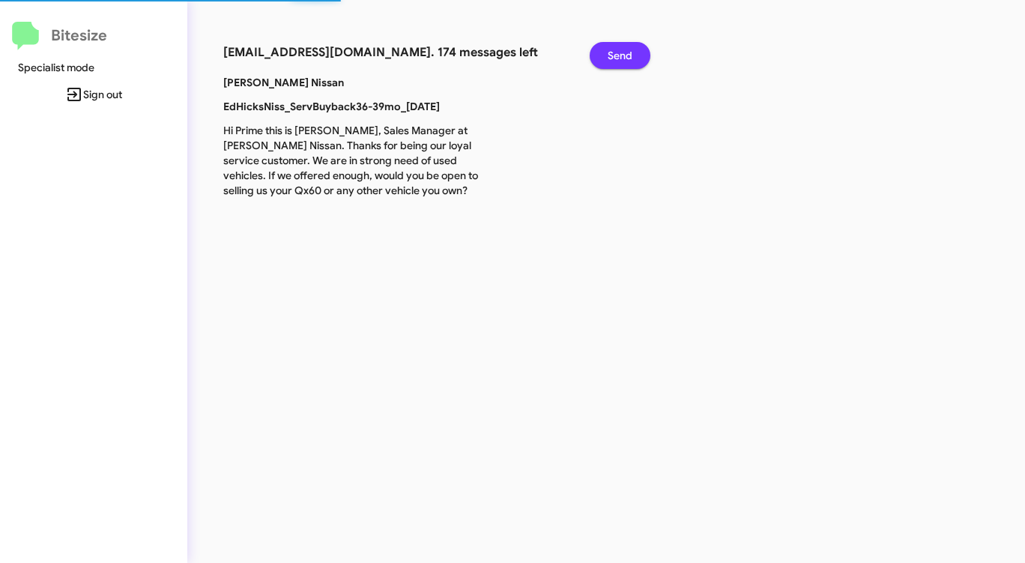
click at [614, 50] on span "Send" at bounding box center [620, 55] width 25 height 27
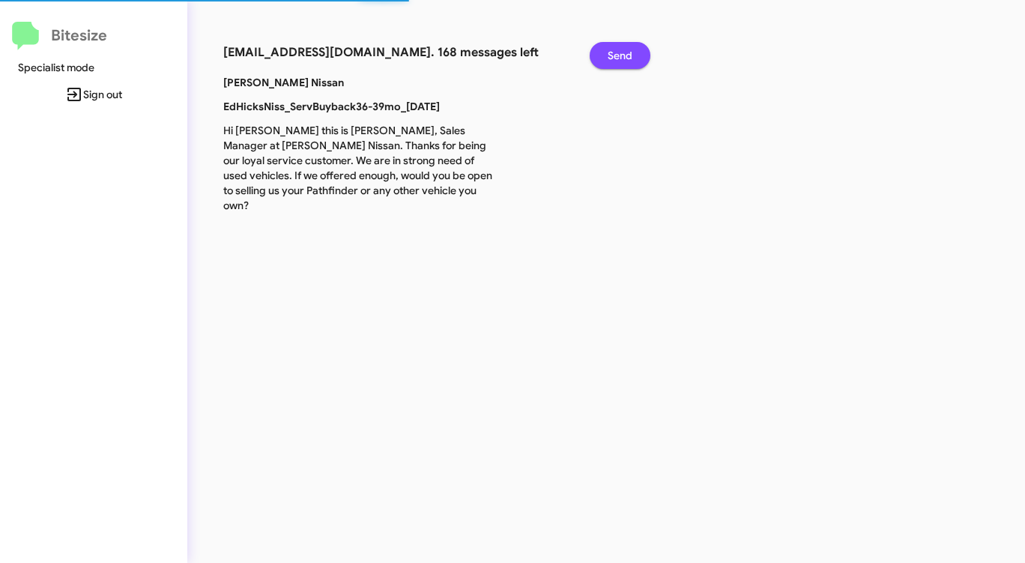
click at [614, 50] on span "Send" at bounding box center [620, 55] width 25 height 27
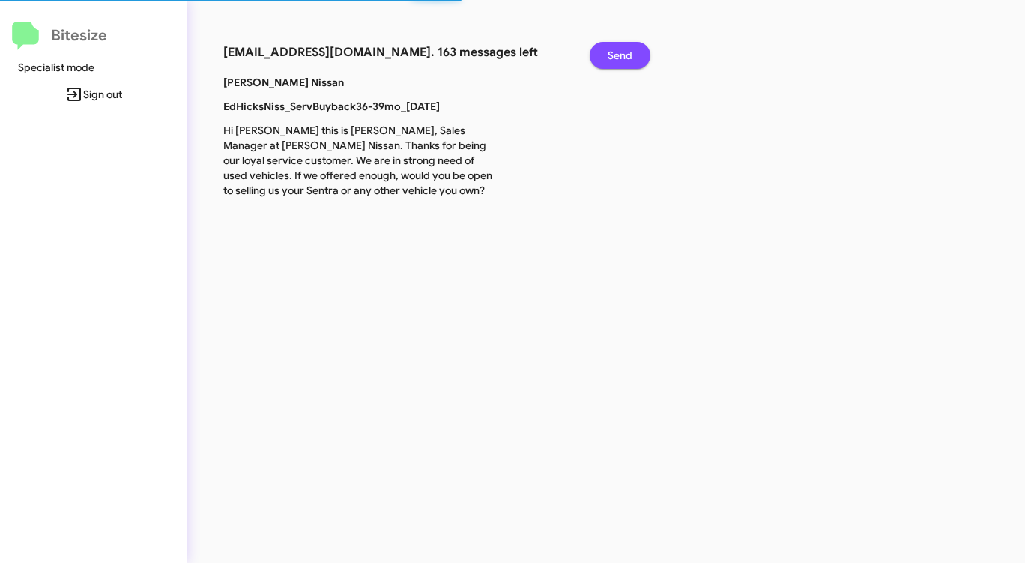
click at [614, 50] on span "Send" at bounding box center [620, 55] width 25 height 27
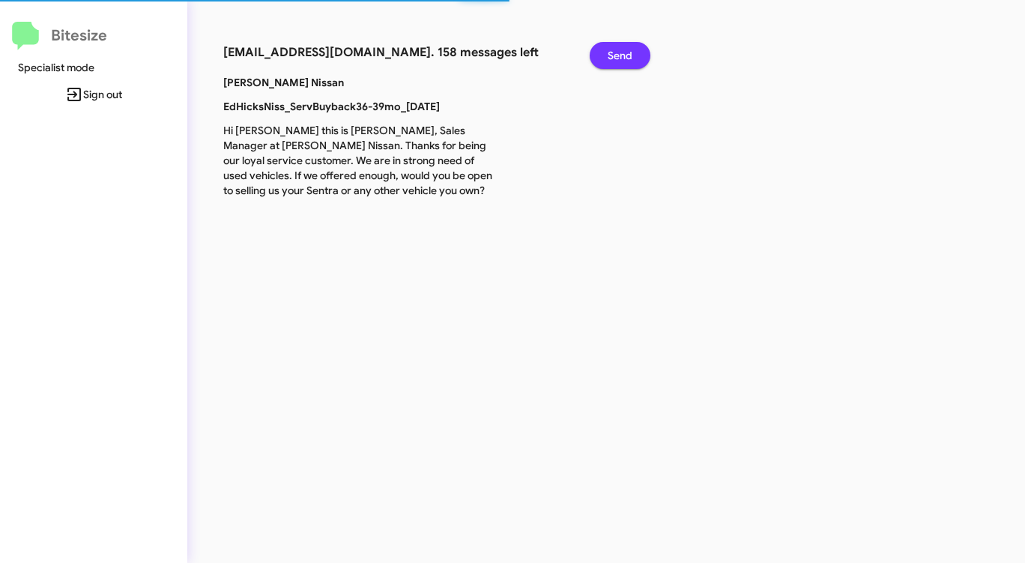
click at [614, 50] on span "Send" at bounding box center [620, 55] width 25 height 27
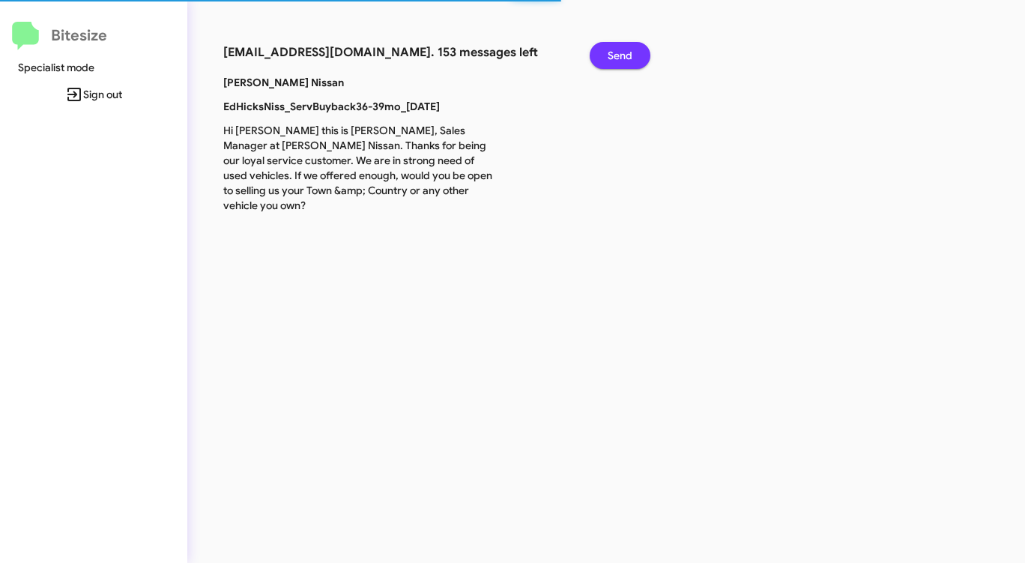
click at [614, 50] on span "Send" at bounding box center [620, 55] width 25 height 27
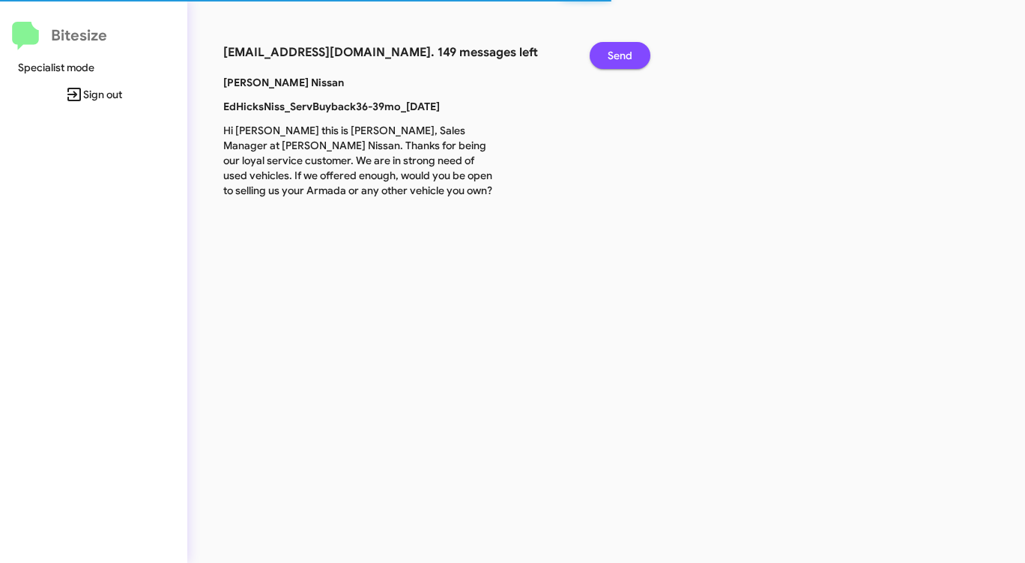
click at [614, 50] on span "Send" at bounding box center [620, 55] width 25 height 27
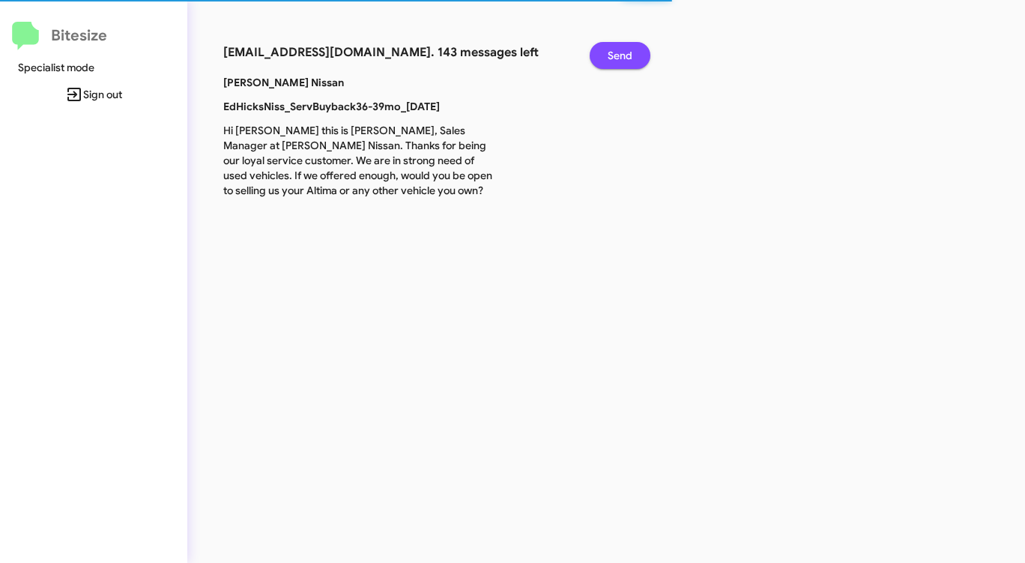
click at [614, 50] on span "Send" at bounding box center [620, 55] width 25 height 27
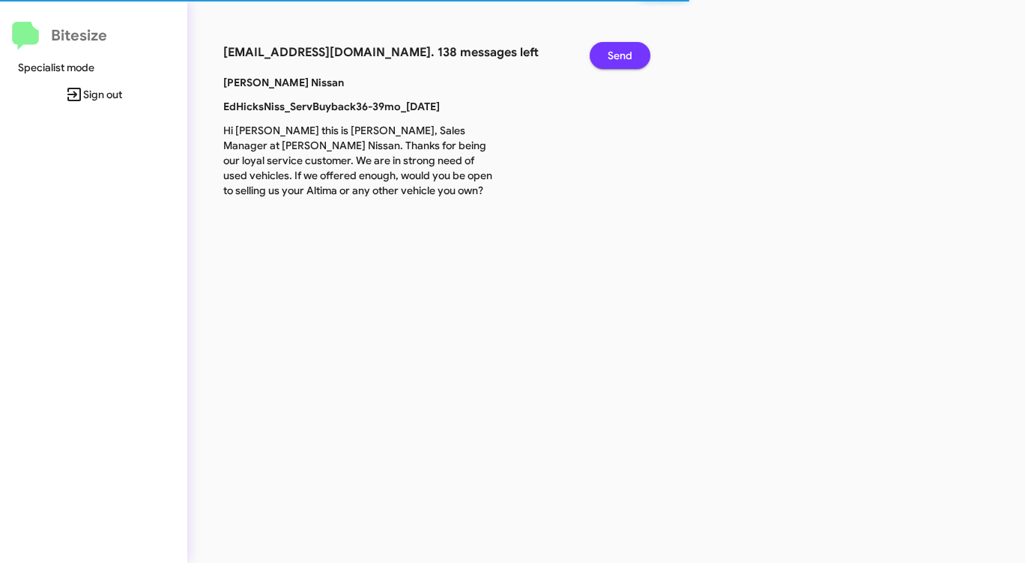
click at [614, 50] on span "Send" at bounding box center [620, 55] width 25 height 27
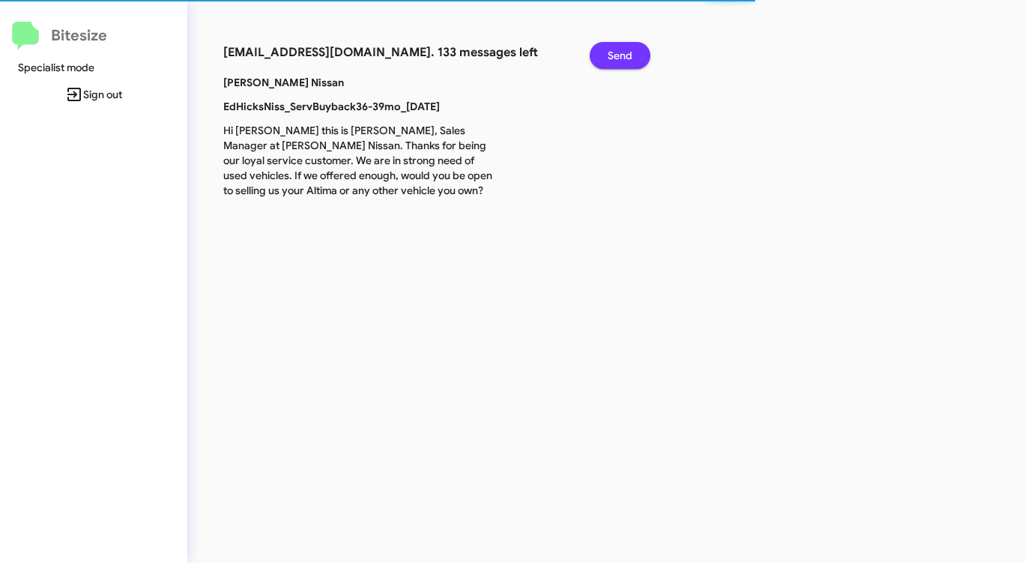
click at [614, 50] on span "Send" at bounding box center [620, 55] width 25 height 27
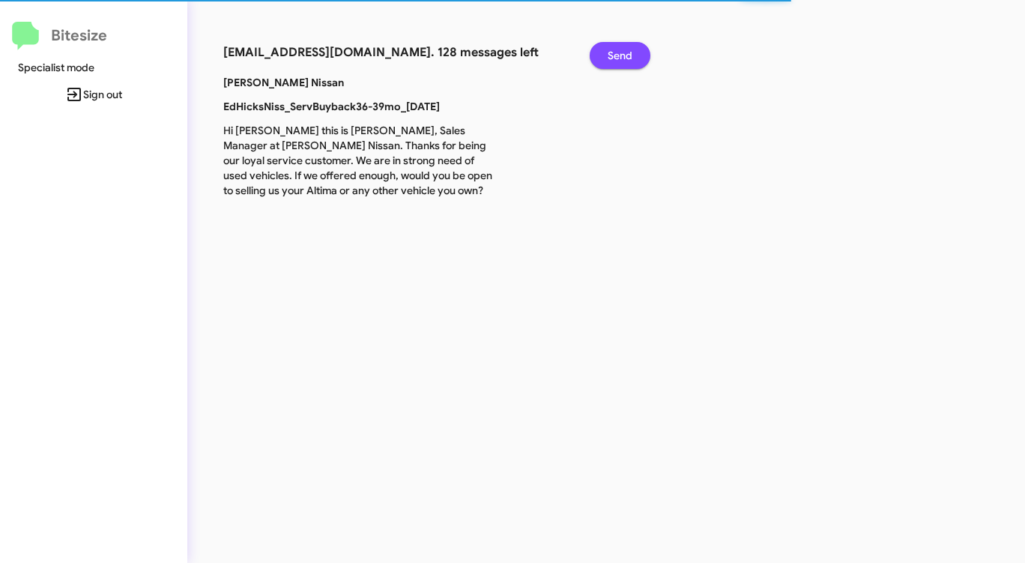
click at [614, 50] on span "Send" at bounding box center [620, 55] width 25 height 27
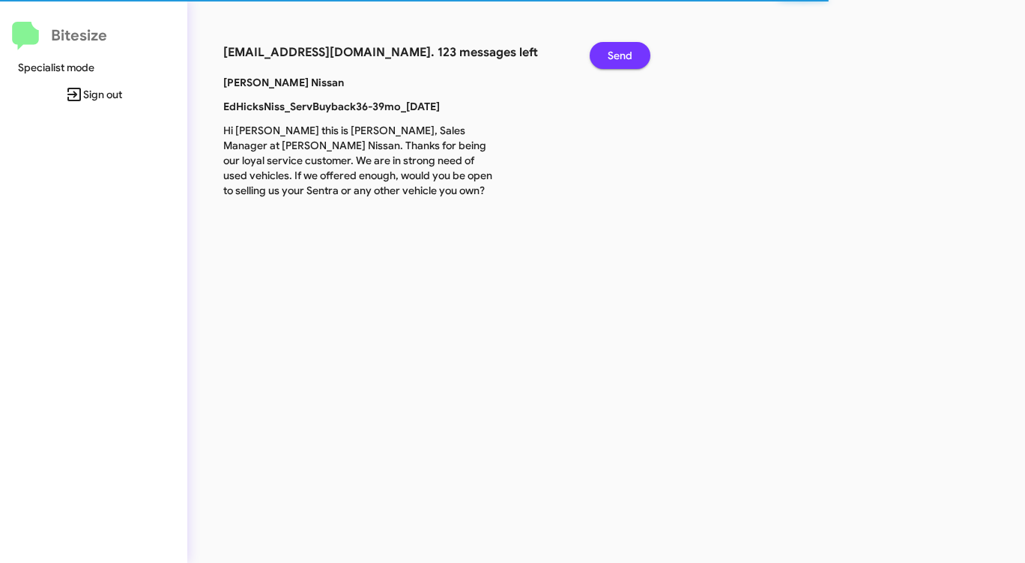
click at [614, 50] on span "Send" at bounding box center [620, 55] width 25 height 27
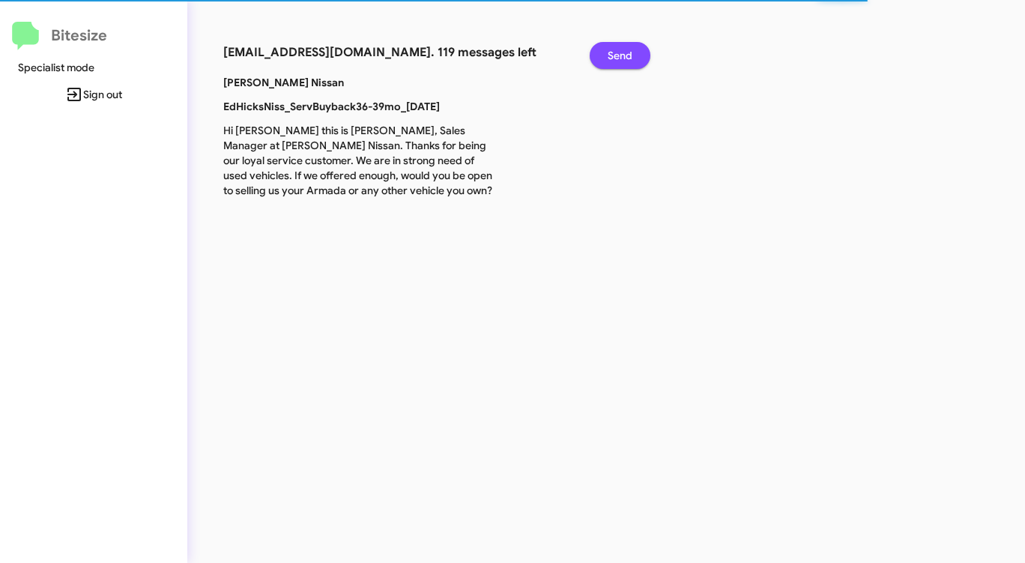
click at [614, 50] on span "Send" at bounding box center [620, 55] width 25 height 27
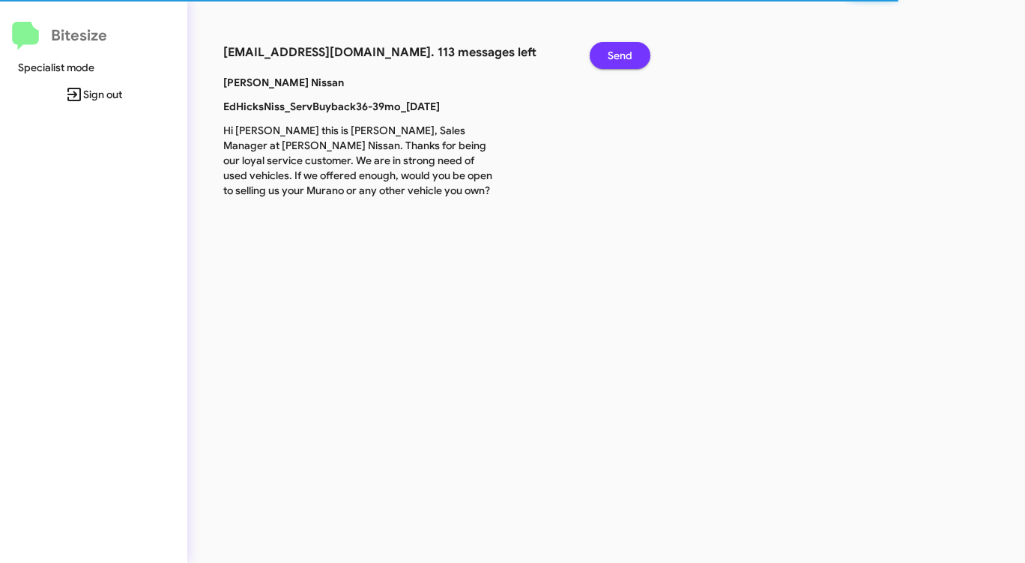
click at [614, 50] on span "Send" at bounding box center [620, 55] width 25 height 27
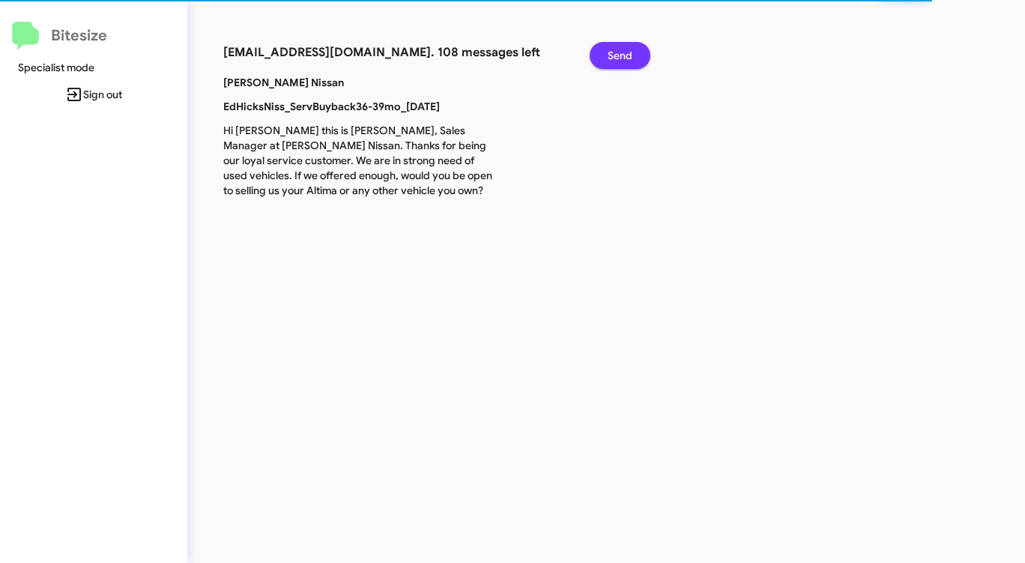
click at [614, 50] on span "Send" at bounding box center [620, 55] width 25 height 27
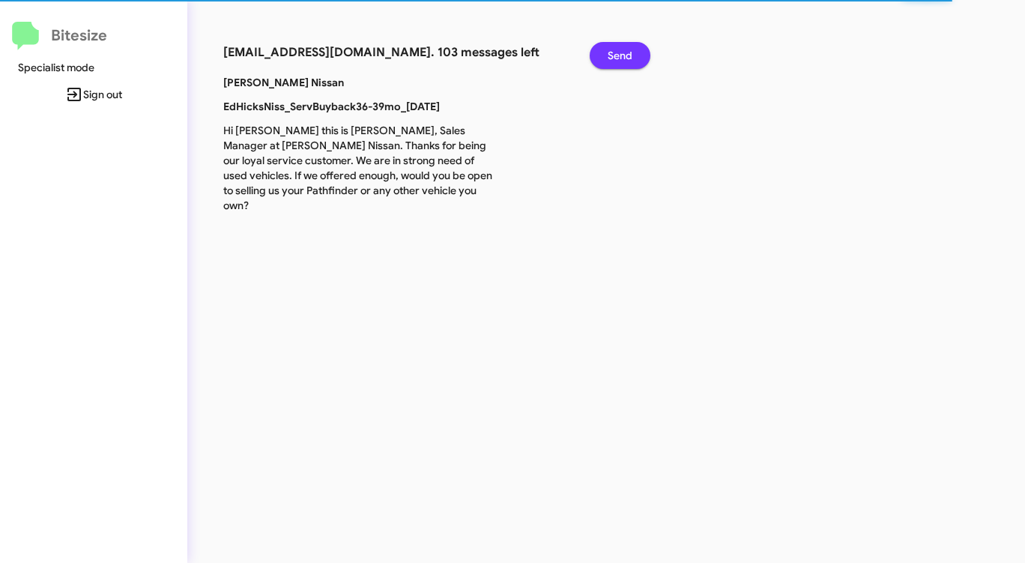
click at [614, 50] on span "Send" at bounding box center [620, 55] width 25 height 27
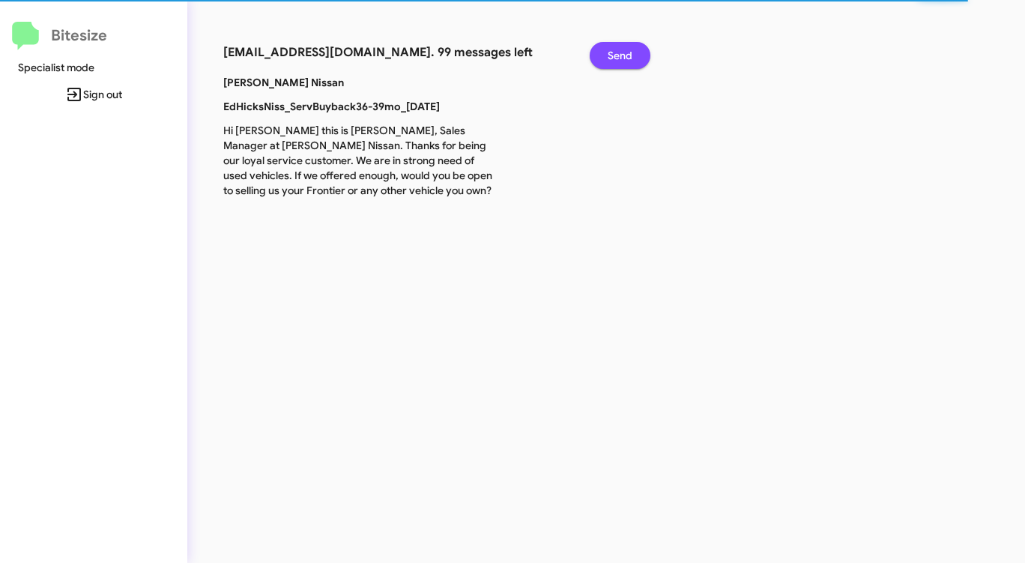
click at [614, 50] on span "Send" at bounding box center [620, 55] width 25 height 27
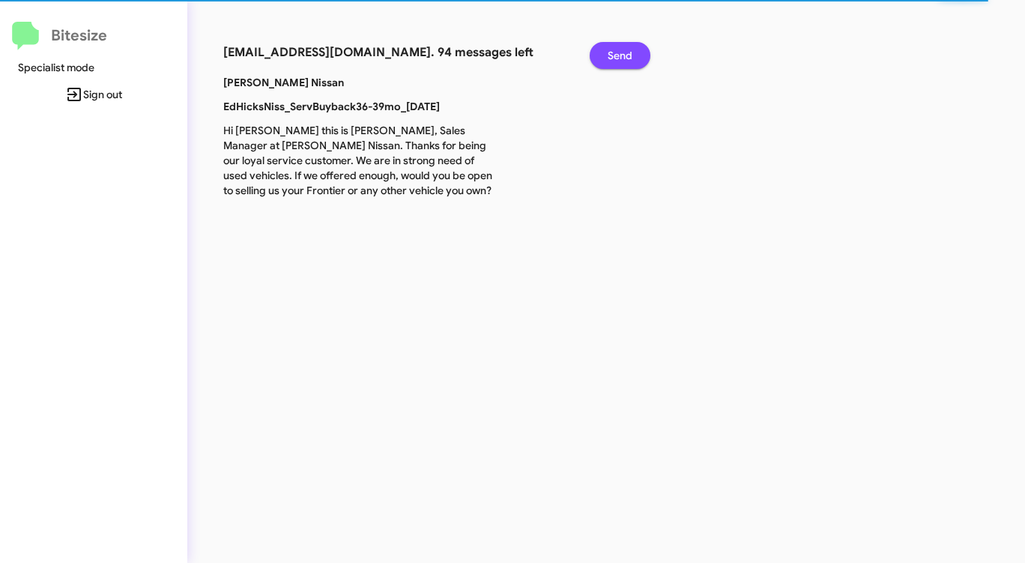
click at [614, 50] on span "Send" at bounding box center [620, 55] width 25 height 27
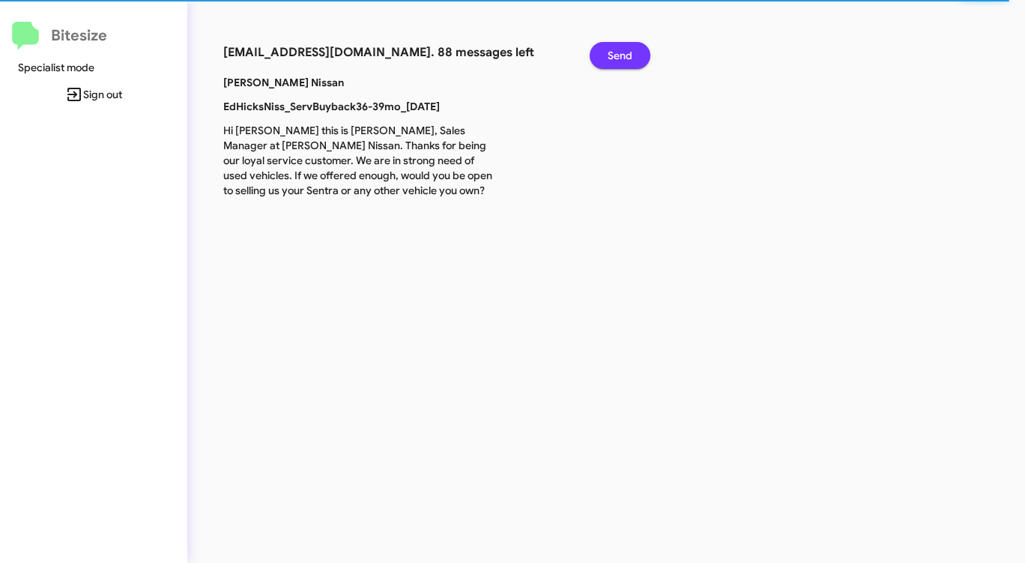
click at [614, 50] on span "Send" at bounding box center [620, 55] width 25 height 27
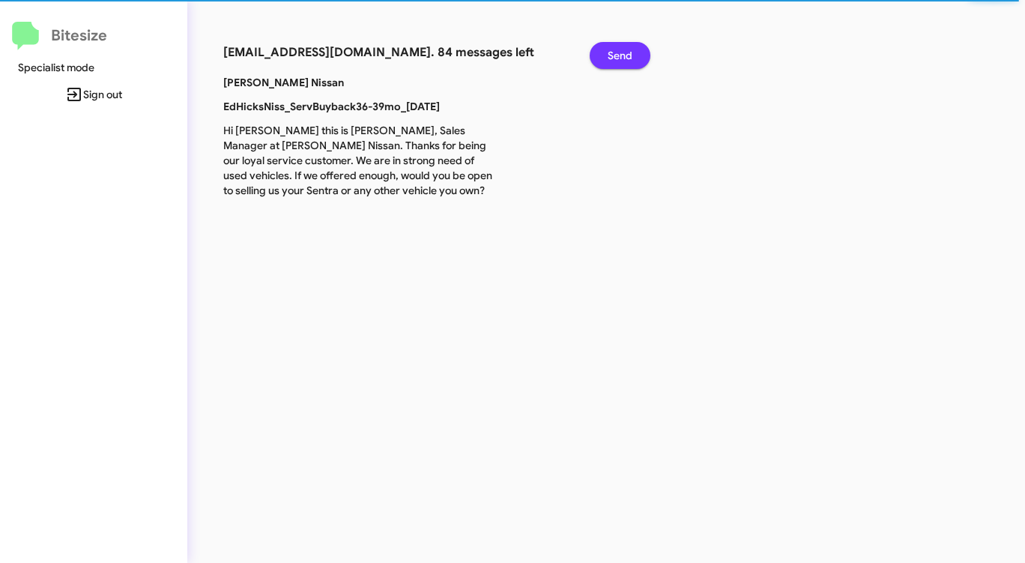
click at [614, 50] on span "Send" at bounding box center [620, 55] width 25 height 27
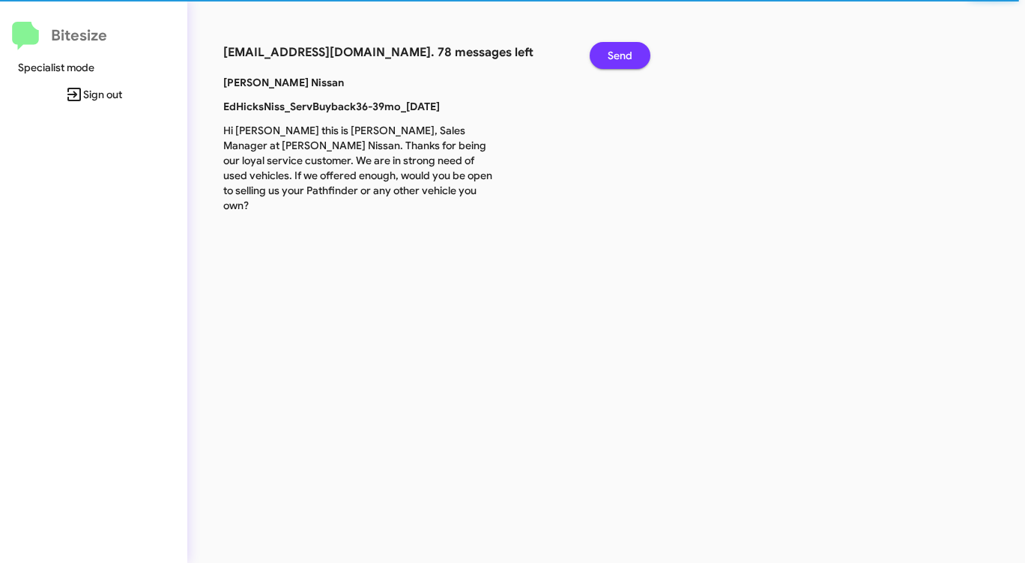
click at [614, 50] on span "Send" at bounding box center [620, 55] width 25 height 27
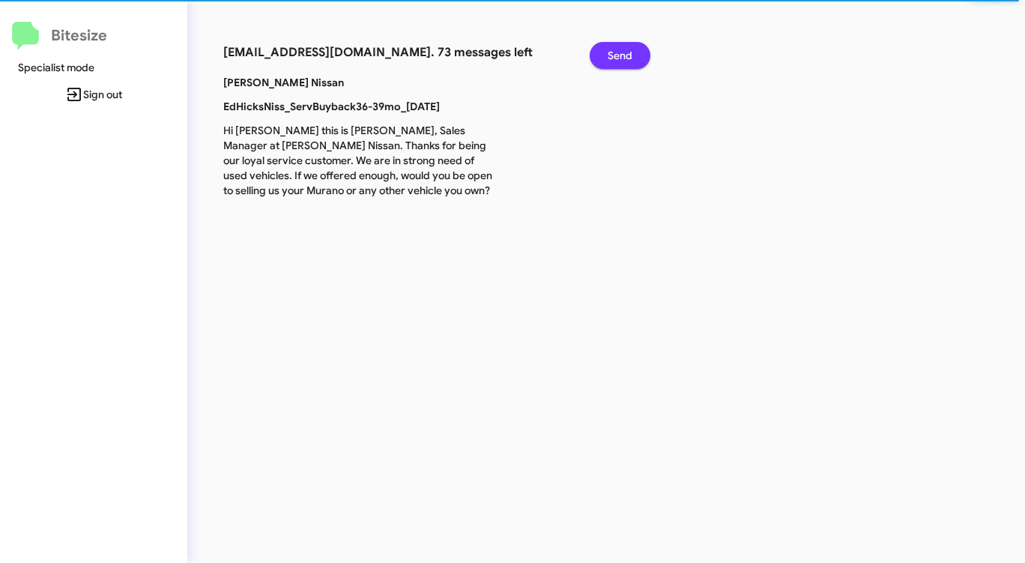
click at [614, 50] on span "Send" at bounding box center [620, 55] width 25 height 27
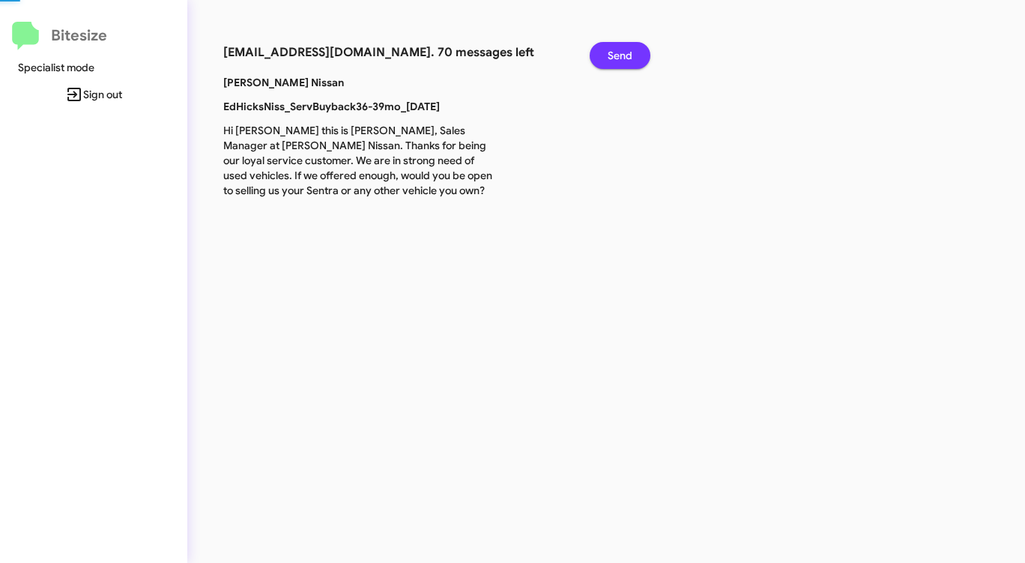
click at [614, 50] on span "Send" at bounding box center [620, 55] width 25 height 27
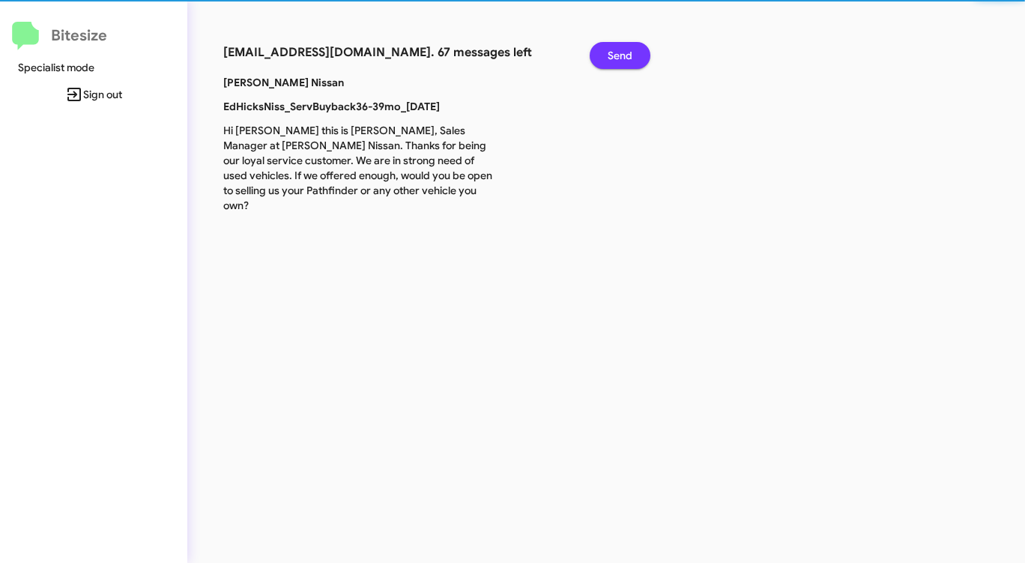
click at [614, 50] on span "Send" at bounding box center [620, 55] width 25 height 27
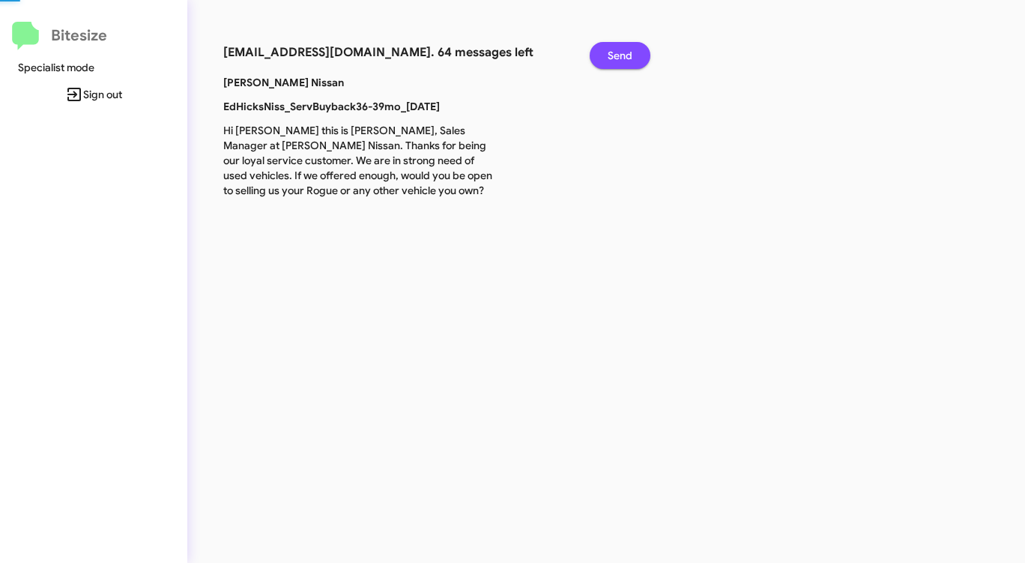
click at [614, 50] on span "Send" at bounding box center [620, 55] width 25 height 27
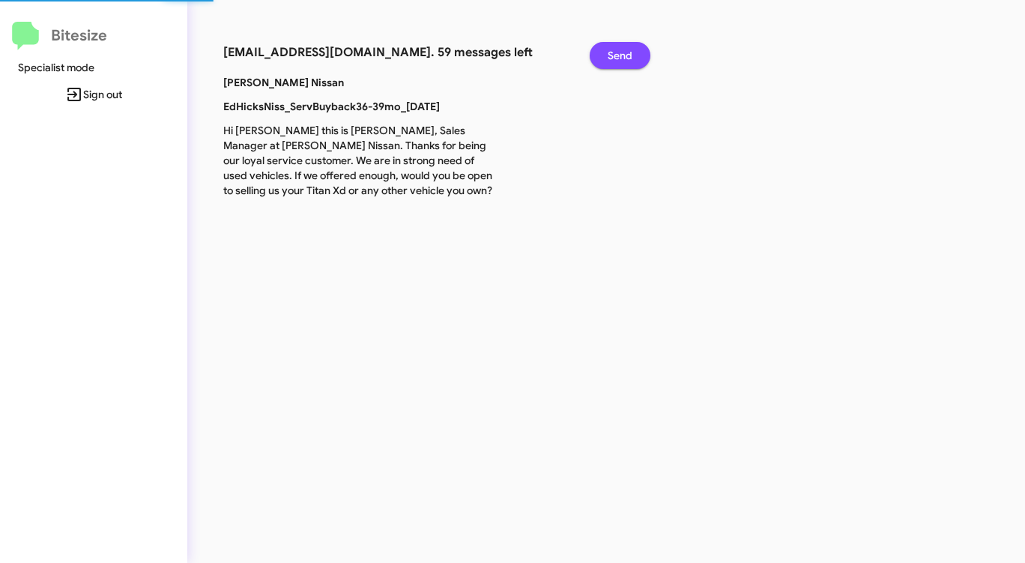
click at [614, 50] on span "Send" at bounding box center [620, 55] width 25 height 27
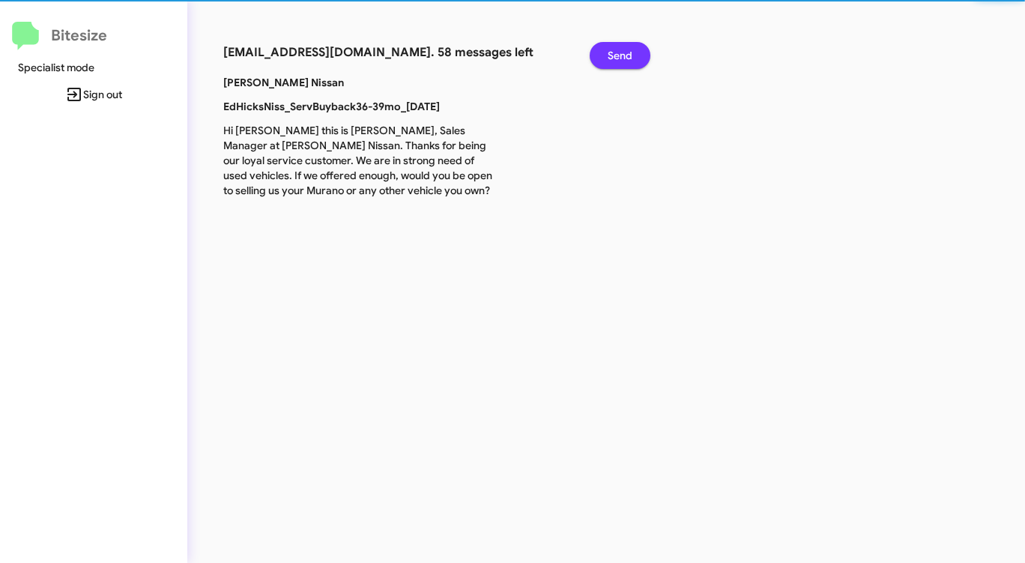
click at [614, 50] on span "Send" at bounding box center [620, 55] width 25 height 27
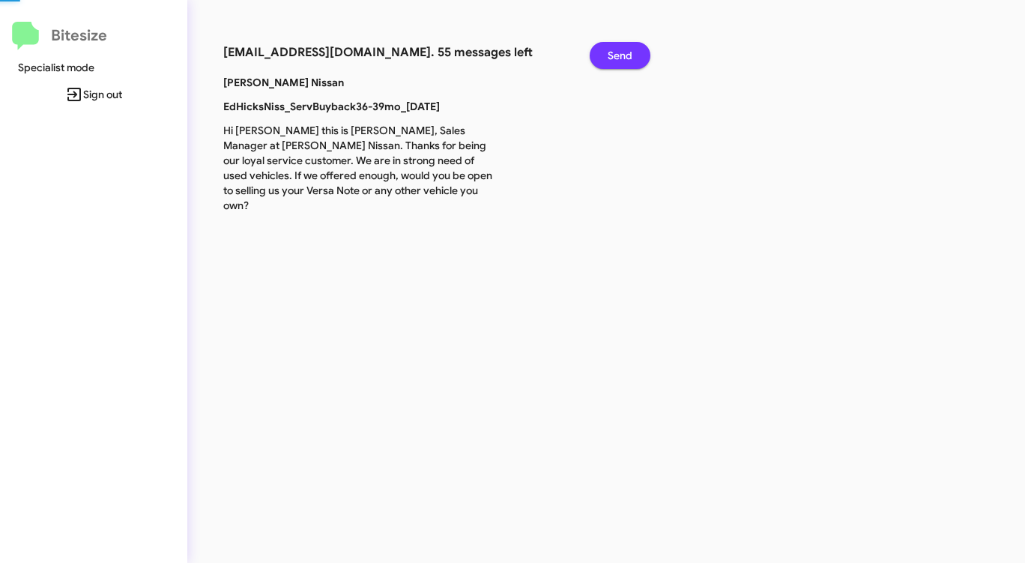
click at [614, 50] on span "Send" at bounding box center [620, 55] width 25 height 27
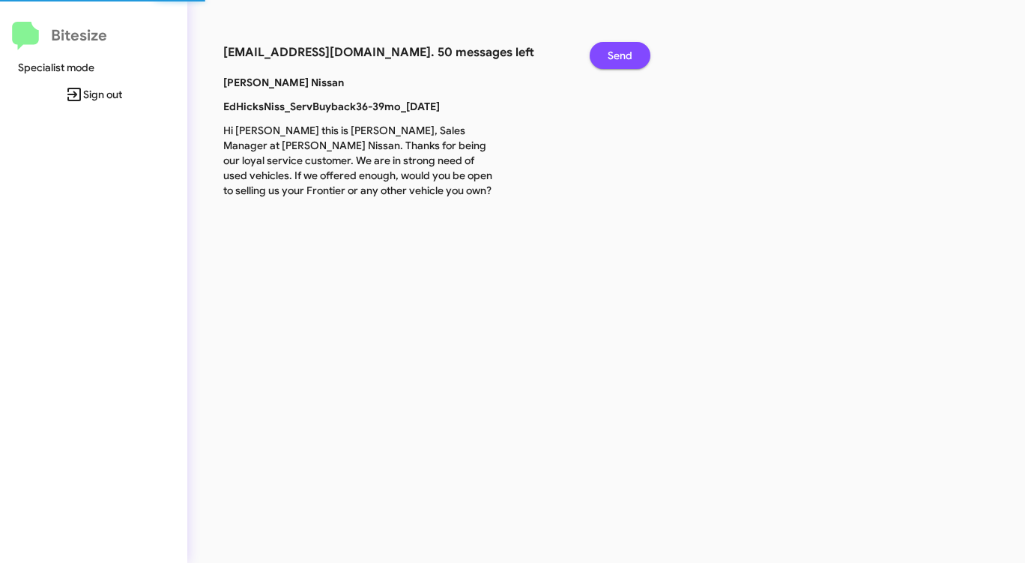
click at [614, 50] on span "Send" at bounding box center [620, 55] width 25 height 27
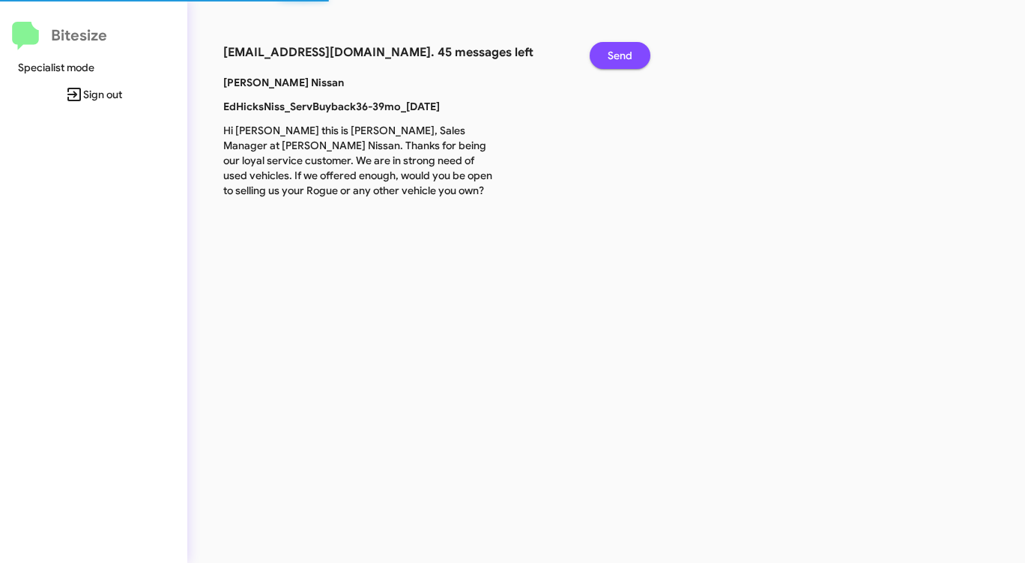
click at [614, 50] on span "Send" at bounding box center [620, 55] width 25 height 27
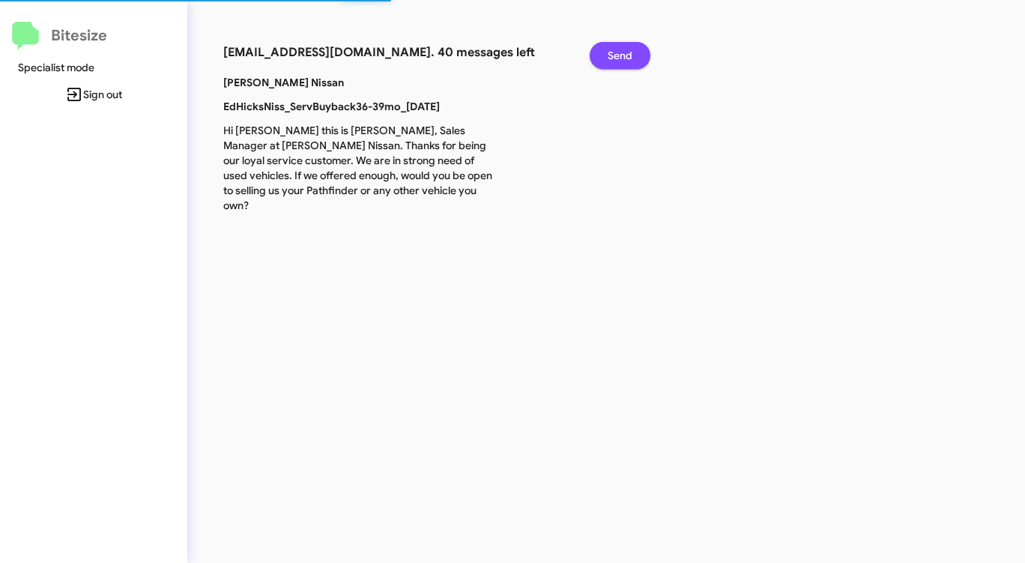
click at [614, 50] on span "Send" at bounding box center [620, 55] width 25 height 27
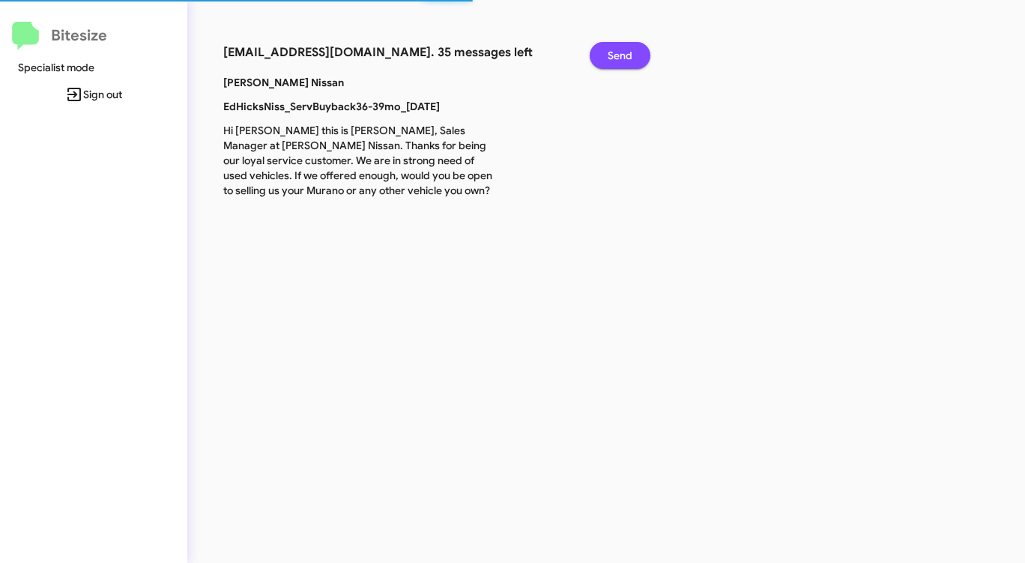
click at [614, 50] on span "Send" at bounding box center [620, 55] width 25 height 27
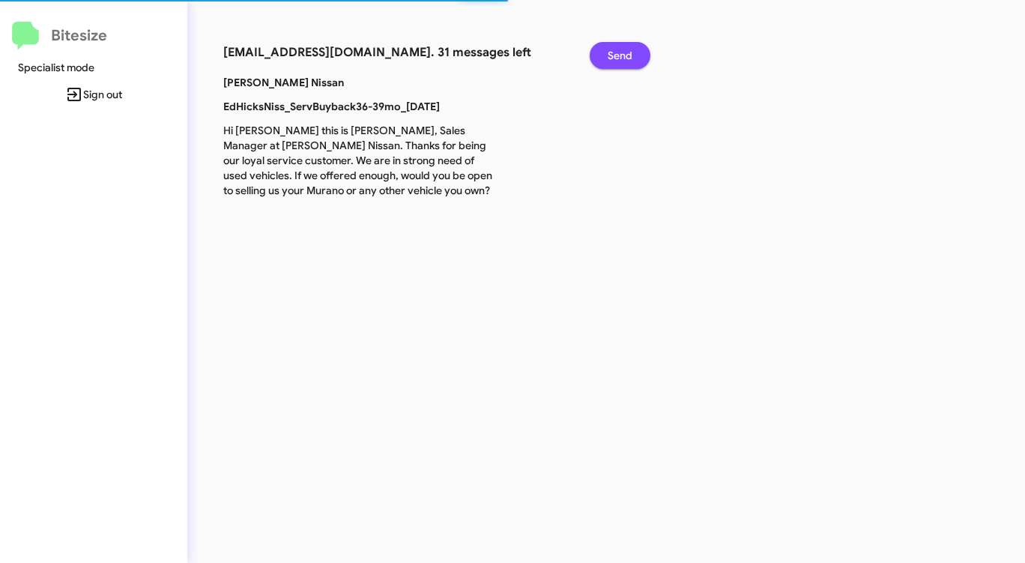
click at [614, 50] on span "Send" at bounding box center [620, 55] width 25 height 27
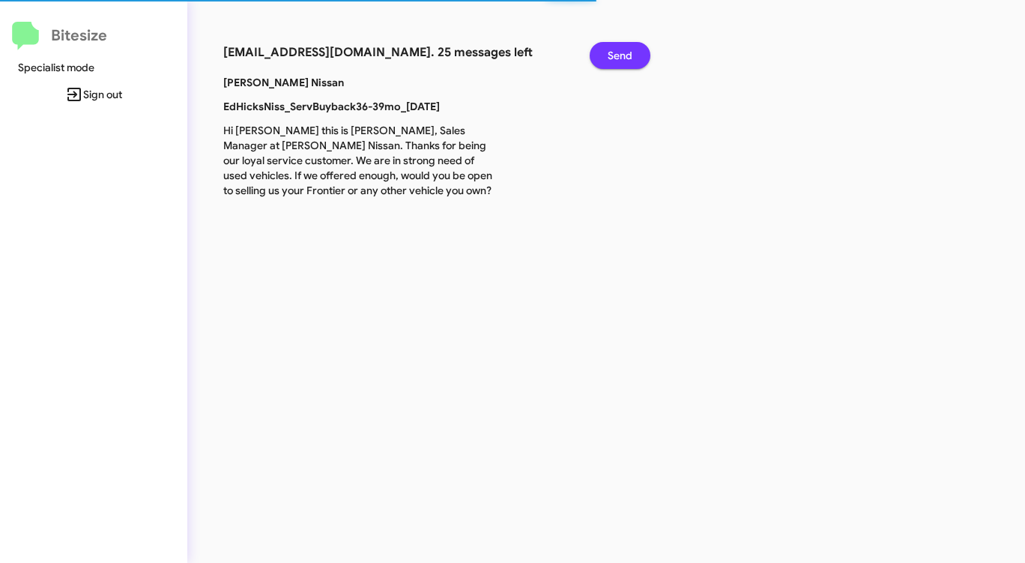
click at [614, 50] on span "Send" at bounding box center [620, 55] width 25 height 27
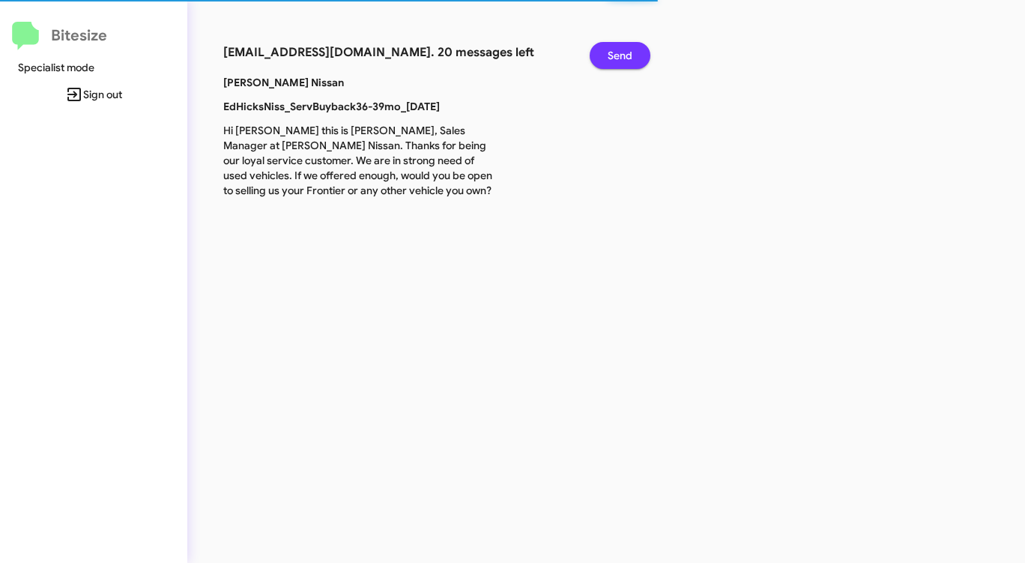
click at [614, 50] on span "Send" at bounding box center [620, 55] width 25 height 27
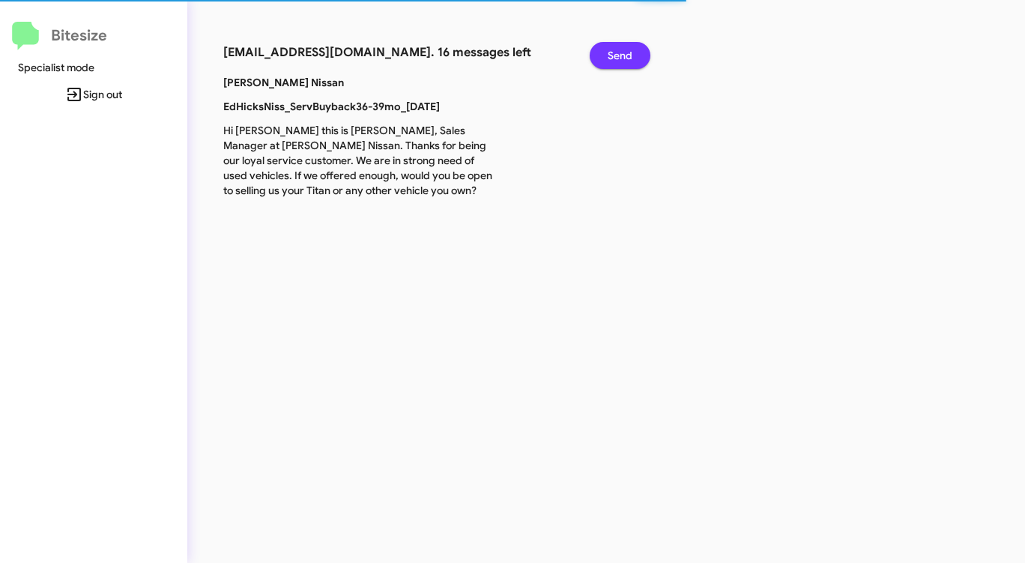
click at [614, 50] on span "Send" at bounding box center [620, 55] width 25 height 27
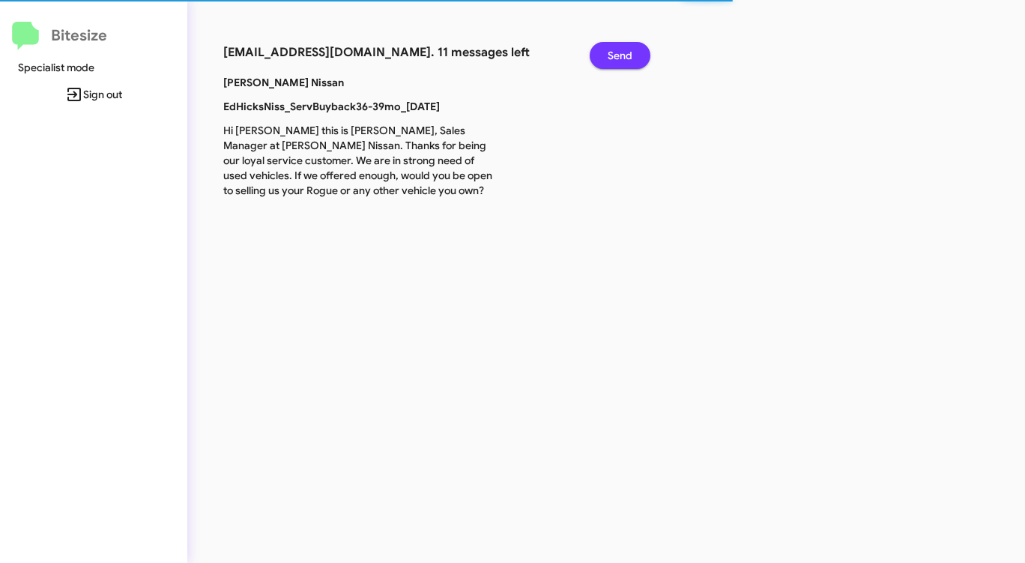
click at [614, 50] on span "Send" at bounding box center [620, 55] width 25 height 27
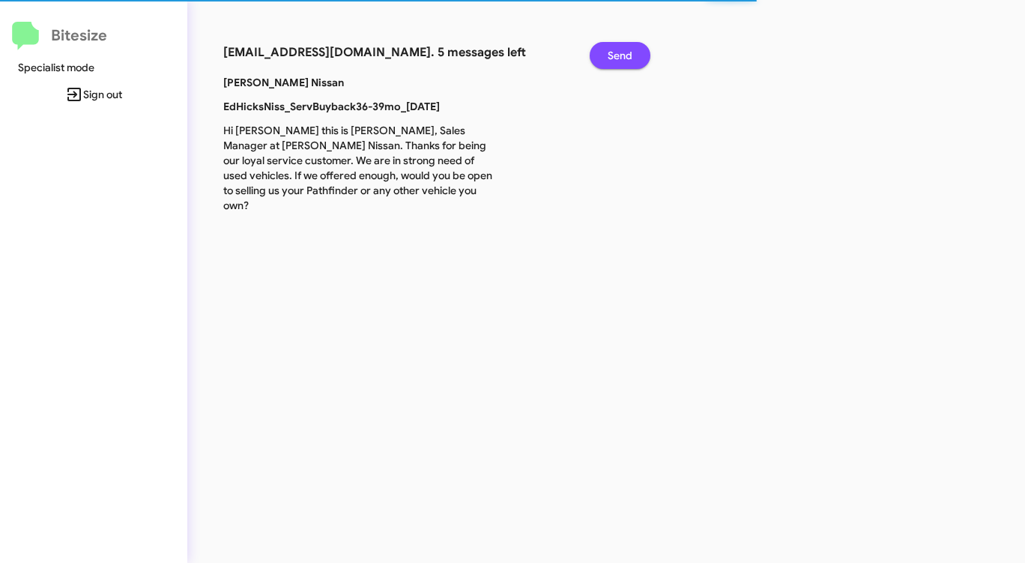
click at [614, 50] on span "Send" at bounding box center [620, 55] width 25 height 27
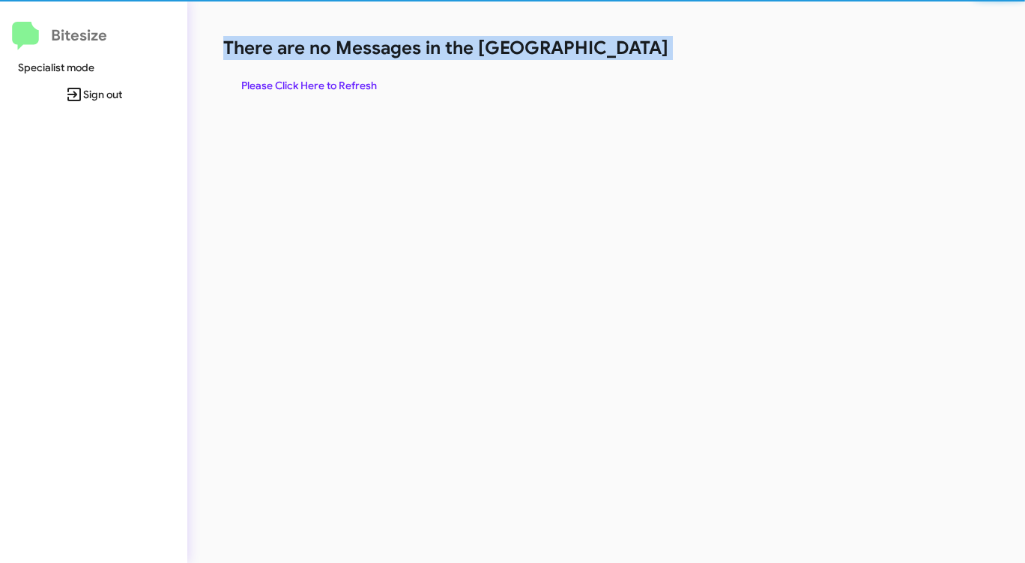
click at [614, 50] on h1 "There are no Messages in the [GEOGRAPHIC_DATA]" at bounding box center [536, 48] width 626 height 24
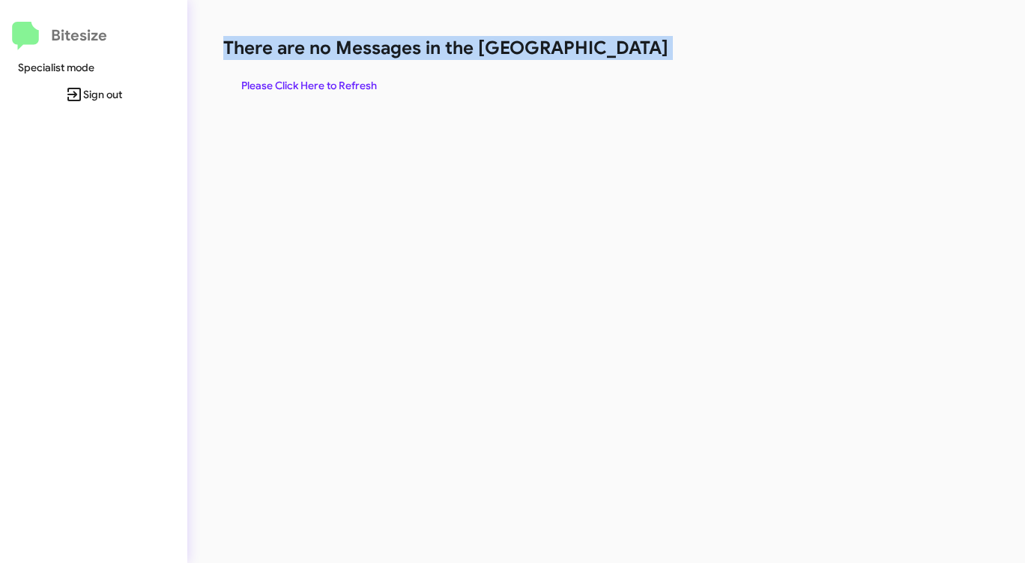
click at [614, 50] on h1 "There are no Messages in the [GEOGRAPHIC_DATA]" at bounding box center [536, 48] width 626 height 24
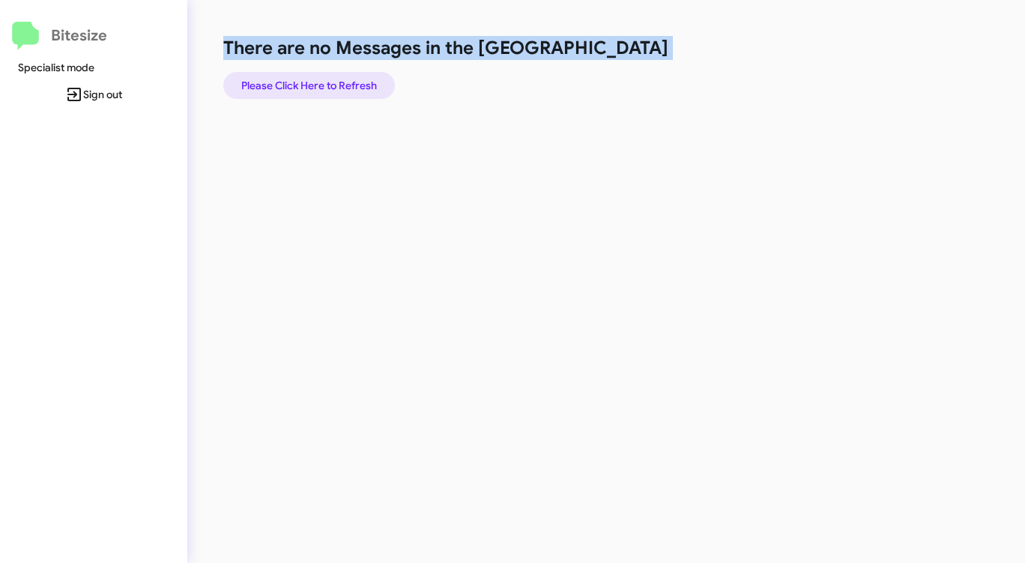
click at [347, 88] on span "Please Click Here to Refresh" at bounding box center [309, 85] width 136 height 27
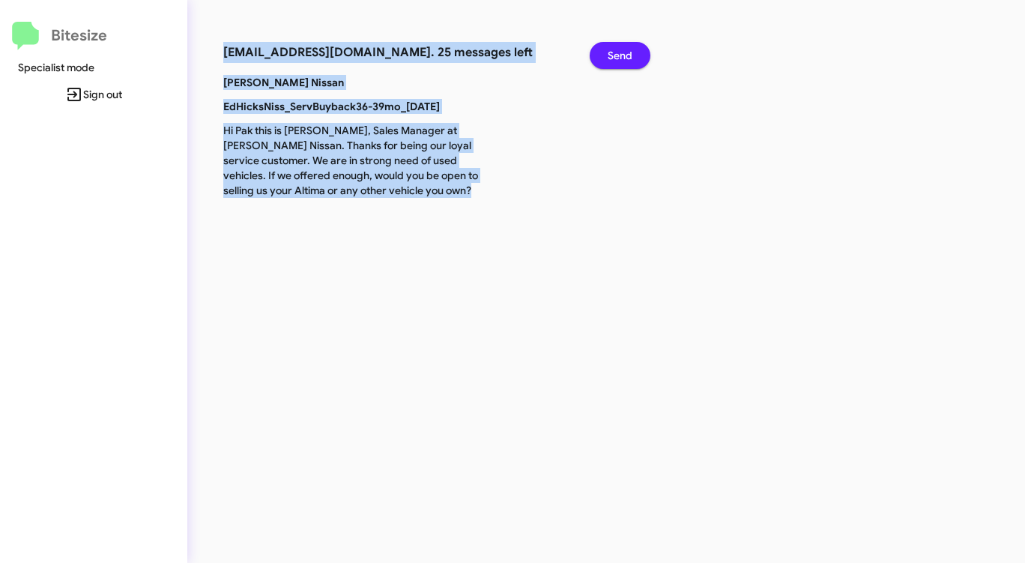
click at [633, 56] on button "Send" at bounding box center [620, 55] width 61 height 27
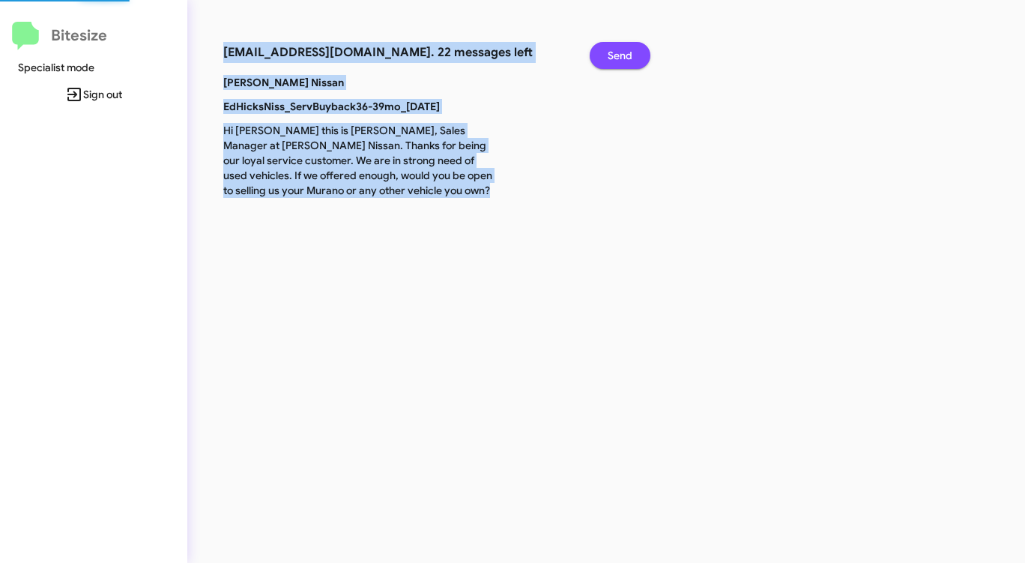
click at [633, 56] on button "Send" at bounding box center [620, 55] width 61 height 27
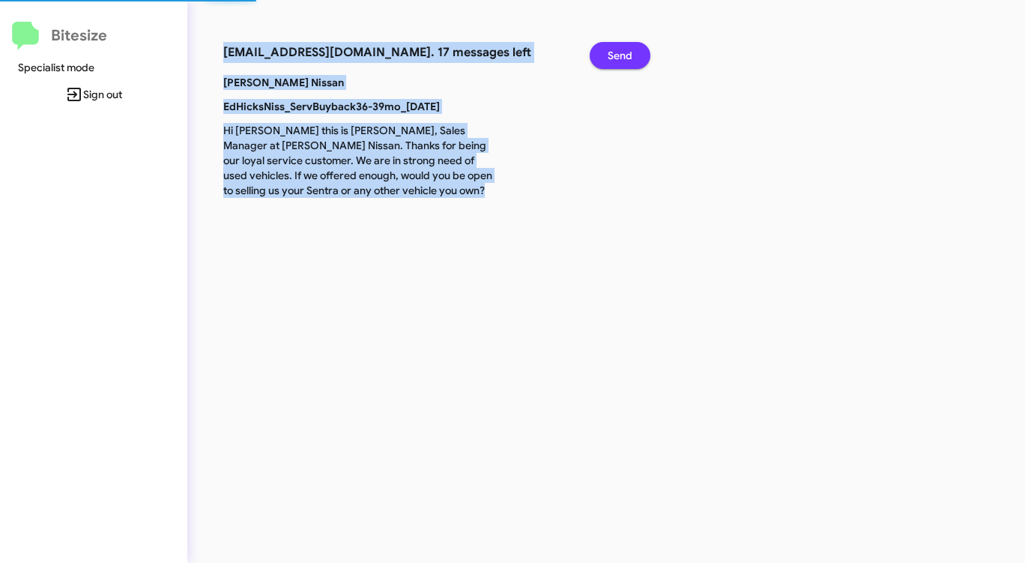
click at [633, 56] on button "Send" at bounding box center [620, 55] width 61 height 27
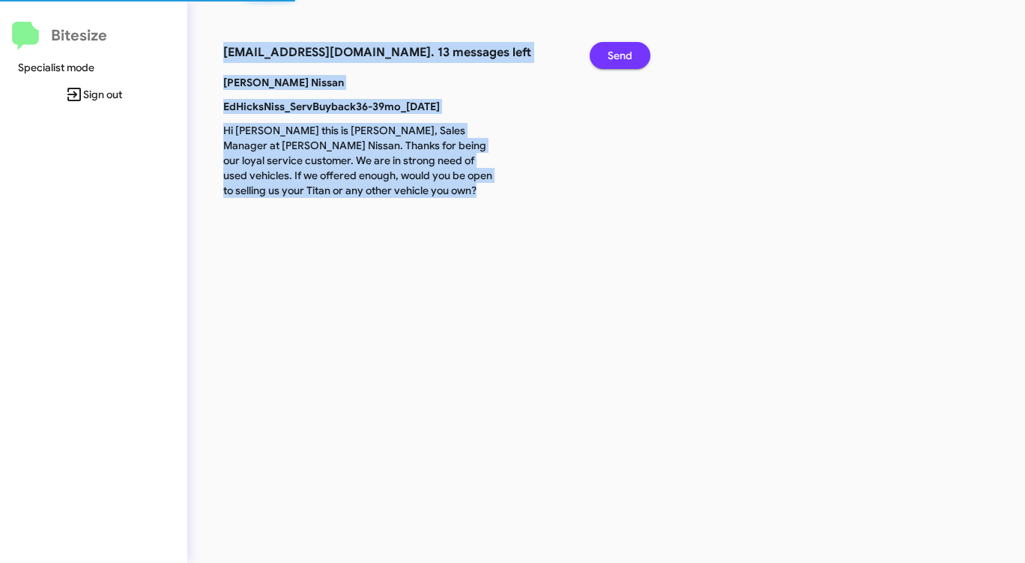
click at [633, 56] on button "Send" at bounding box center [620, 55] width 61 height 27
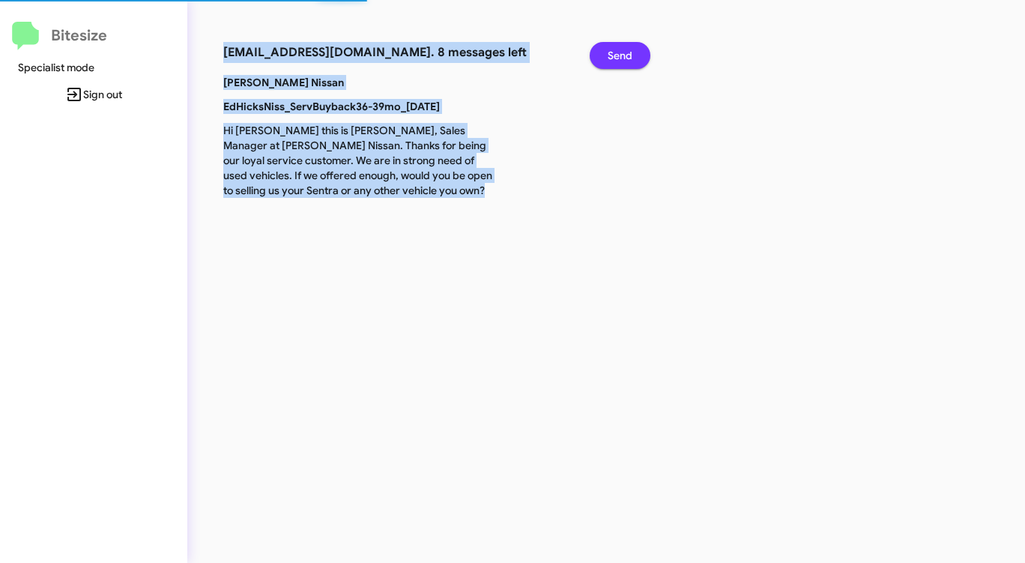
click at [633, 56] on button "Send" at bounding box center [620, 55] width 61 height 27
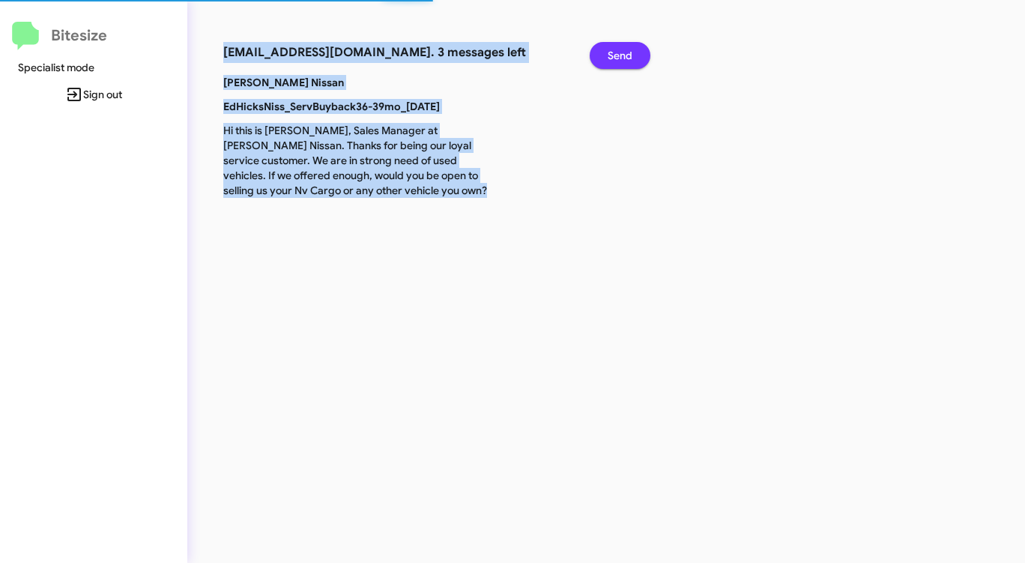
click at [633, 56] on button "Send" at bounding box center [620, 55] width 61 height 27
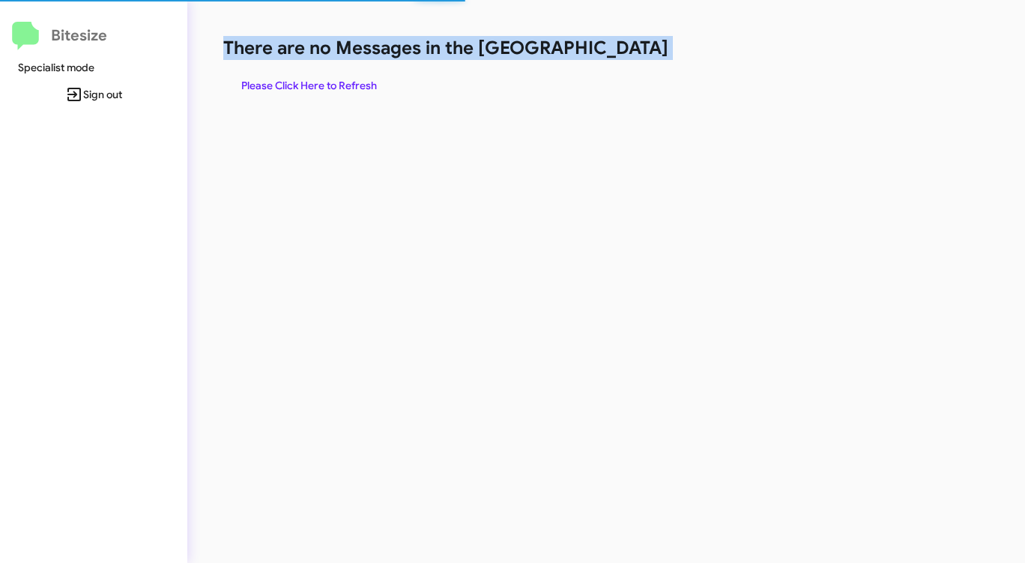
click at [633, 56] on h1 "There are no Messages in the [GEOGRAPHIC_DATA]" at bounding box center [536, 48] width 626 height 24
click at [353, 85] on span "Please Click Here to Refresh" at bounding box center [309, 85] width 136 height 27
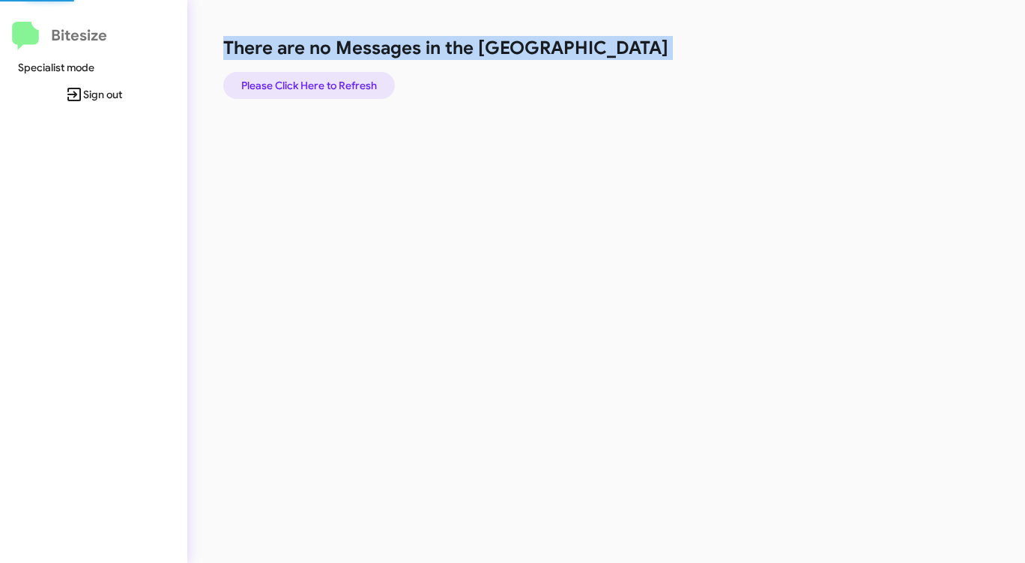
click at [353, 85] on span "Please Click Here to Refresh" at bounding box center [309, 85] width 136 height 27
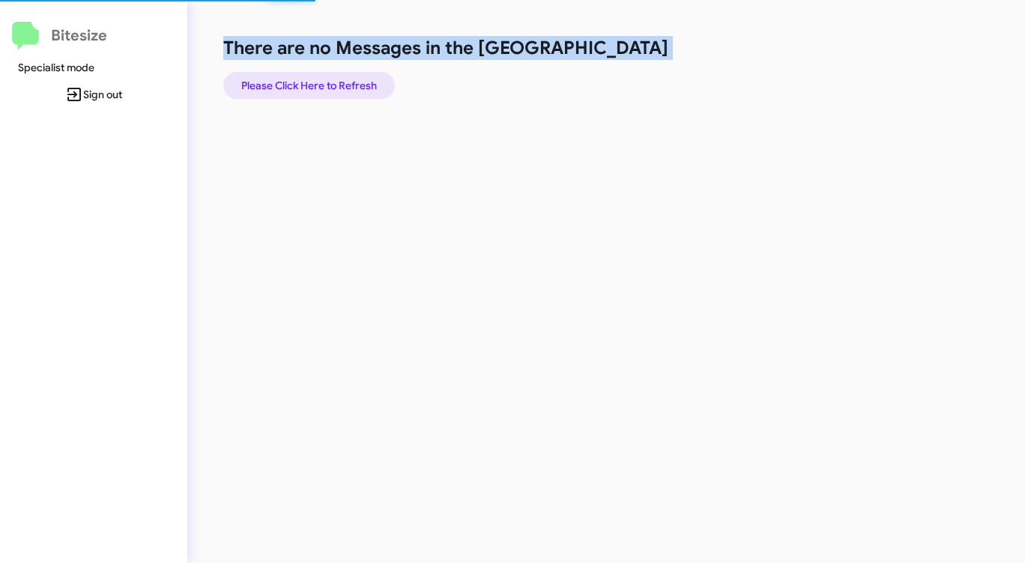
click at [353, 85] on span "Please Click Here to Refresh" at bounding box center [309, 85] width 136 height 27
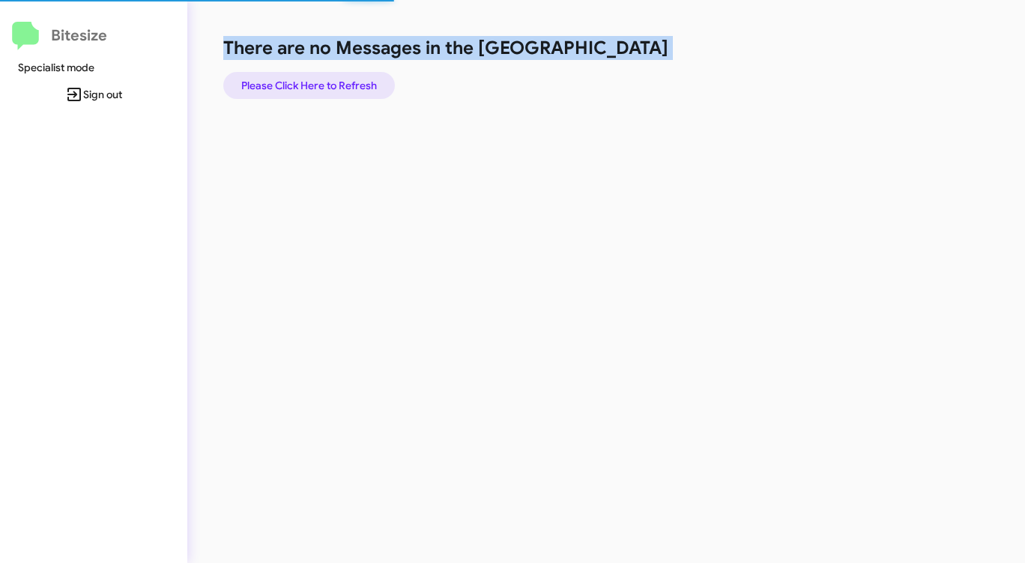
click at [353, 85] on span "Please Click Here to Refresh" at bounding box center [309, 85] width 136 height 27
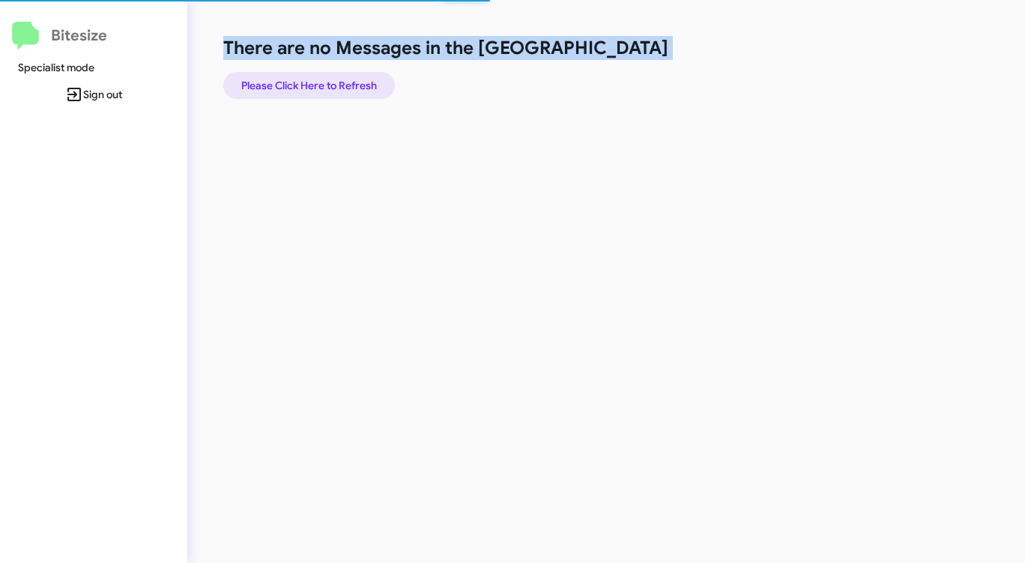
click at [353, 85] on span "Please Click Here to Refresh" at bounding box center [309, 85] width 136 height 27
click at [540, 80] on div "There are no Messages in the Queue Please Click Here to Refresh" at bounding box center [536, 67] width 626 height 63
click at [330, 80] on span "Please Click Here to Refresh" at bounding box center [309, 85] width 136 height 27
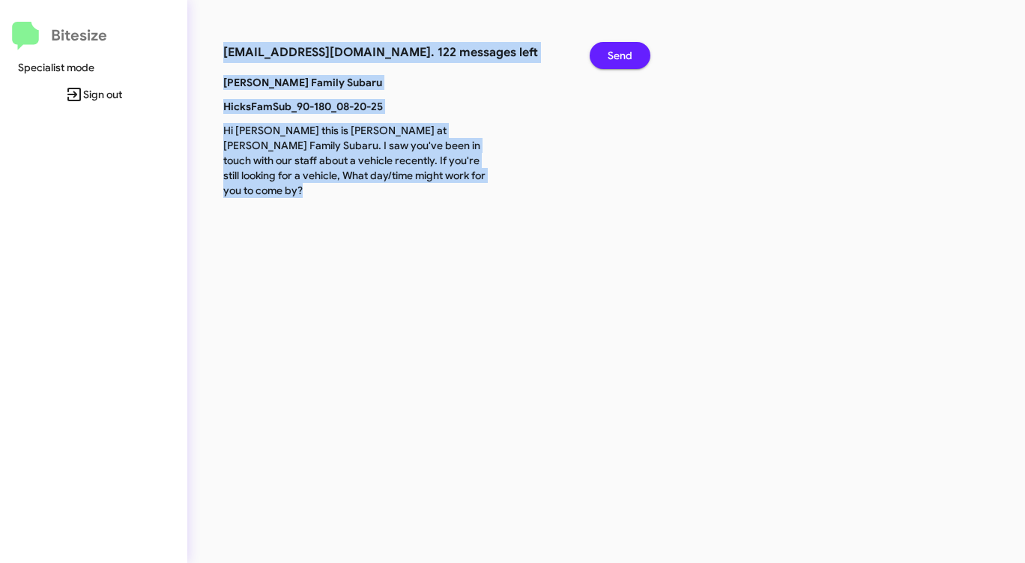
click at [627, 57] on span "Send" at bounding box center [620, 55] width 25 height 27
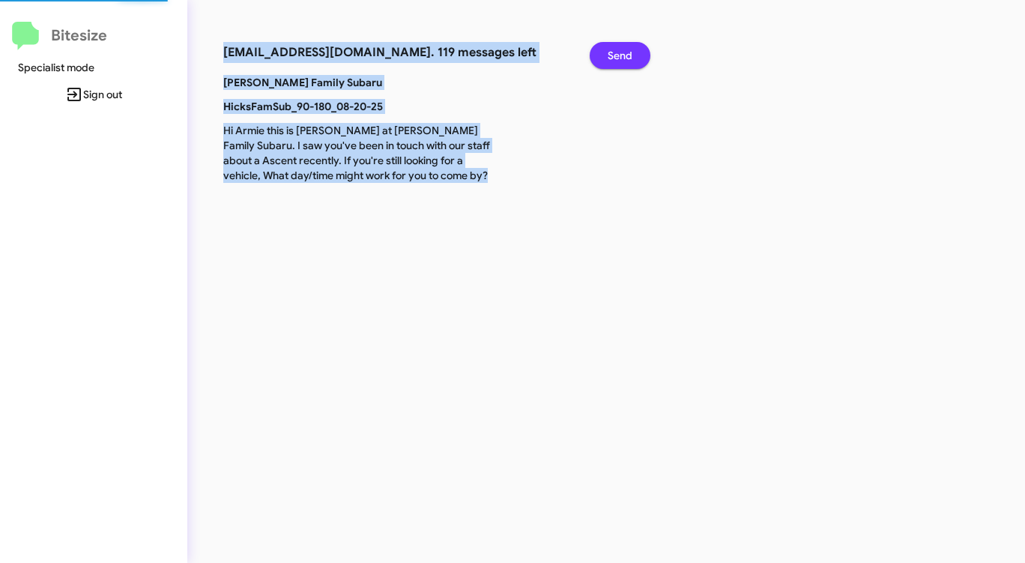
click at [627, 57] on span "Send" at bounding box center [620, 55] width 25 height 27
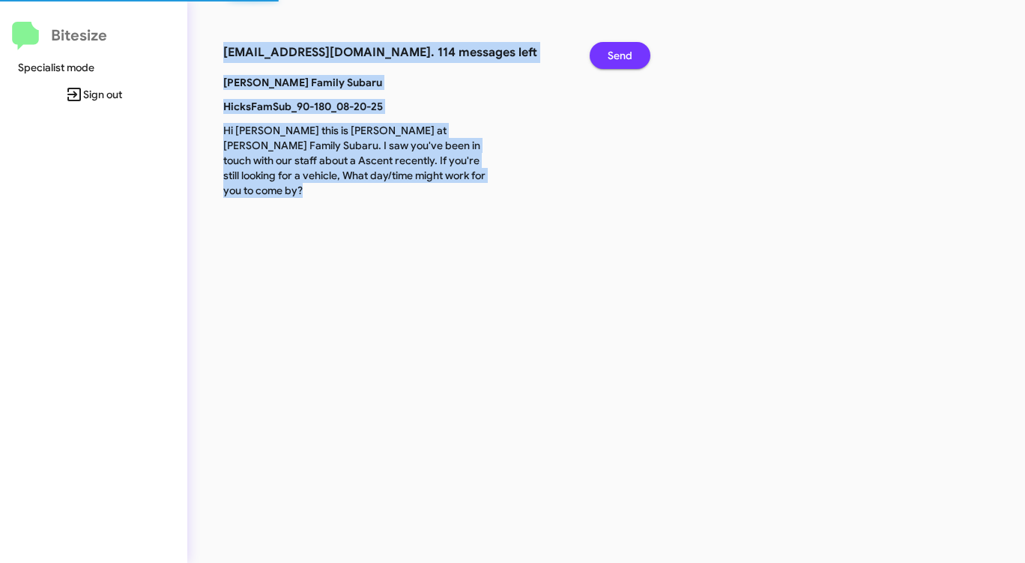
click at [627, 57] on span "Send" at bounding box center [620, 55] width 25 height 27
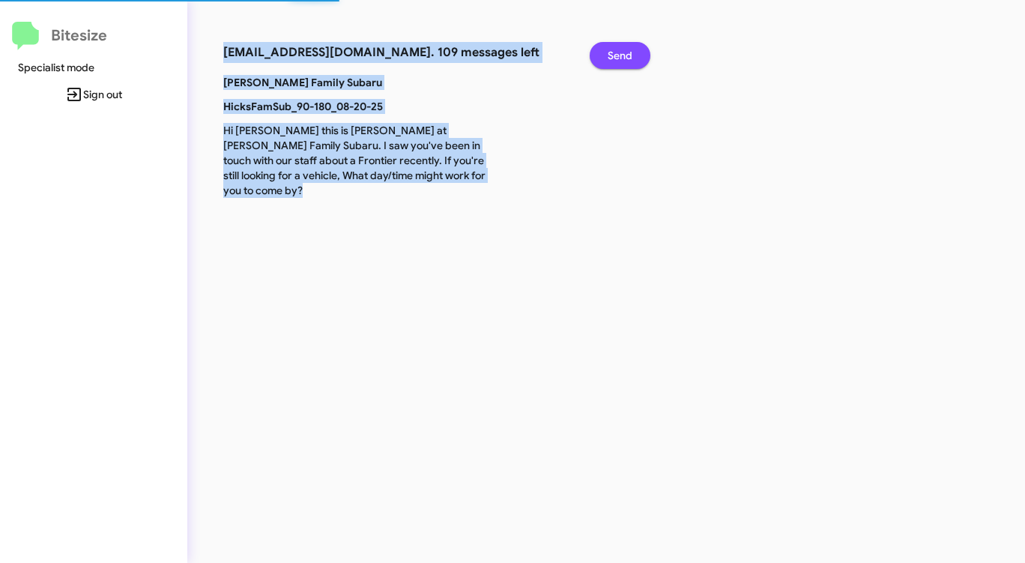
click at [627, 57] on span "Send" at bounding box center [620, 55] width 25 height 27
click at [626, 57] on span "Send" at bounding box center [620, 55] width 25 height 27
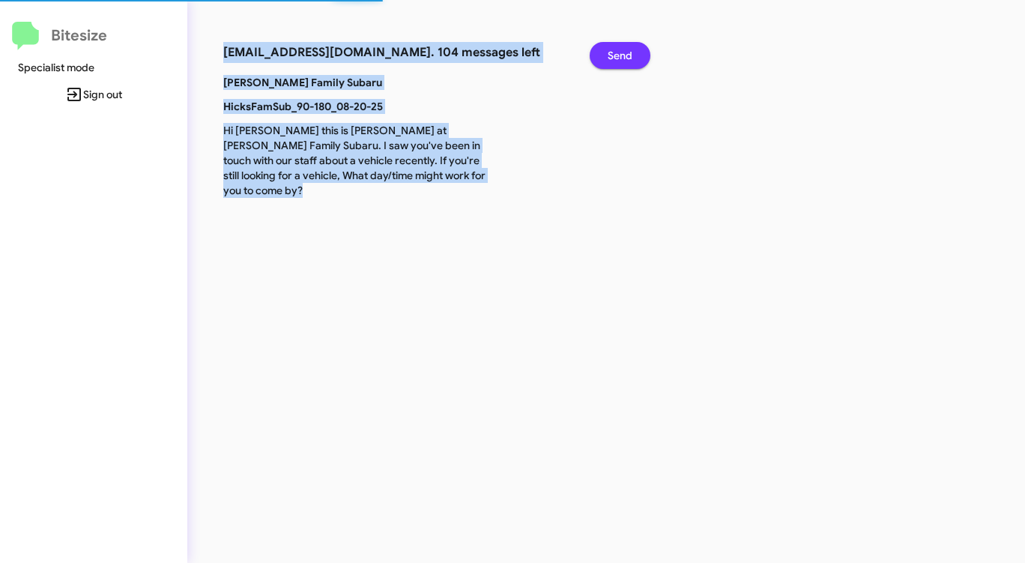
click at [626, 57] on span "Send" at bounding box center [620, 55] width 25 height 27
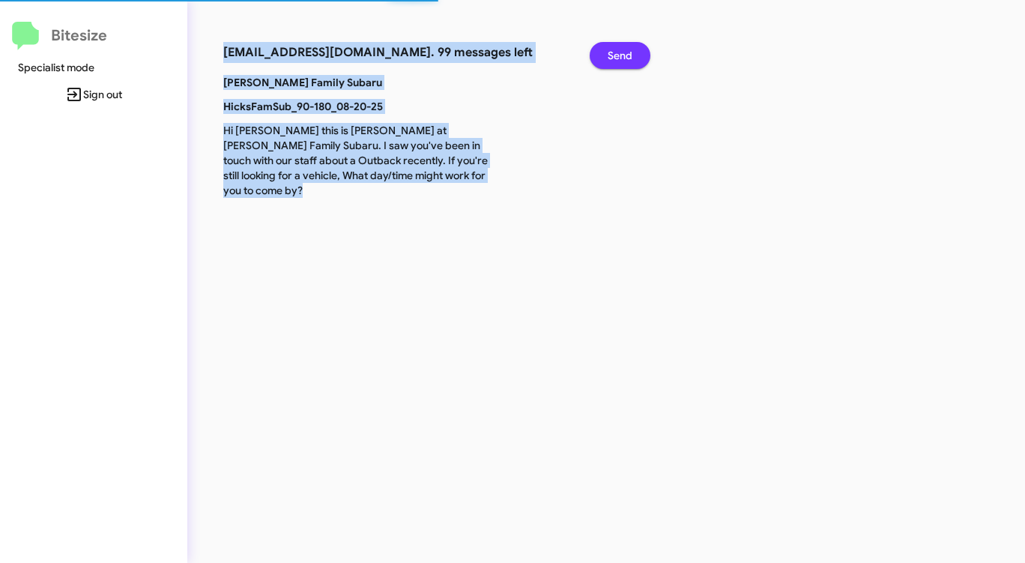
click at [626, 57] on span "Send" at bounding box center [620, 55] width 25 height 27
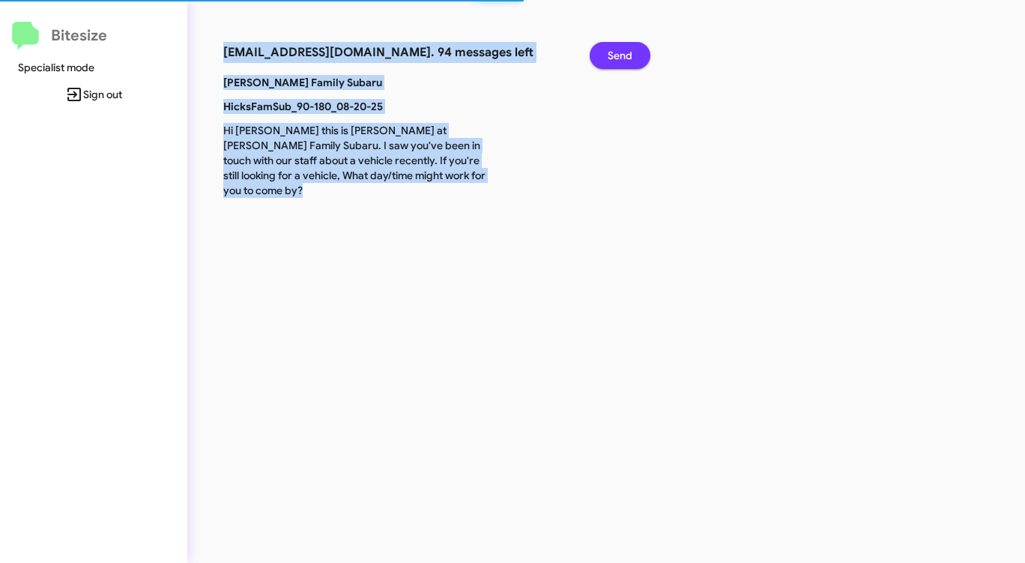
click at [625, 57] on span "Send" at bounding box center [620, 55] width 25 height 27
click at [624, 57] on span "Send" at bounding box center [620, 55] width 25 height 27
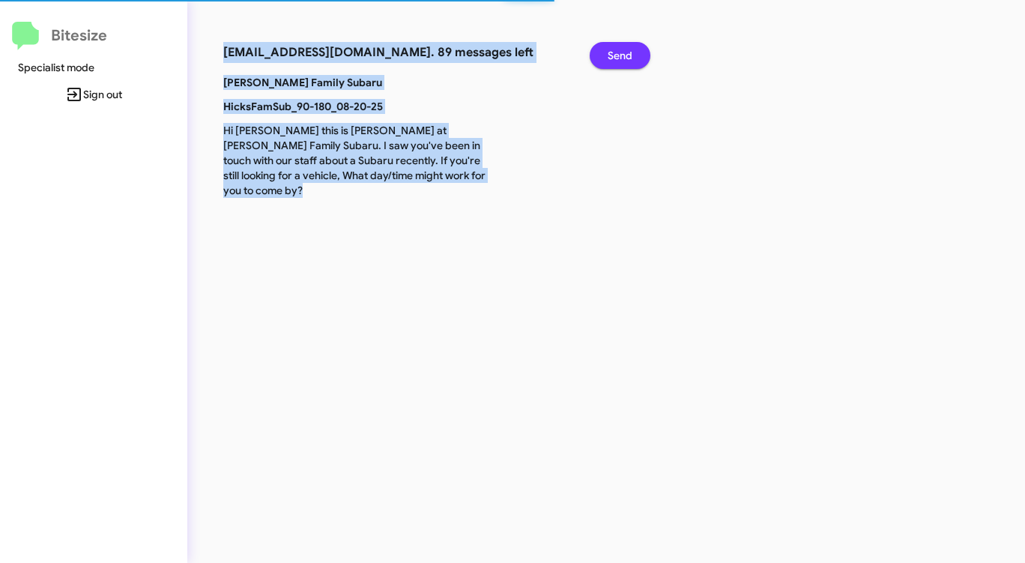
click at [621, 57] on span "Send" at bounding box center [620, 55] width 25 height 27
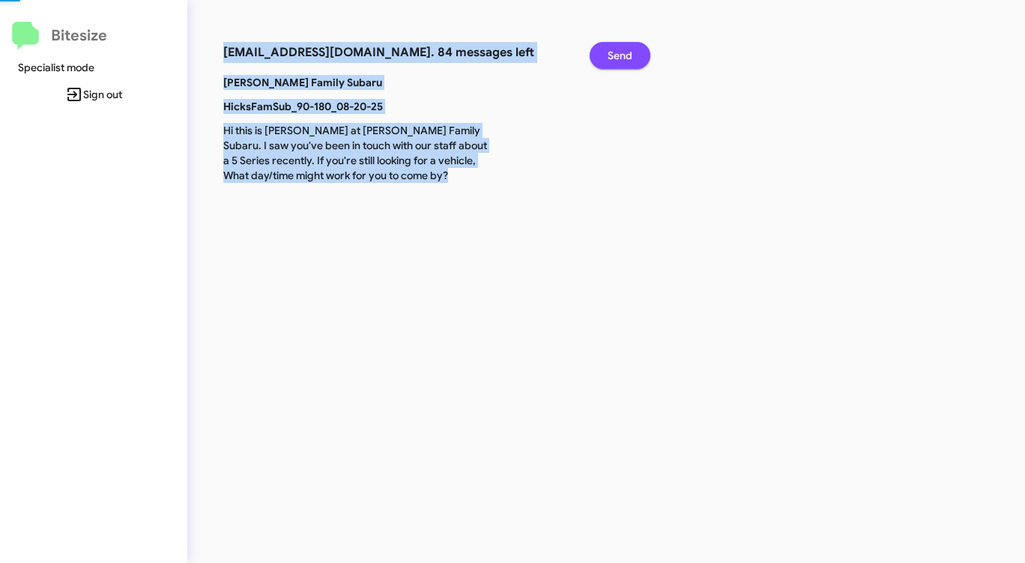
click at [621, 57] on span "Send" at bounding box center [620, 55] width 25 height 27
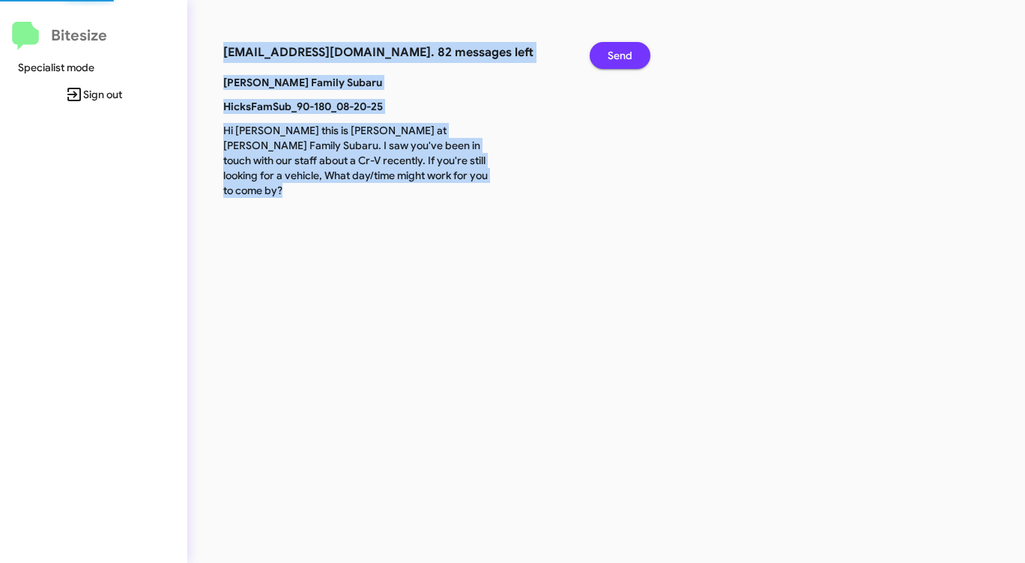
click at [621, 57] on span "Send" at bounding box center [620, 55] width 25 height 27
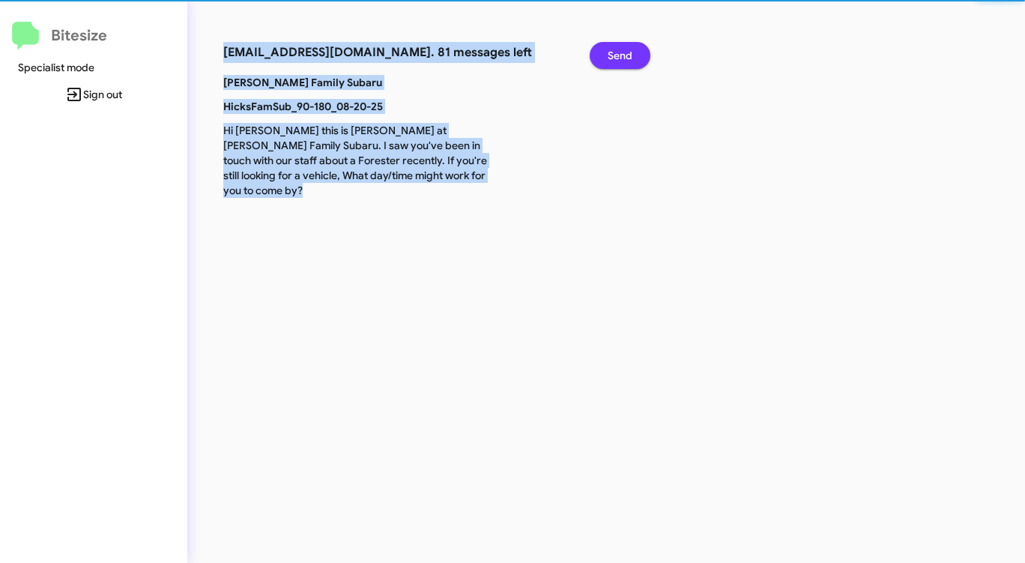
click at [621, 57] on span "Send" at bounding box center [620, 55] width 25 height 27
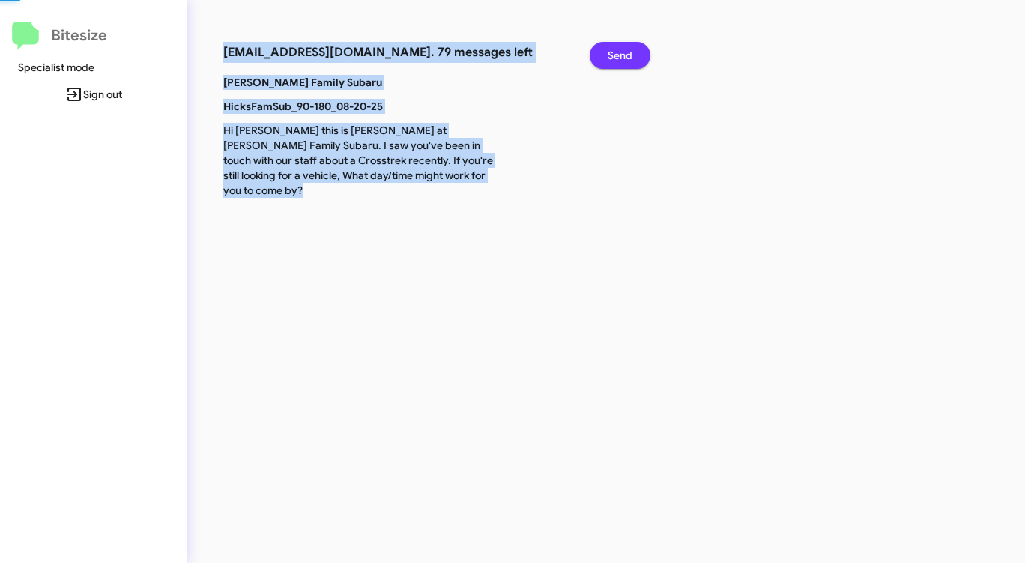
click at [621, 57] on span "Send" at bounding box center [620, 55] width 25 height 27
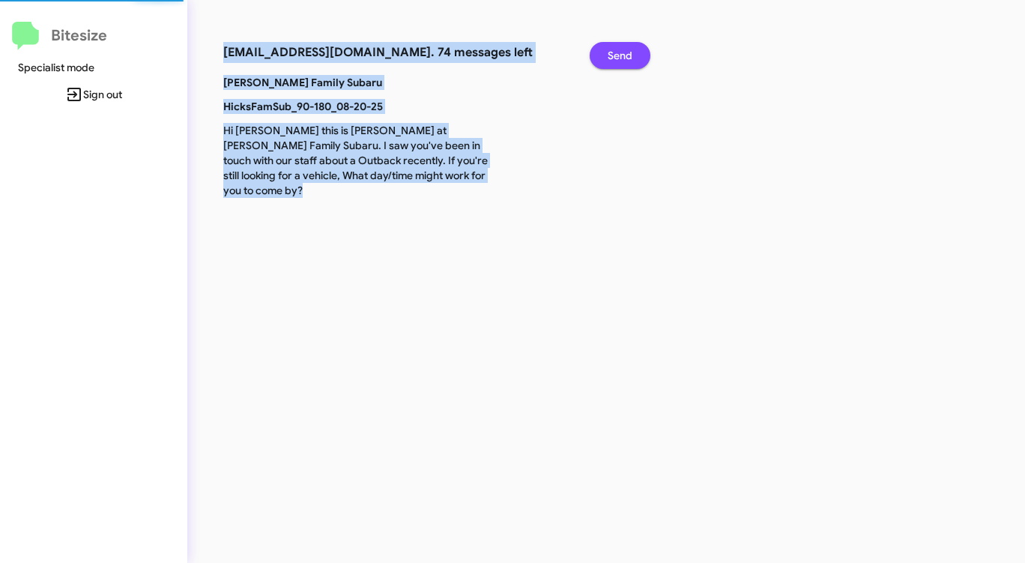
click at [620, 57] on span "Send" at bounding box center [620, 55] width 25 height 27
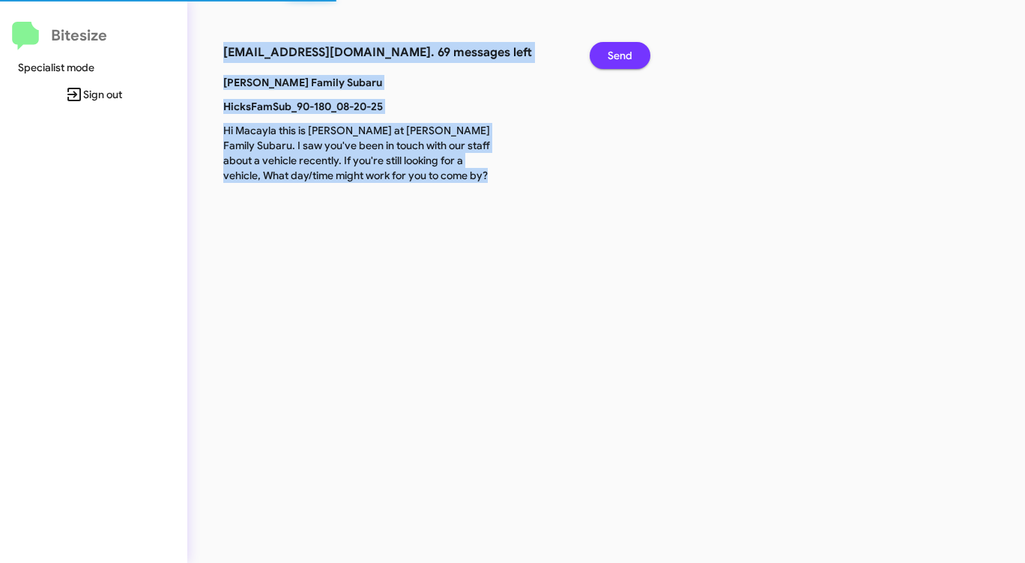
click at [620, 57] on span "Send" at bounding box center [620, 55] width 25 height 27
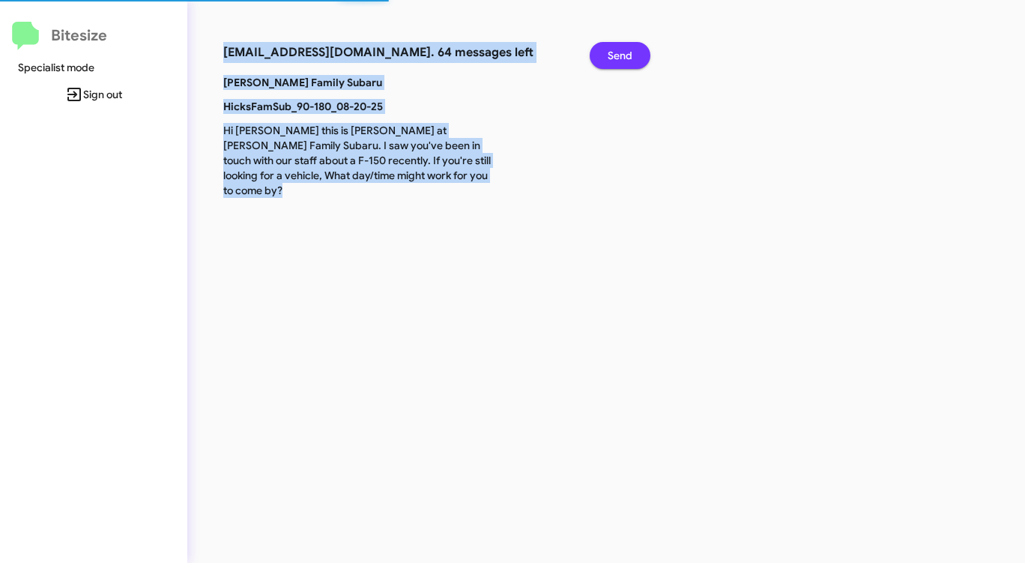
click at [620, 57] on span "Send" at bounding box center [620, 55] width 25 height 27
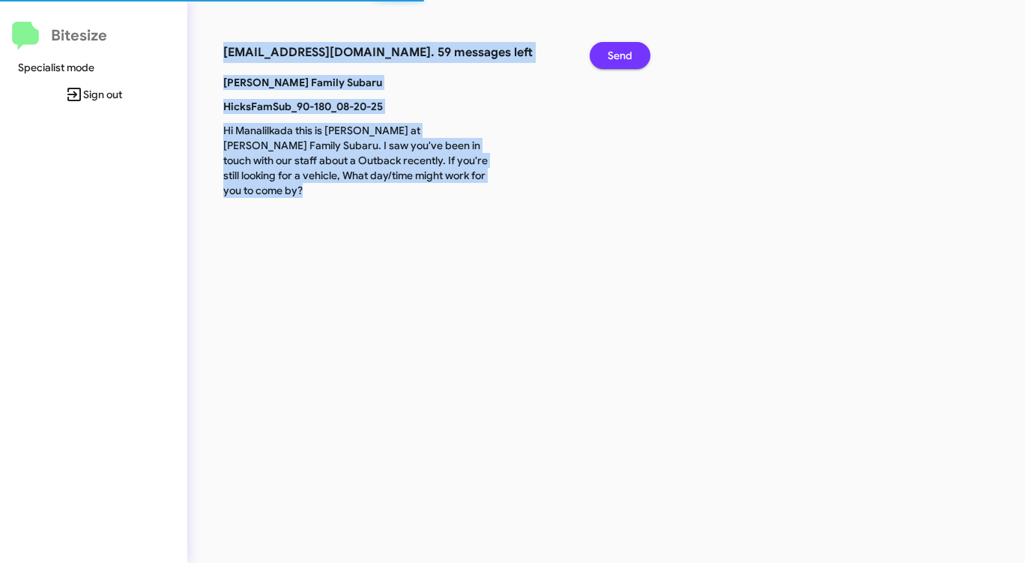
click at [620, 57] on span "Send" at bounding box center [620, 55] width 25 height 27
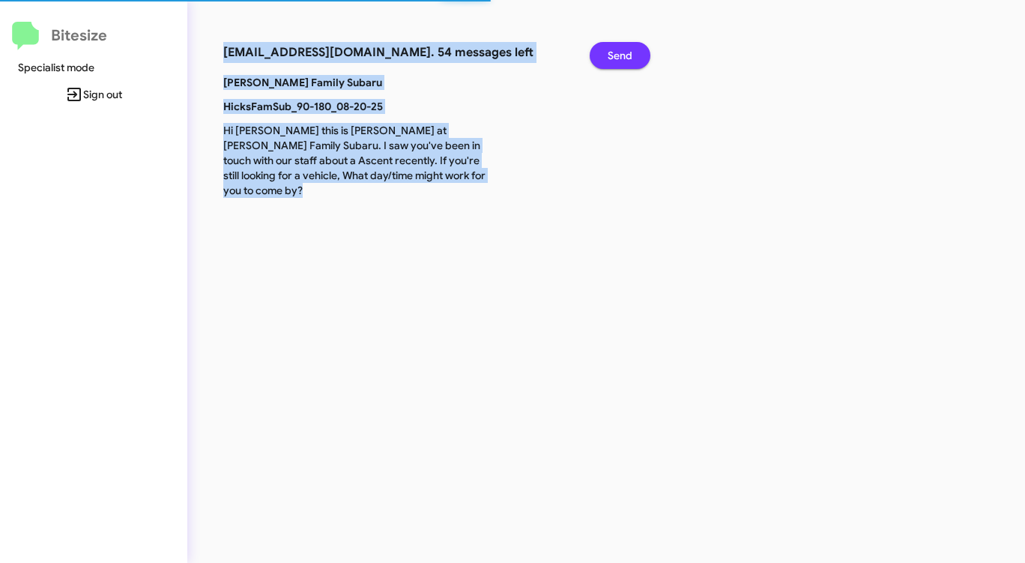
click at [620, 57] on span "Send" at bounding box center [620, 55] width 25 height 27
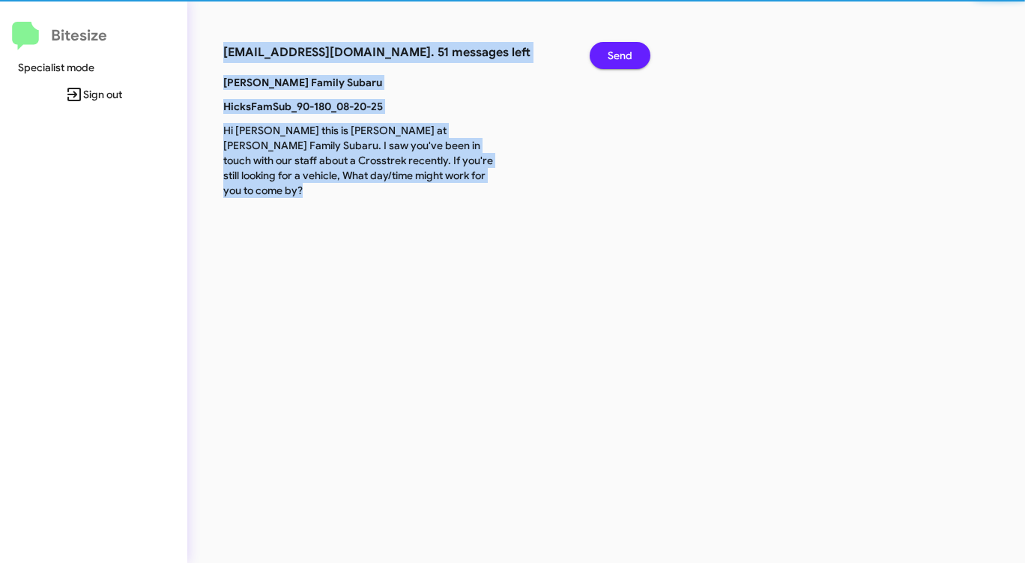
click at [620, 57] on span "Send" at bounding box center [620, 55] width 25 height 27
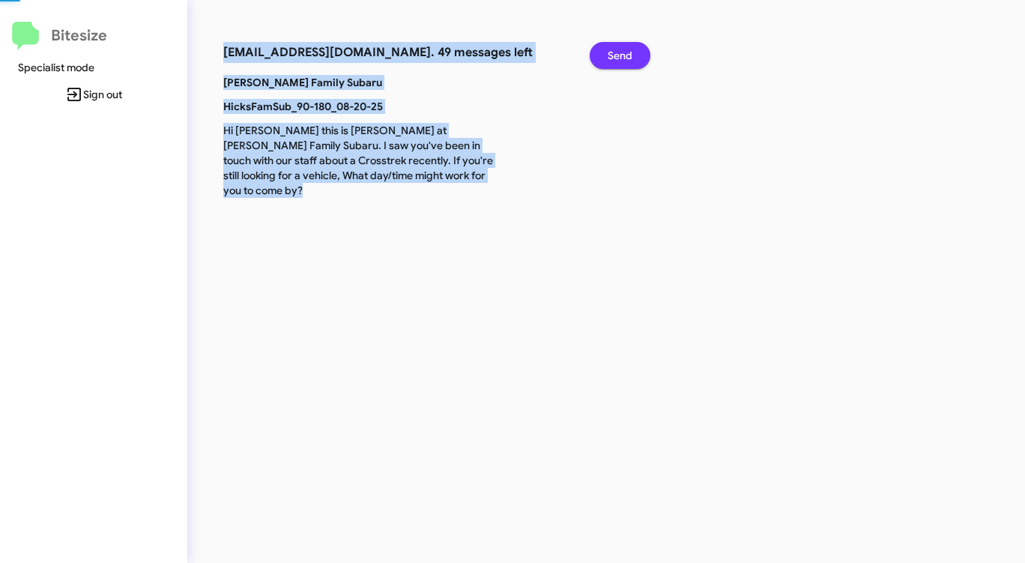
click at [620, 57] on span "Send" at bounding box center [620, 55] width 25 height 27
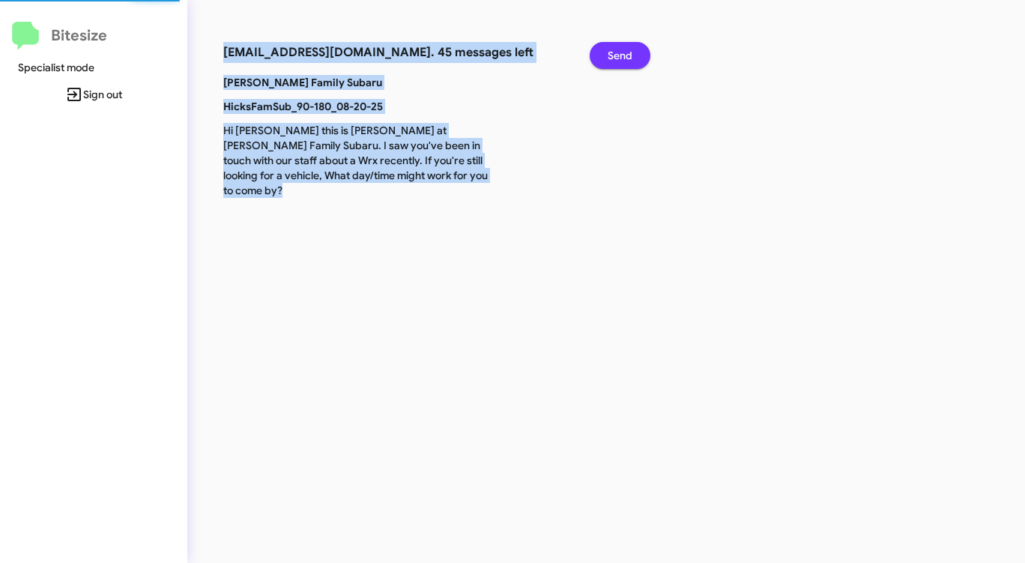
click at [620, 57] on span "Send" at bounding box center [620, 55] width 25 height 27
click at [619, 57] on span "Send" at bounding box center [620, 55] width 25 height 27
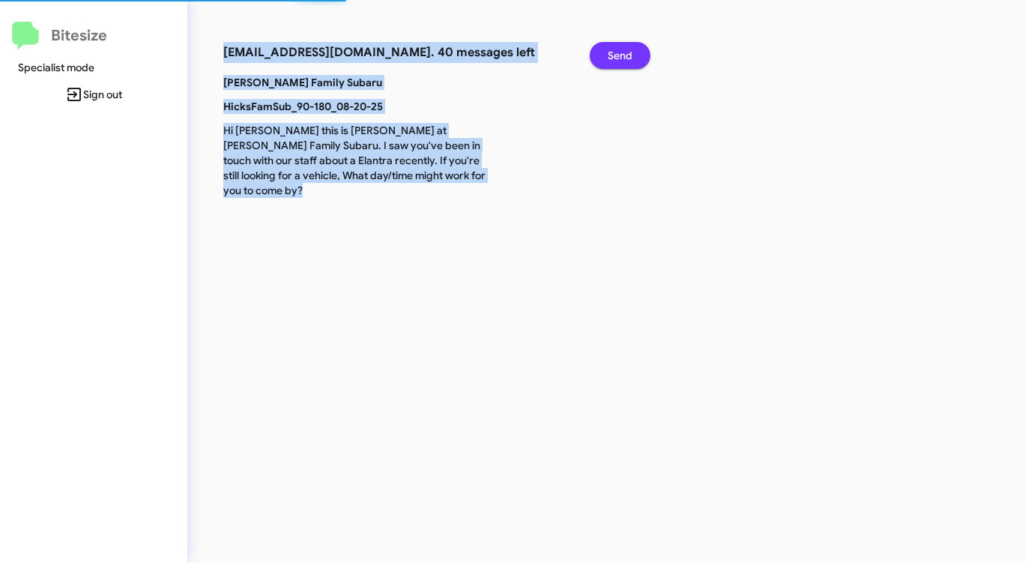
click at [619, 57] on span "Send" at bounding box center [620, 55] width 25 height 27
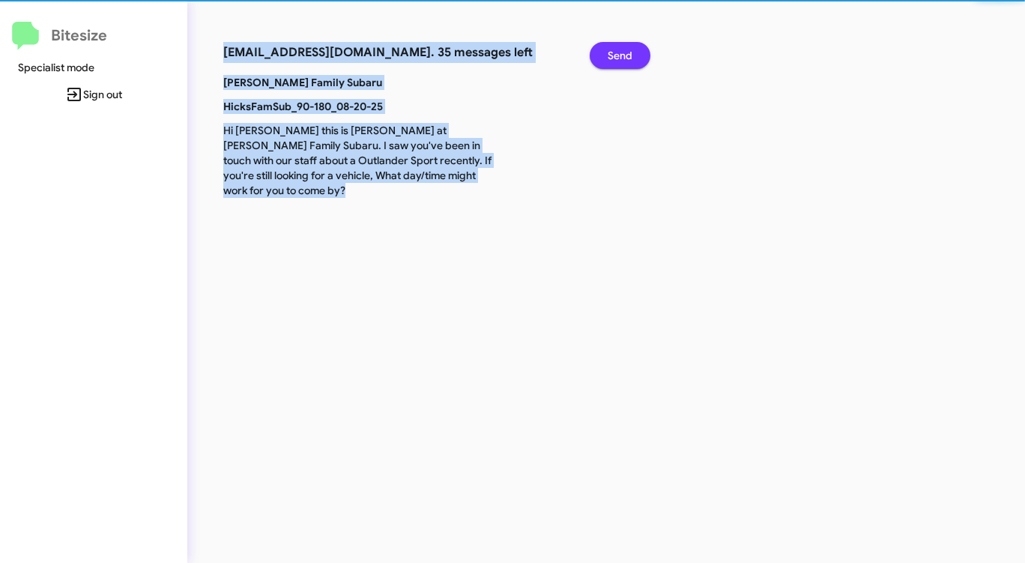
click at [619, 57] on span "Send" at bounding box center [620, 55] width 25 height 27
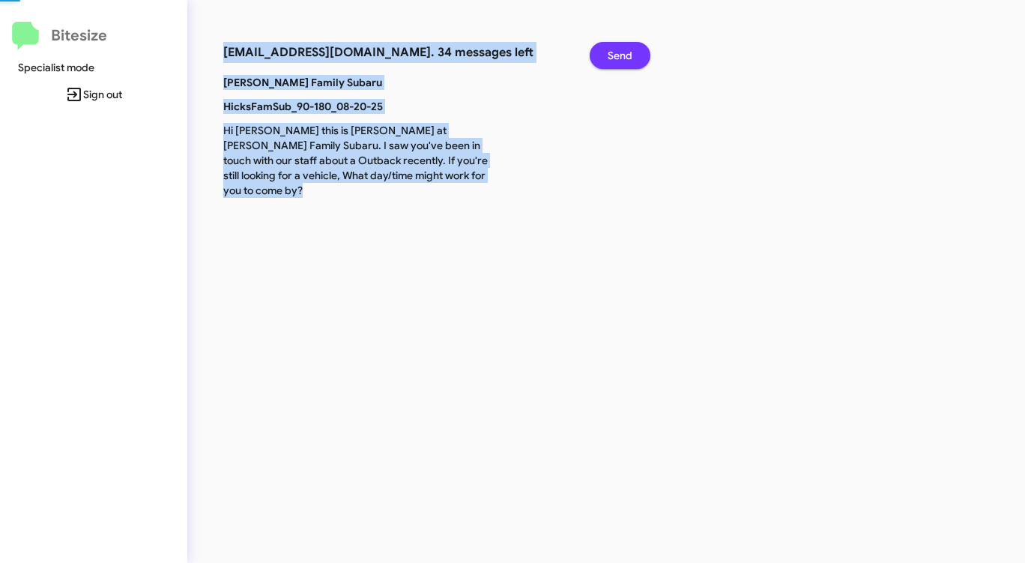
click at [619, 57] on span "Send" at bounding box center [620, 55] width 25 height 27
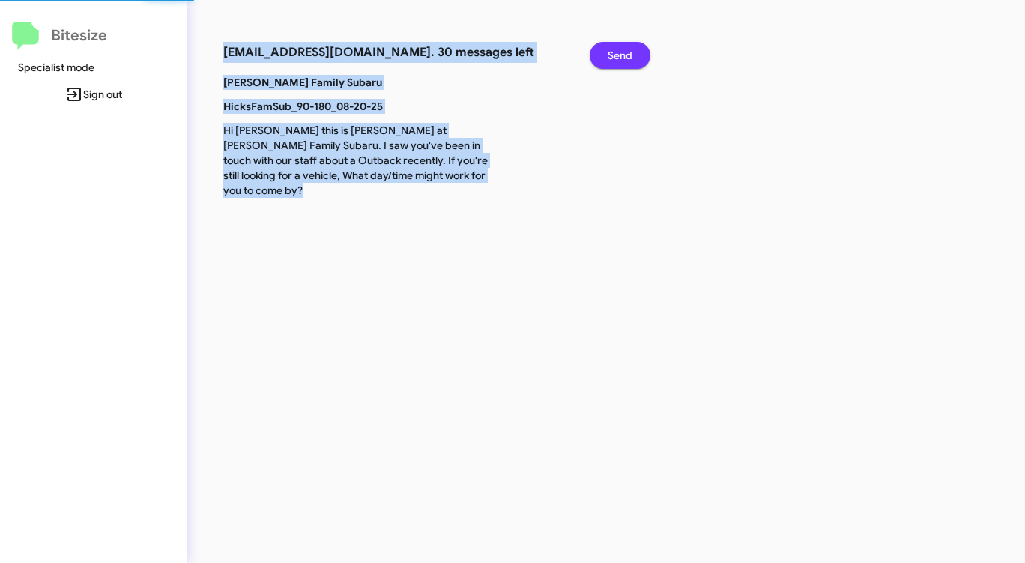
click at [619, 57] on span "Send" at bounding box center [620, 55] width 25 height 27
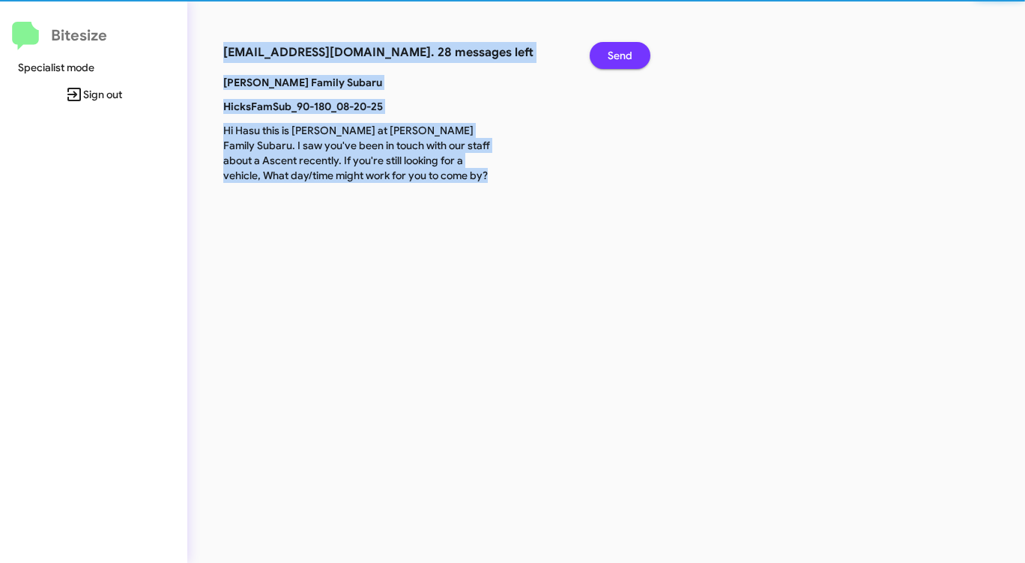
click at [619, 57] on span "Send" at bounding box center [620, 55] width 25 height 27
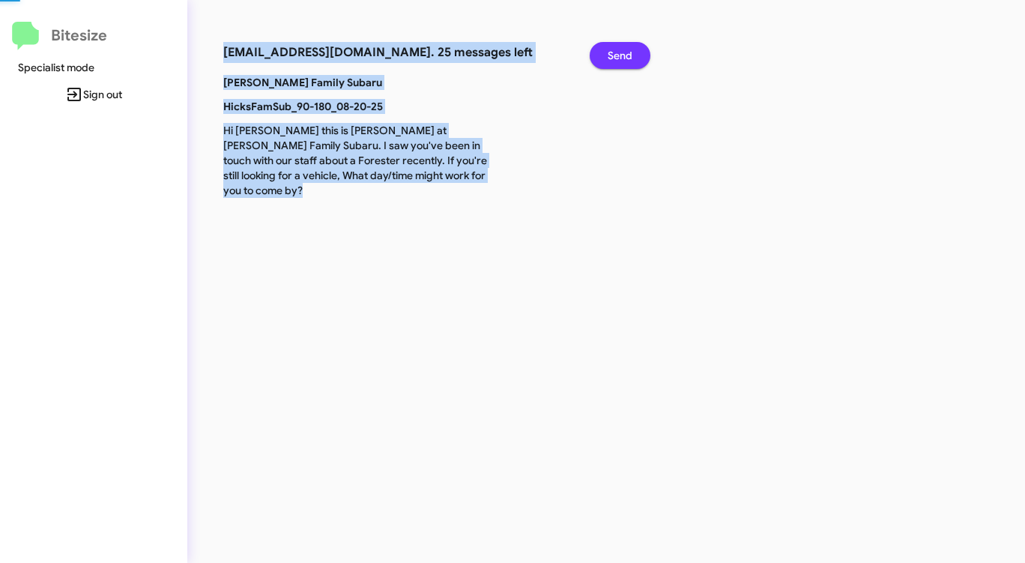
click at [619, 57] on span "Send" at bounding box center [620, 55] width 25 height 27
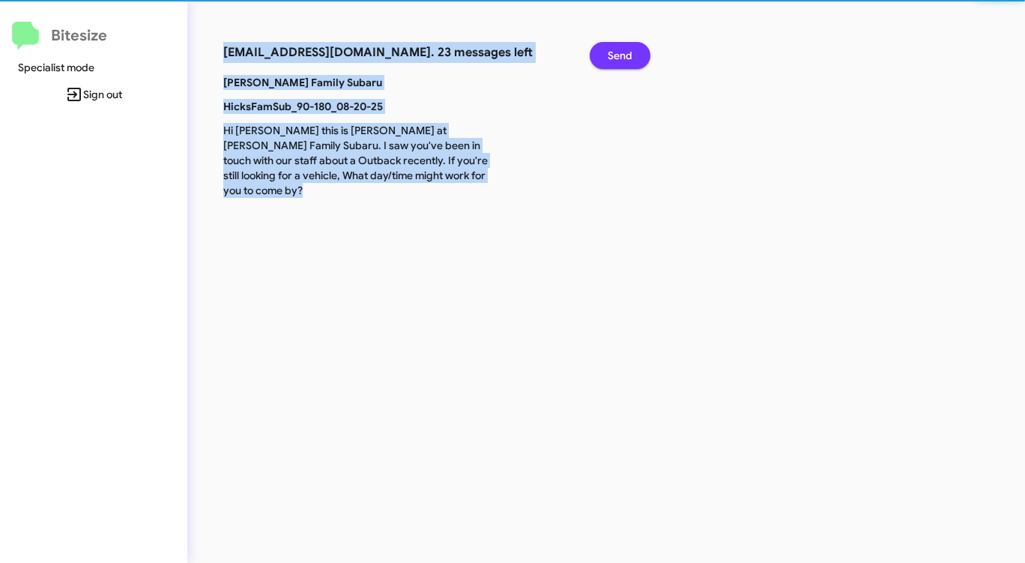
click at [619, 57] on span "Send" at bounding box center [620, 55] width 25 height 27
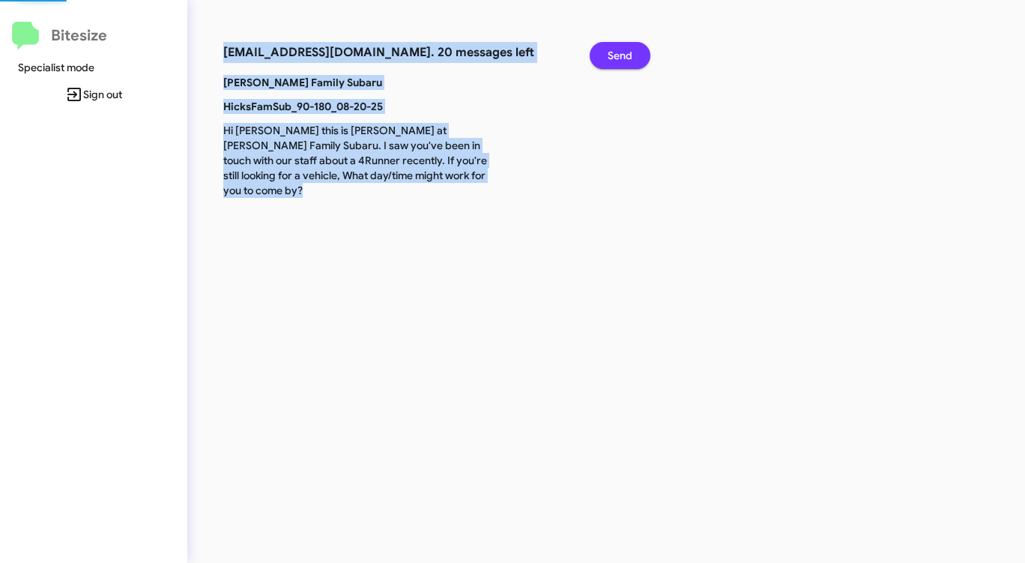
click at [619, 57] on span "Send" at bounding box center [620, 55] width 25 height 27
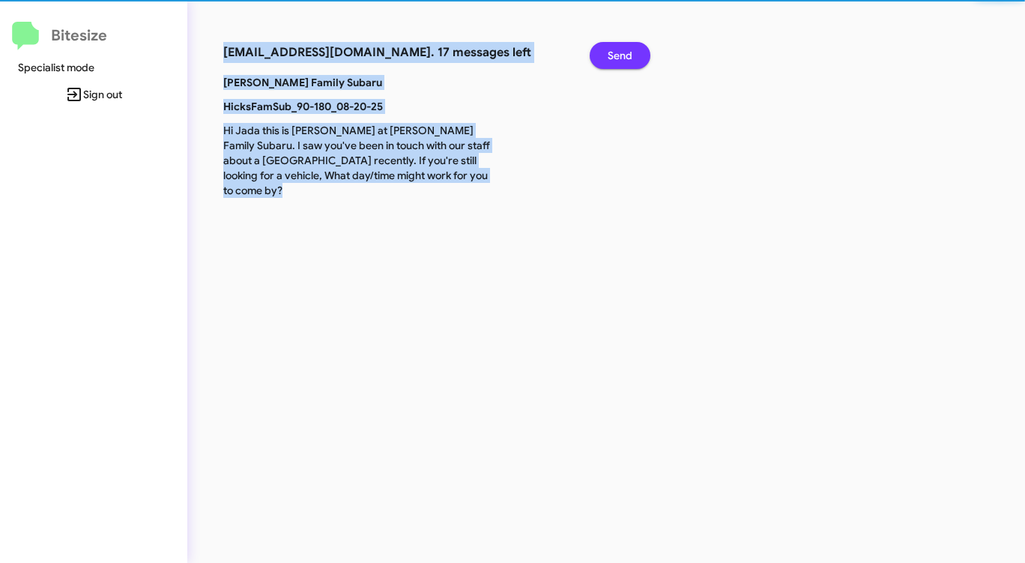
click at [619, 57] on span "Send" at bounding box center [620, 55] width 25 height 27
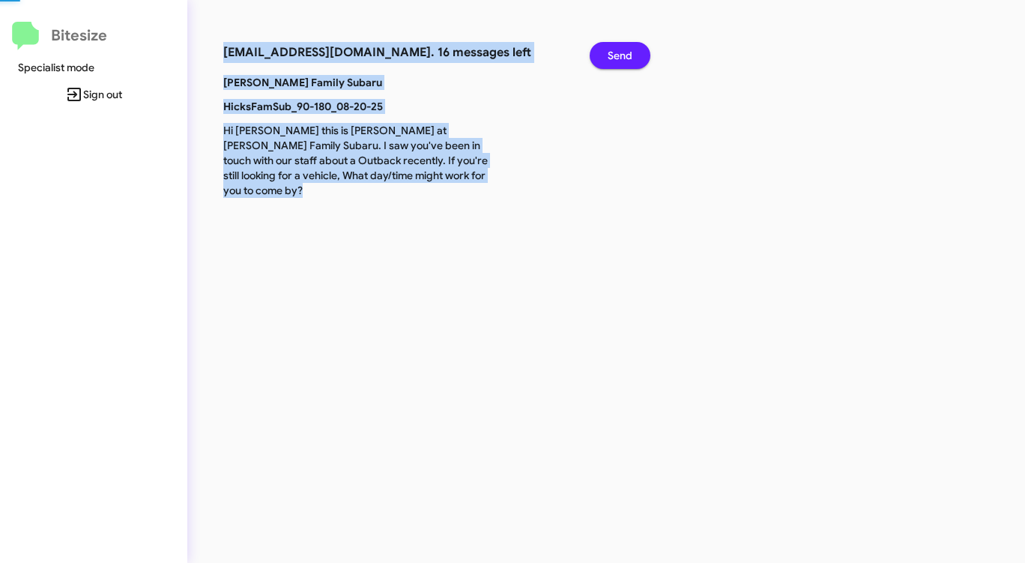
click at [619, 57] on span "Send" at bounding box center [620, 55] width 25 height 27
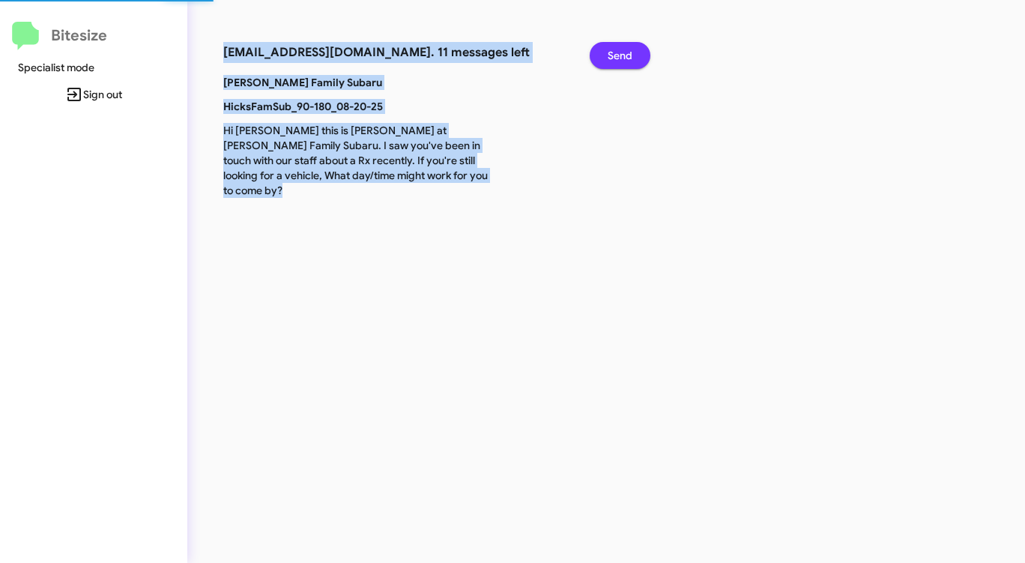
click at [619, 57] on span "Send" at bounding box center [620, 55] width 25 height 27
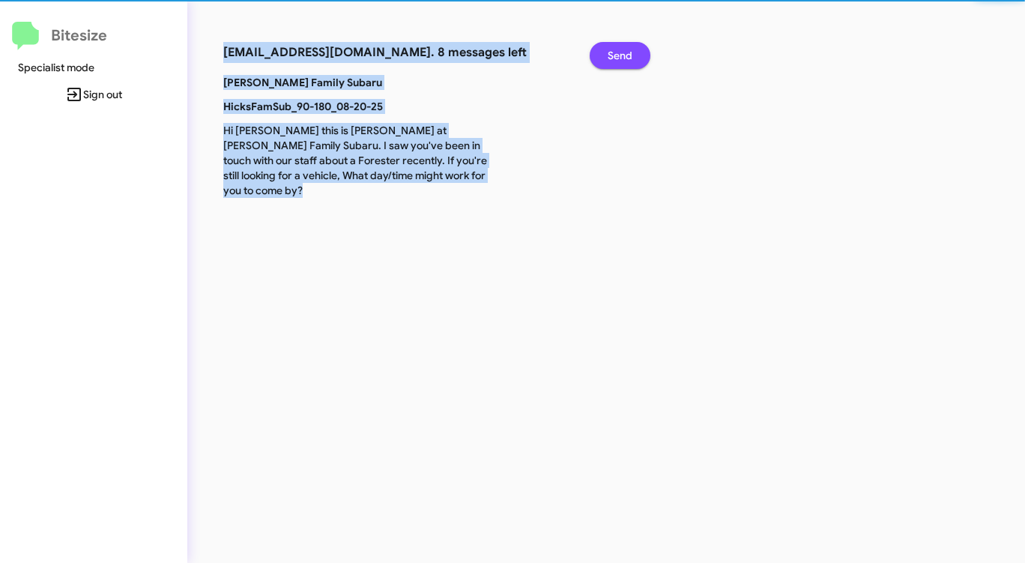
click at [619, 57] on span "Send" at bounding box center [620, 55] width 25 height 27
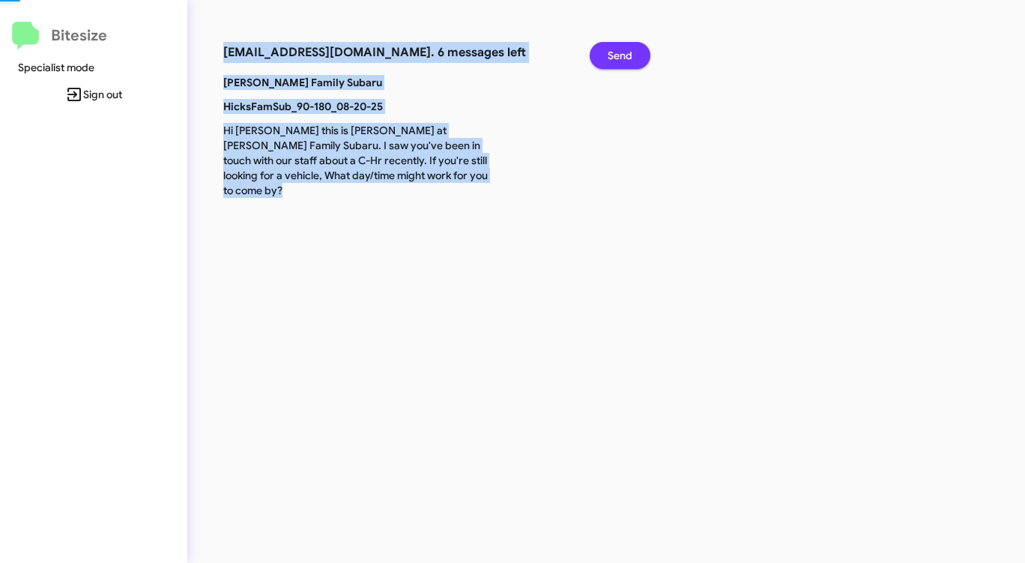
click at [619, 57] on span "Send" at bounding box center [620, 55] width 25 height 27
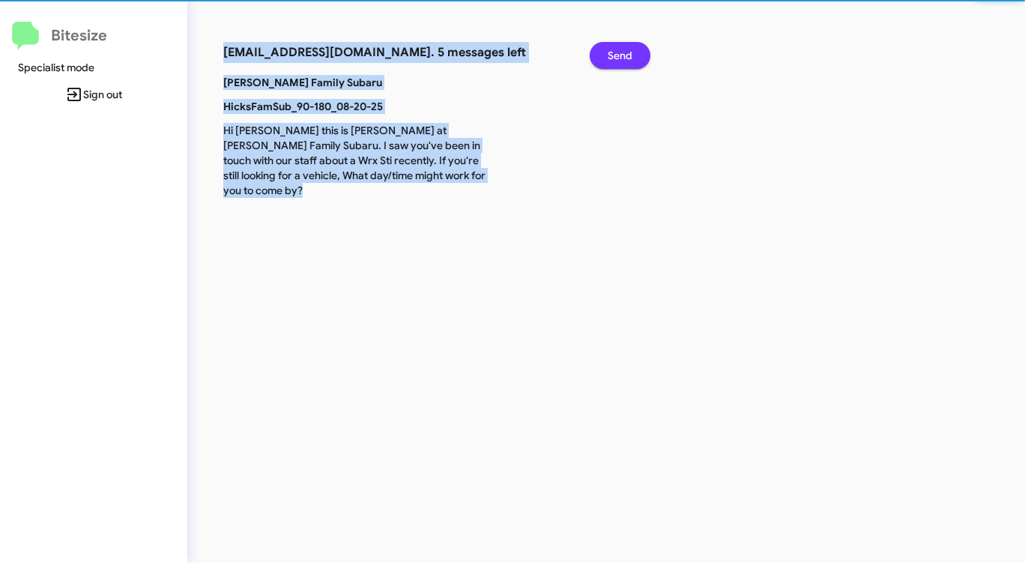
click at [619, 57] on span "Send" at bounding box center [620, 55] width 25 height 27
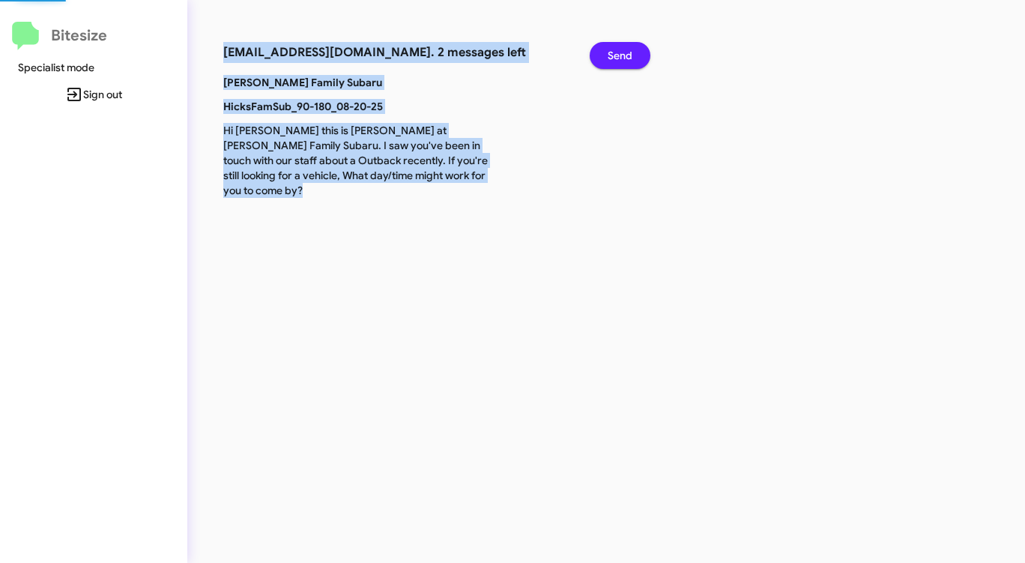
click at [619, 57] on span "Send" at bounding box center [620, 55] width 25 height 27
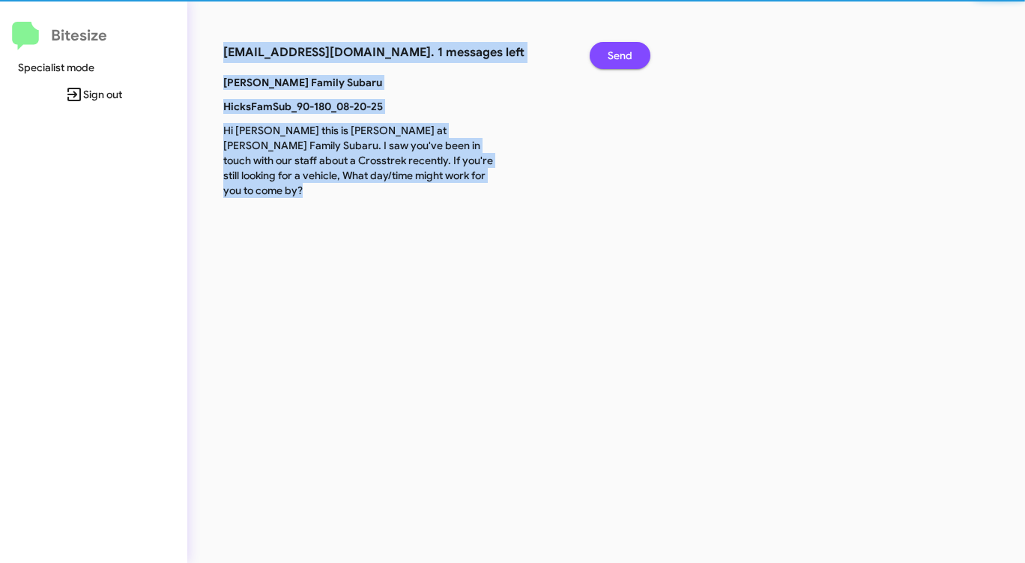
click at [619, 57] on span "Send" at bounding box center [620, 55] width 25 height 27
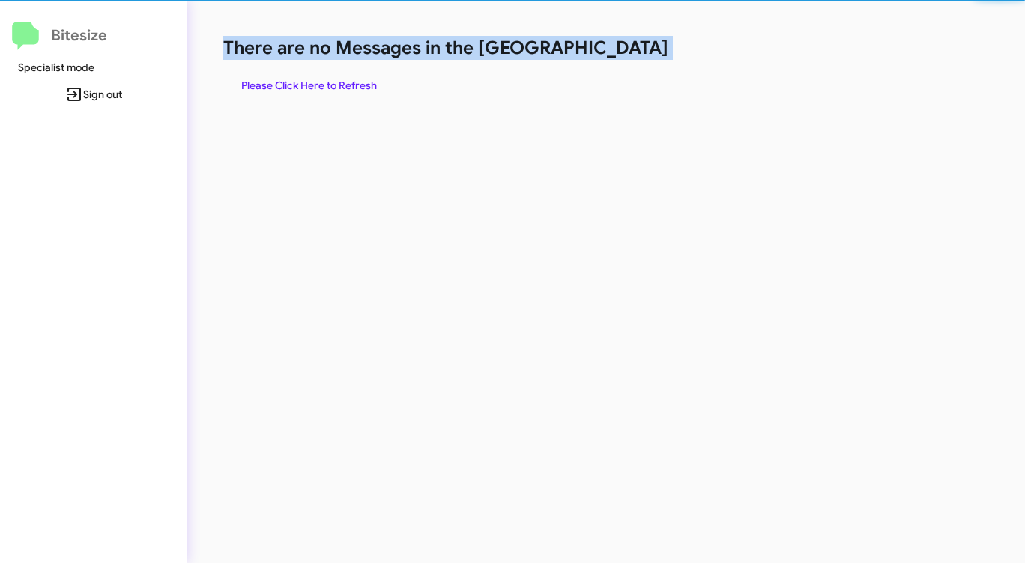
click at [619, 57] on h1 "There are no Messages in the [GEOGRAPHIC_DATA]" at bounding box center [536, 48] width 626 height 24
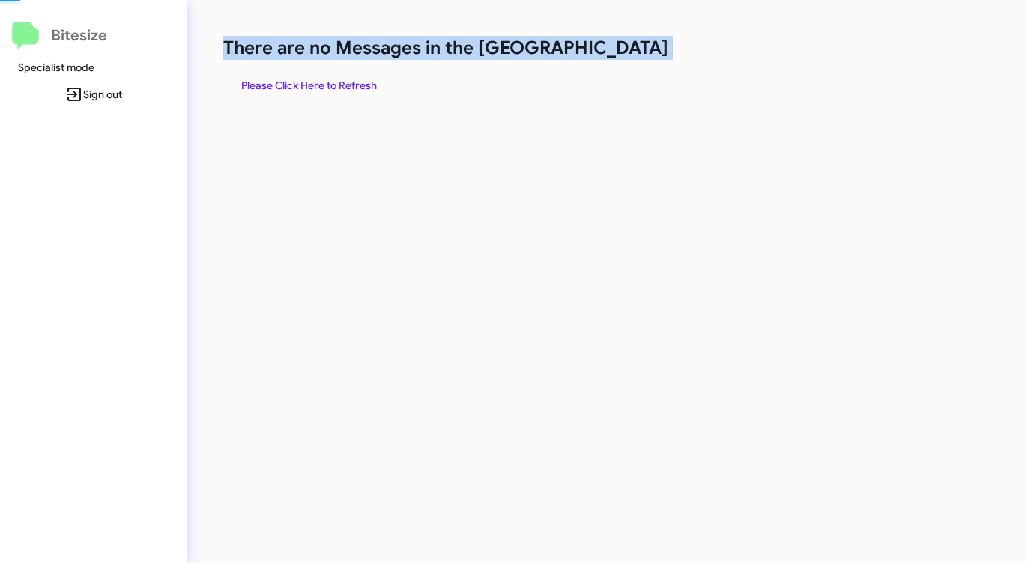
click at [619, 57] on h1 "There are no Messages in the [GEOGRAPHIC_DATA]" at bounding box center [536, 48] width 626 height 24
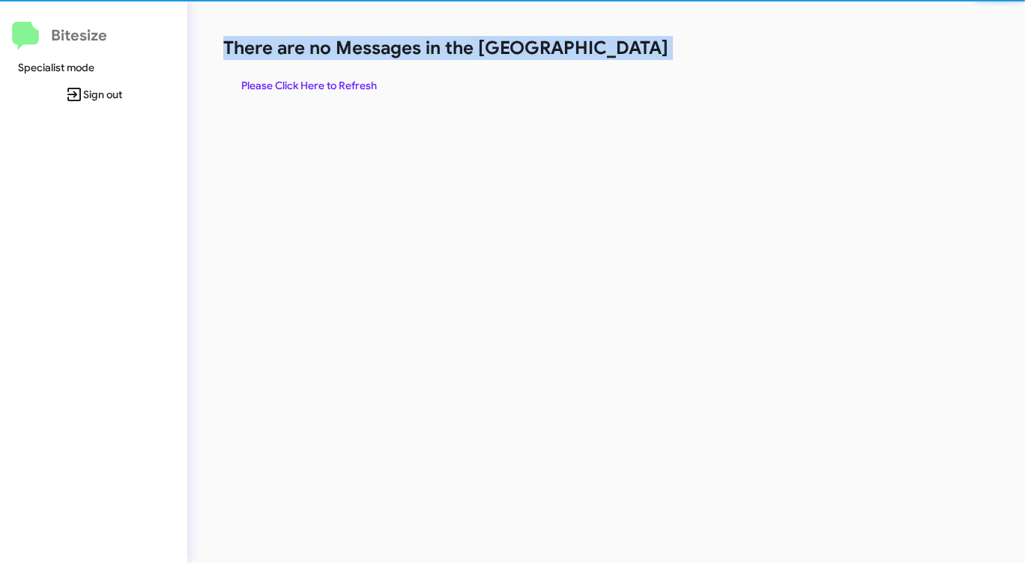
click at [619, 57] on h1 "There are no Messages in the [GEOGRAPHIC_DATA]" at bounding box center [536, 48] width 626 height 24
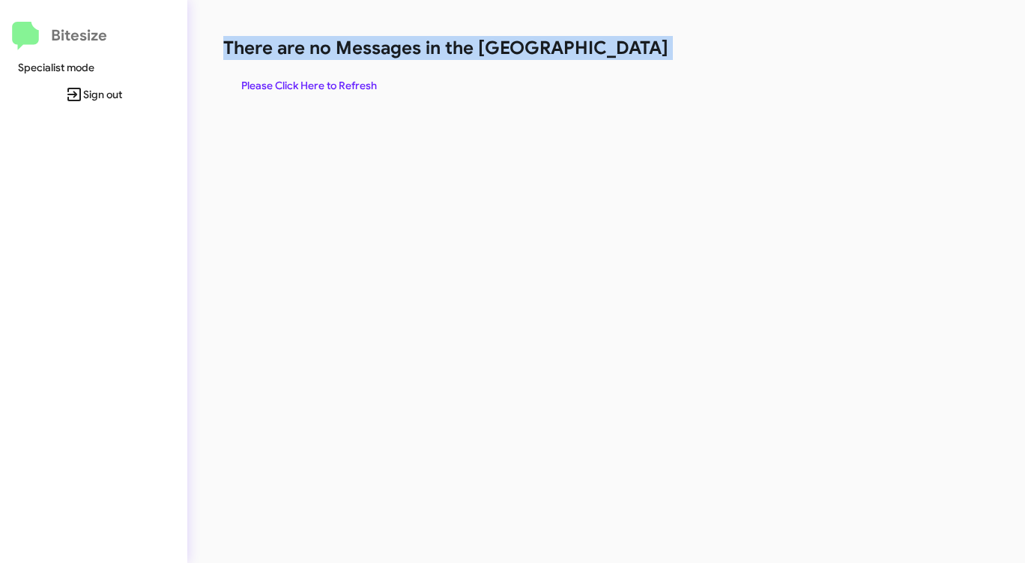
click at [300, 85] on span "Please Click Here to Refresh" at bounding box center [309, 85] width 136 height 27
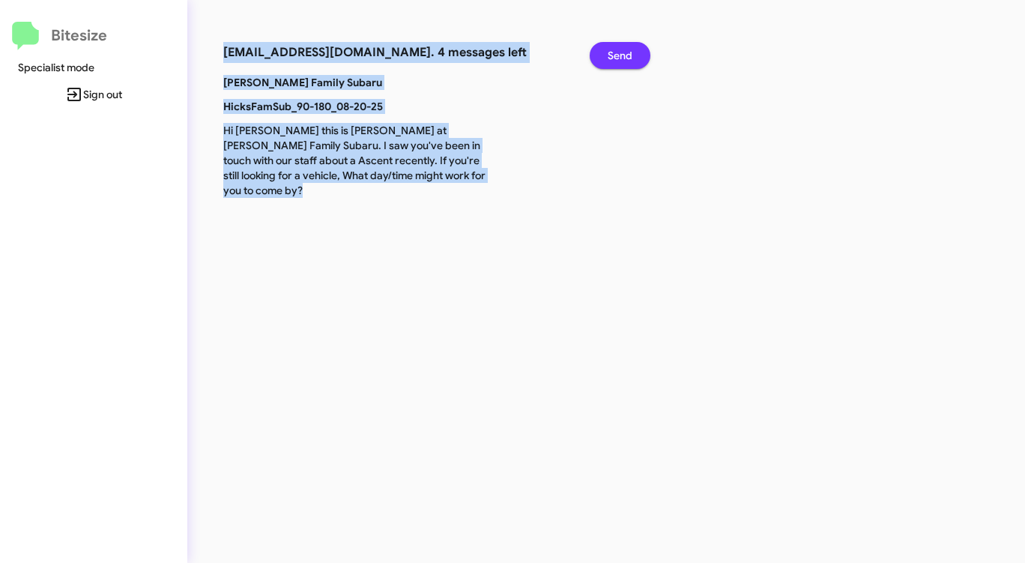
click at [610, 55] on span "Send" at bounding box center [620, 55] width 25 height 27
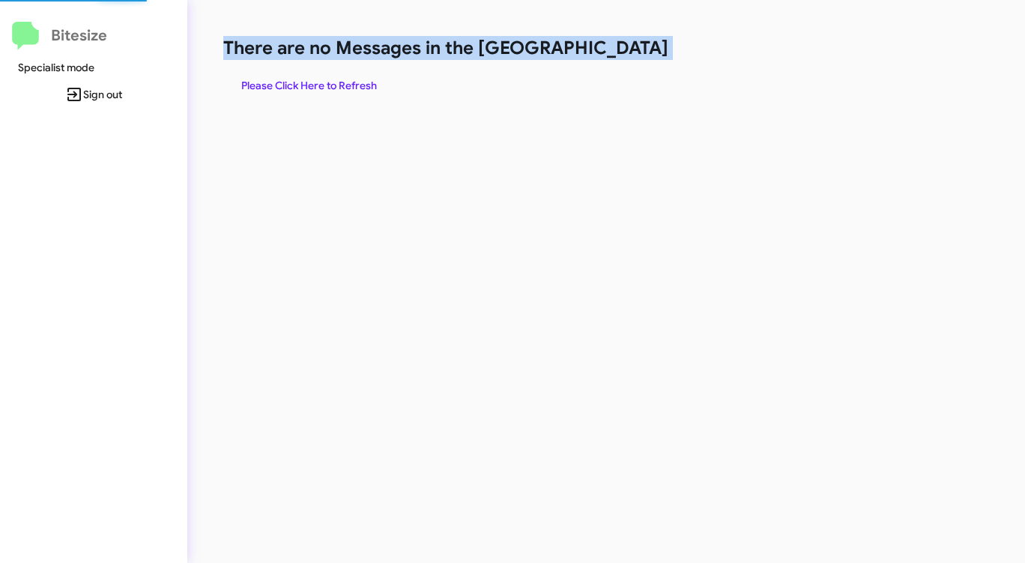
click at [610, 55] on h1 "There are no Messages in the [GEOGRAPHIC_DATA]" at bounding box center [536, 48] width 626 height 24
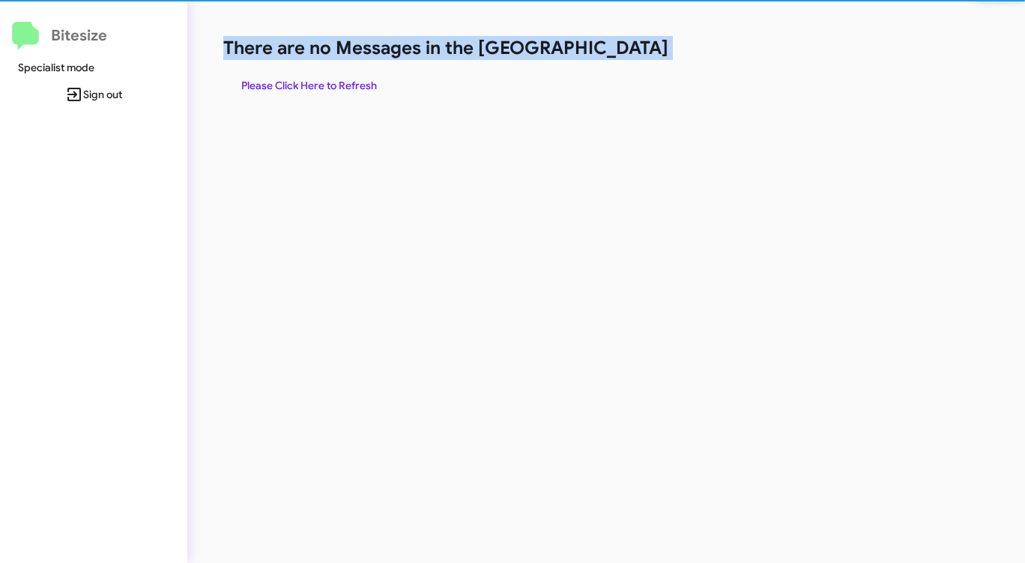
click at [610, 54] on h1 "There are no Messages in the [GEOGRAPHIC_DATA]" at bounding box center [536, 48] width 626 height 24
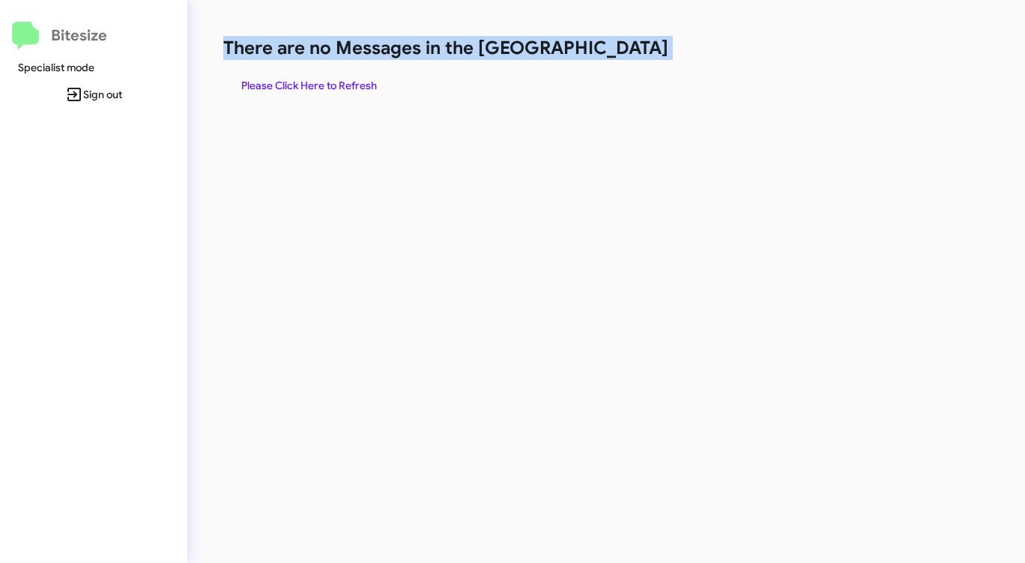
click at [309, 82] on span "Please Click Here to Refresh" at bounding box center [309, 85] width 136 height 27
click
